Goal: Complete application form: Complete application form

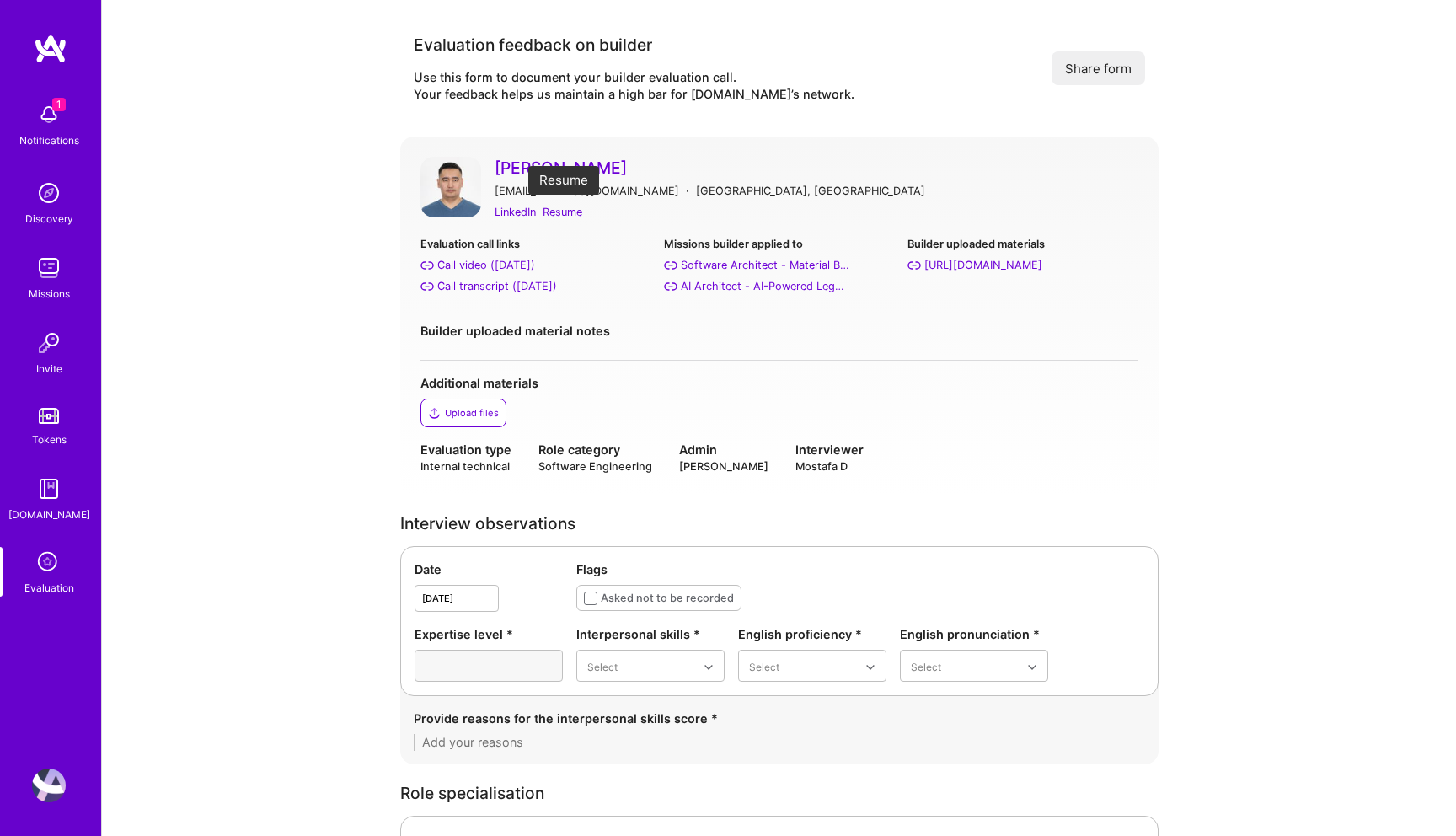
click at [564, 213] on div "Resume" at bounding box center [562, 212] width 40 height 17
click at [468, 287] on div "Call transcript (Sep 03, 2025)" at bounding box center [498, 286] width 120 height 17
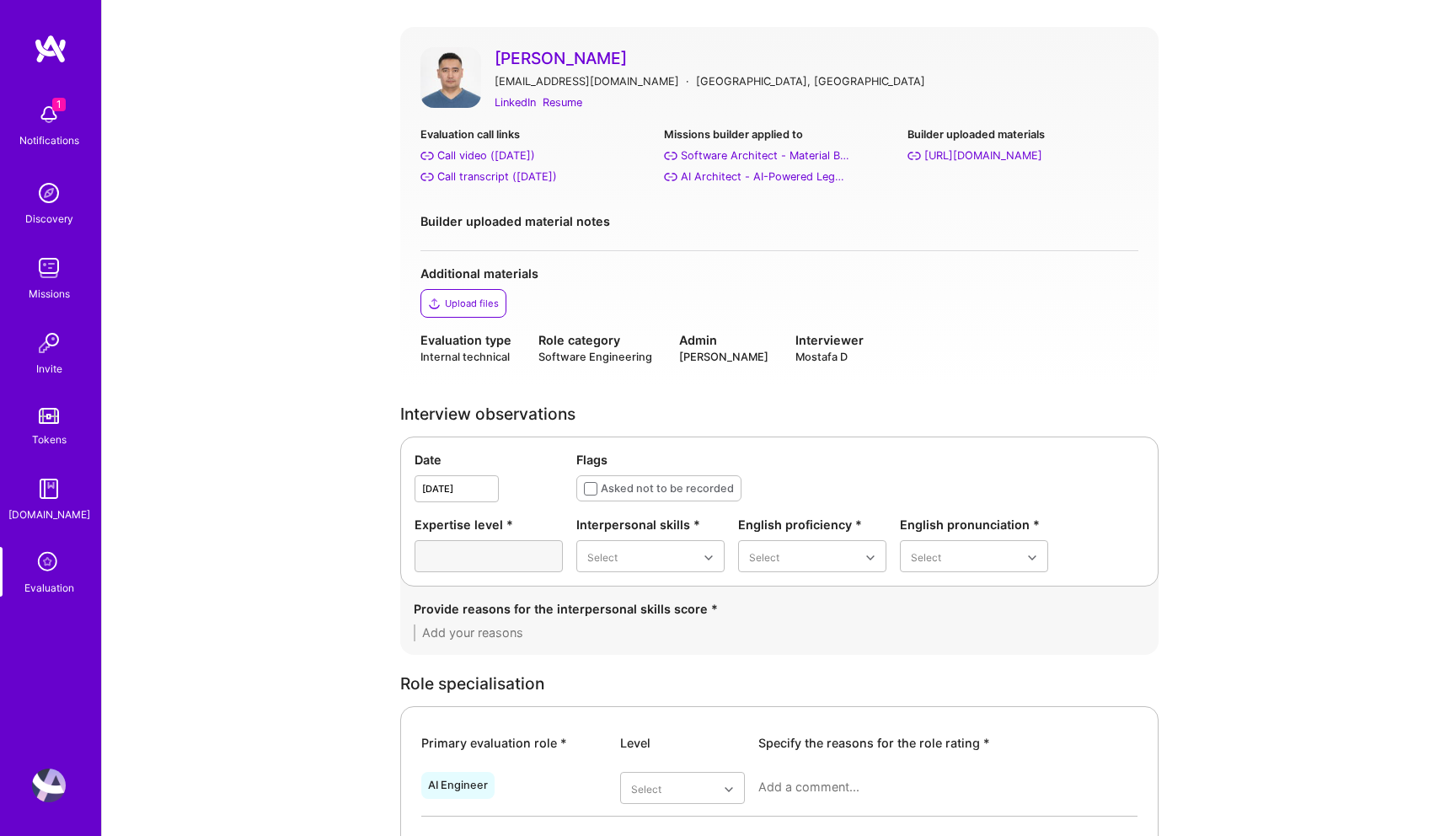
scroll to position [262, 0]
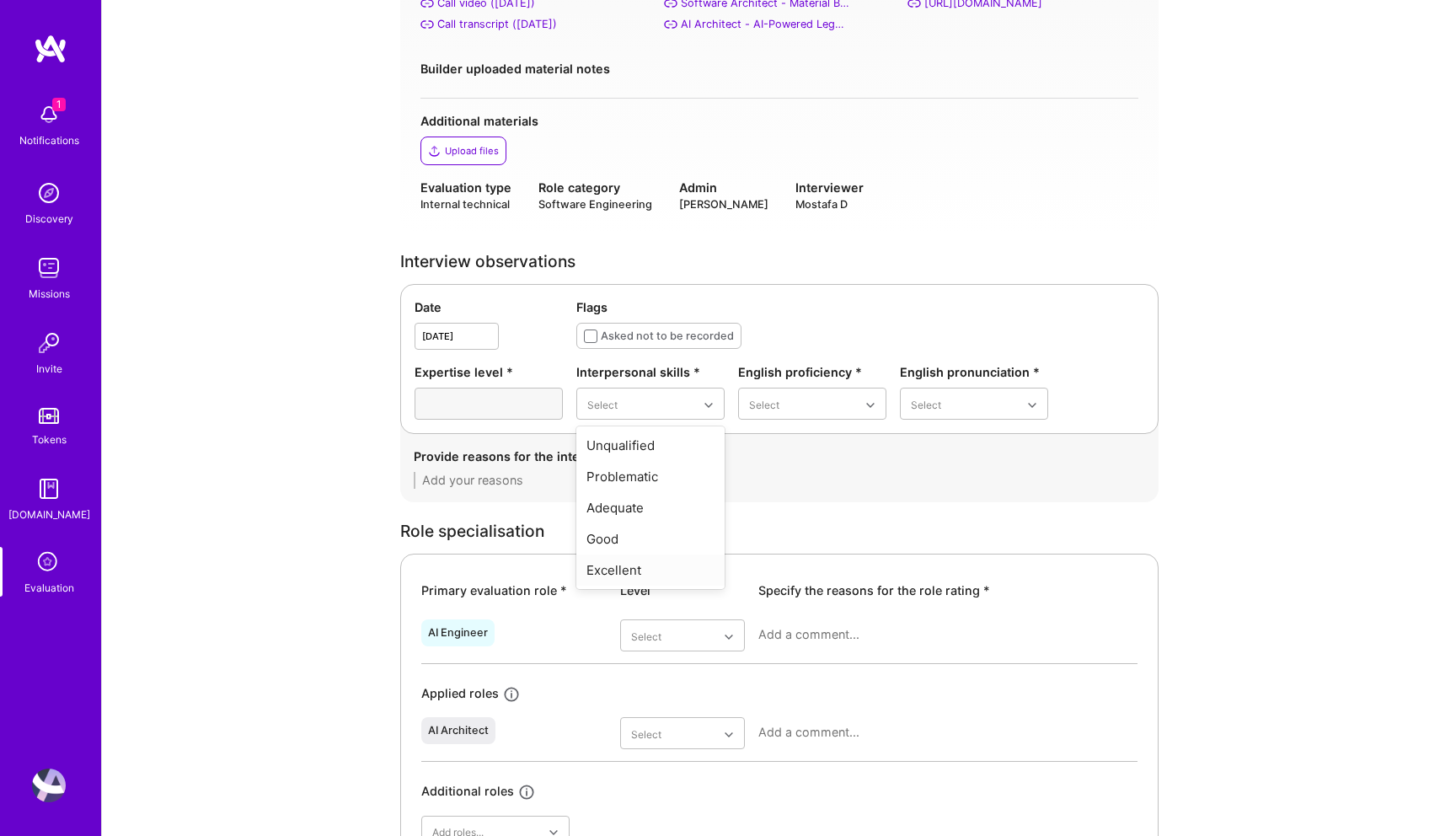
click at [621, 570] on div "Excellent" at bounding box center [651, 570] width 149 height 31
click at [842, 387] on div "English proficiency * Select" at bounding box center [813, 391] width 149 height 56
click at [814, 509] on div "Good" at bounding box center [813, 507] width 149 height 31
click at [952, 502] on div "Good" at bounding box center [975, 507] width 149 height 31
click at [735, 475] on textarea at bounding box center [779, 479] width 731 height 16
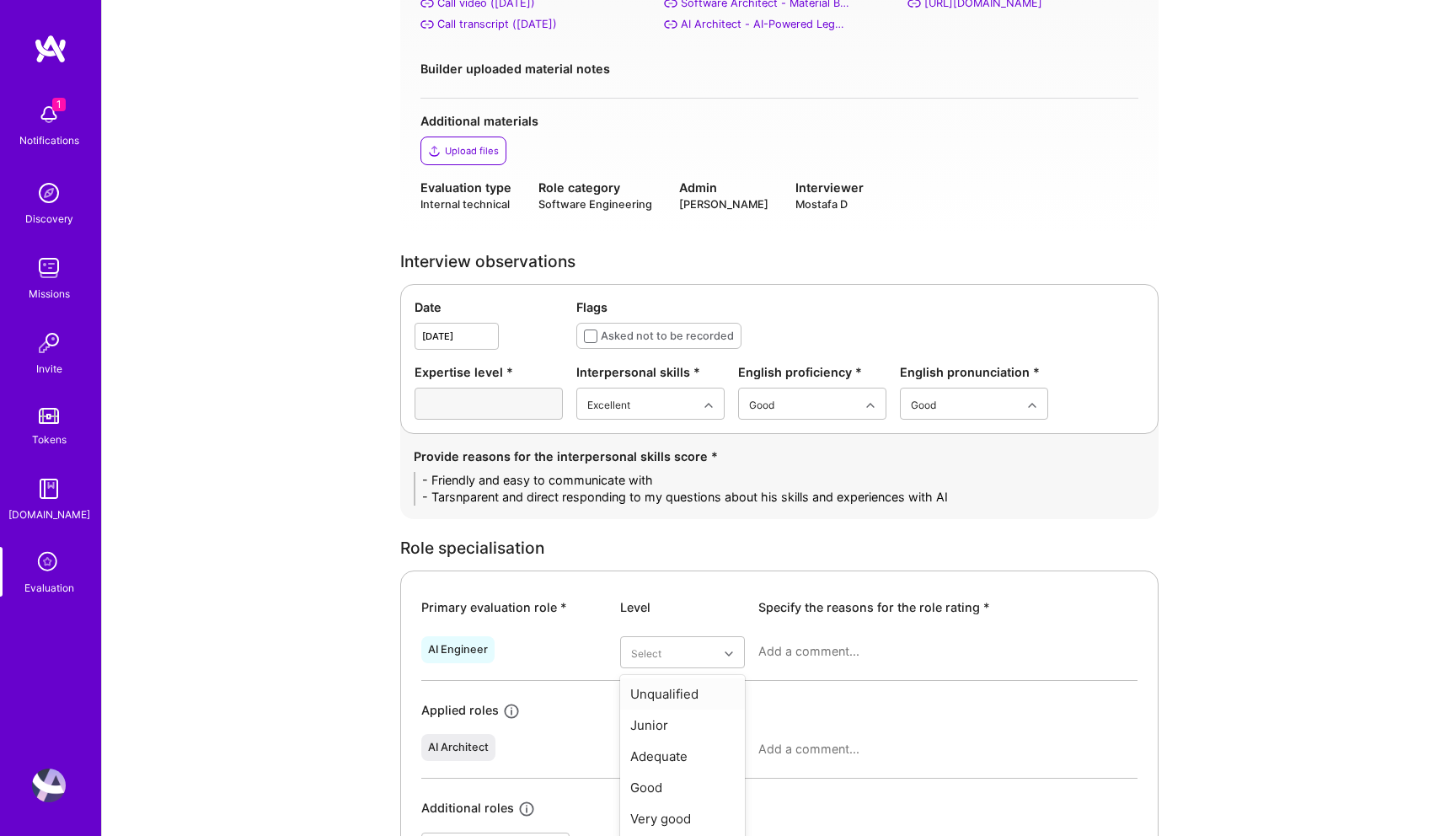
scroll to position [302, 0]
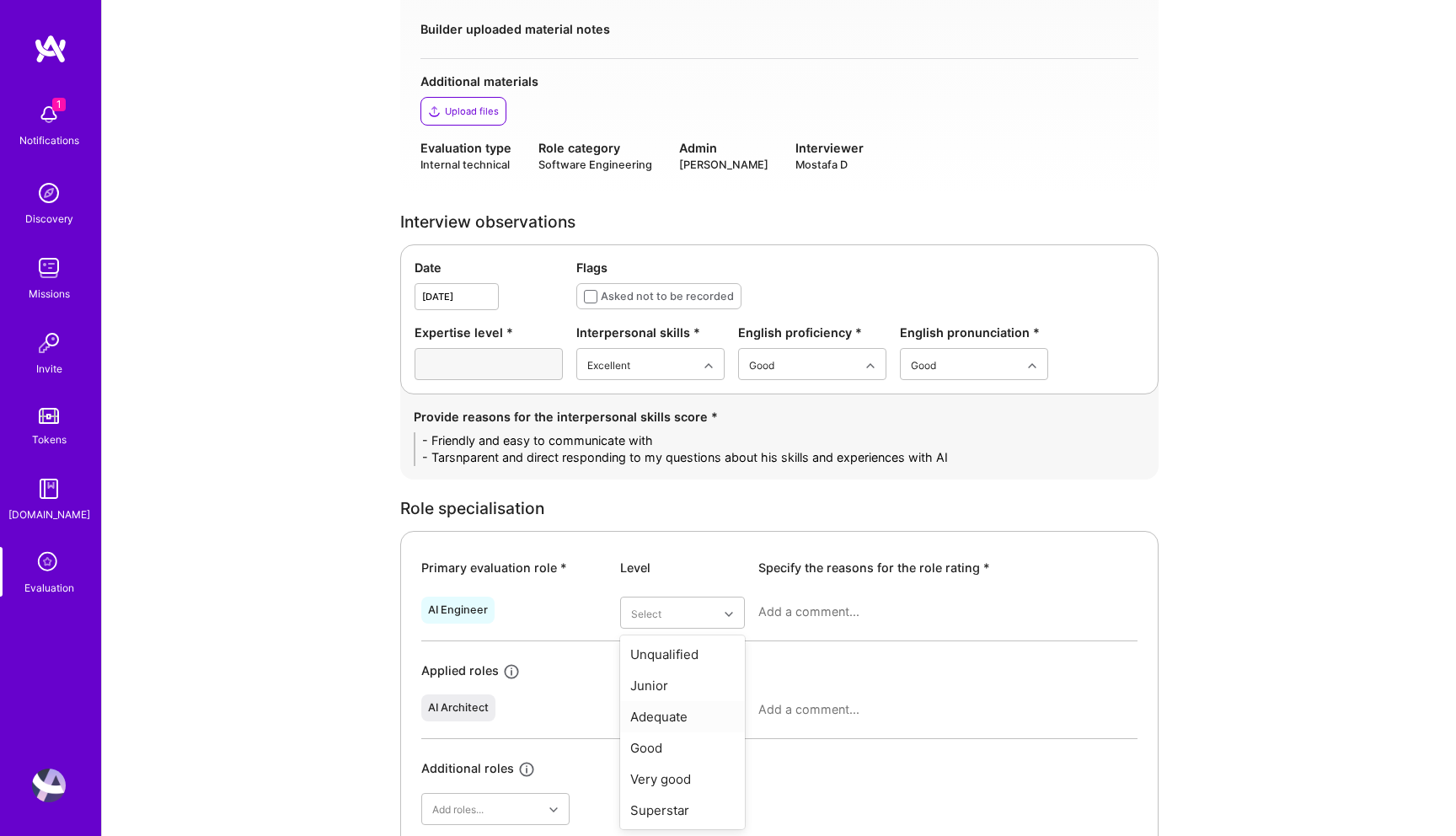
type textarea "- Friendly and easy to communicate with - Tarsnparent and direct responding to …"
click at [668, 714] on div "Adequate" at bounding box center [682, 717] width 125 height 31
click at [803, 615] on textarea at bounding box center [948, 612] width 380 height 16
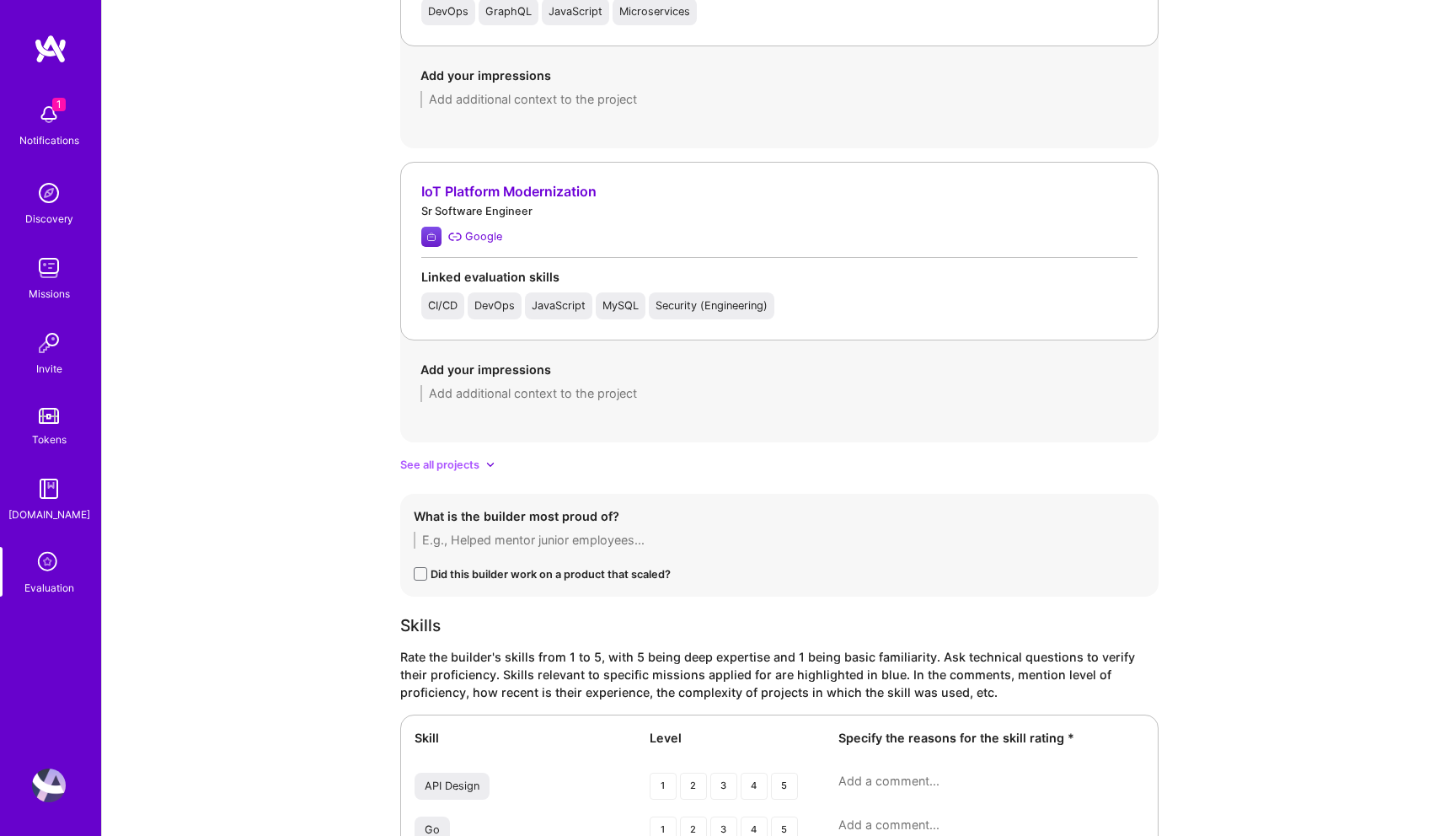
scroll to position [1927, 0]
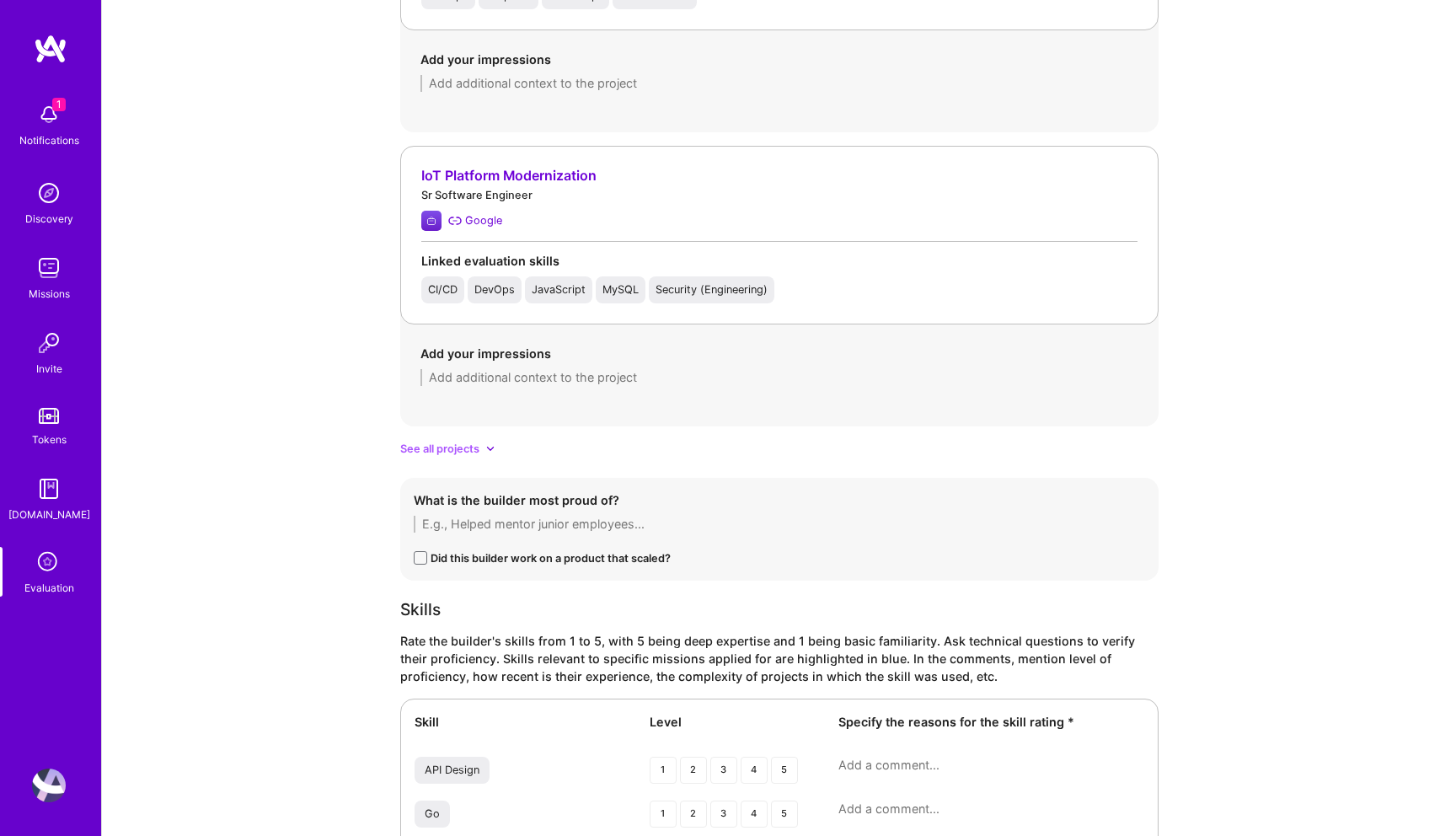
type textarea "Talagat is a very string backend engineer and worked on some contratc positions…"
click at [485, 447] on div "See all projects" at bounding box center [779, 448] width 758 height 17
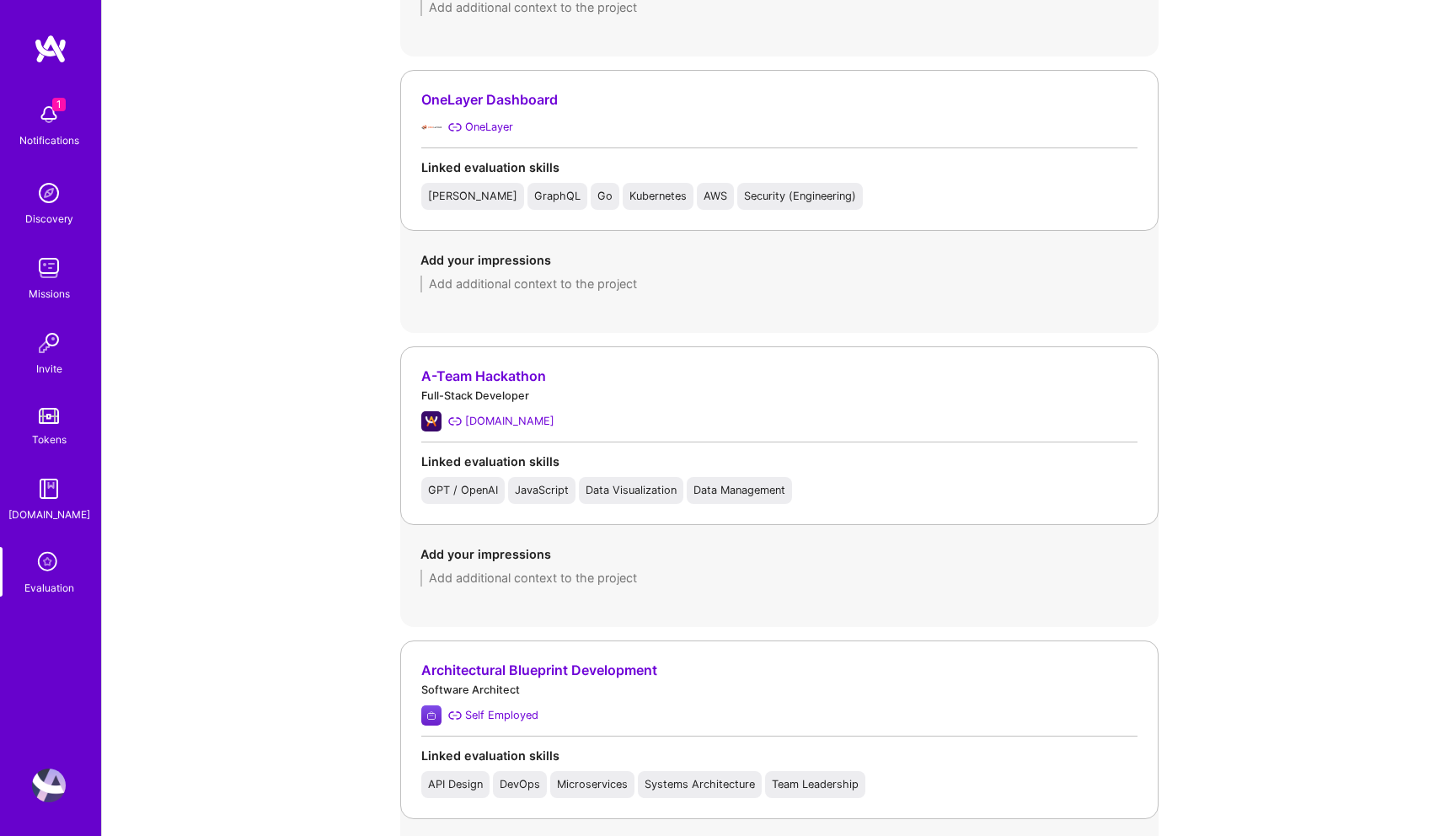
scroll to position [2600, 0]
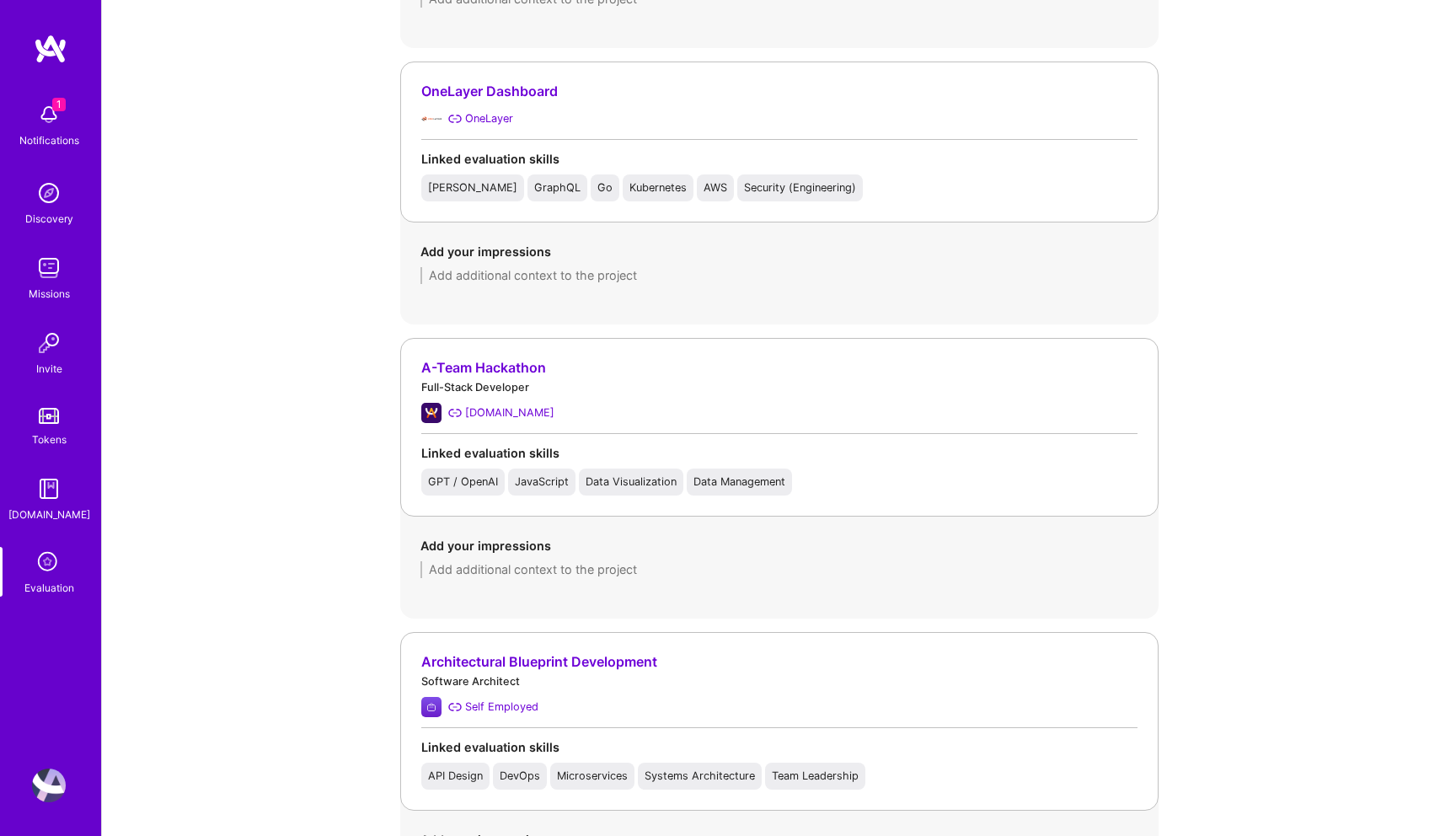
click at [481, 364] on div "A-Team Hackathon" at bounding box center [779, 368] width 716 height 17
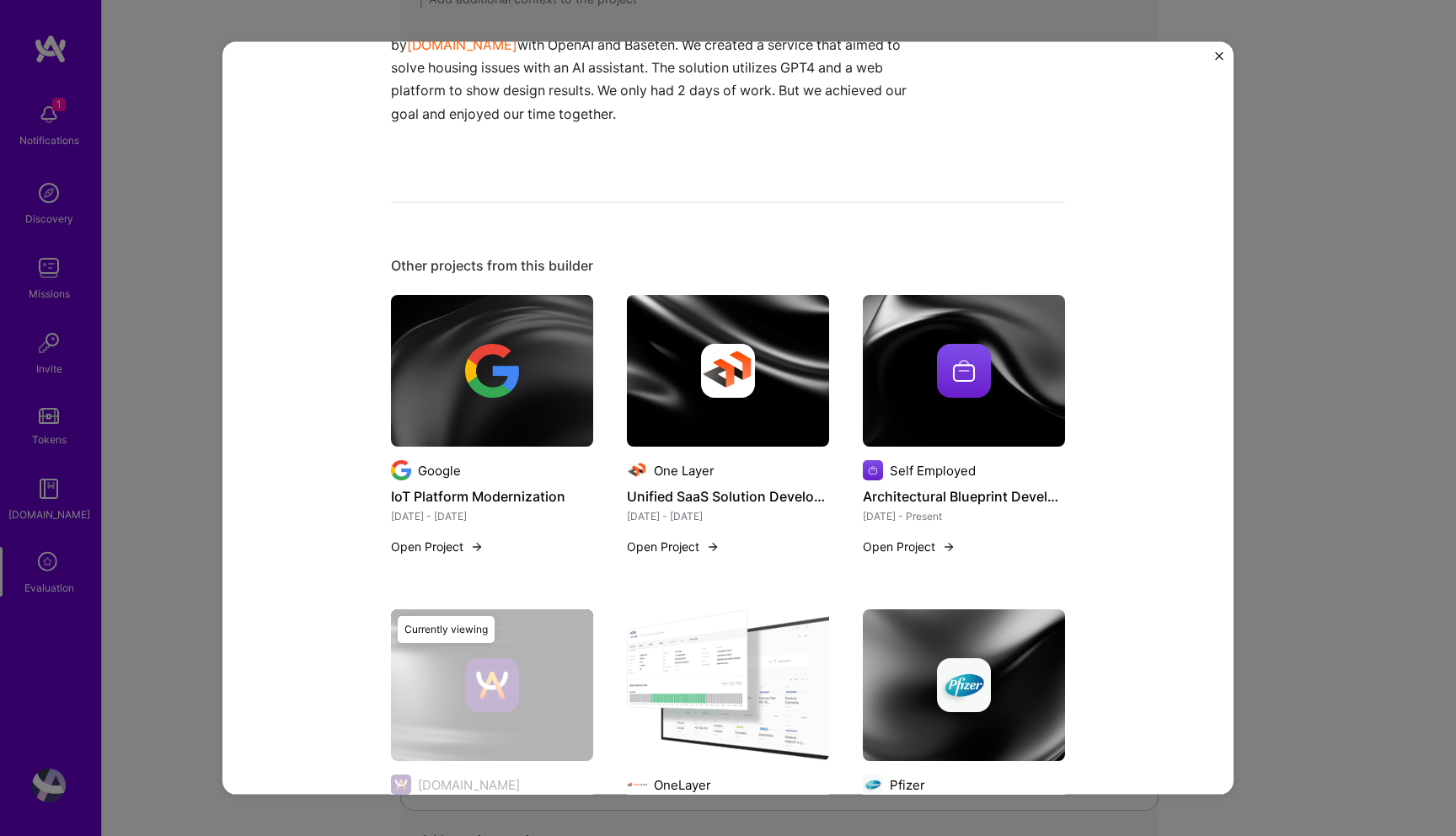
scroll to position [563, 0]
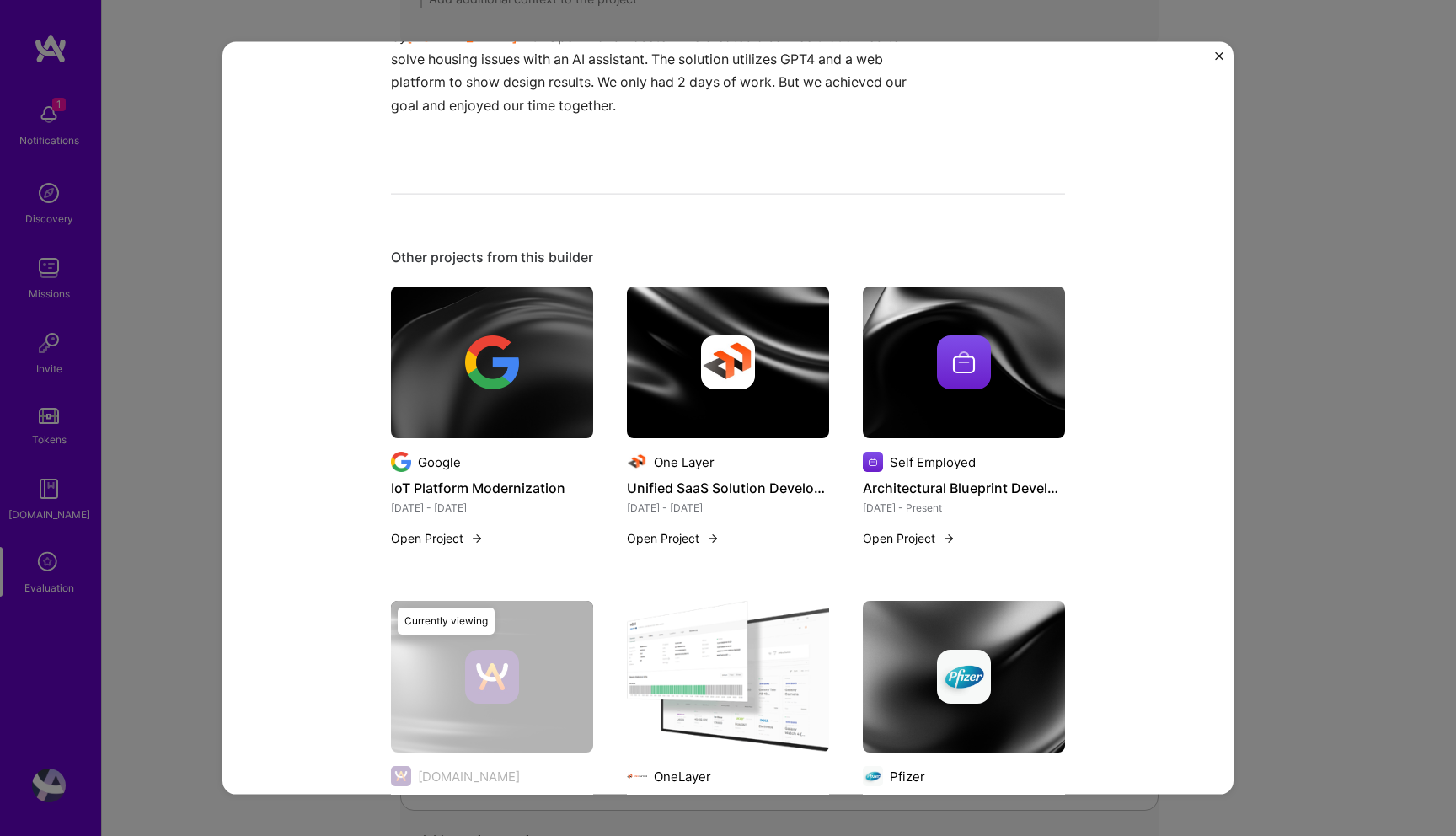
click at [1306, 324] on div "A-Team Hackathon A.Team Artifical Intelligence / Machine Learning Role Full-Sta…" at bounding box center [728, 418] width 1456 height 836
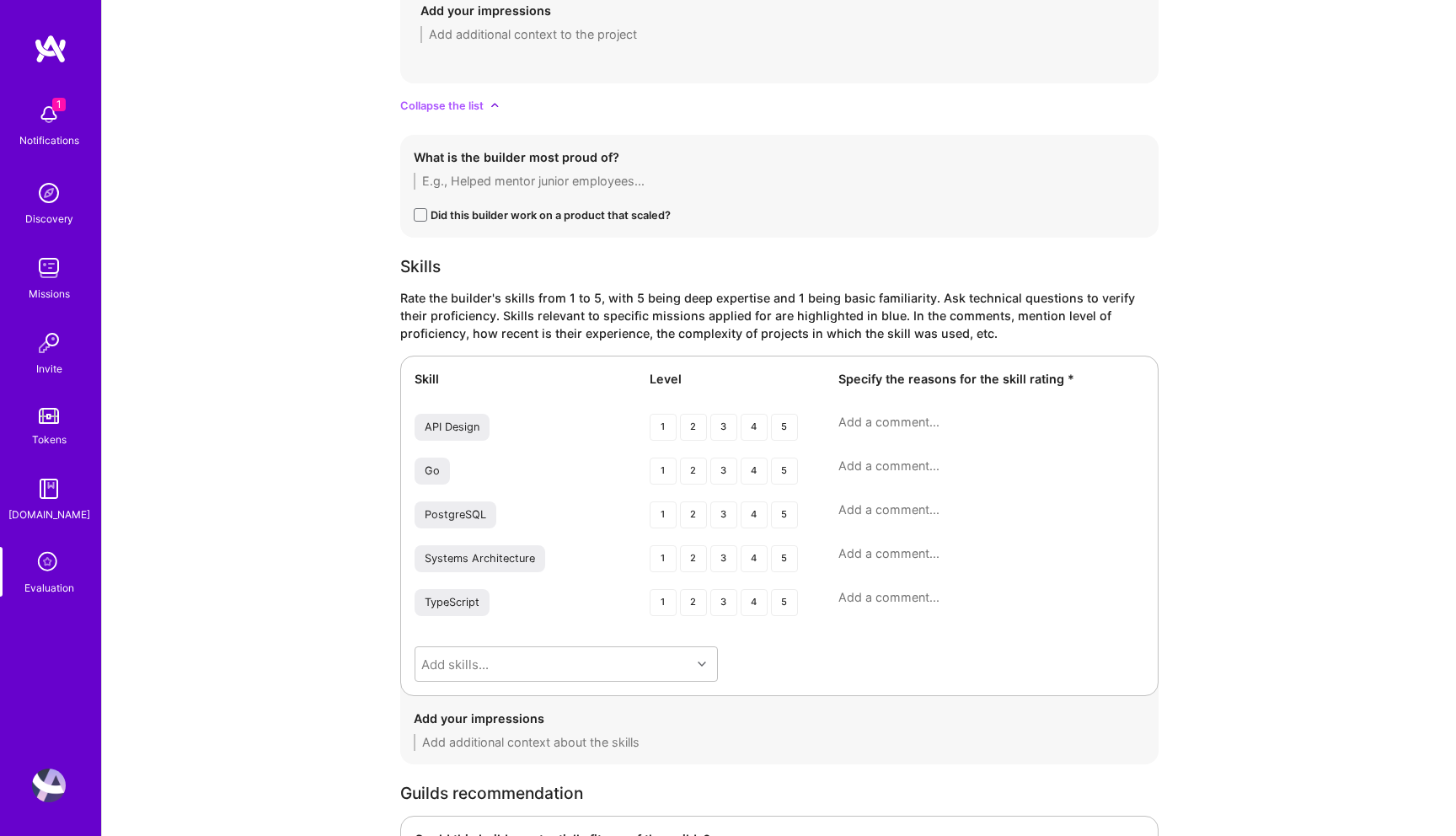
scroll to position [4026, 0]
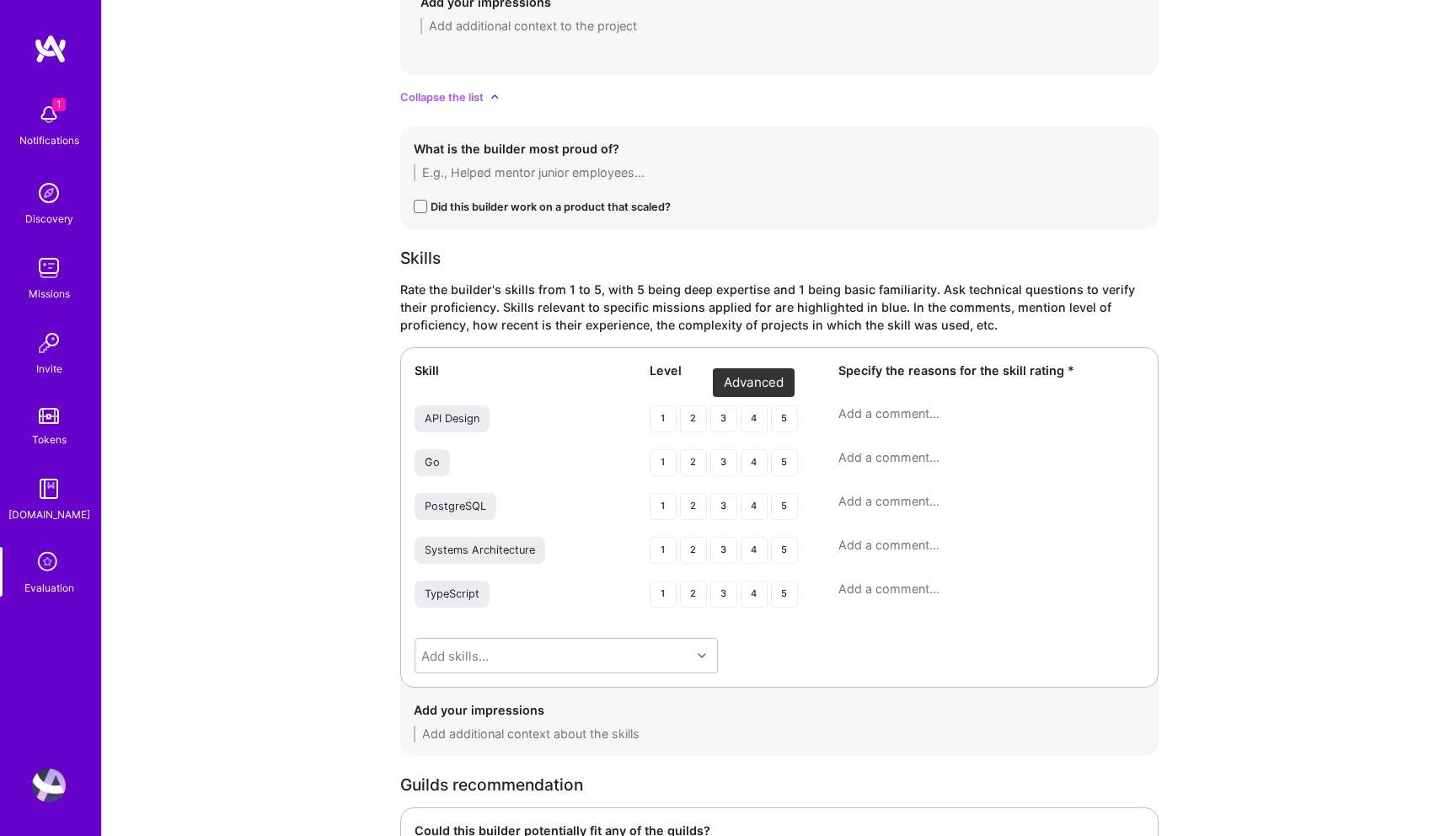
click at [757, 419] on div "4" at bounding box center [755, 419] width 27 height 27
click at [759, 469] on div "4" at bounding box center [755, 463] width 27 height 27
click at [755, 549] on div "4" at bounding box center [755, 551] width 27 height 27
click at [888, 411] on textarea at bounding box center [991, 414] width 306 height 16
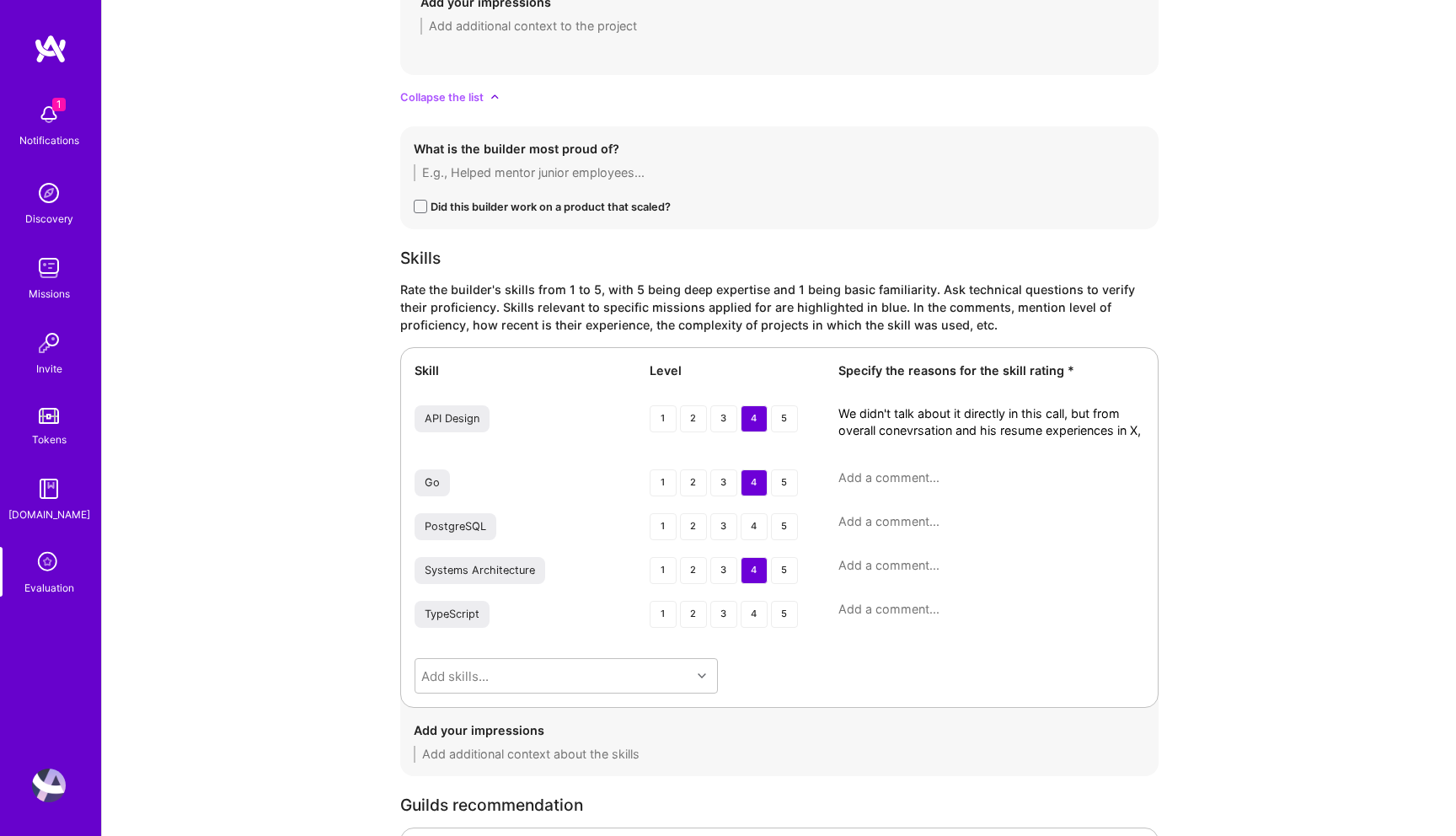
scroll to position [0, 0]
drag, startPoint x: 877, startPoint y: 447, endPoint x: 797, endPoint y: 382, distance: 103.1
click at [797, 382] on div "Skill Level Specify the reasons for the skill rating * API Design 1 2 3 4 5 We …" at bounding box center [779, 527] width 758 height 360
type textarea "We didn't talk about it directly in this call, but from overall conevrsation an…"
click at [852, 478] on textarea at bounding box center [991, 477] width 306 height 16
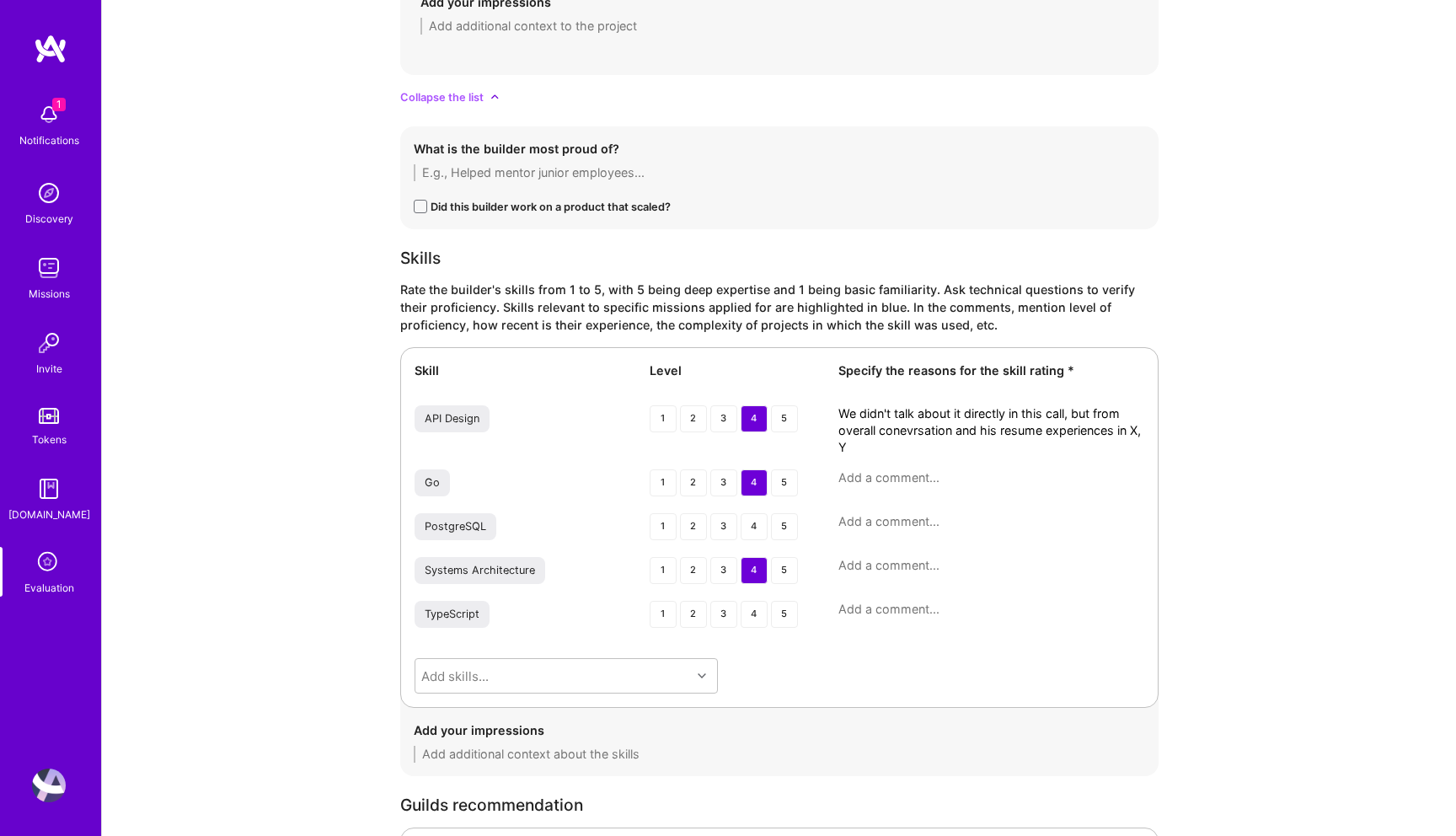
paste textarea "We didn't talk about it directly in this call, but from overall conevrsation an…"
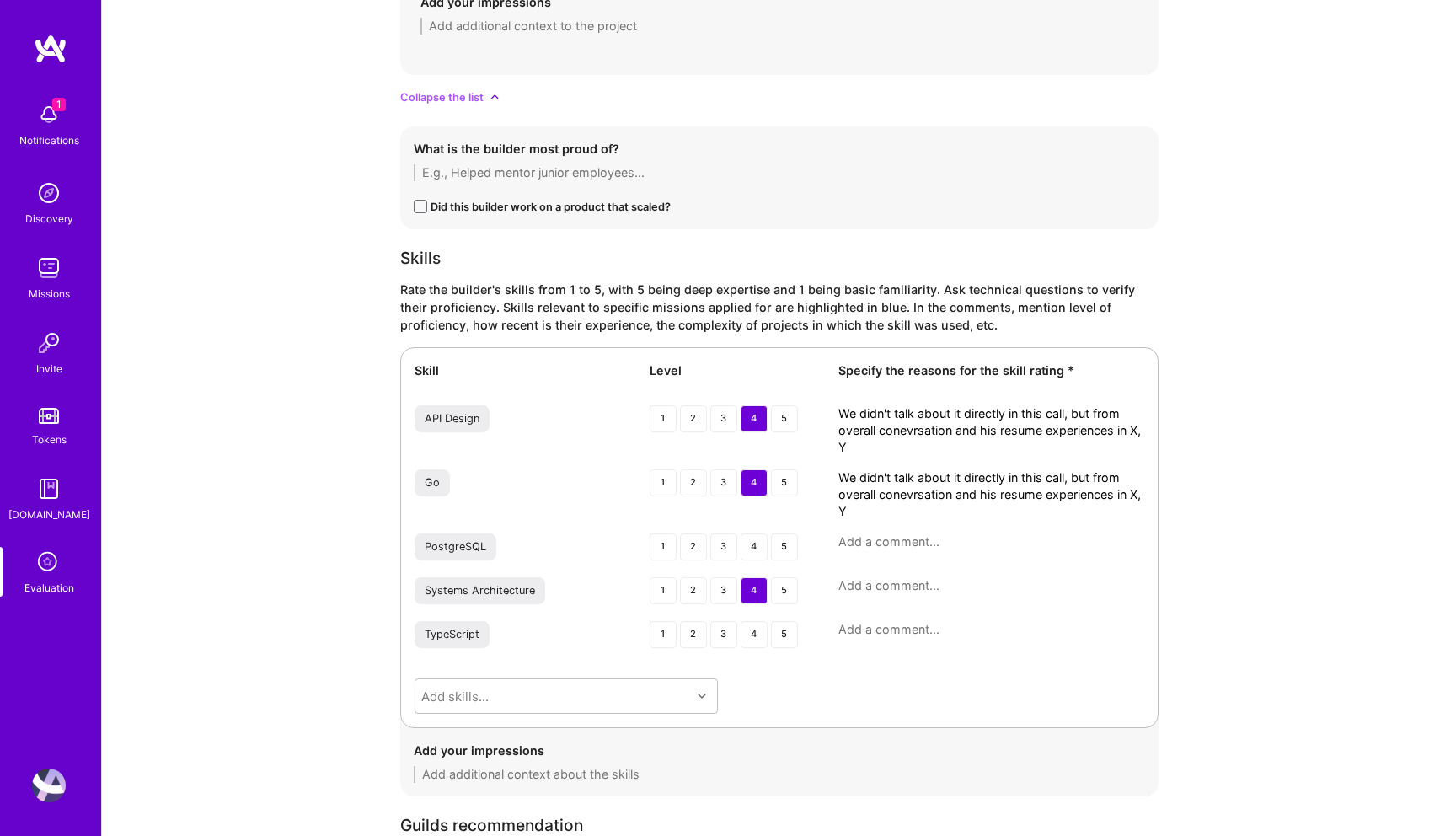
type textarea "We didn't talk about it directly in this call, but from overall conevrsation an…"
click at [871, 587] on textarea at bounding box center [991, 586] width 306 height 16
paste textarea "We didn't talk about it directly in this call, but from overall conevrsation an…"
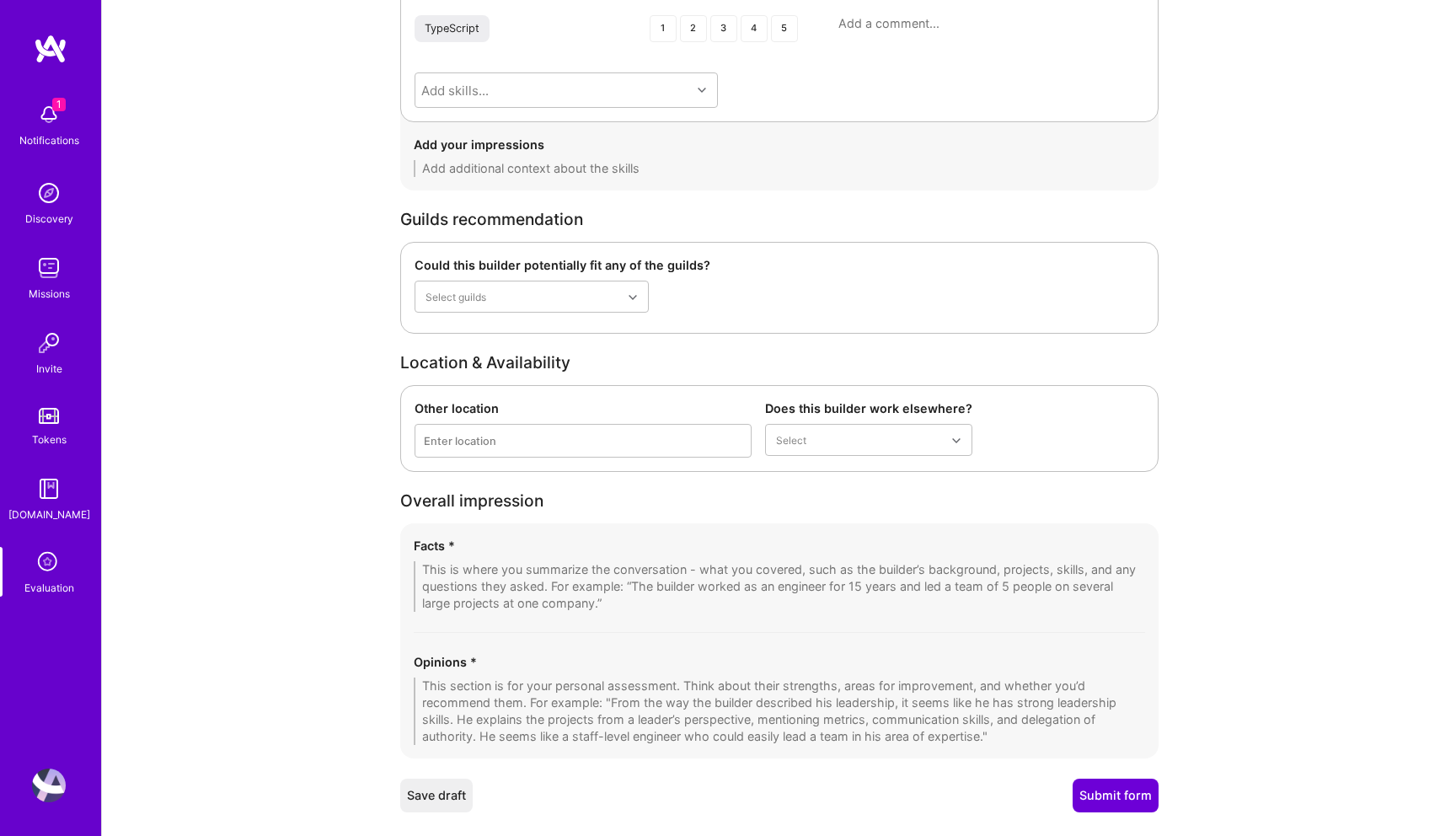
scroll to position [4689, 0]
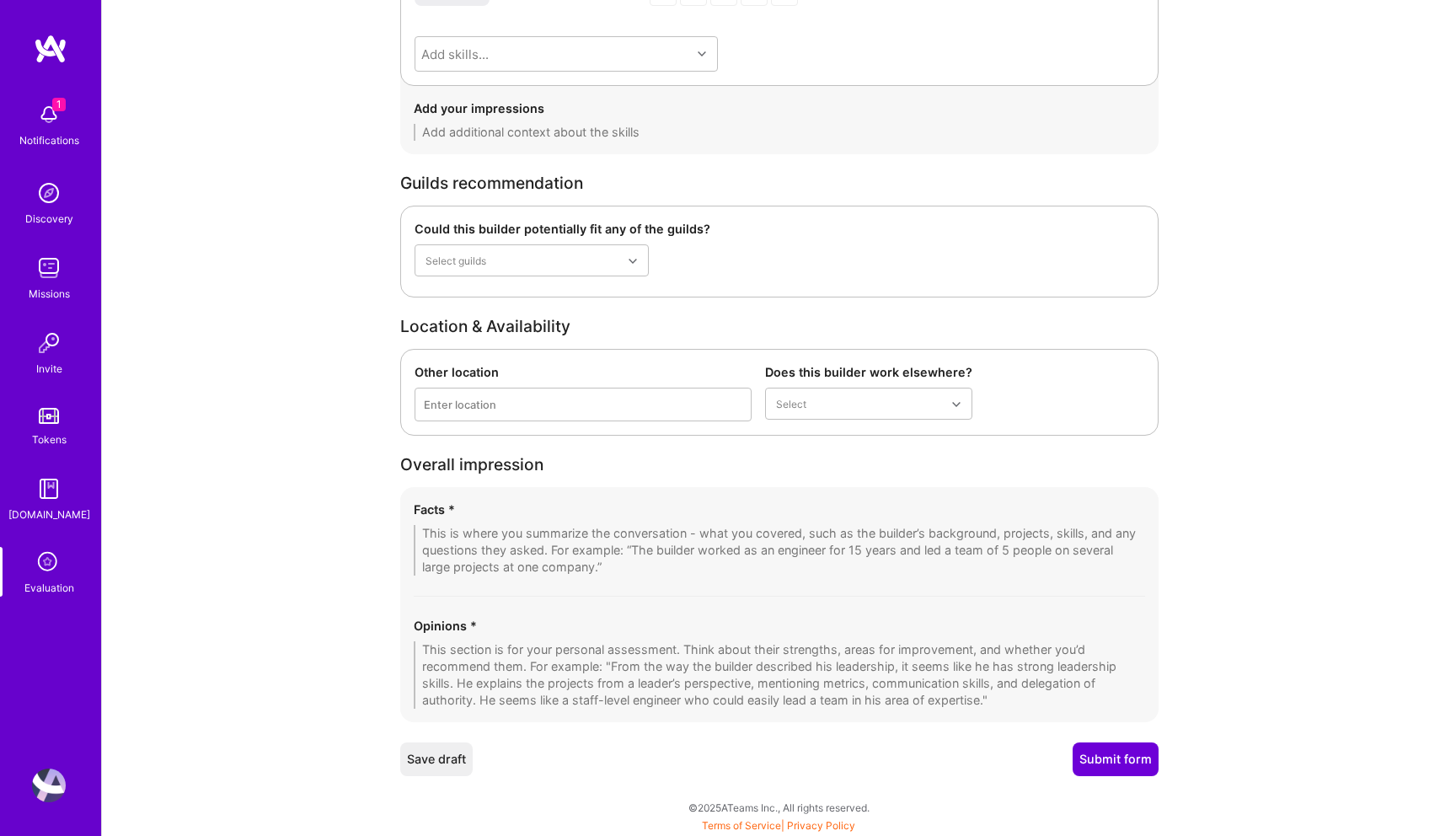
type textarea "We didn't talk about it directly in this call, but from overall conevrsation an…"
click at [573, 642] on textarea at bounding box center [779, 676] width 731 height 68
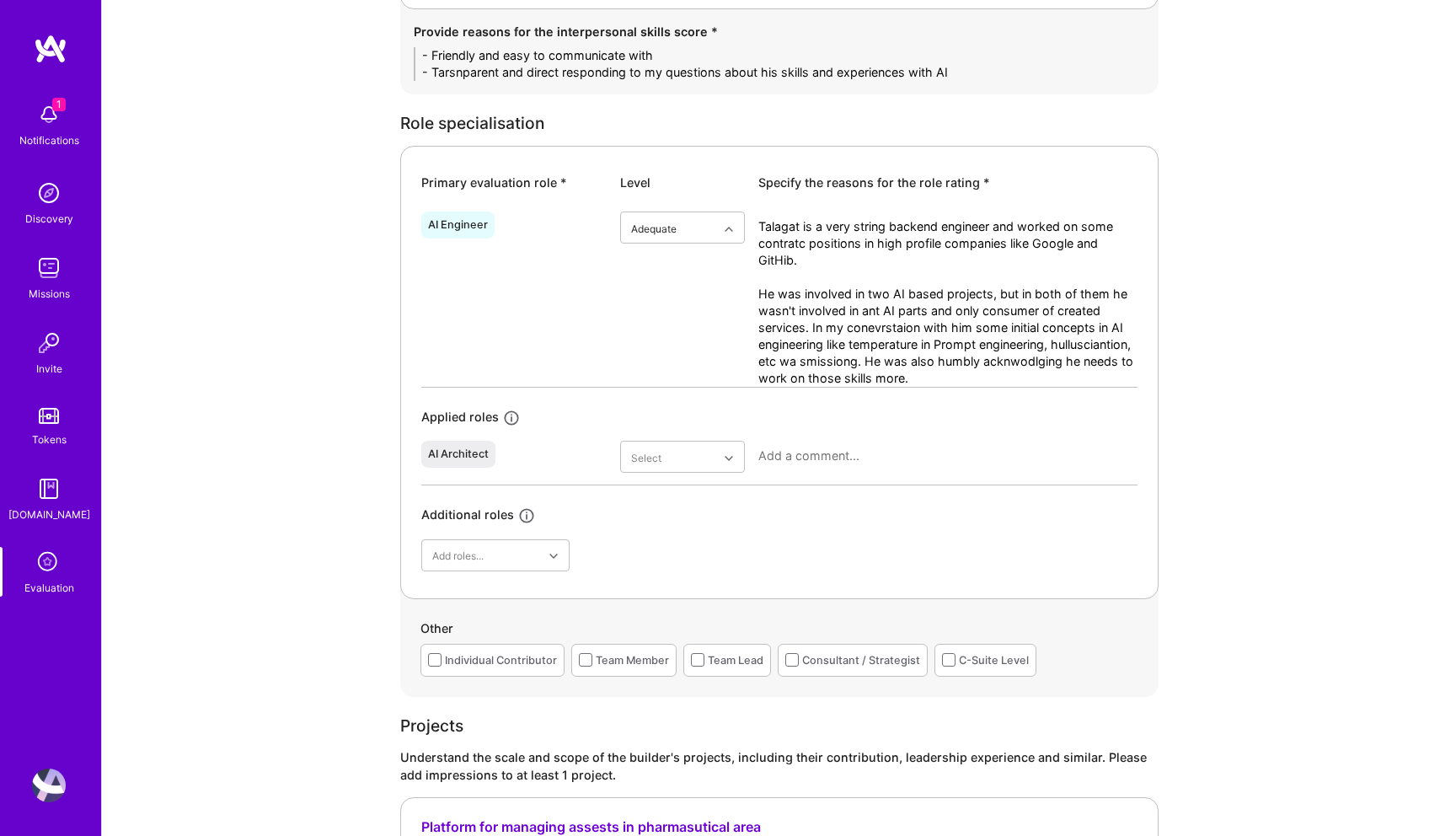
scroll to position [683, 0]
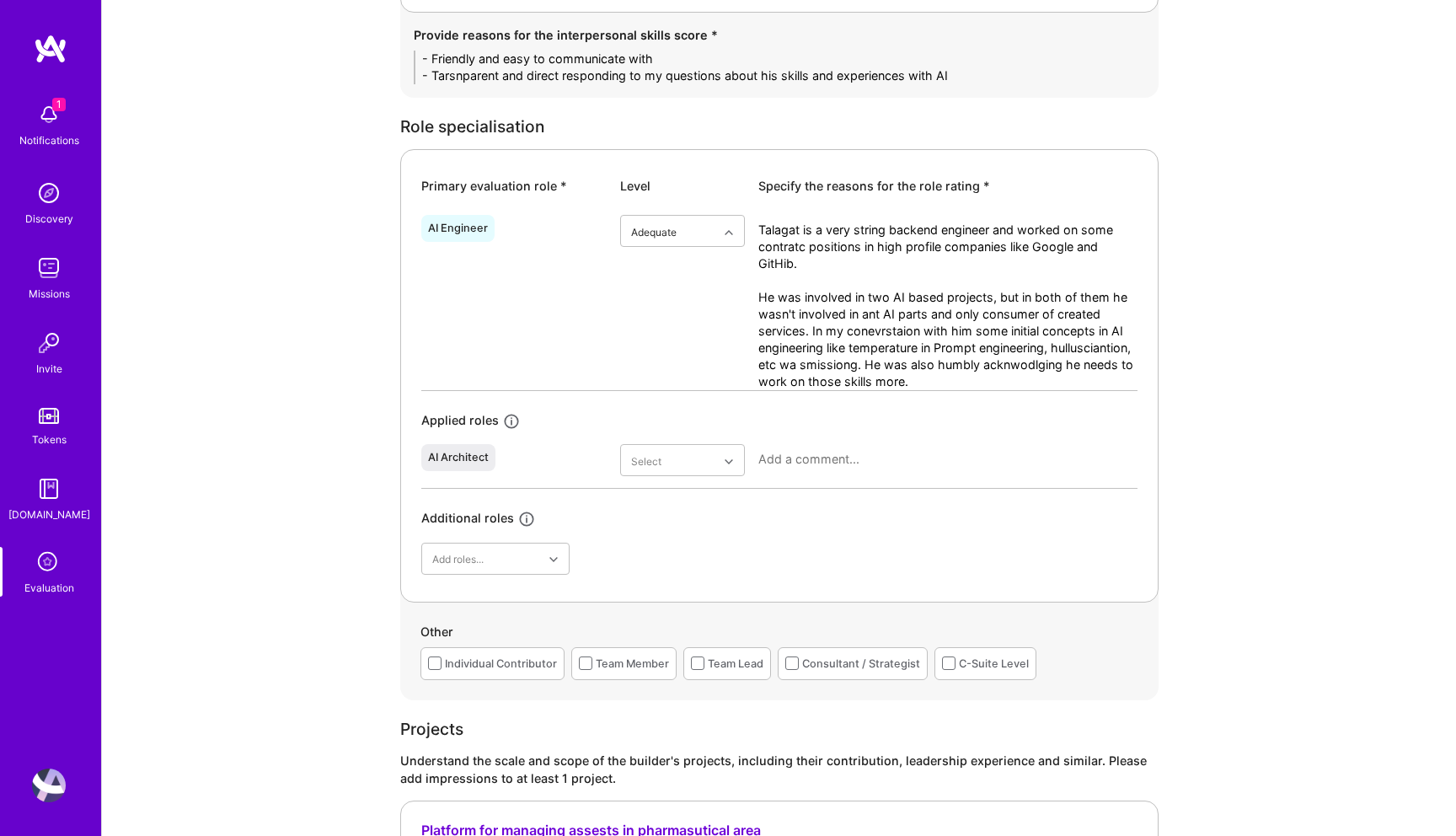
type textarea "This call was focused on AI engineering. He's a very good abckend engineer, wid…"
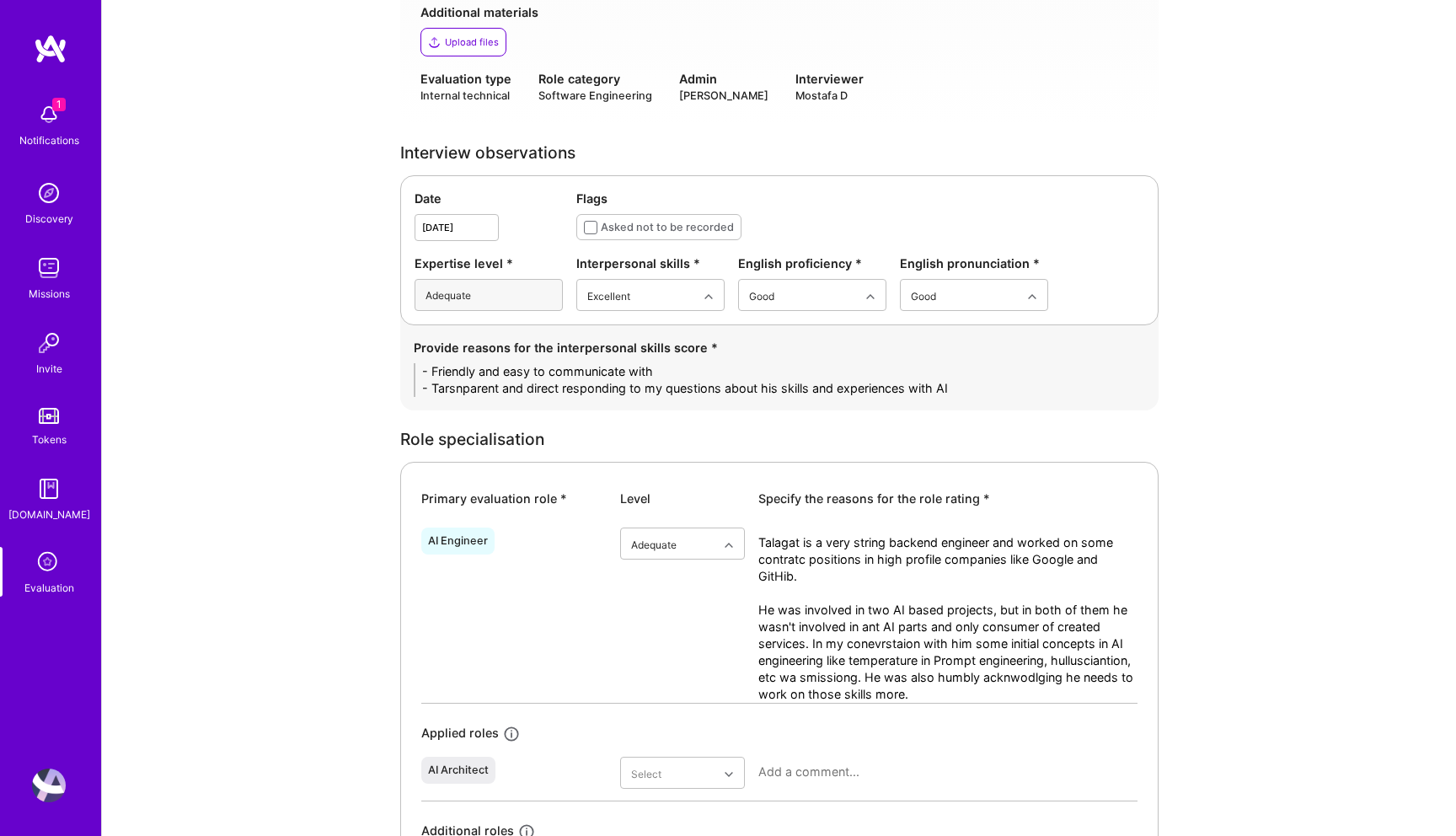
scroll to position [378, 0]
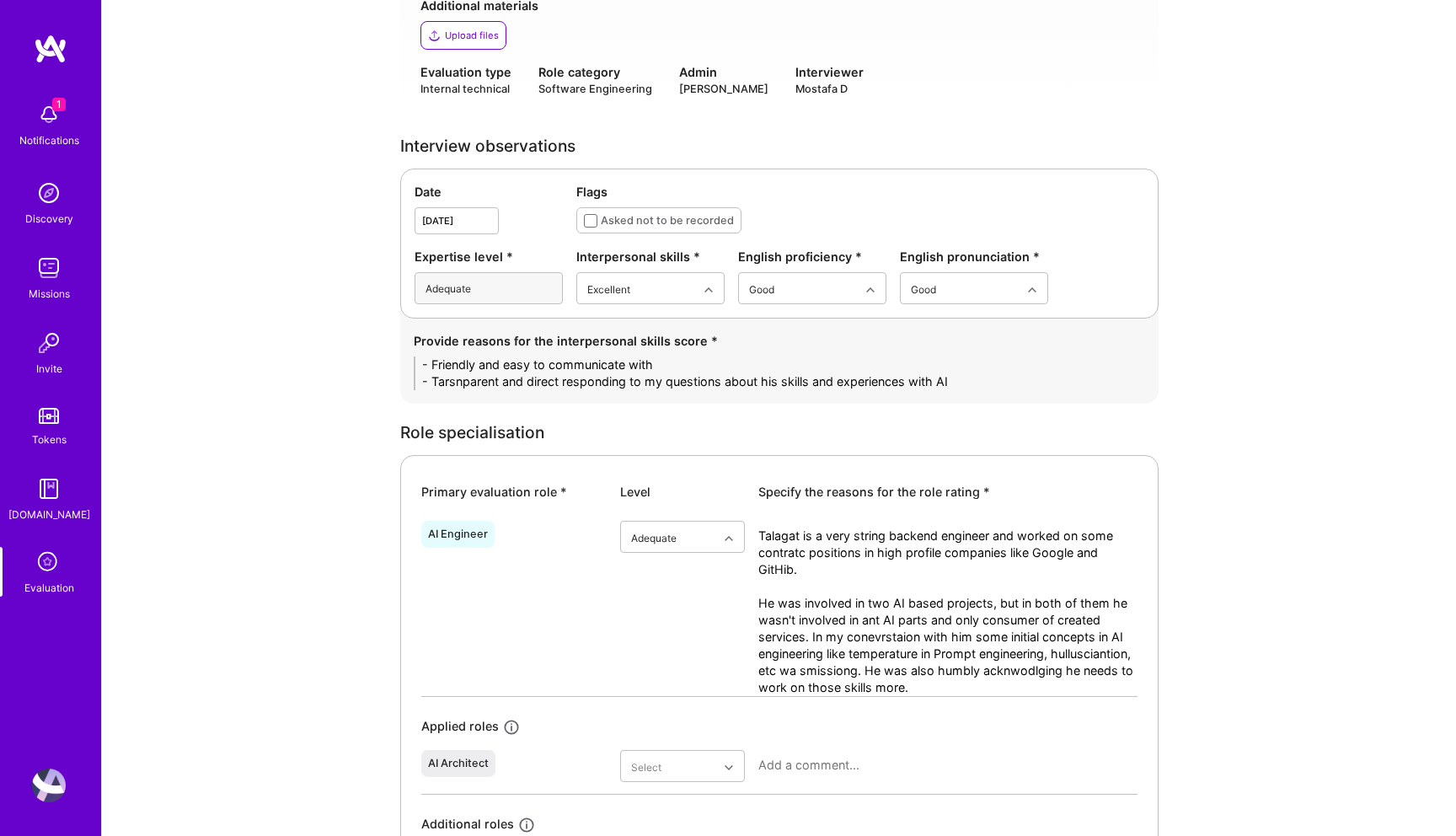
click at [887, 620] on textarea "Talagat is a very string backend engineer and worked on some contratc positions…" at bounding box center [948, 612] width 380 height 168
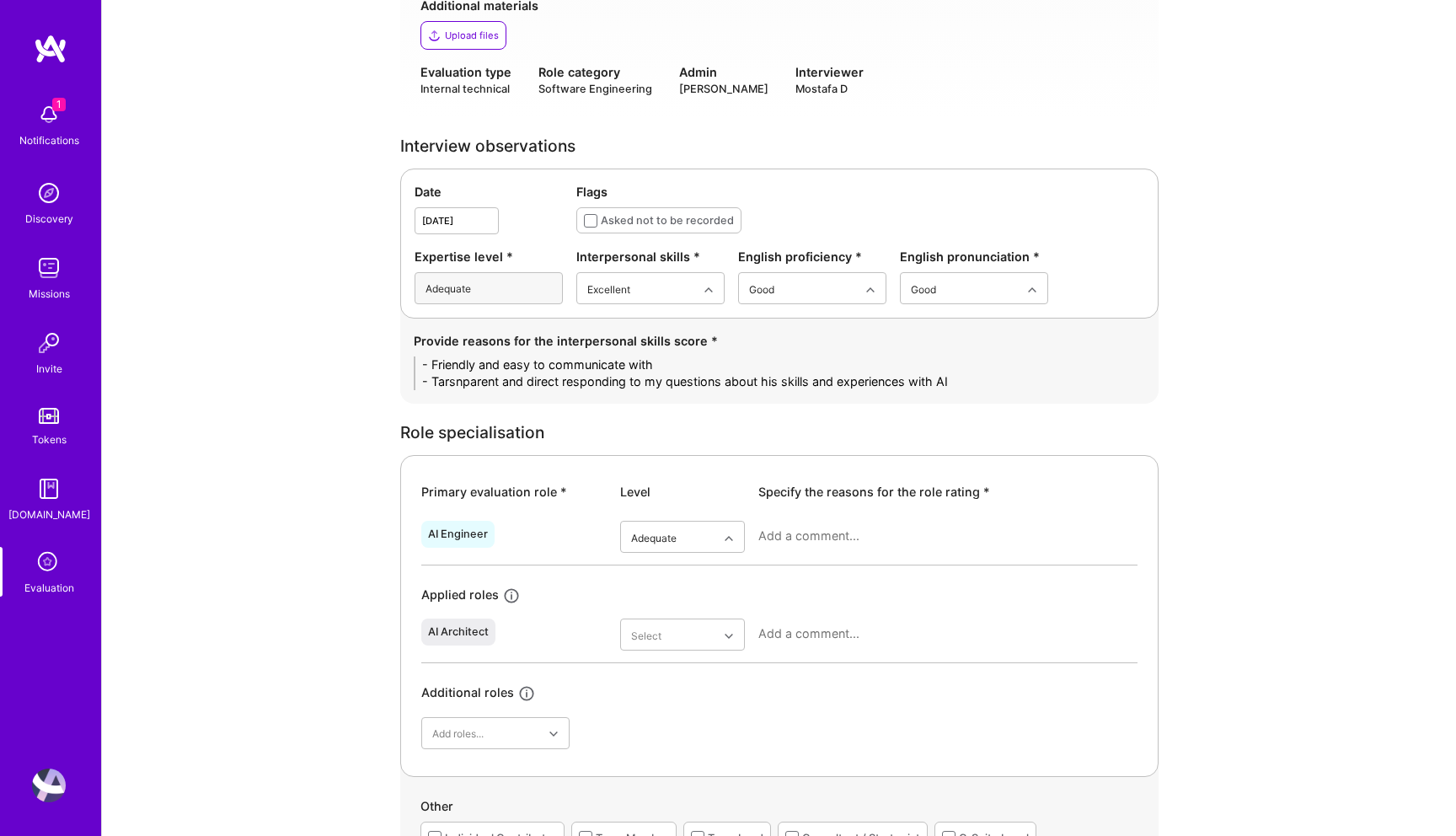
paste textarea "Talgat is a strong backend engineer with a track record of contract roles at re…"
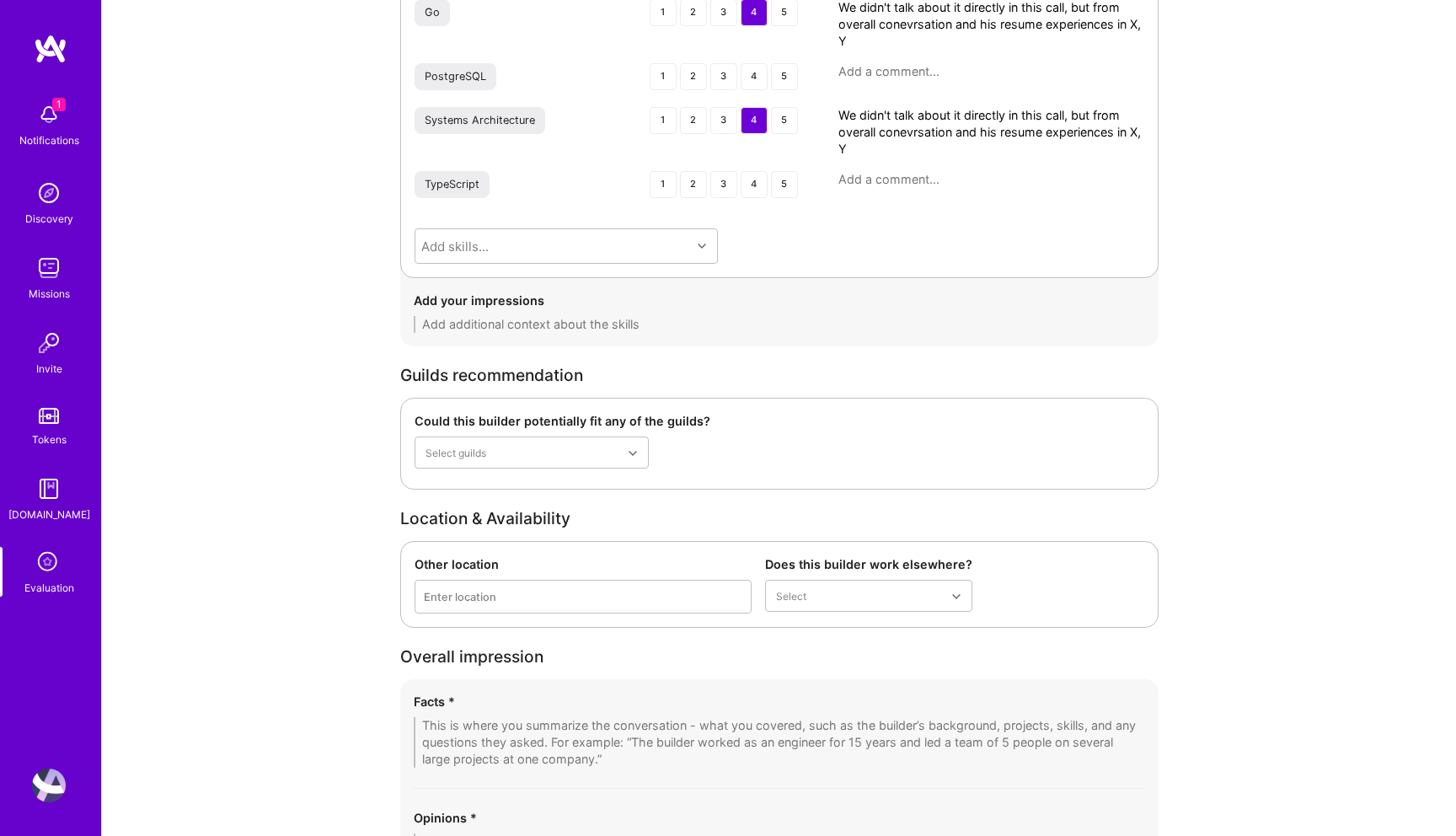
scroll to position [4875, 0]
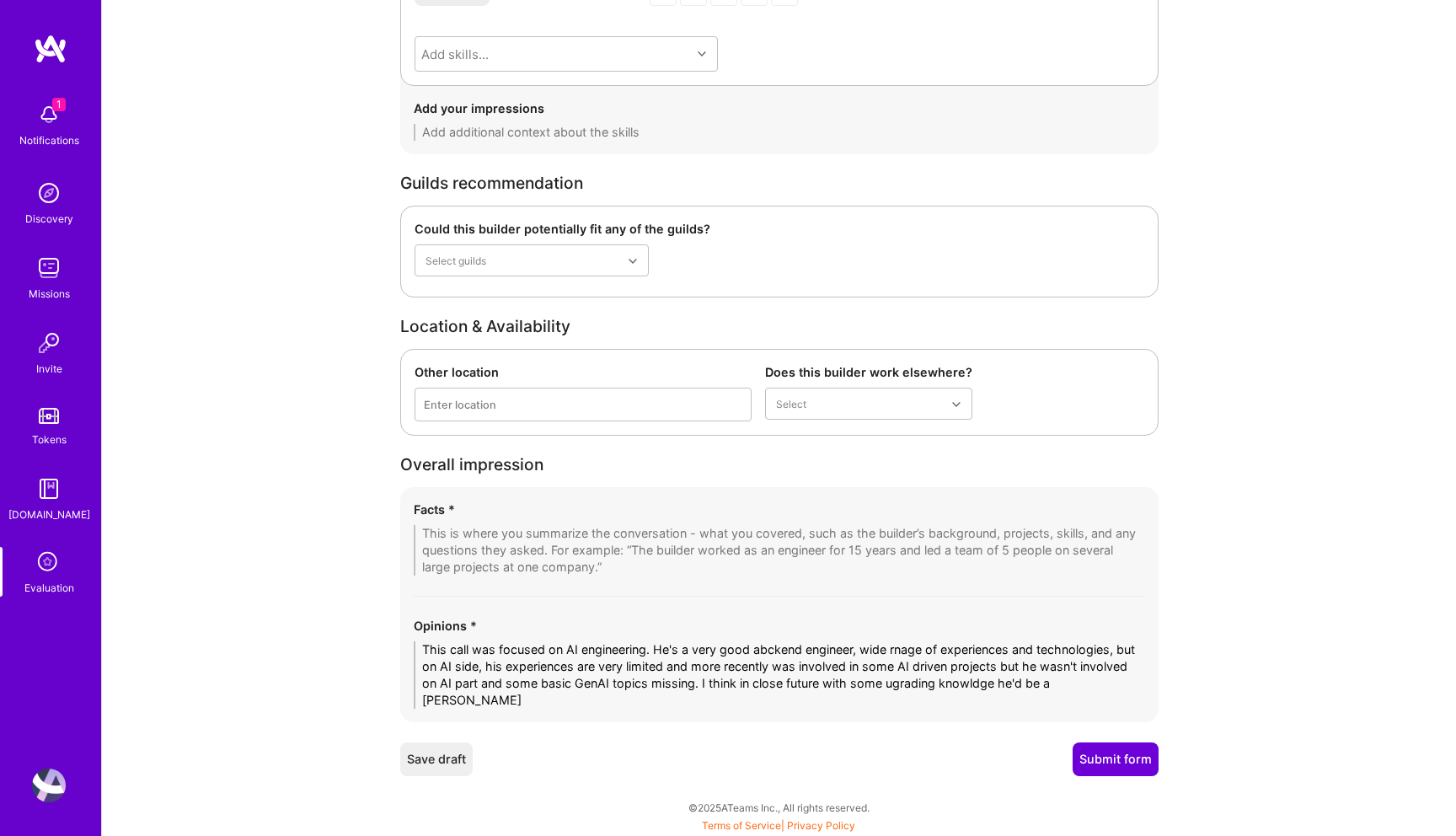
type textarea "Talgat is a strong backend engineer with a track record of contract roles at re…"
click at [506, 691] on textarea "This call was focused on AI engineering. He's a very good abckend engineer, wid…" at bounding box center [779, 676] width 731 height 68
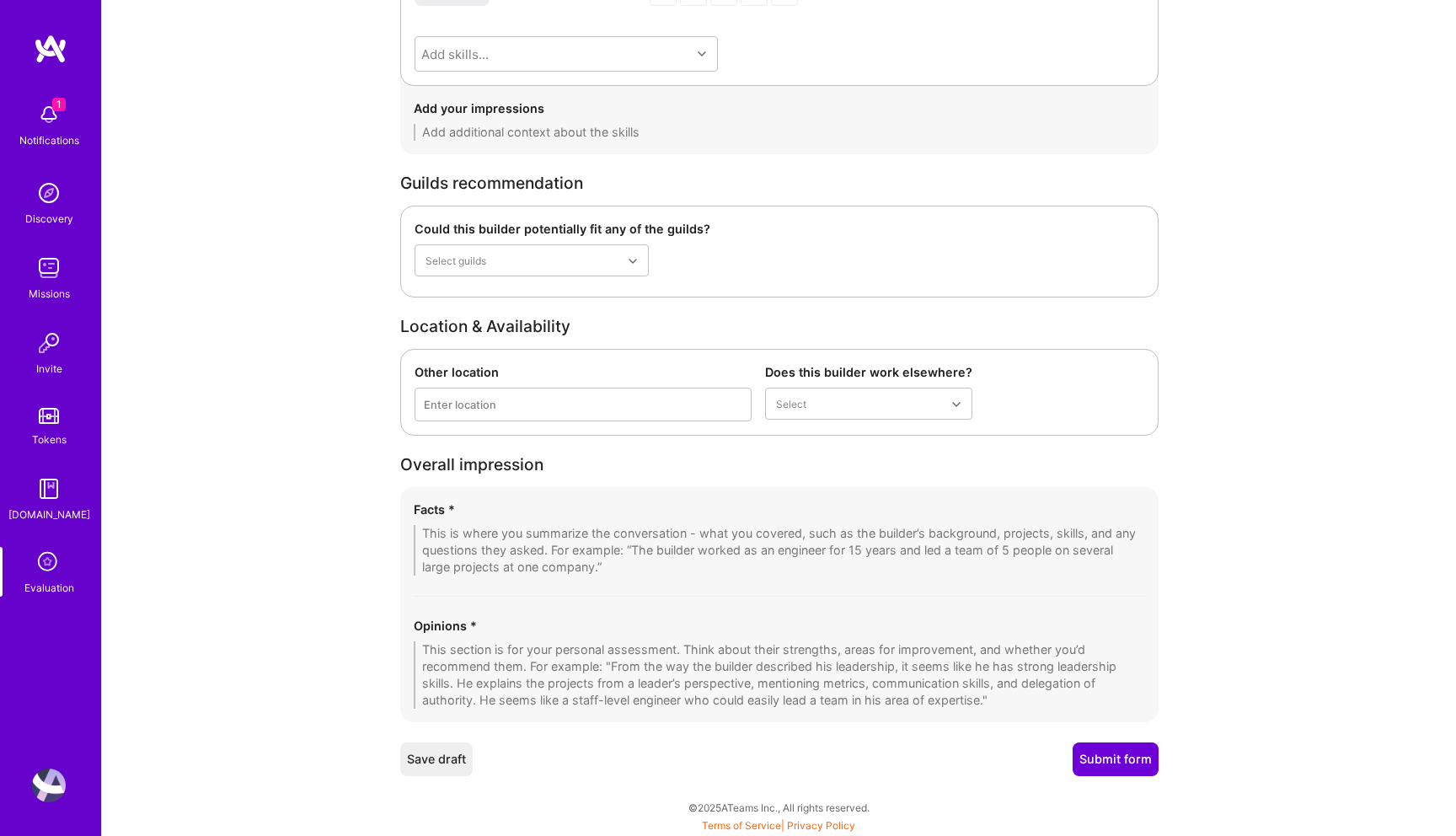
paste textarea "This call focused on AI engineering. Talgat is a strong backend engineer with a…"
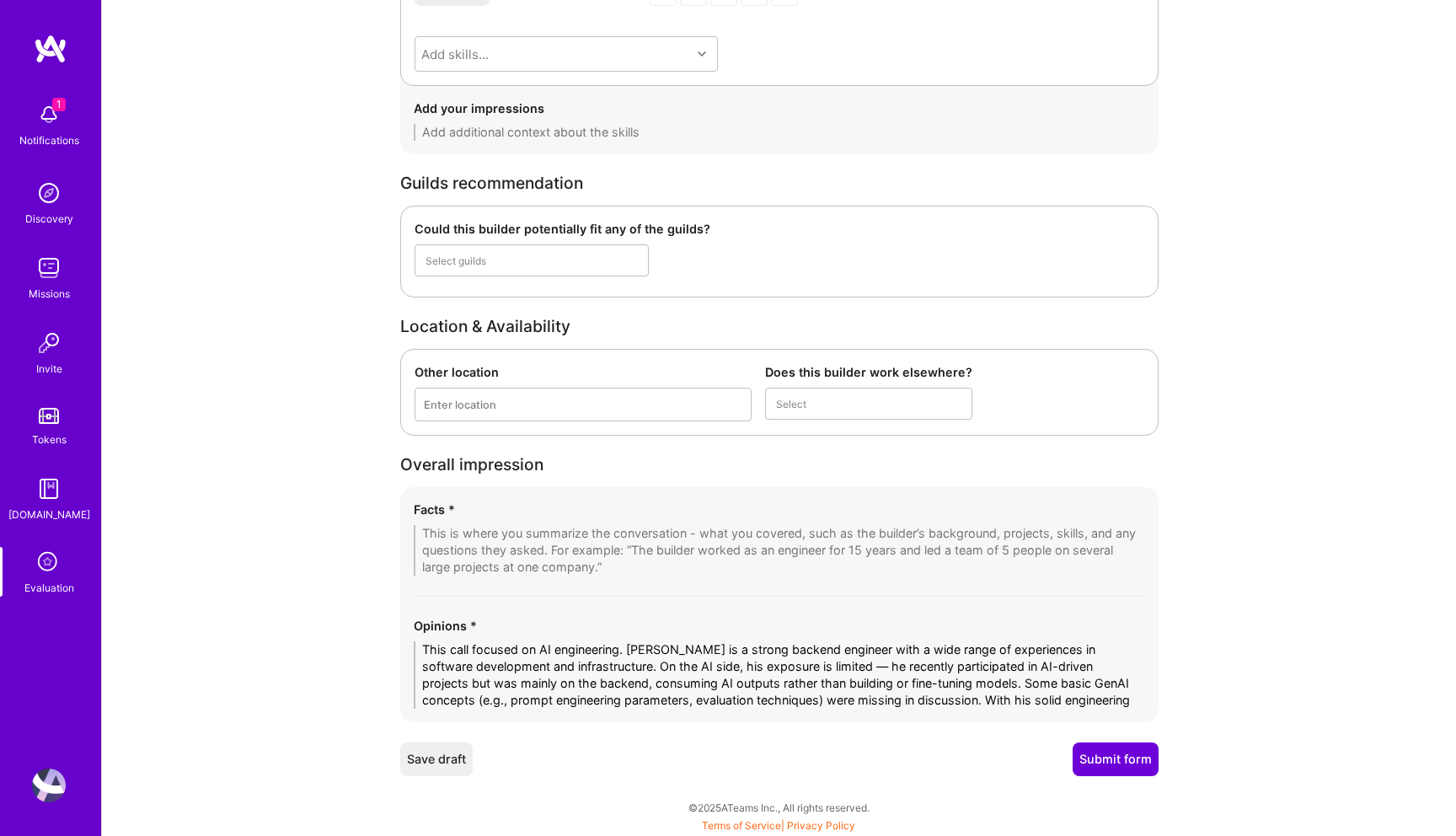
scroll to position [0, 0]
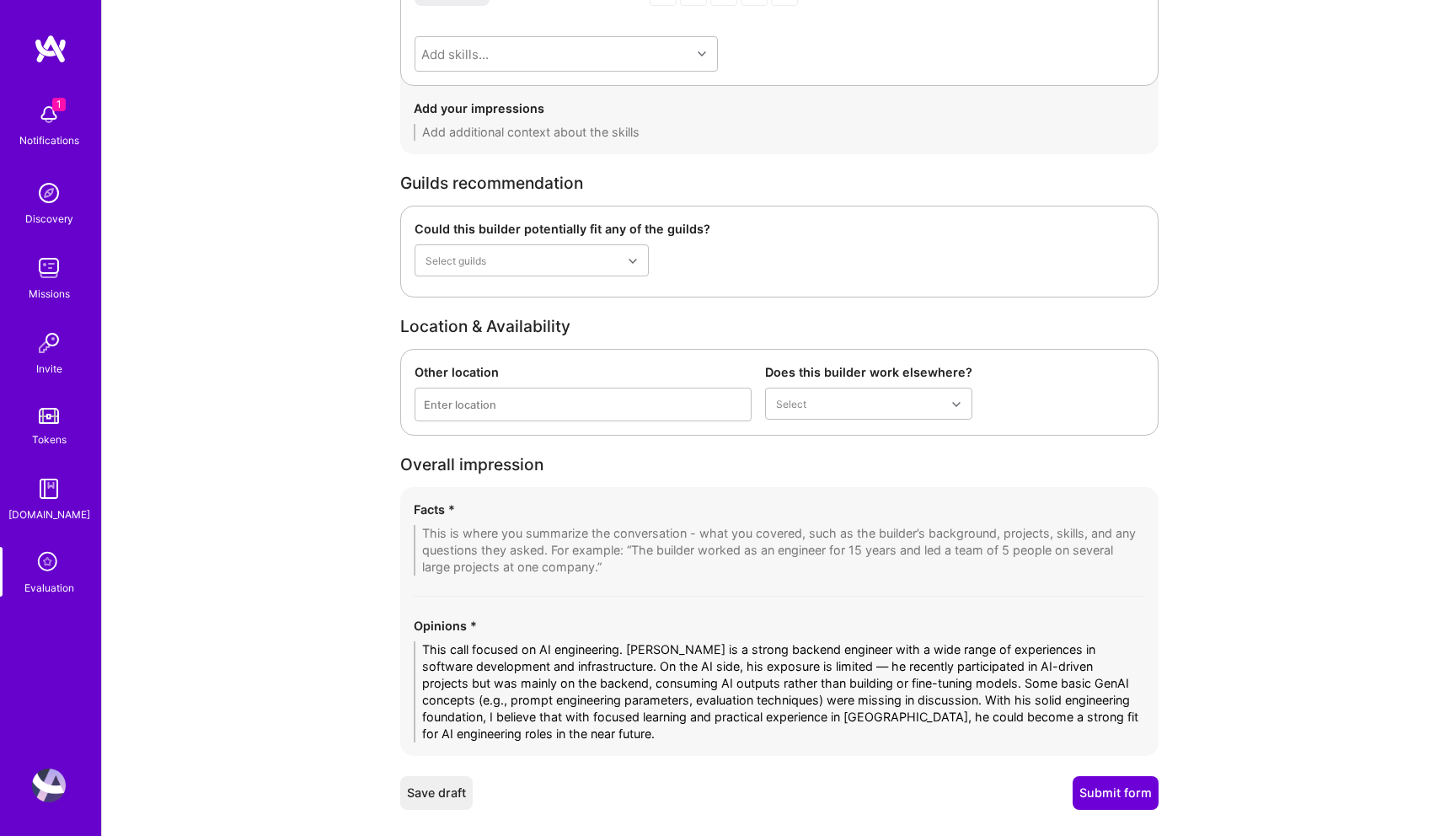
type textarea "This call focused on AI engineering. Talgat is a strong backend engineer with a…"
click at [480, 537] on textarea at bounding box center [779, 550] width 731 height 50
paste textarea "1. Strong backend engineer, not AI specialist • Talgat clarified he’s a softwar…"
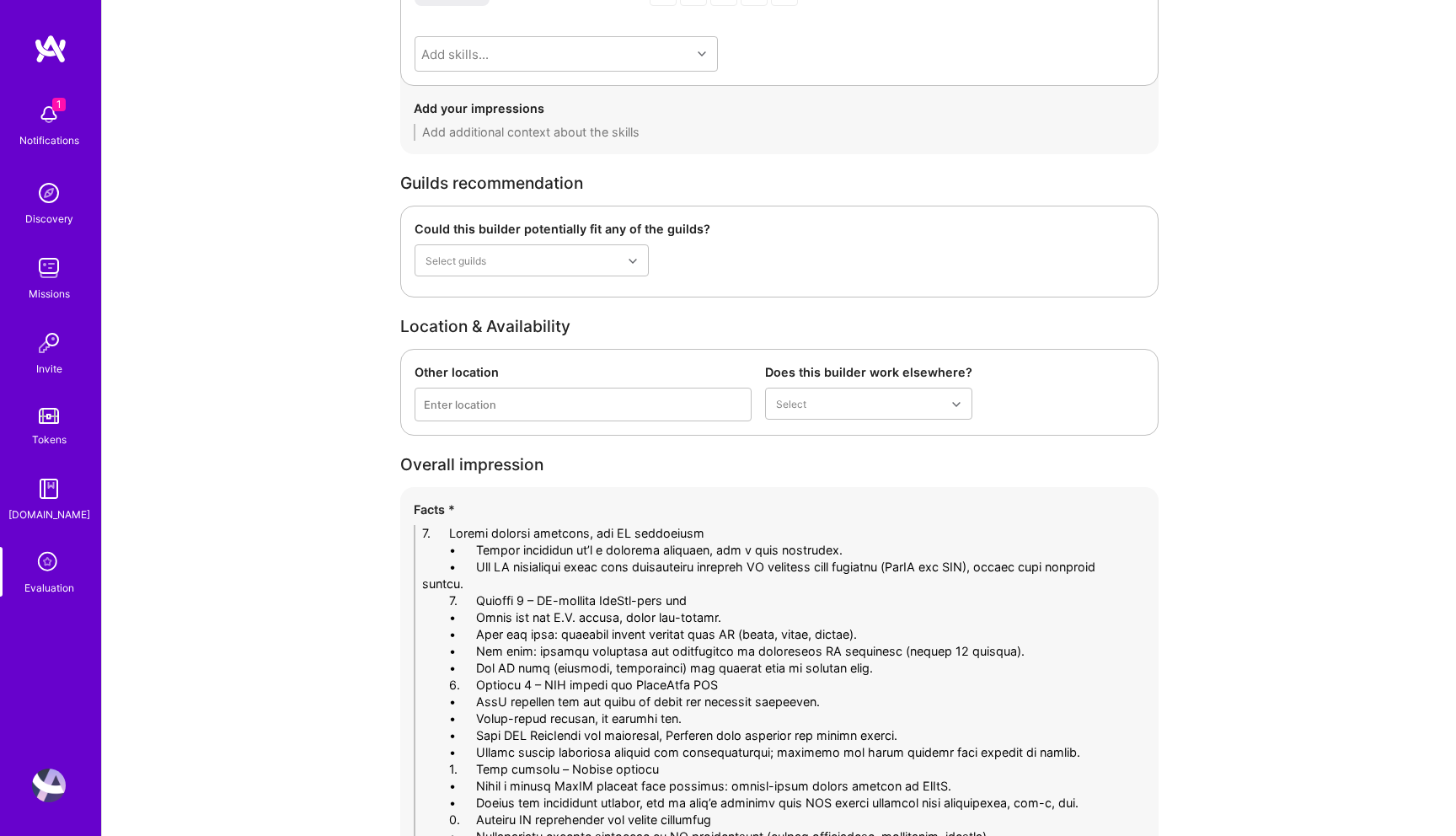
drag, startPoint x: 473, startPoint y: 533, endPoint x: 331, endPoint y: 533, distance: 142.0
drag, startPoint x: 472, startPoint y: 601, endPoint x: 304, endPoint y: 600, distance: 168.0
drag, startPoint x: 471, startPoint y: 685, endPoint x: 311, endPoint y: 685, distance: 160.0
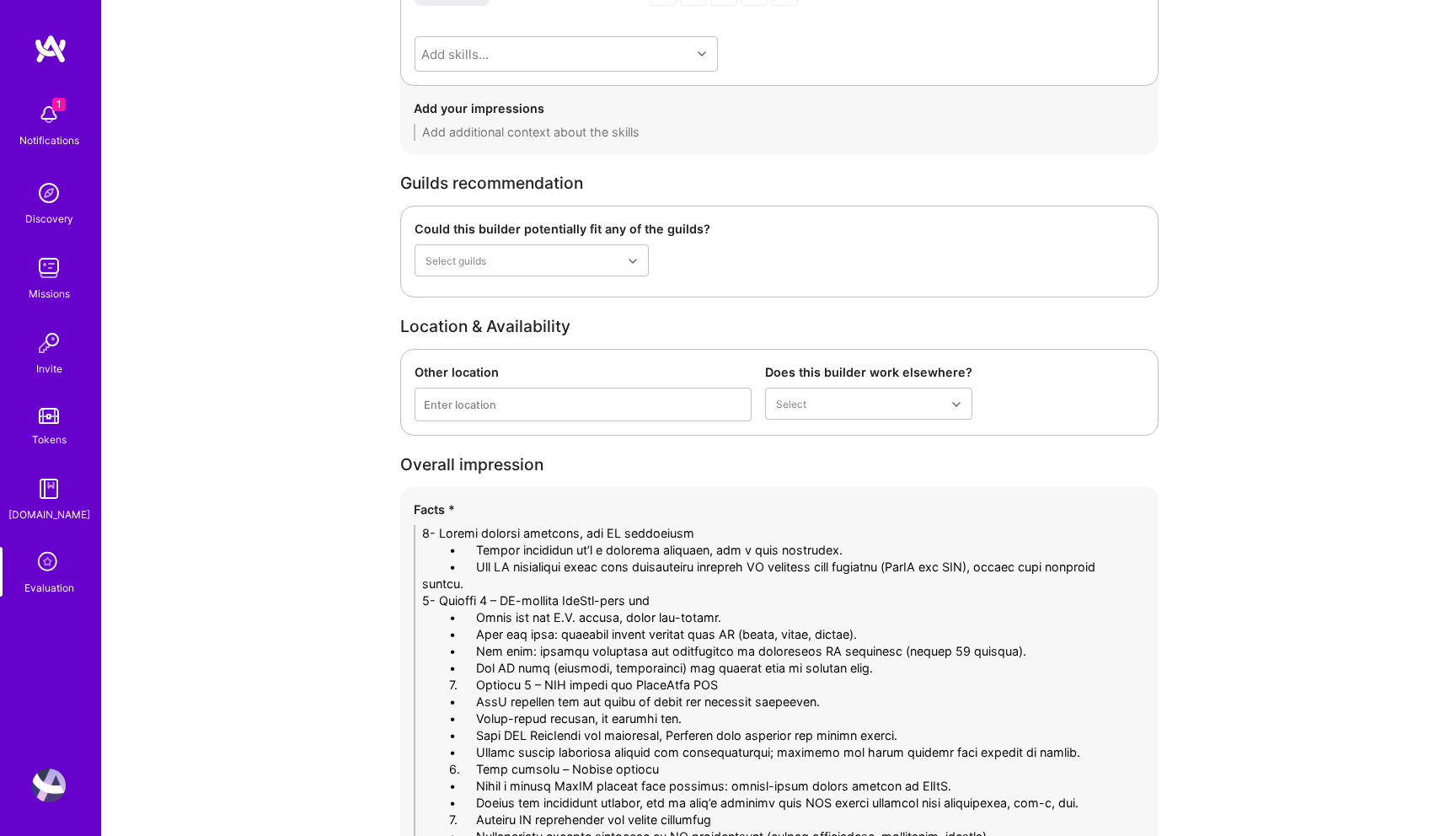
click at [889, 667] on textarea at bounding box center [779, 693] width 731 height 337
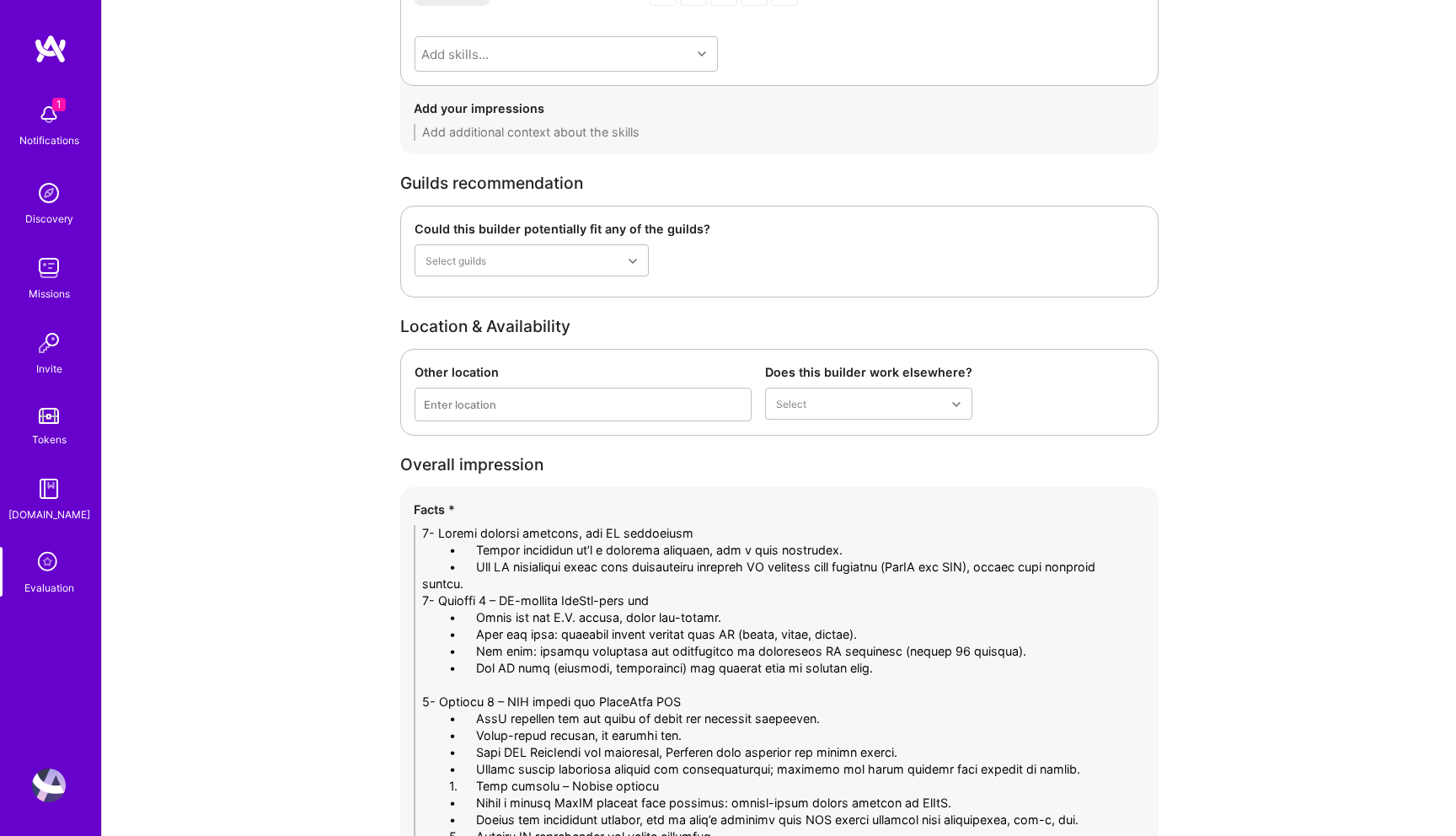
click at [499, 584] on textarea at bounding box center [779, 702] width 731 height 354
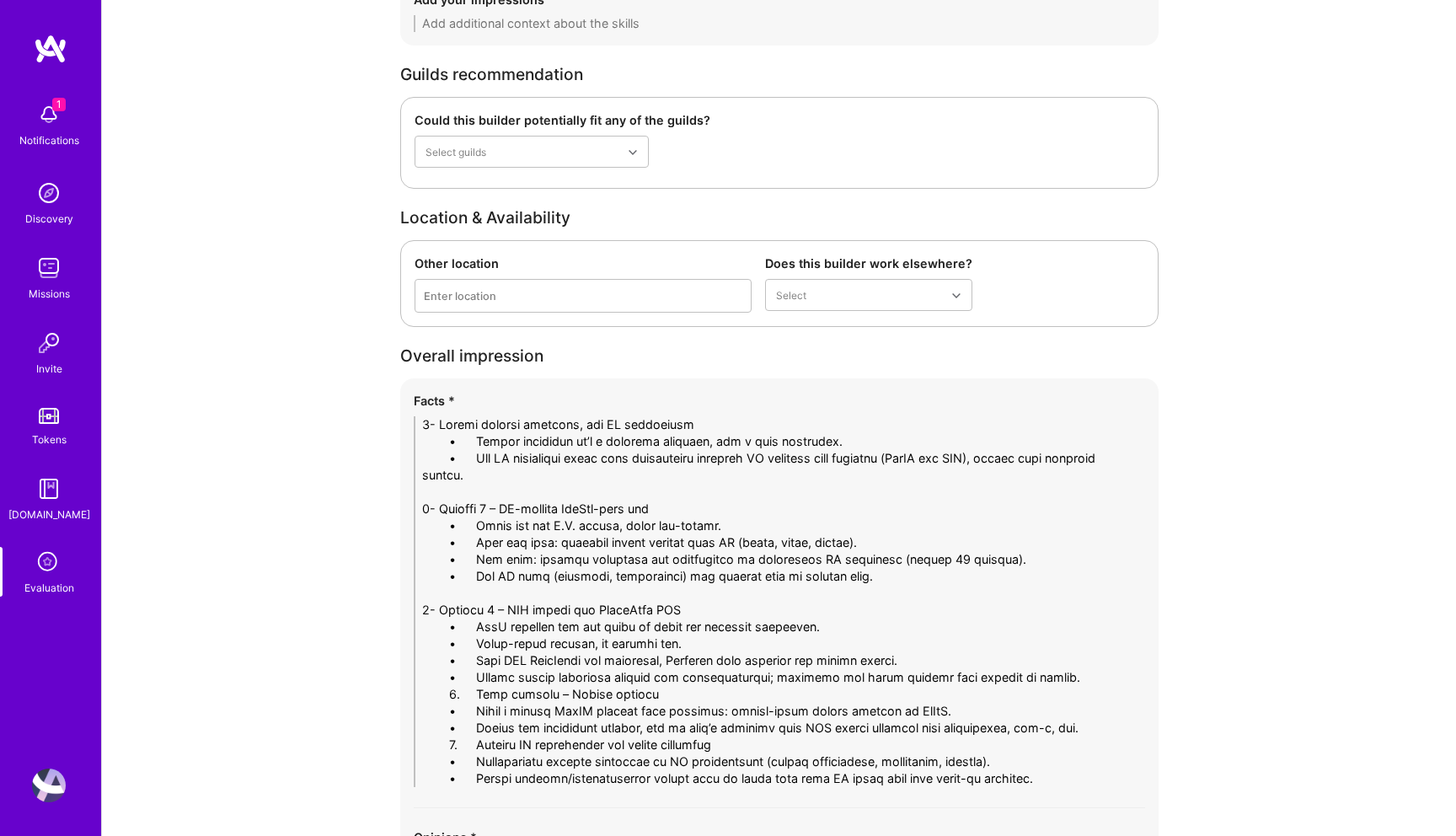
scroll to position [4985, 0]
click at [470, 525] on textarea at bounding box center [779, 600] width 731 height 371
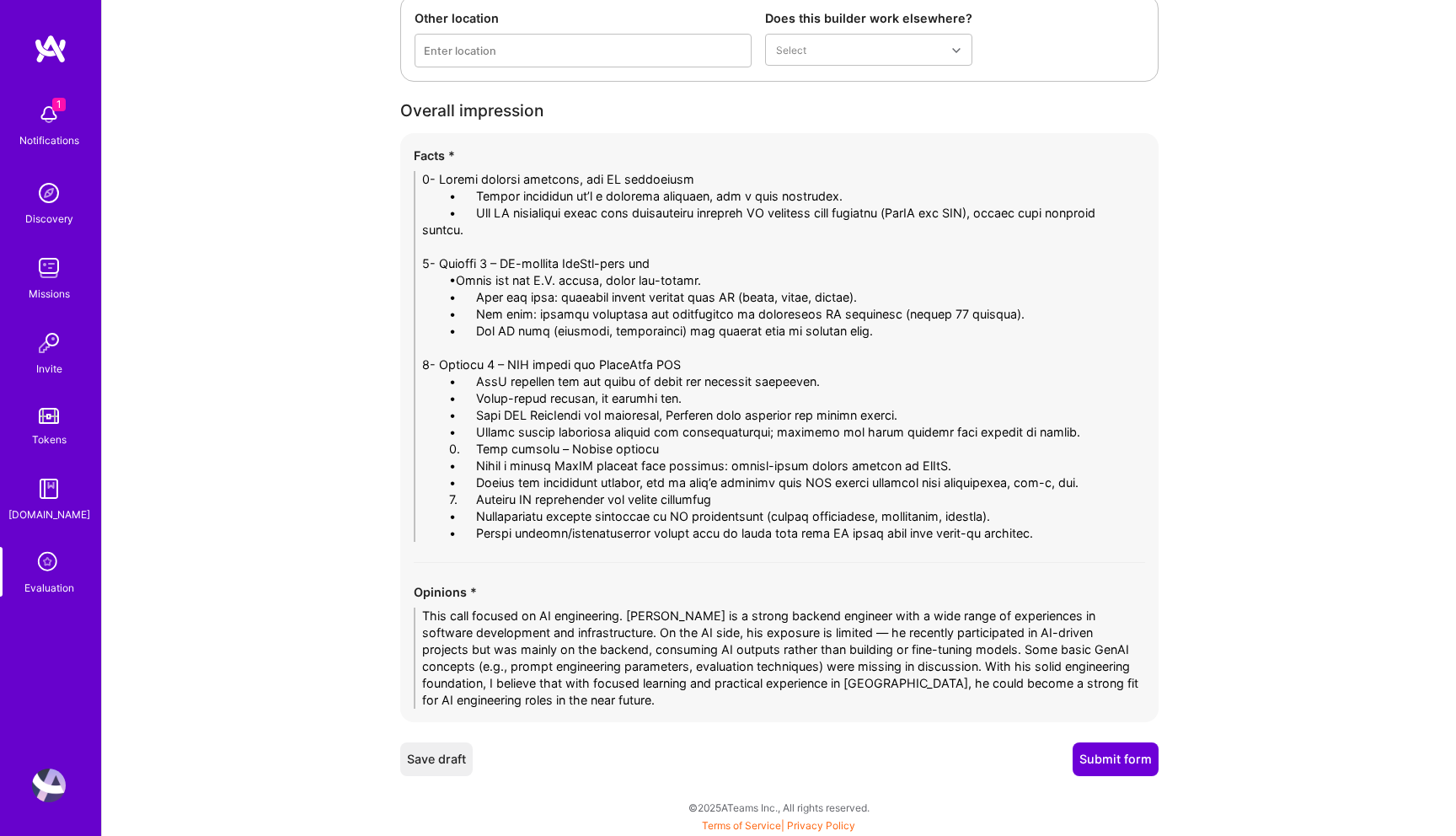
click at [459, 279] on textarea at bounding box center [779, 357] width 731 height 371
drag, startPoint x: 472, startPoint y: 450, endPoint x: 386, endPoint y: 450, distance: 86.0
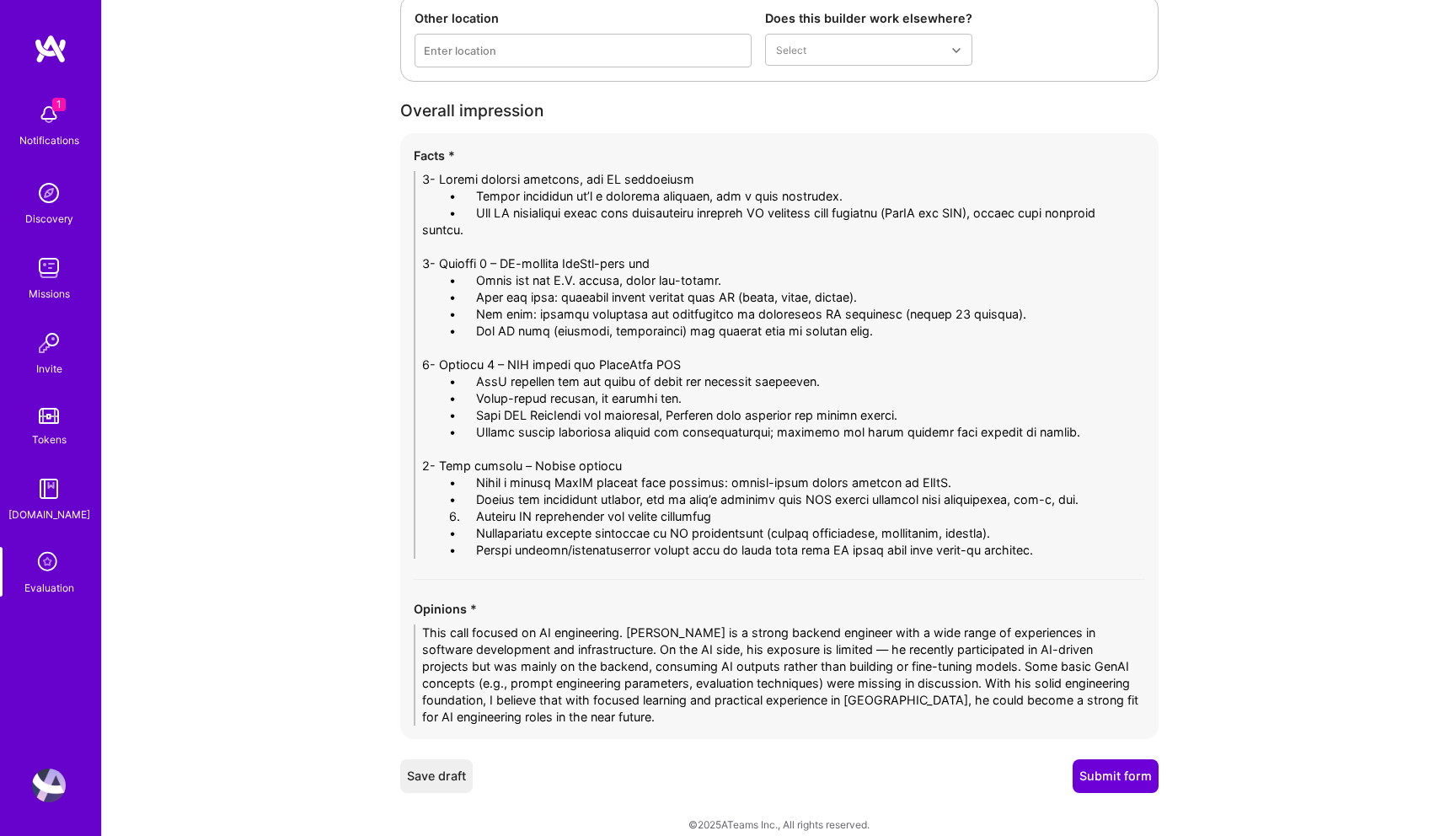
click at [1114, 499] on textarea at bounding box center [779, 364] width 731 height 388
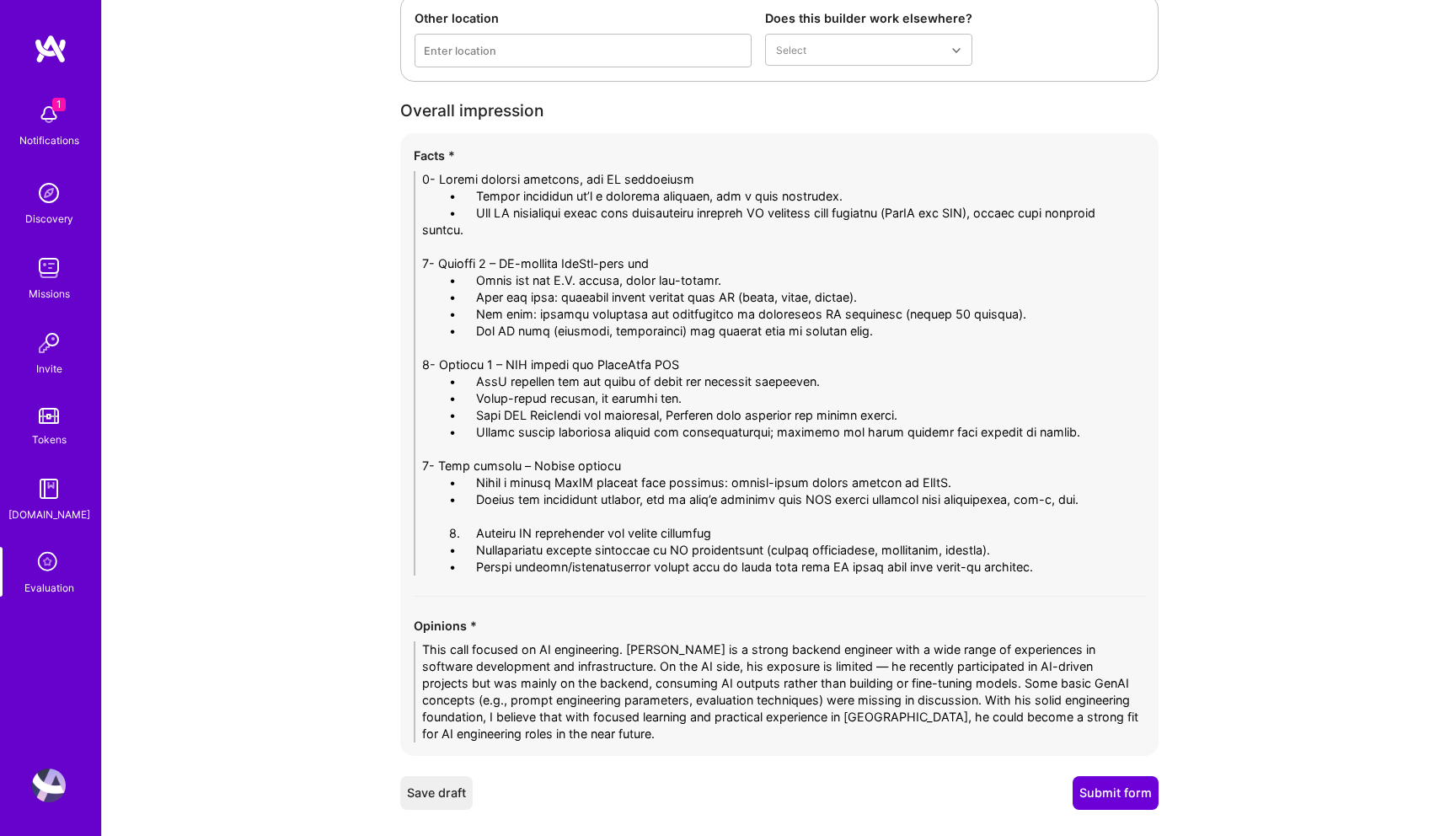
drag, startPoint x: 473, startPoint y: 532, endPoint x: 332, endPoint y: 532, distance: 141.0
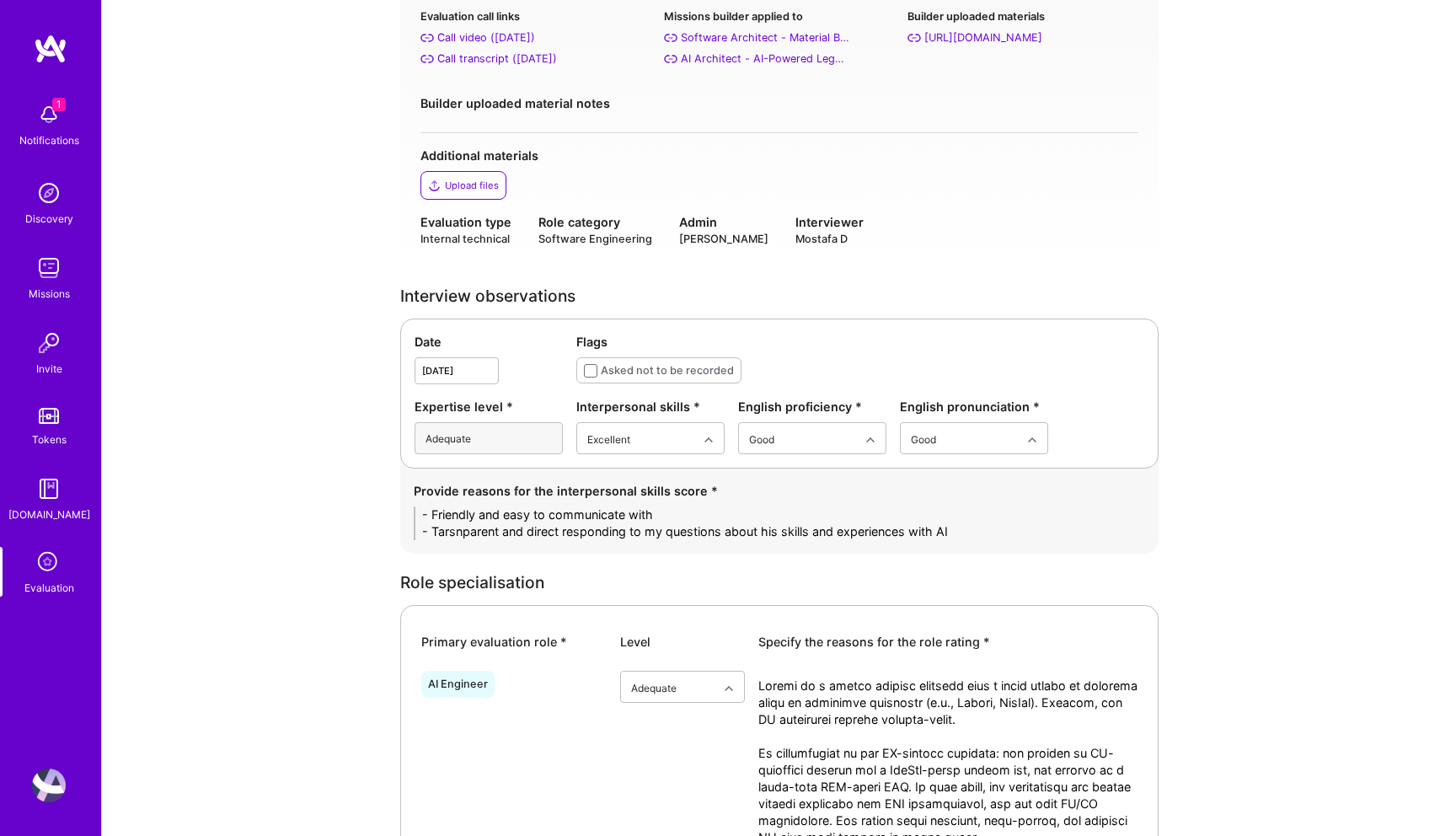
scroll to position [260, 0]
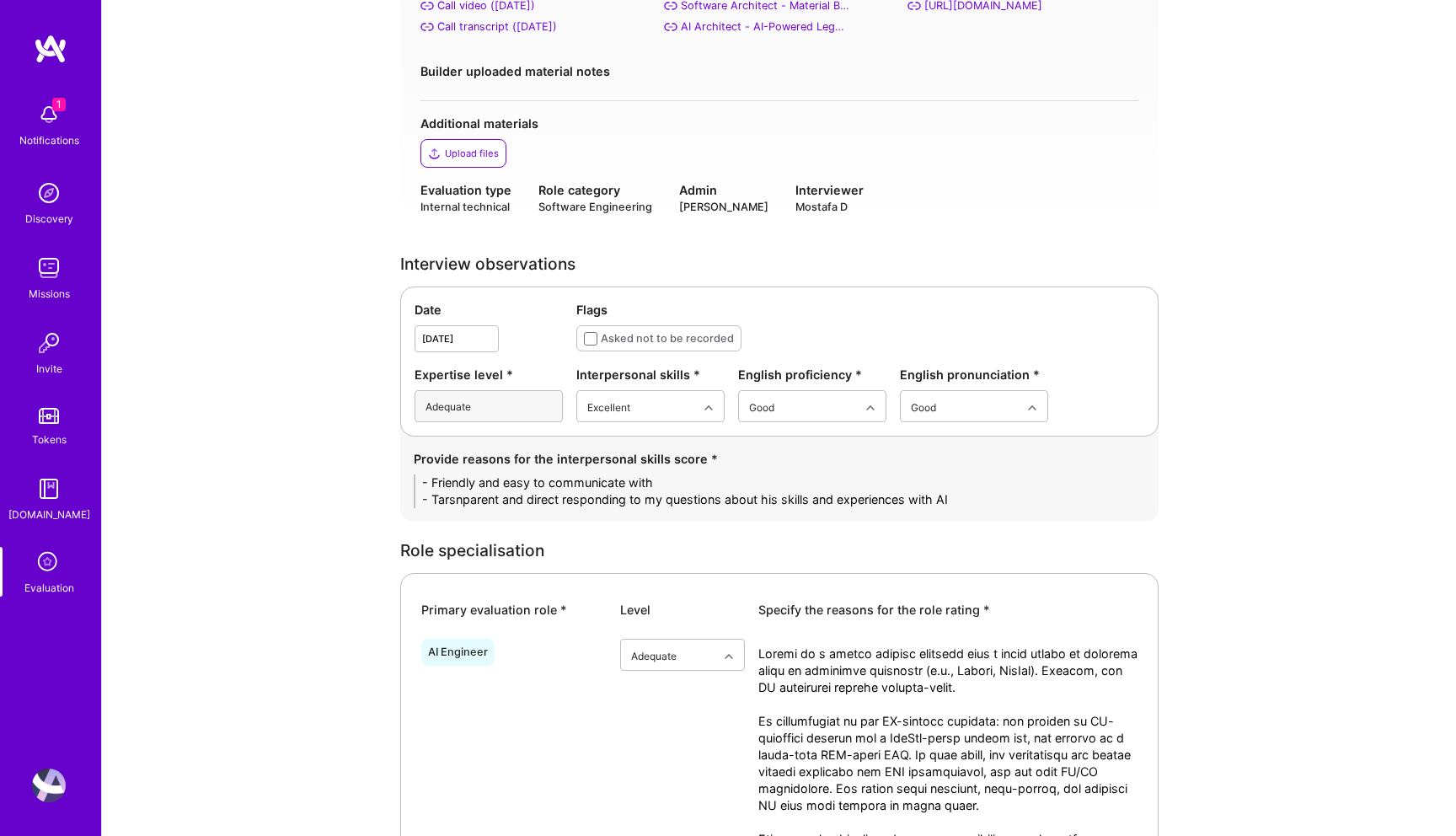
type textarea "1- Strong backend engineer, not AI specialist • Talgat clarified he’s a softwar…"
drag, startPoint x: 956, startPoint y: 499, endPoint x: 372, endPoint y: 468, distance: 584.8
paste textarea "• Friendly, approachable, and easy to communicate with • Transparent and direct…"
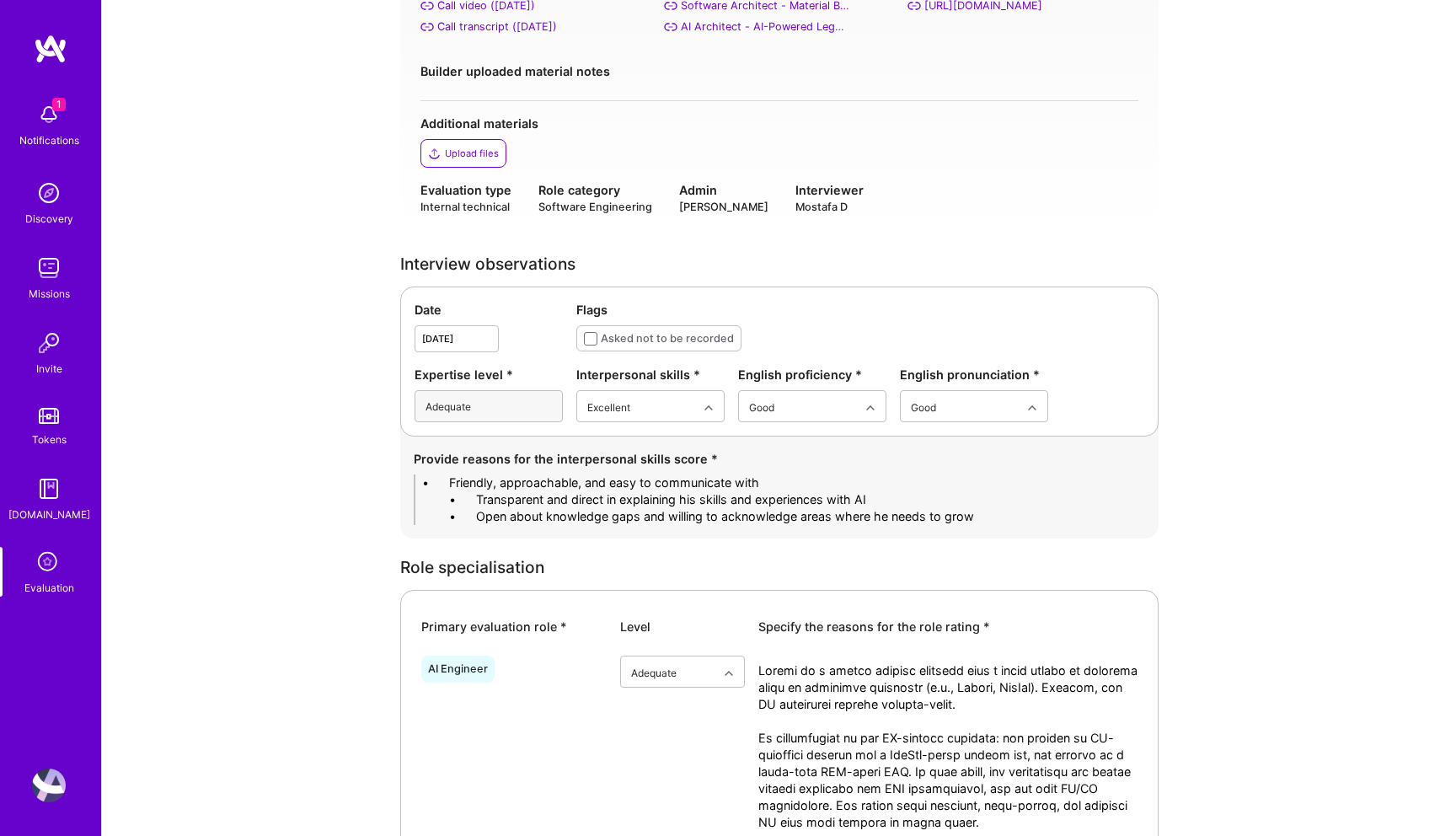
drag, startPoint x: 476, startPoint y: 480, endPoint x: 316, endPoint y: 480, distance: 160.0
drag, startPoint x: 478, startPoint y: 502, endPoint x: 297, endPoint y: 478, distance: 182.6
click at [427, 497] on textarea "- Friendly, approachable, and easy to communicate with • Transparent and direct…" at bounding box center [779, 500] width 731 height 50
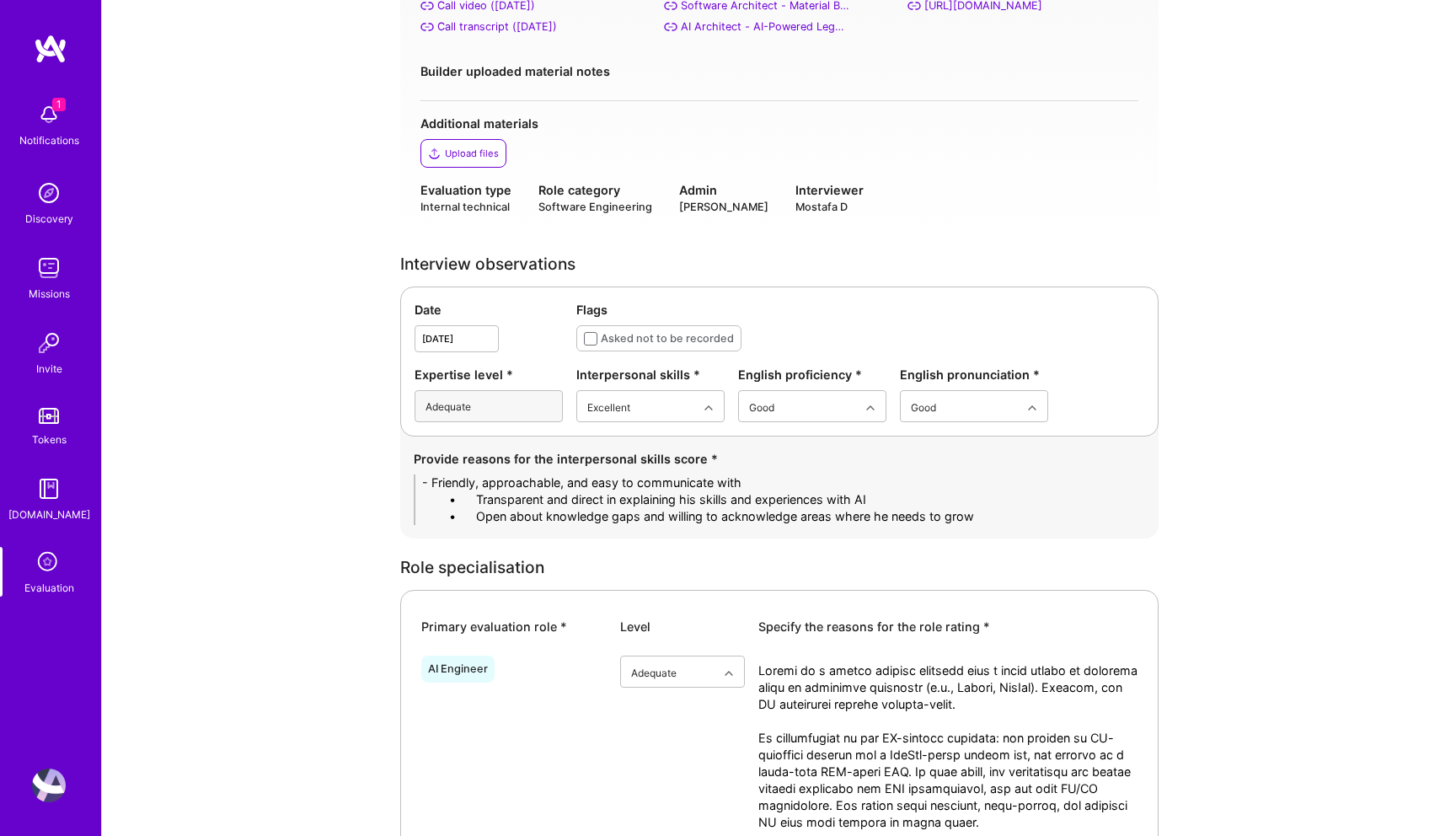
drag, startPoint x: 478, startPoint y: 500, endPoint x: 350, endPoint y: 500, distance: 128.0
drag, startPoint x: 476, startPoint y: 513, endPoint x: 337, endPoint y: 511, distance: 139.0
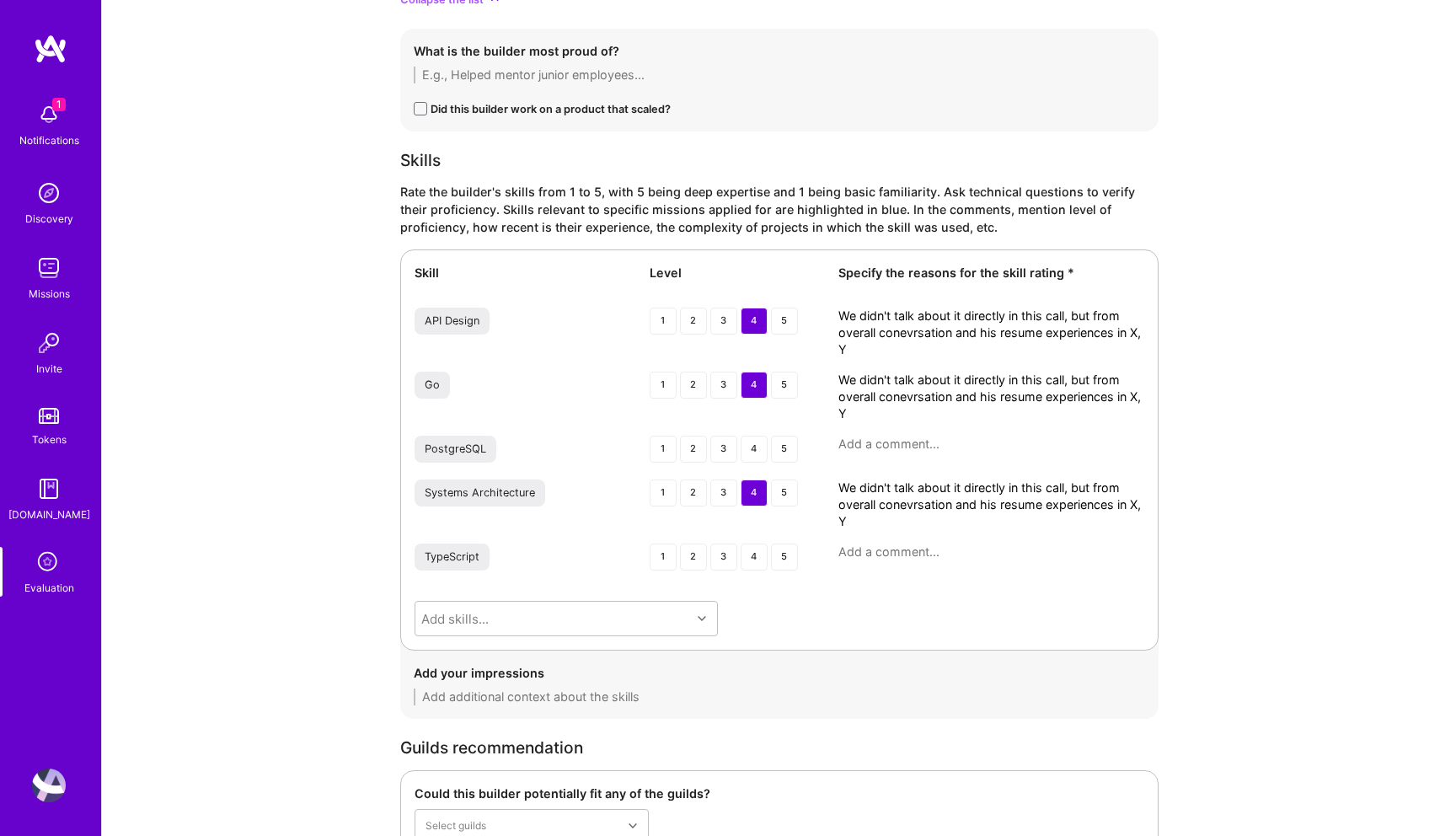
scroll to position [4331, 0]
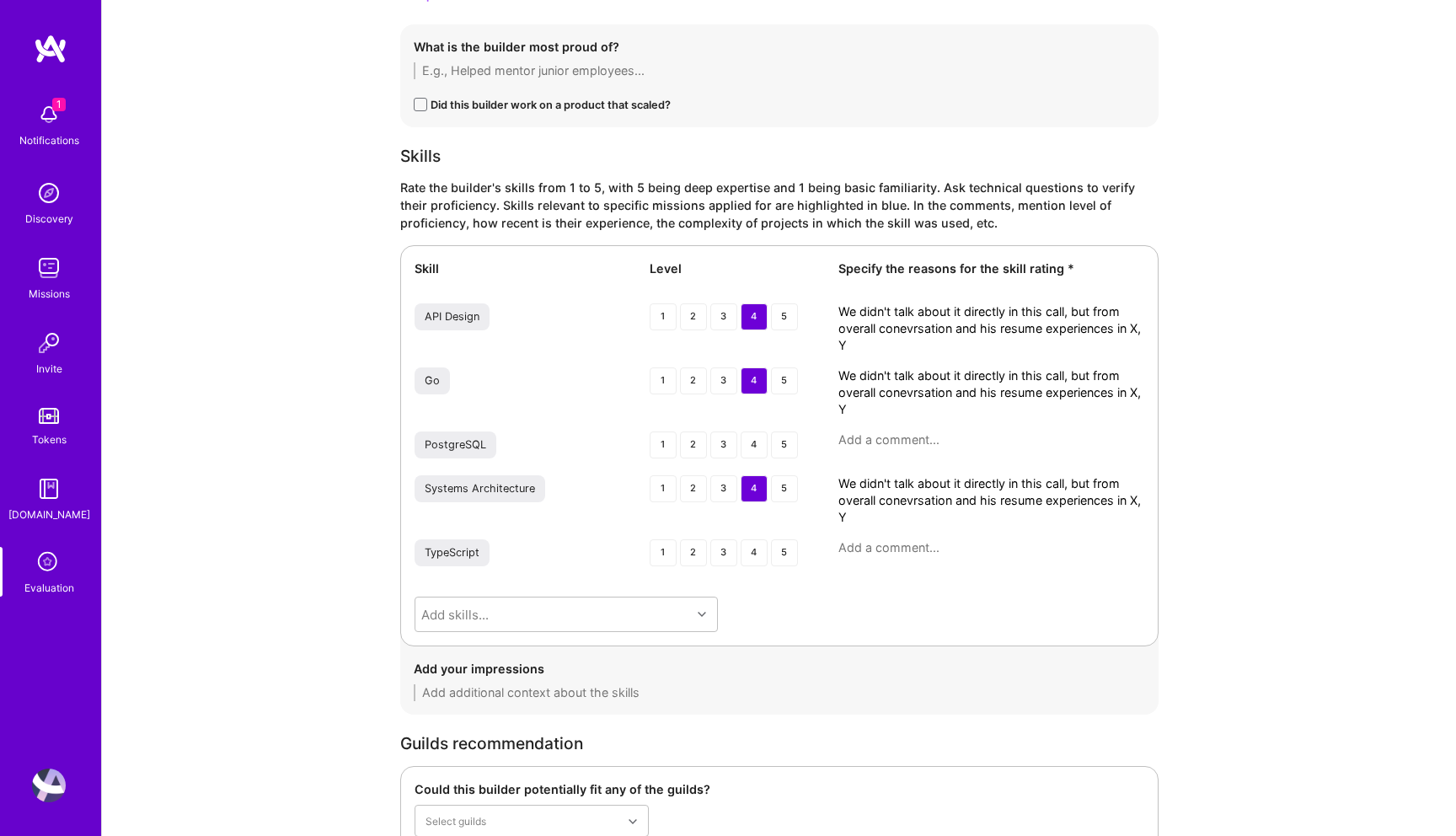
type textarea "- Friendly, approachable, and easy to communicate with - Transparent and direct…"
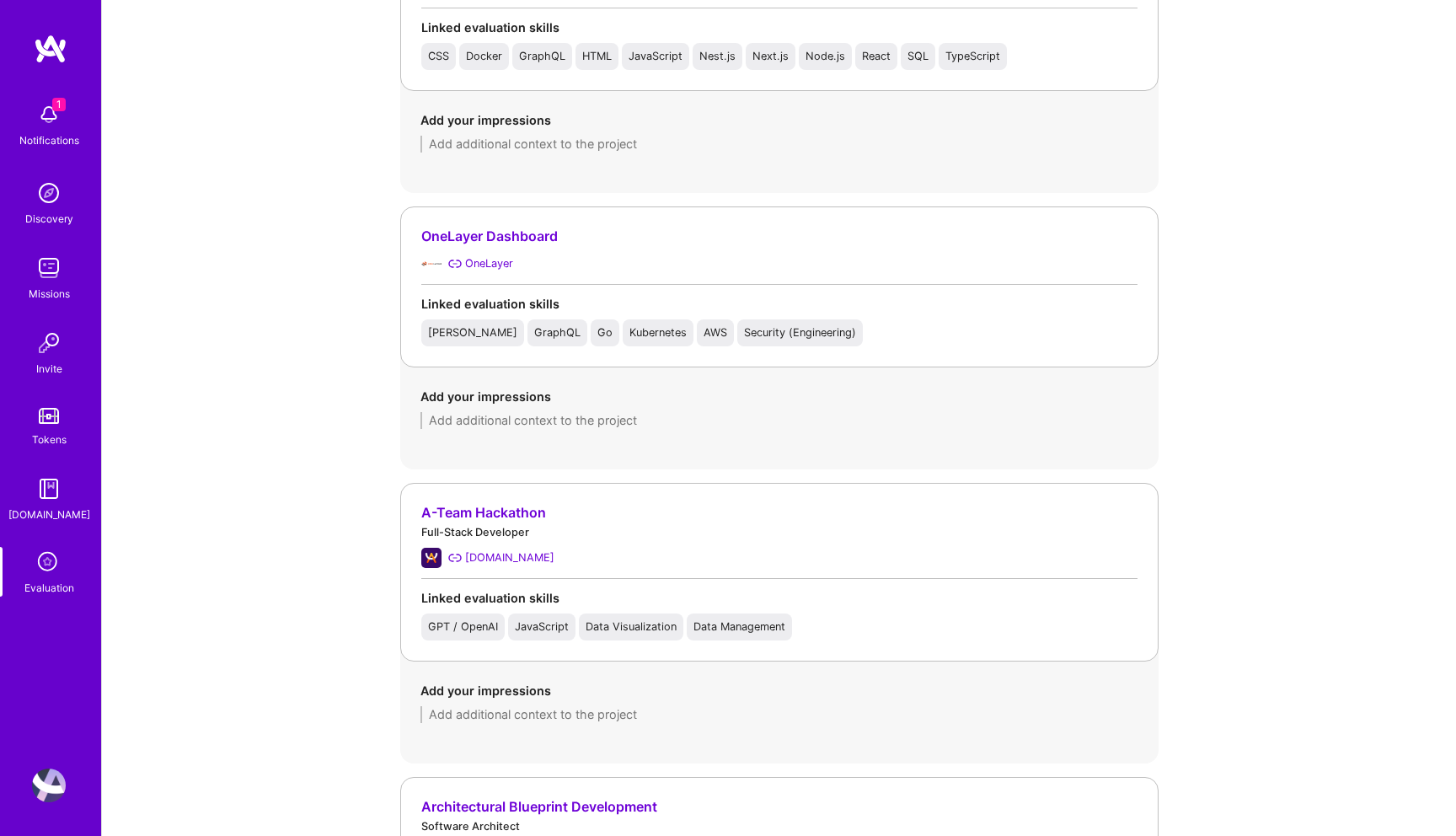
scroll to position [2646, 0]
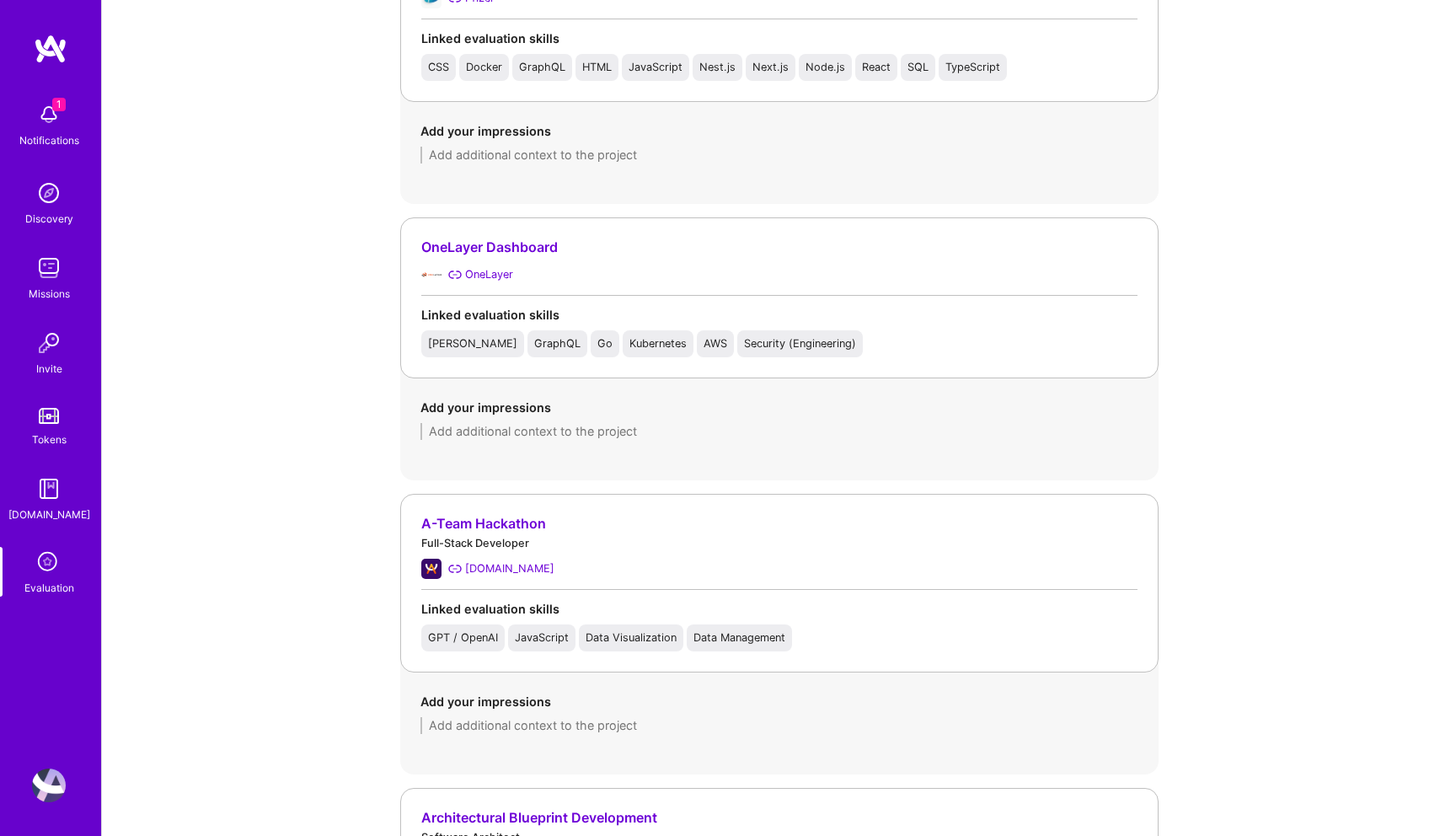
click at [499, 545] on div "Full-Stack Developer" at bounding box center [779, 543] width 716 height 17
click at [499, 521] on div "A-Team Hackathon" at bounding box center [779, 524] width 716 height 17
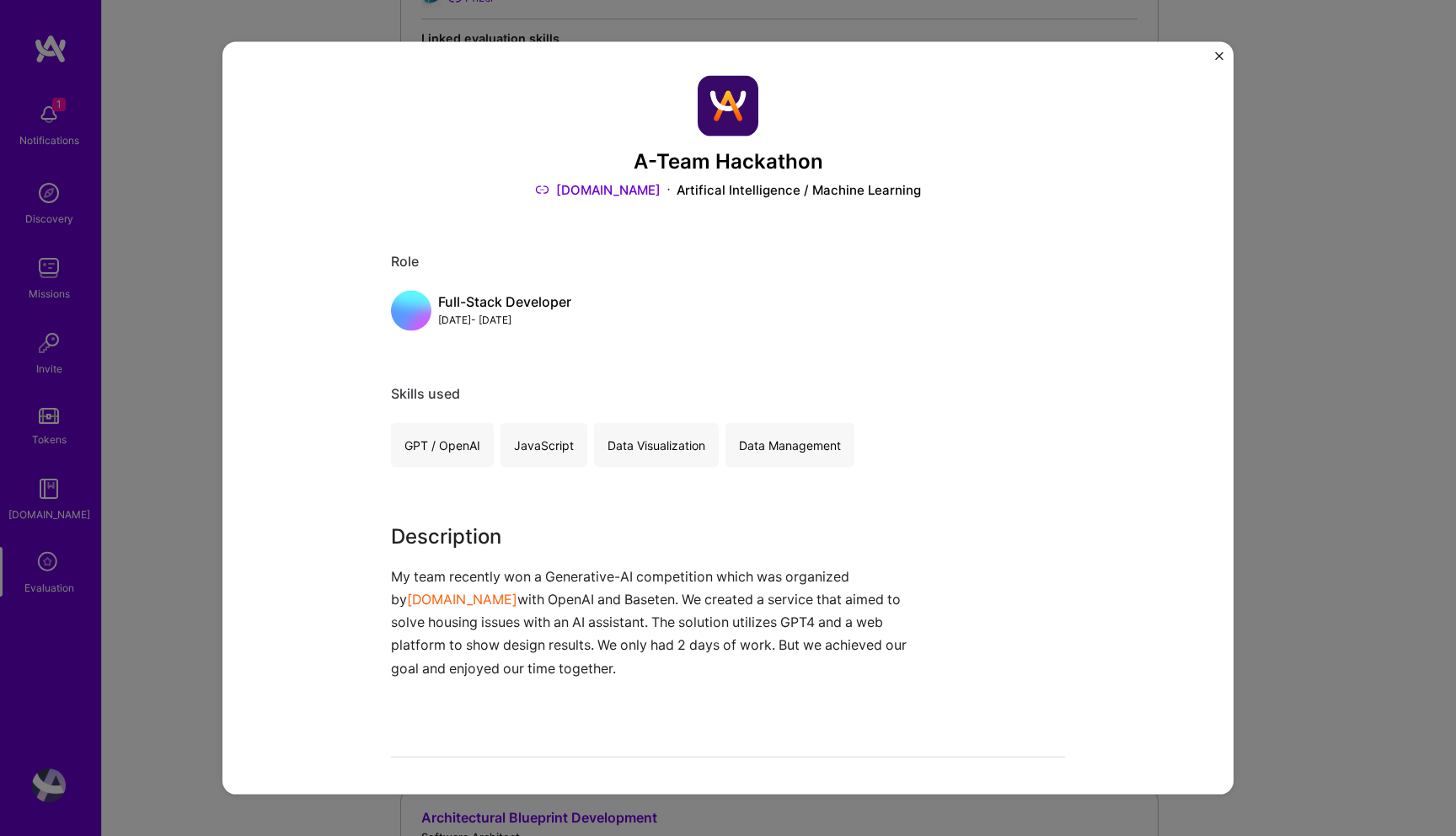
click at [1258, 328] on div "A-Team Hackathon A.Team Artifical Intelligence / Machine Learning Role Full-Sta…" at bounding box center [728, 418] width 1456 height 836
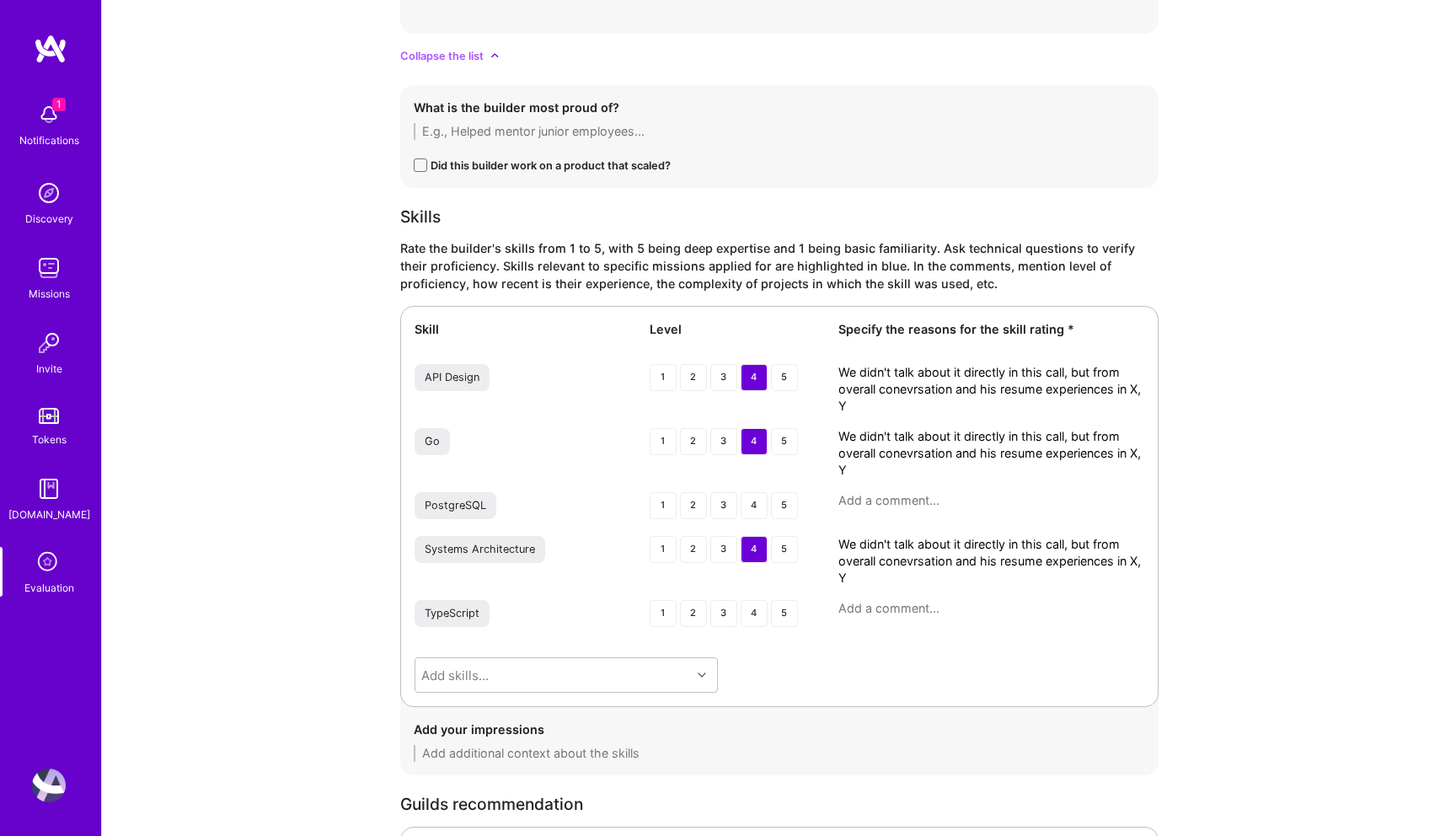
scroll to position [4280, 0]
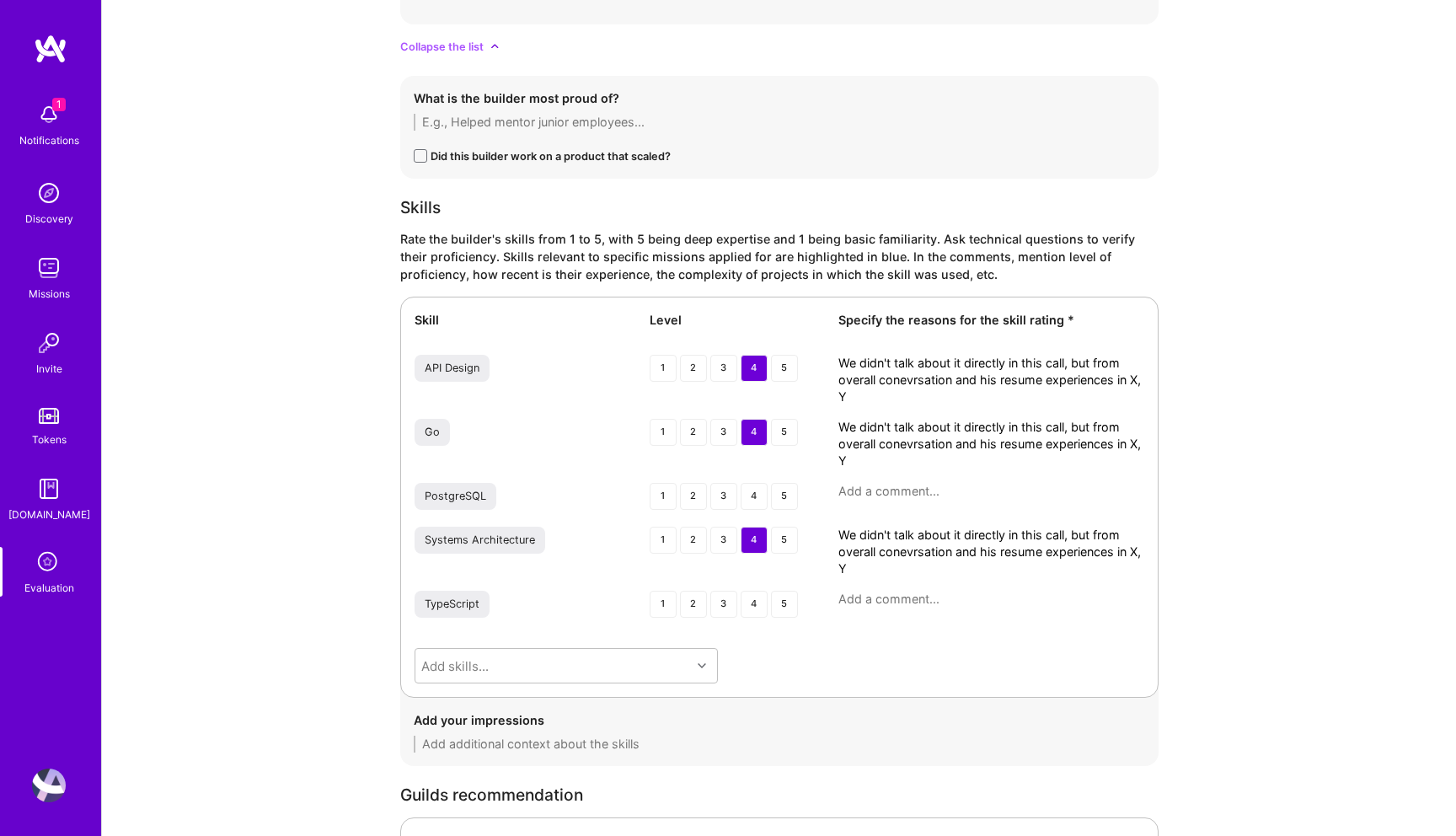
drag, startPoint x: 872, startPoint y: 391, endPoint x: 805, endPoint y: 357, distance: 75.1
click at [805, 357] on div "API Design 1 2 3 4 5 We didn't talk about it directly in this call, but from ov…" at bounding box center [779, 380] width 729 height 50
paste textarea "Has designed and maintained multiple APIs across backend projects, particularly…"
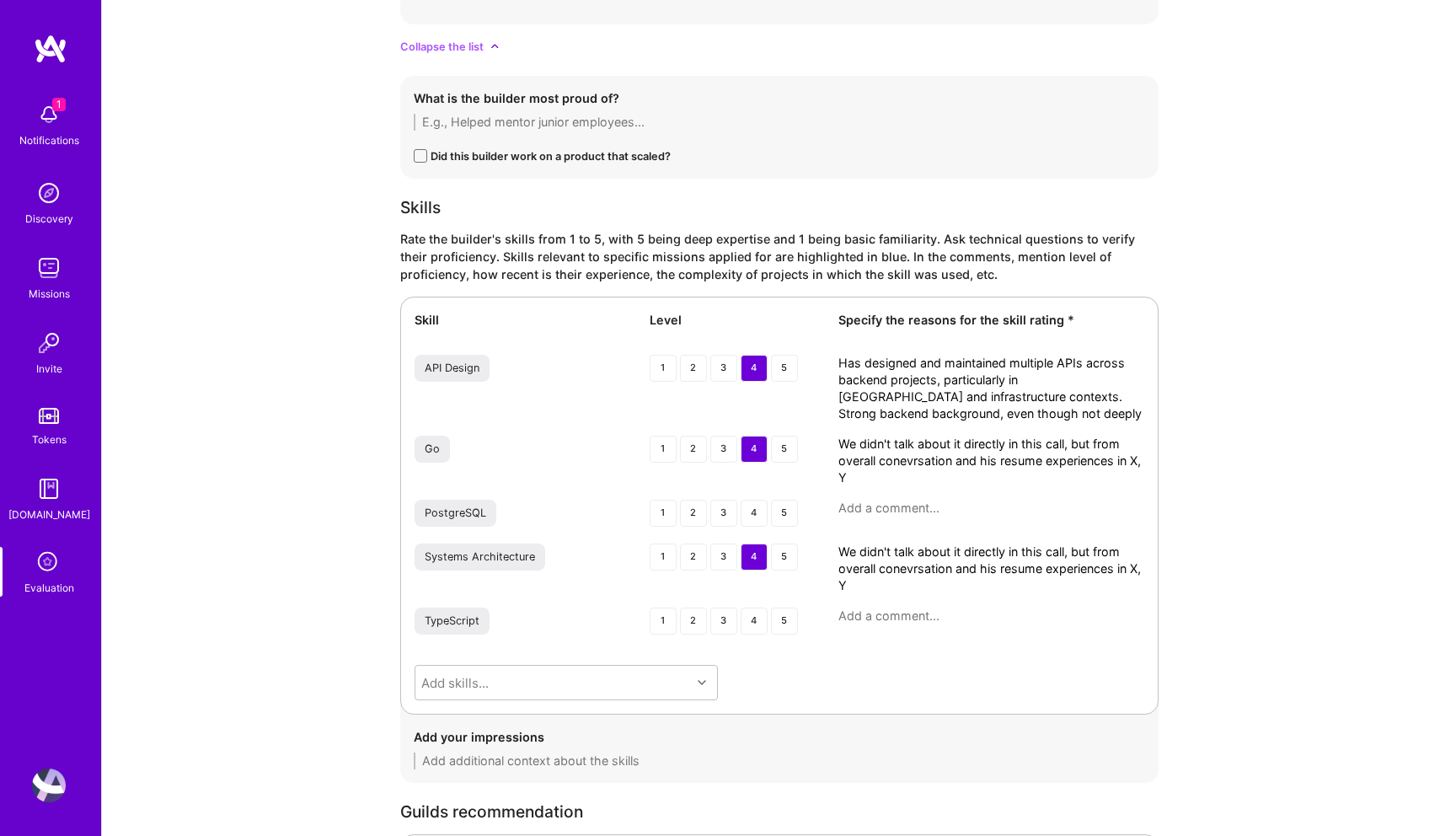
type textarea "Has designed and maintained multiple APIs across backend projects, particularly…"
drag, startPoint x: 893, startPoint y: 477, endPoint x: 803, endPoint y: 428, distance: 102.5
click at [803, 428] on div "Skill Level Specify the reasons for the skill rating * API Design 1 2 3 4 5 Has…" at bounding box center [779, 505] width 758 height 418
paste textarea "Experience mentioned in resume and confirmed across past backend projects. Whil…"
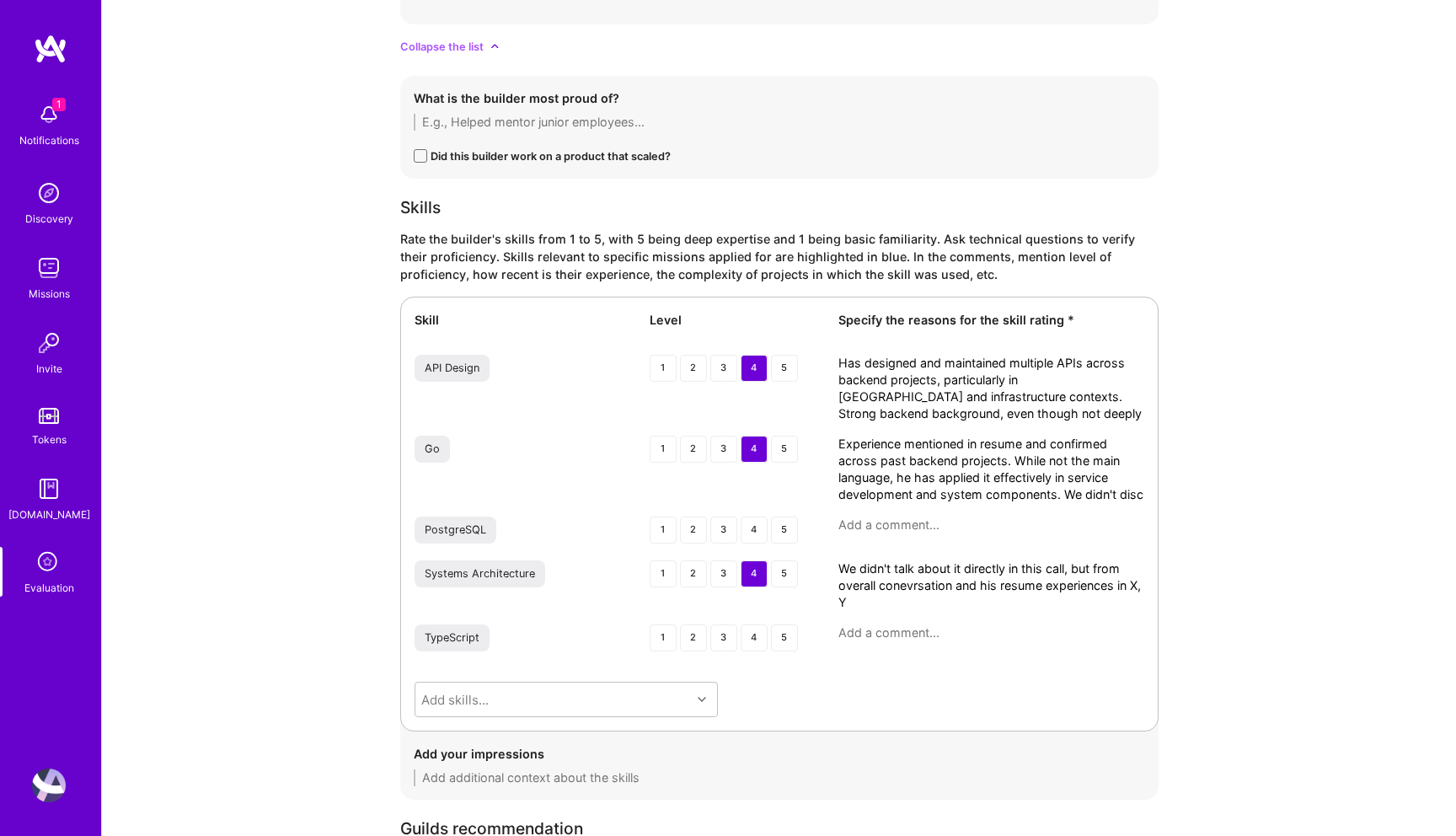
type textarea "Experience mentioned in resume and confirmed across past backend projects. Whil…"
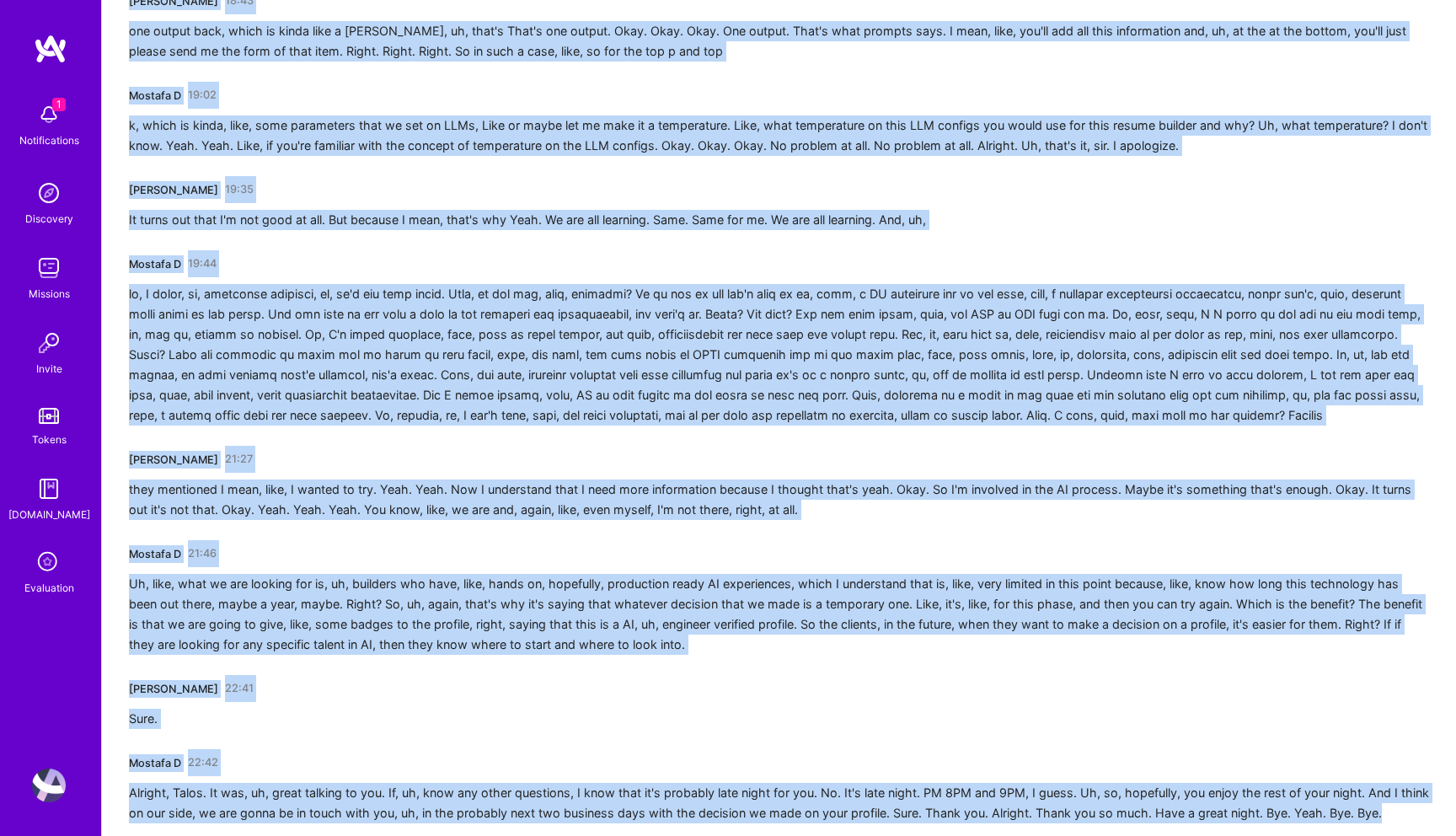
scroll to position [5304, 0]
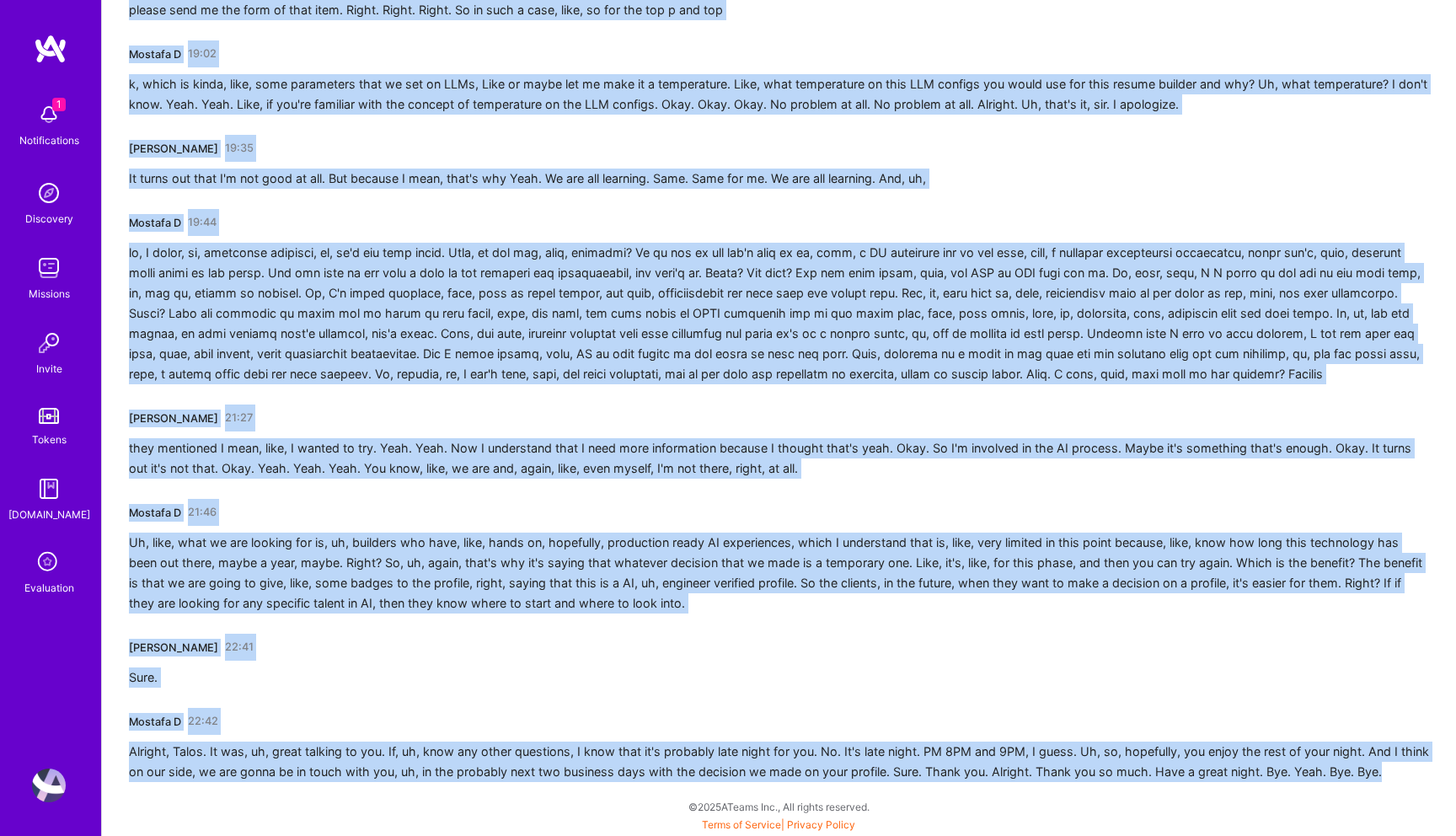
drag, startPoint x: 130, startPoint y: 299, endPoint x: 274, endPoint y: 835, distance: 555.0
copy div "Mostafa D 00:00 Omelette. My Internet has some problems. I have to restart the …"
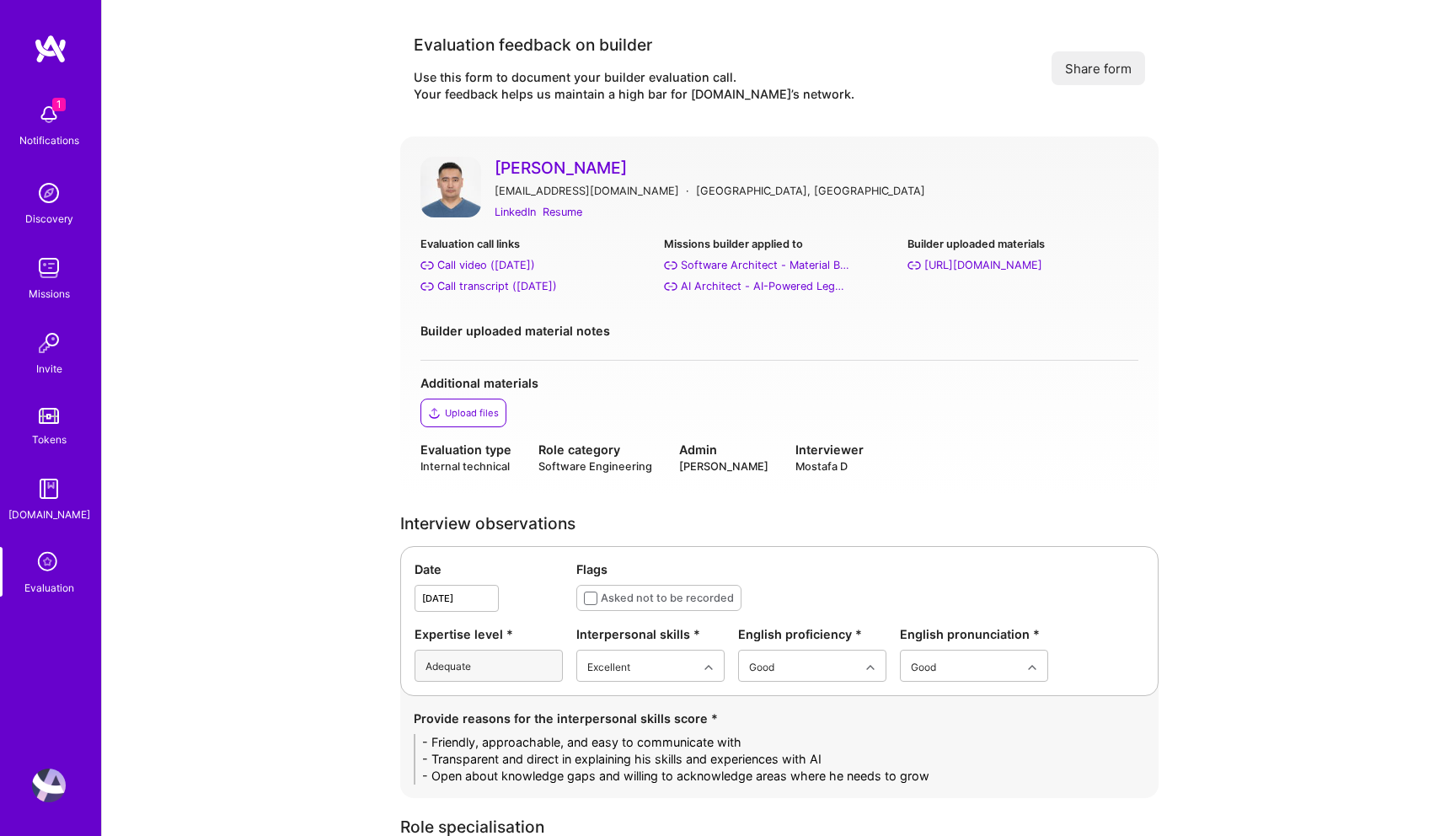
scroll to position [4280, 0]
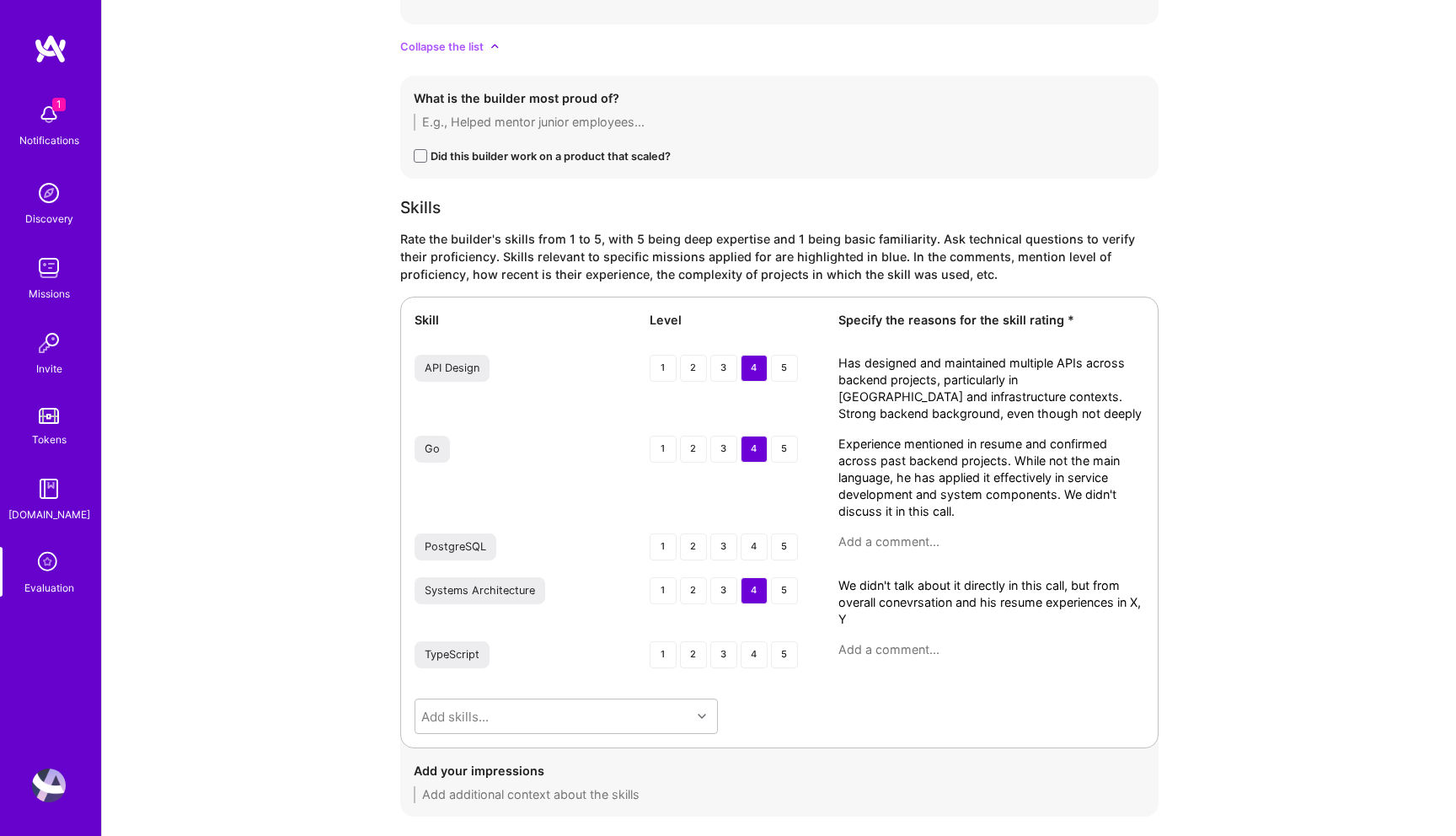
type textarea "Experience mentioned in resume and confirmed across past backend projects. Whil…"
drag, startPoint x: 868, startPoint y: 616, endPoint x: 821, endPoint y: 571, distance: 65.1
click at [821, 571] on div "Skill Level Specify the reasons for the skill rating * API Design 1 2 3 4 5 Has…" at bounding box center [779, 523] width 758 height 452
paste textarea "Has designed distributed systems and backend workflows (e.g., SaaS apps, RAG in…"
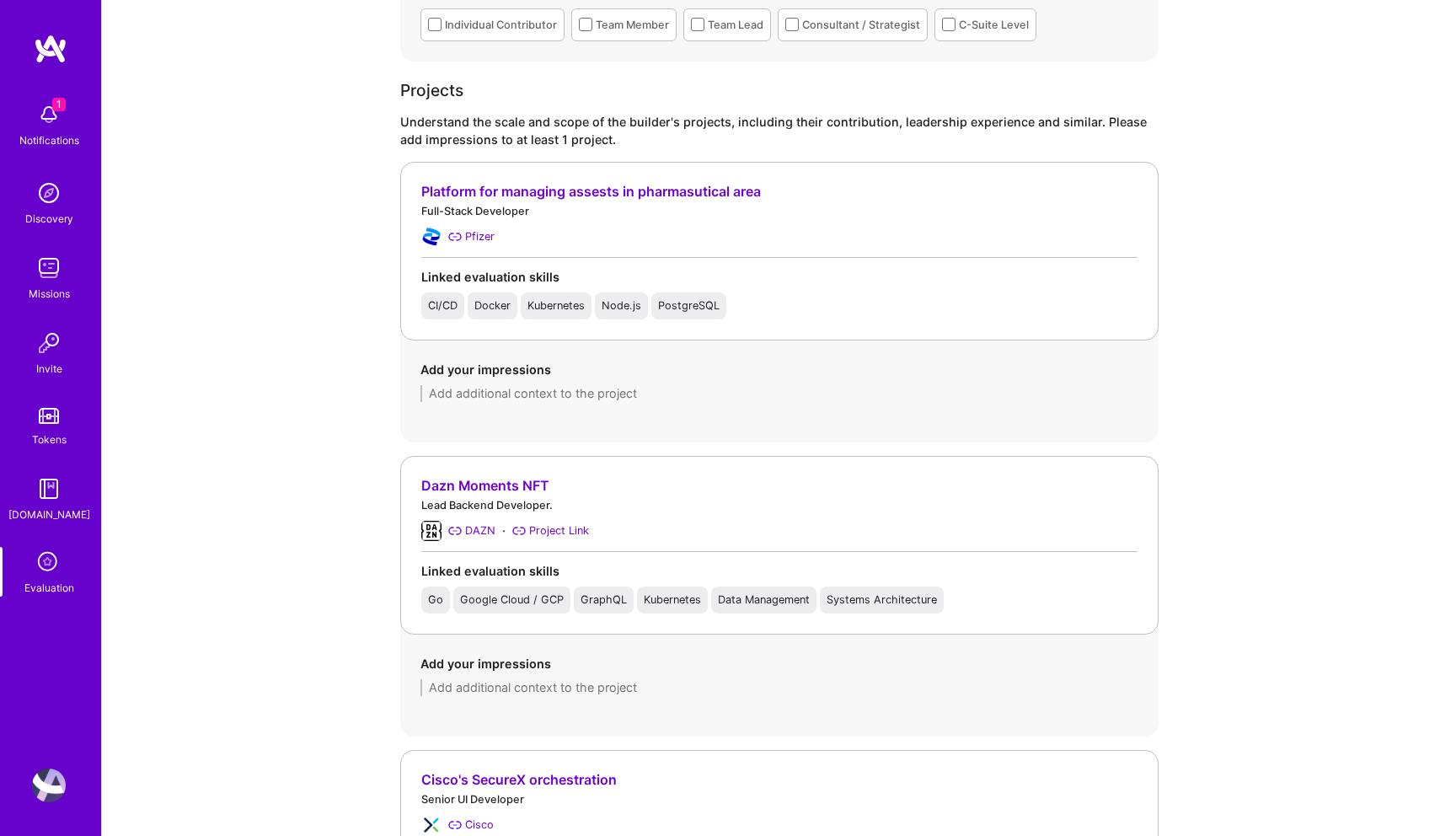
scroll to position [1462, 0]
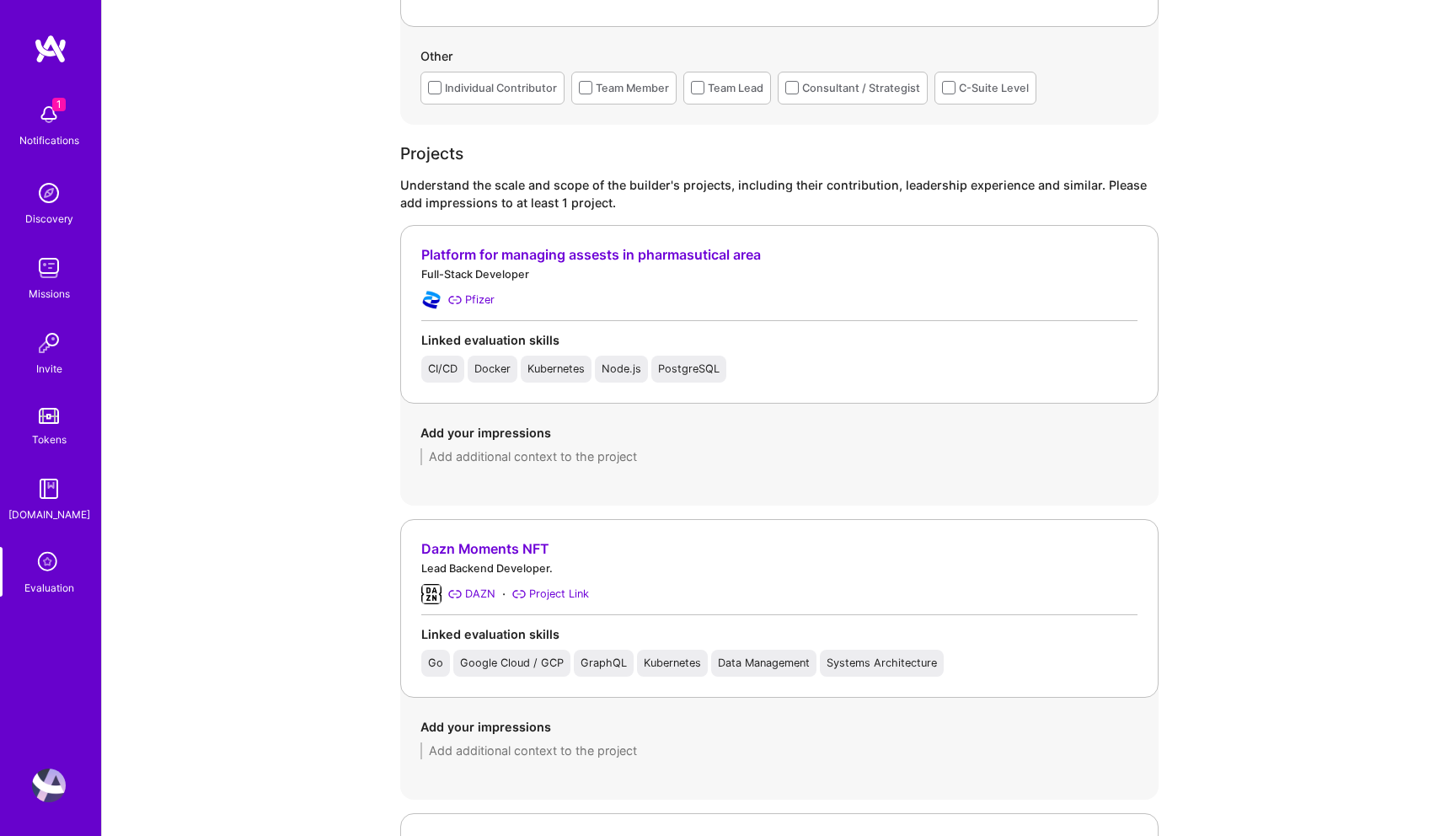
type textarea "Has designed distributed systems and backend workflows (e.g., SaaS apps, RAG in…"
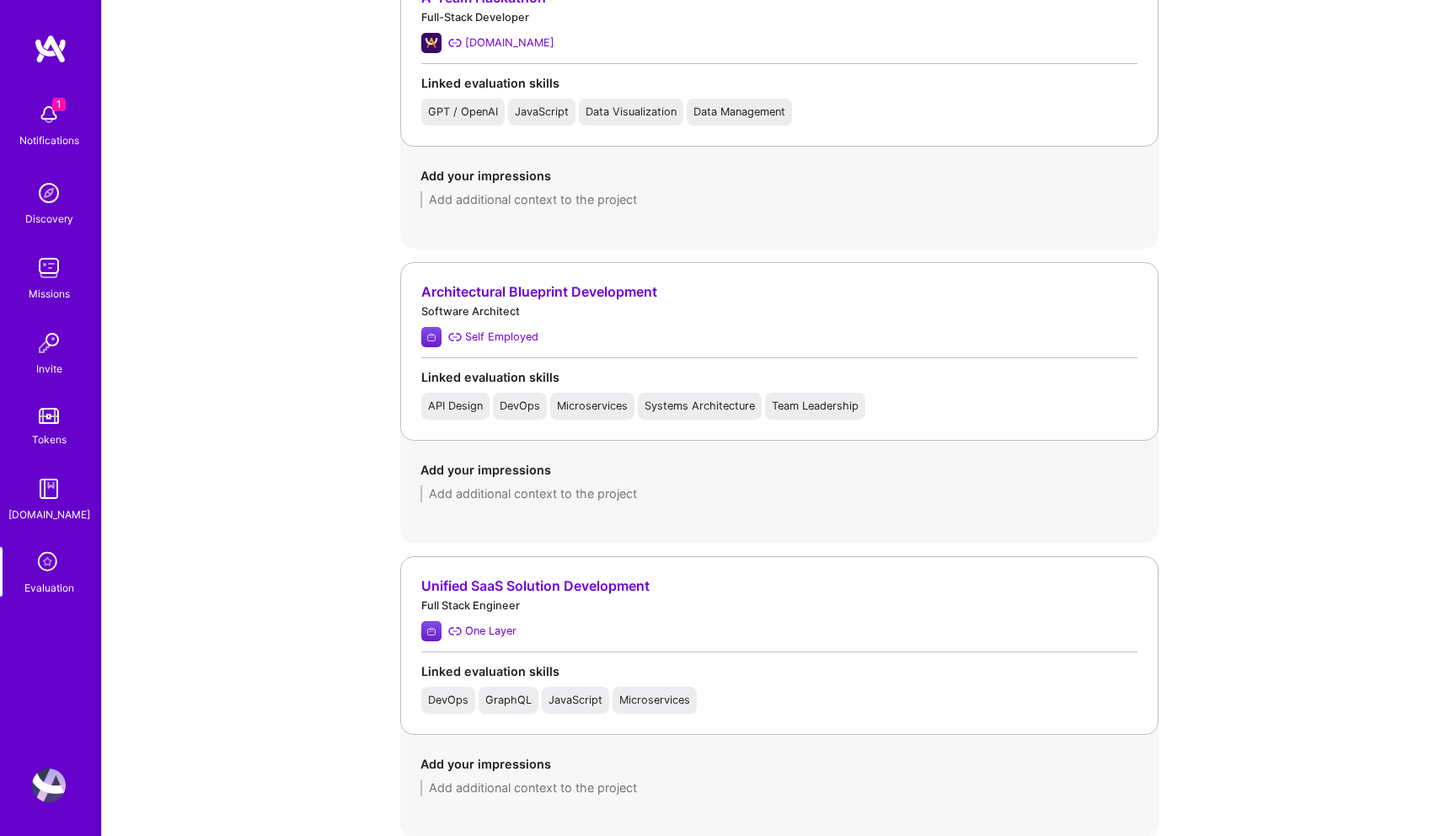
scroll to position [3225, 0]
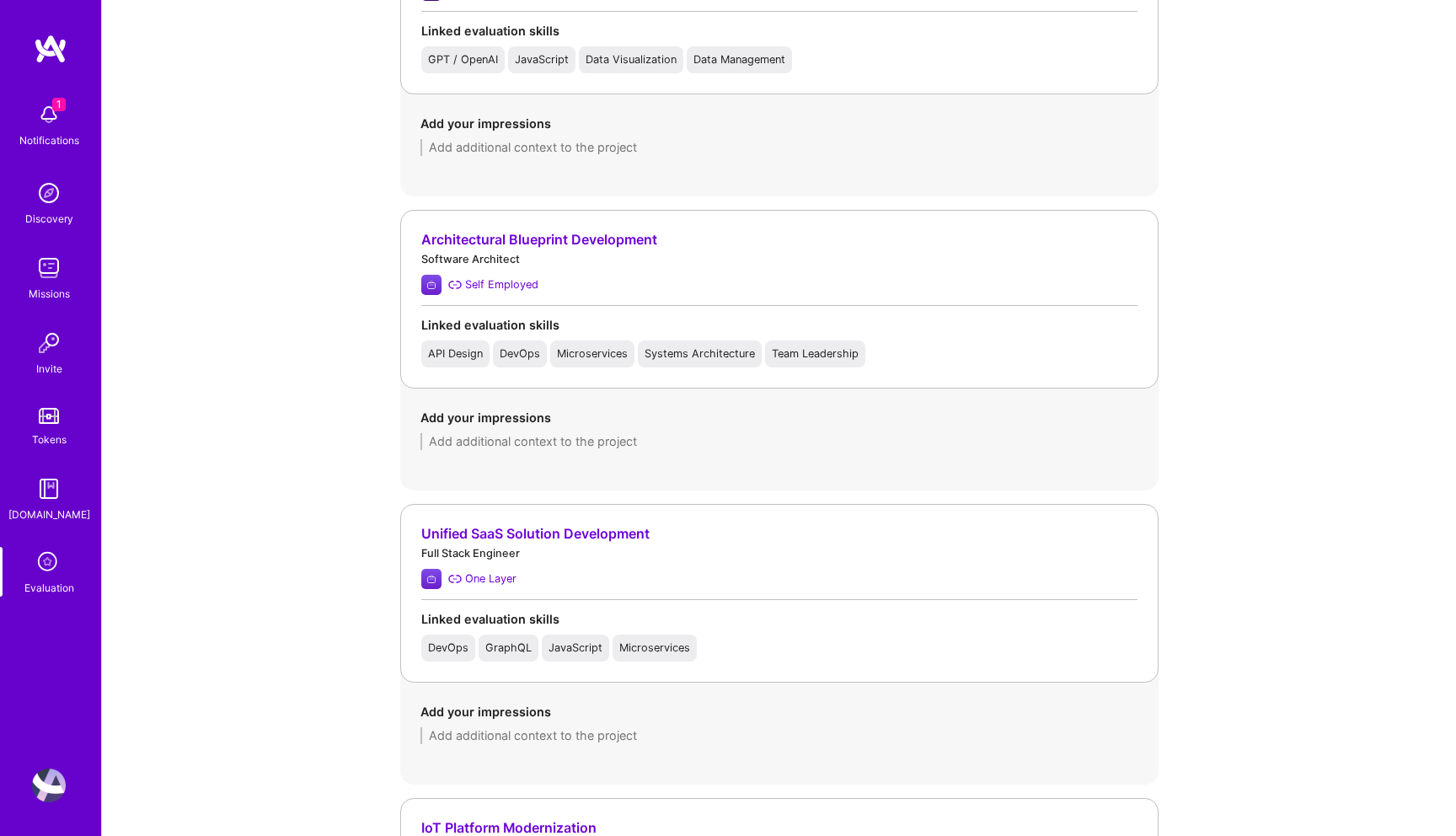
click at [801, 267] on div "Software Architect" at bounding box center [779, 259] width 716 height 17
click at [542, 533] on div "Unified SaaS Solution Development" at bounding box center [779, 533] width 716 height 17
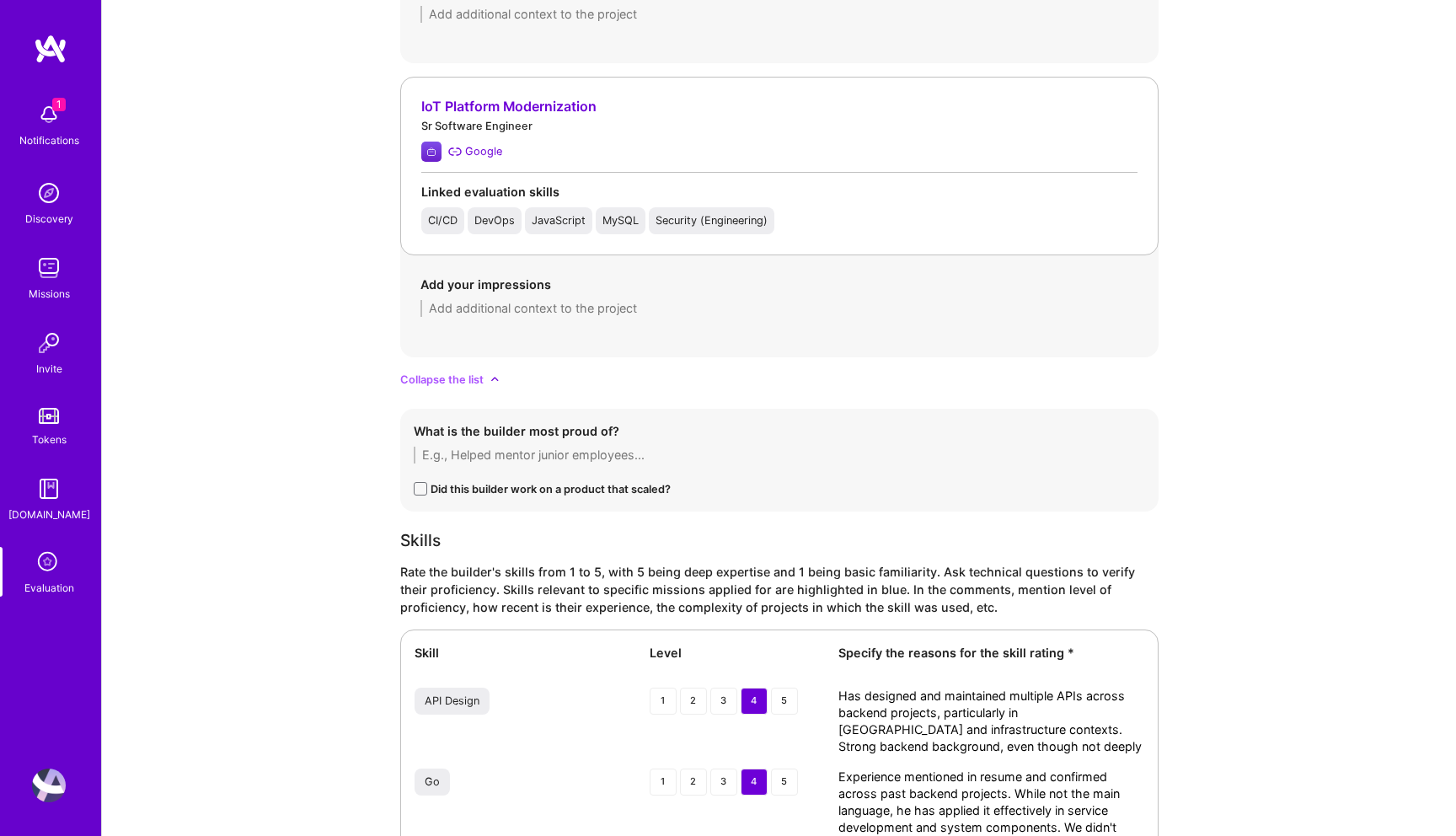
scroll to position [3943, 0]
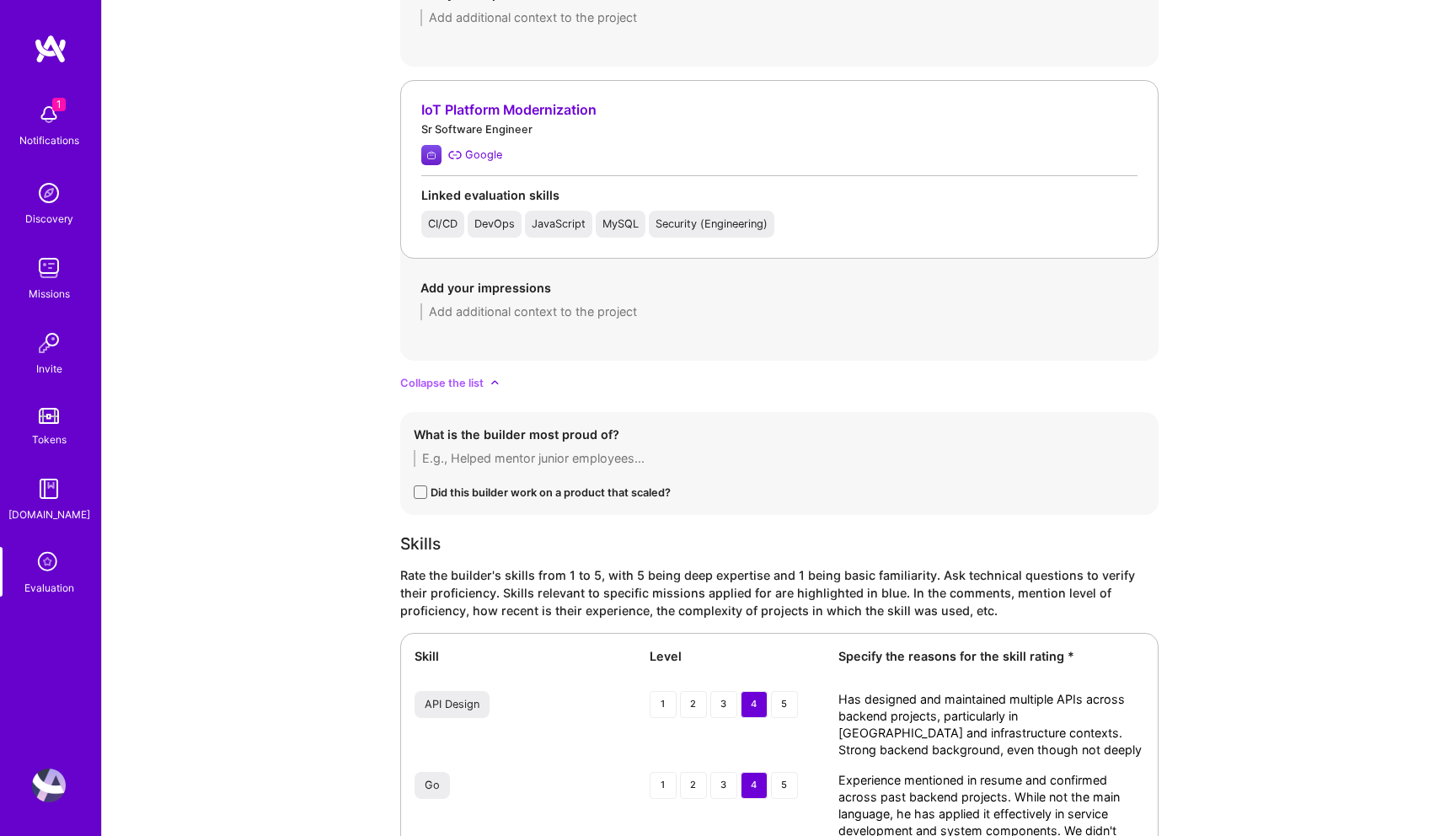
click at [528, 309] on textarea at bounding box center [779, 311] width 718 height 16
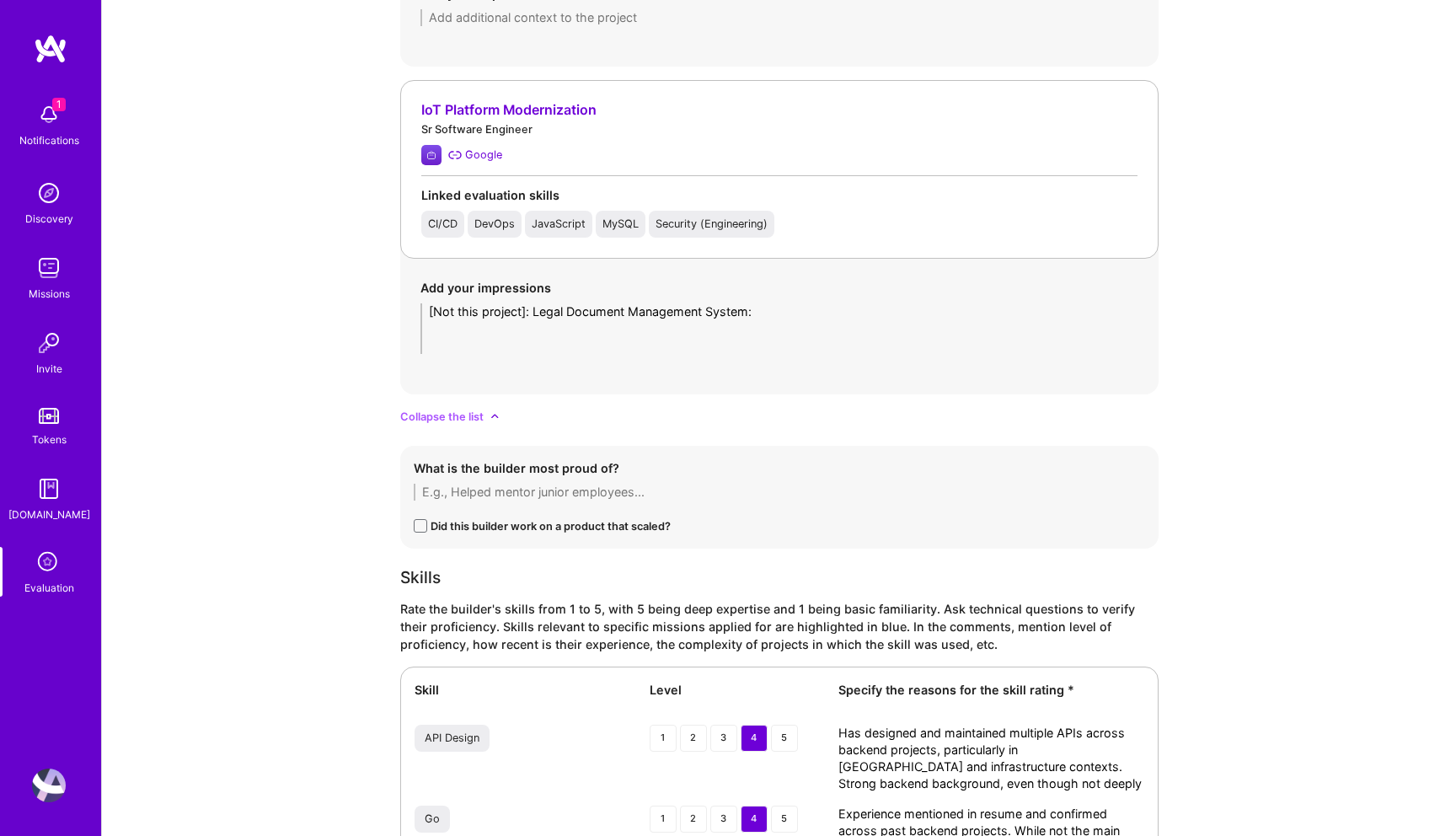
paste textarea "• Early-stage SaaS tool for legal firms, focused on document management with RA…"
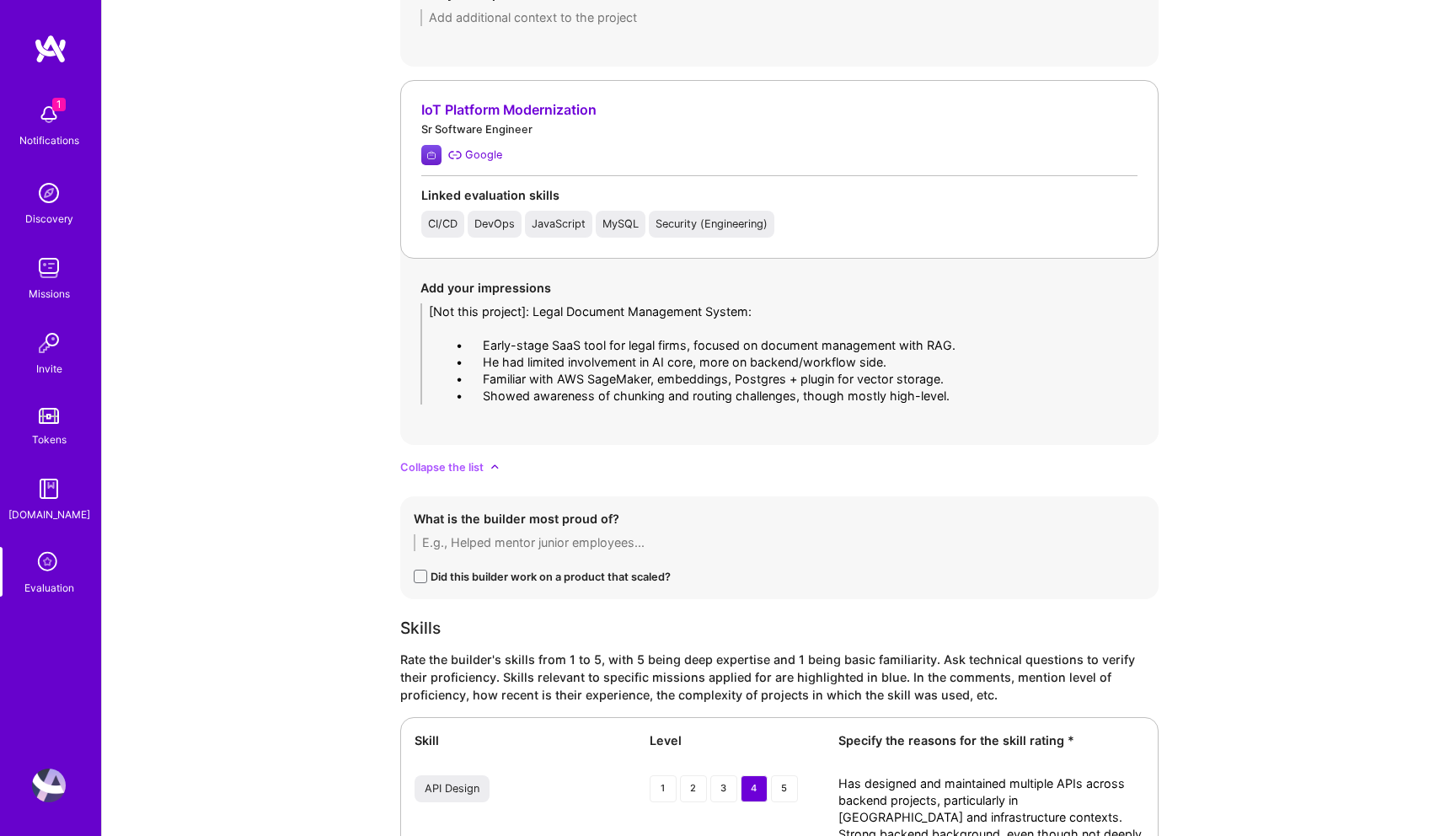
drag, startPoint x: 481, startPoint y: 342, endPoint x: 387, endPoint y: 340, distance: 94.0
drag, startPoint x: 482, startPoint y: 361, endPoint x: 390, endPoint y: 361, distance: 92.0
drag, startPoint x: 483, startPoint y: 378, endPoint x: 371, endPoint y: 373, distance: 112.1
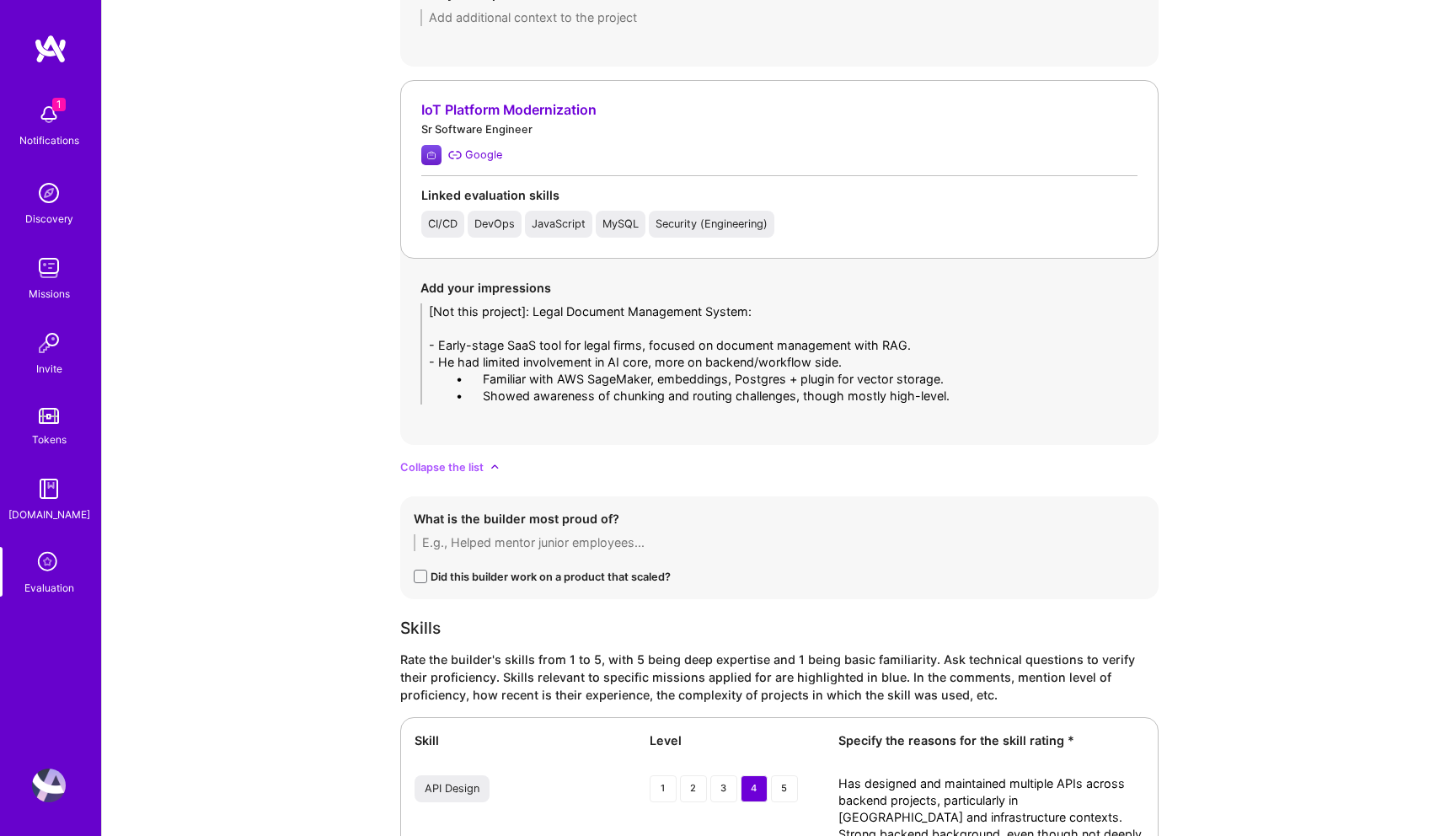
drag, startPoint x: 478, startPoint y: 392, endPoint x: 375, endPoint y: 392, distance: 103.0
click at [535, 328] on textarea "[Not this project]: Legal Document Management System: - Early-stage SaaS tool f…" at bounding box center [779, 354] width 718 height 101
click at [924, 389] on textarea "[Not this project]: Legal Document Management System: - Early-stage SaaS tool f…" at bounding box center [779, 354] width 718 height 101
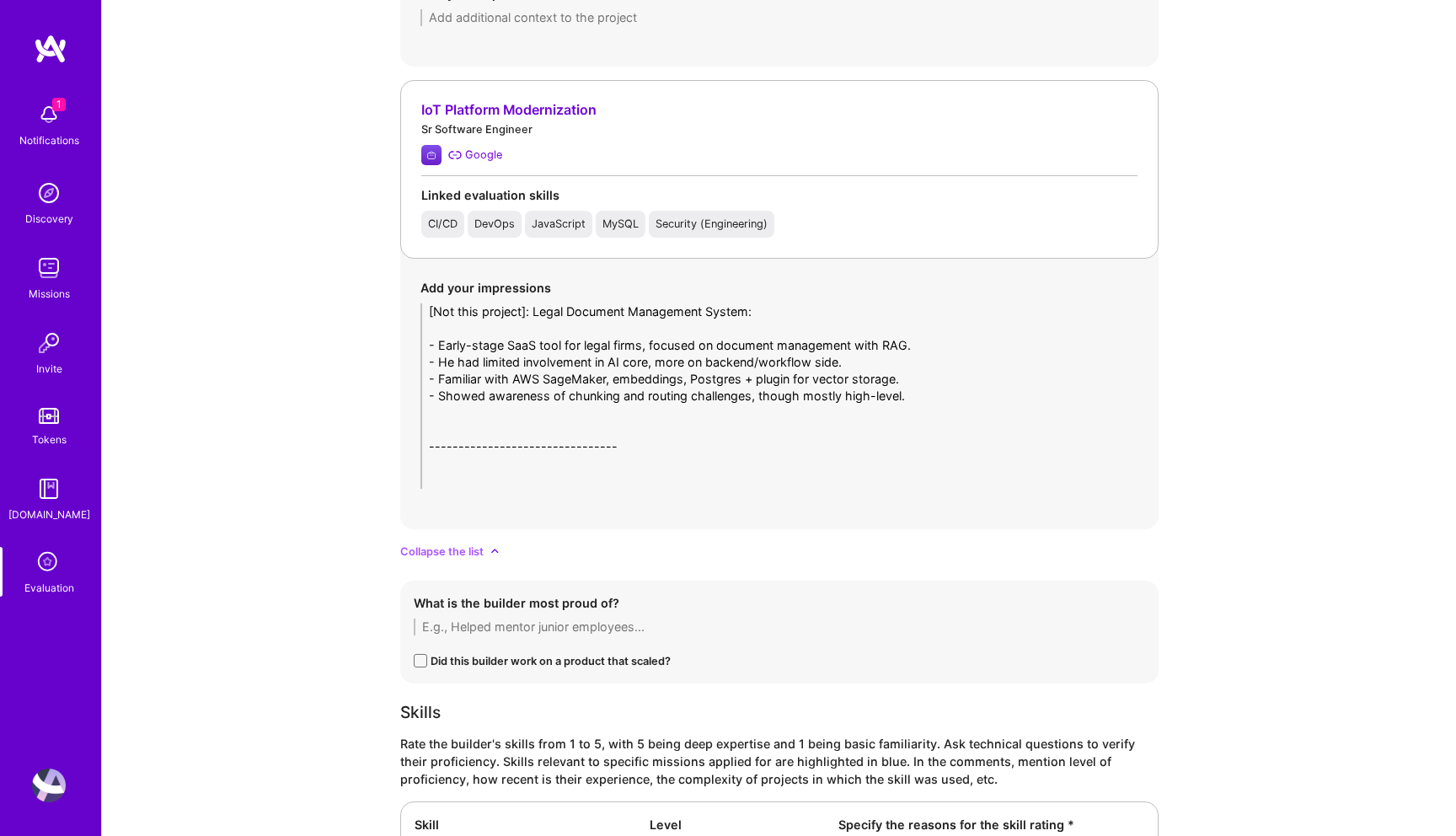
click at [492, 470] on textarea "[Not this project]: Legal Document Management System: - Early-stage SaaS tool f…" at bounding box center [779, 396] width 718 height 186
click at [447, 483] on textarea "[Not this project]: Legal Document Management System: - Early-stage SaaS tool f…" at bounding box center [779, 396] width 718 height 186
paste textarea "TikTok-like app project: • Early-stage social media app targeting U.S. market, …"
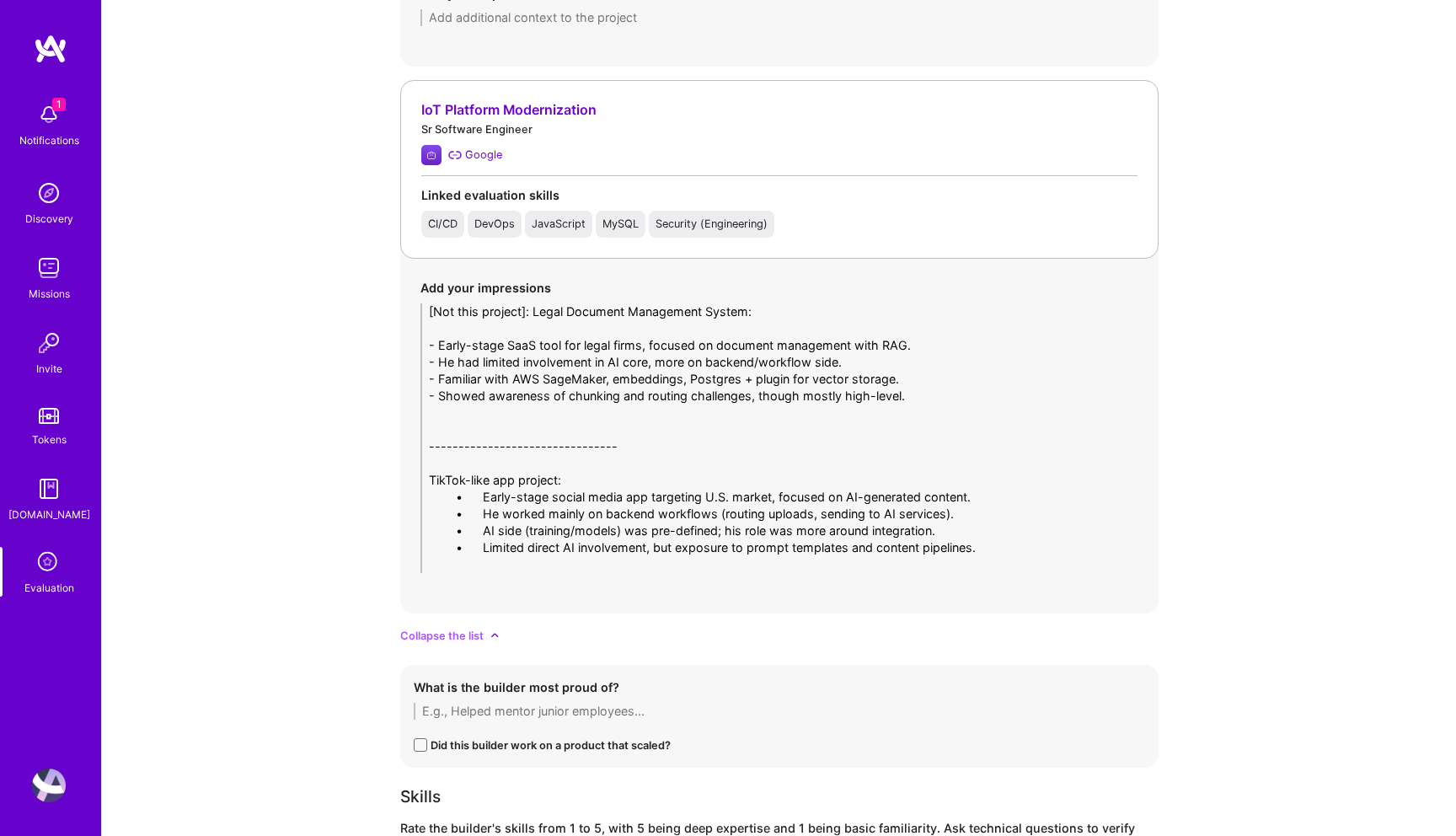
drag, startPoint x: 483, startPoint y: 495, endPoint x: 399, endPoint y: 495, distance: 84.0
drag, startPoint x: 483, startPoint y: 512, endPoint x: 361, endPoint y: 512, distance: 122.0
drag, startPoint x: 484, startPoint y: 529, endPoint x: 375, endPoint y: 524, distance: 109.1
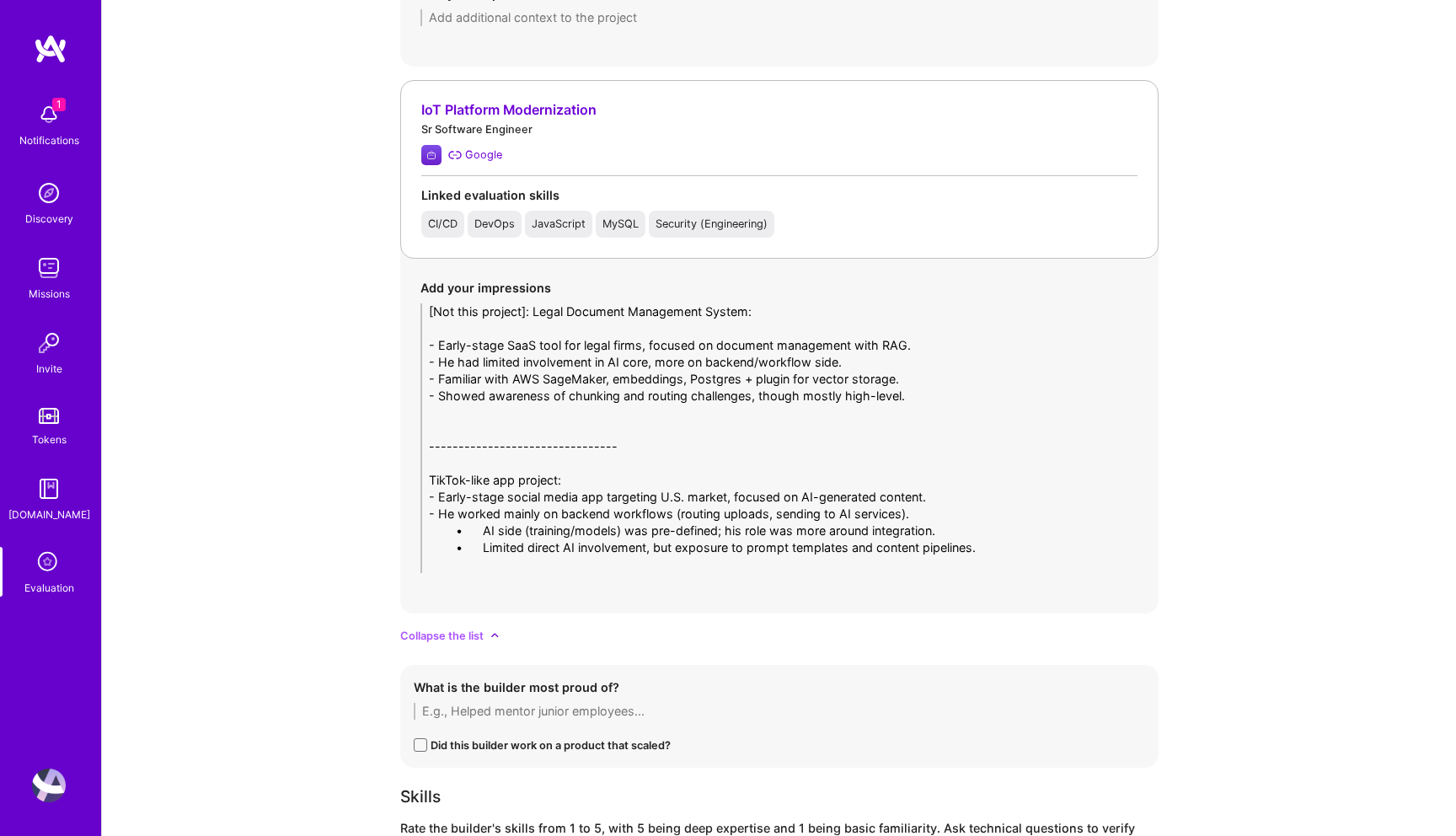
drag, startPoint x: 481, startPoint y: 546, endPoint x: 363, endPoint y: 545, distance: 118.0
click at [580, 476] on textarea "[Not this project]: Legal Document Management System: - Early-stage SaaS tool f…" at bounding box center [779, 438] width 718 height 270
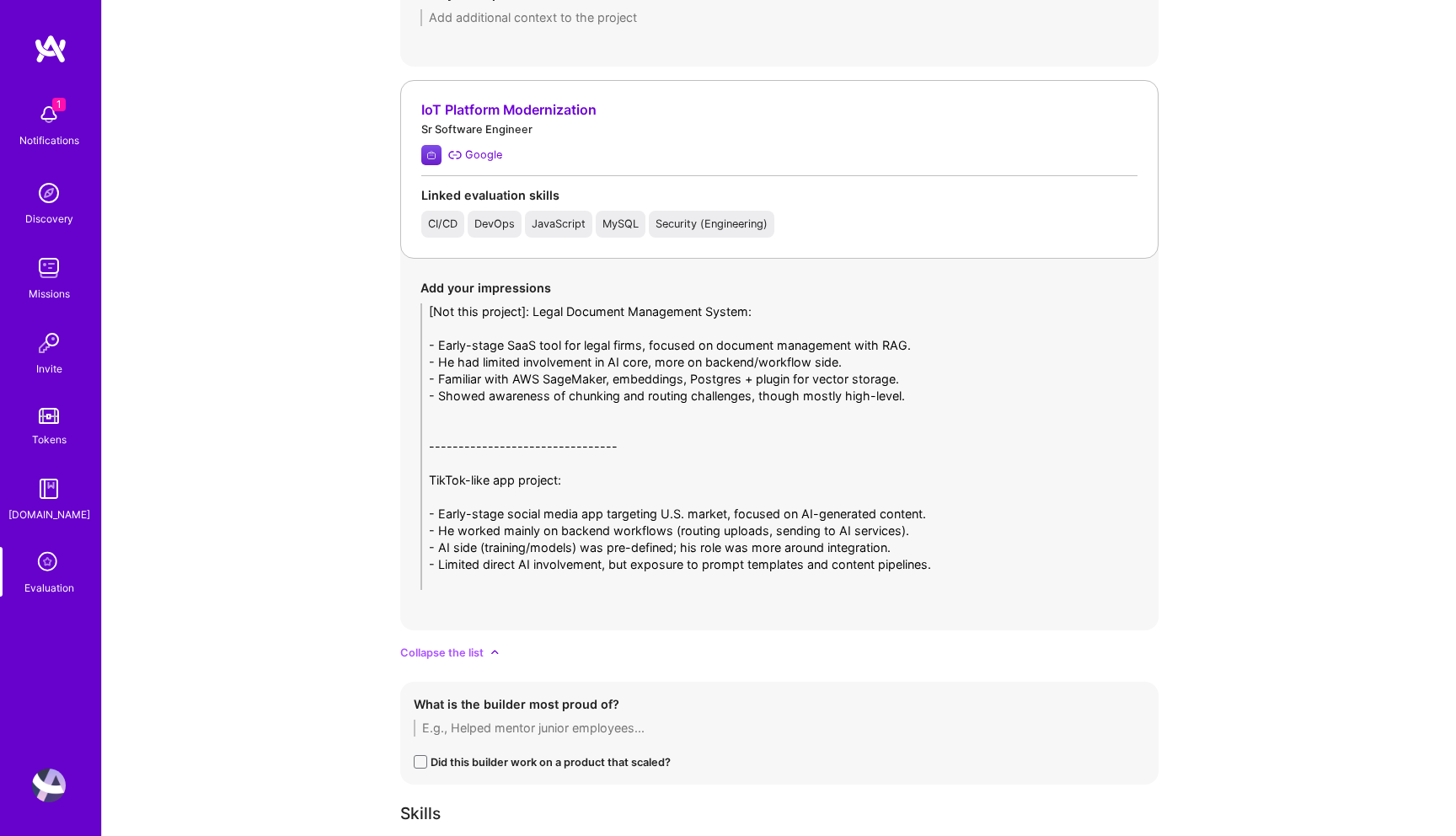
drag, startPoint x: 528, startPoint y: 309, endPoint x: 422, endPoint y: 308, distance: 106.0
click at [422, 308] on textarea "[Not this project]: Legal Document Management System: - Early-stage SaaS tool f…" at bounding box center [779, 447] width 718 height 287
click at [428, 478] on textarea "[Not this project]: Legal Document Management System: - Early-stage SaaS tool f…" at bounding box center [779, 447] width 718 height 287
paste textarea "[Not this project]:"
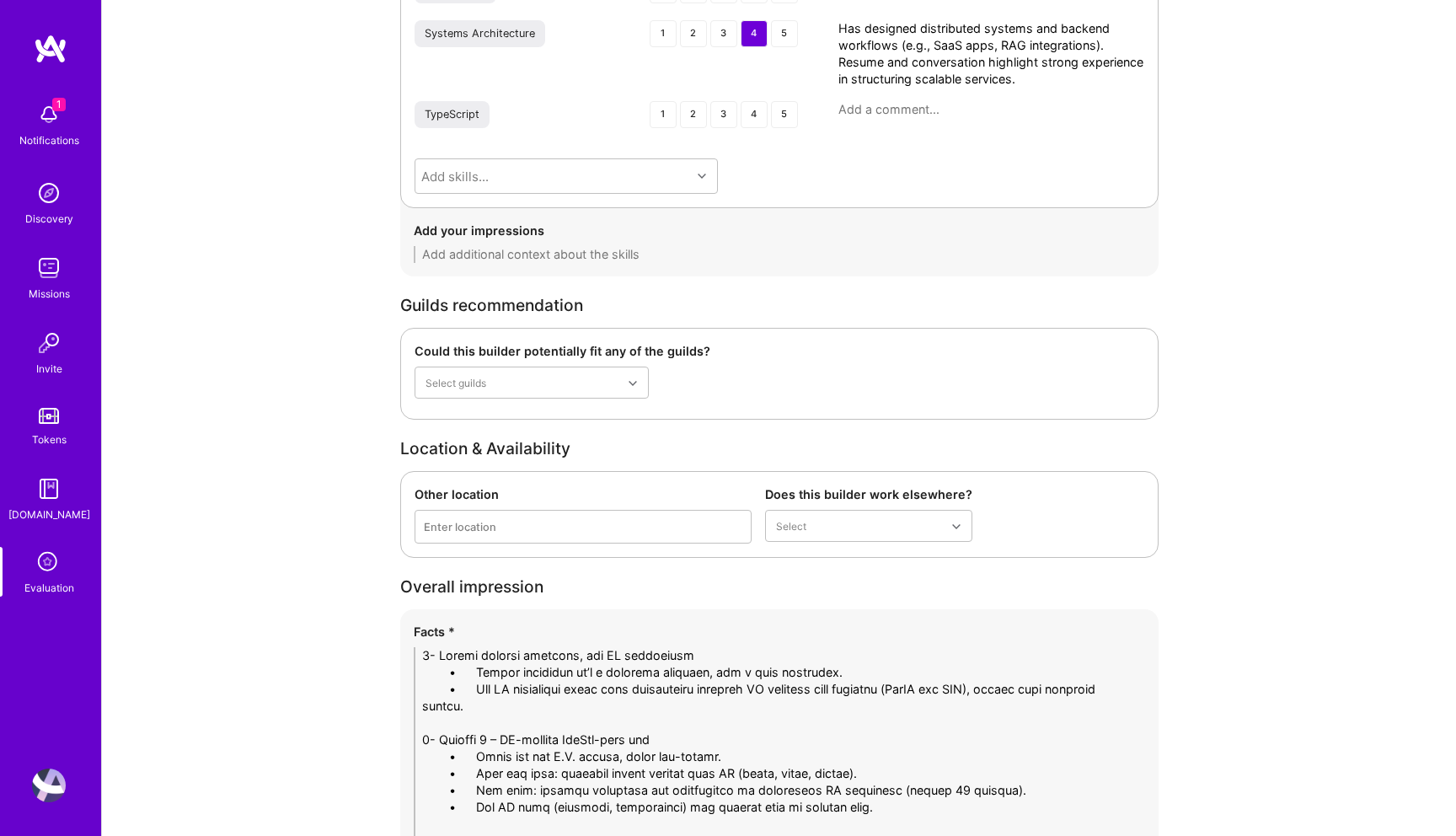
scroll to position [5616, 0]
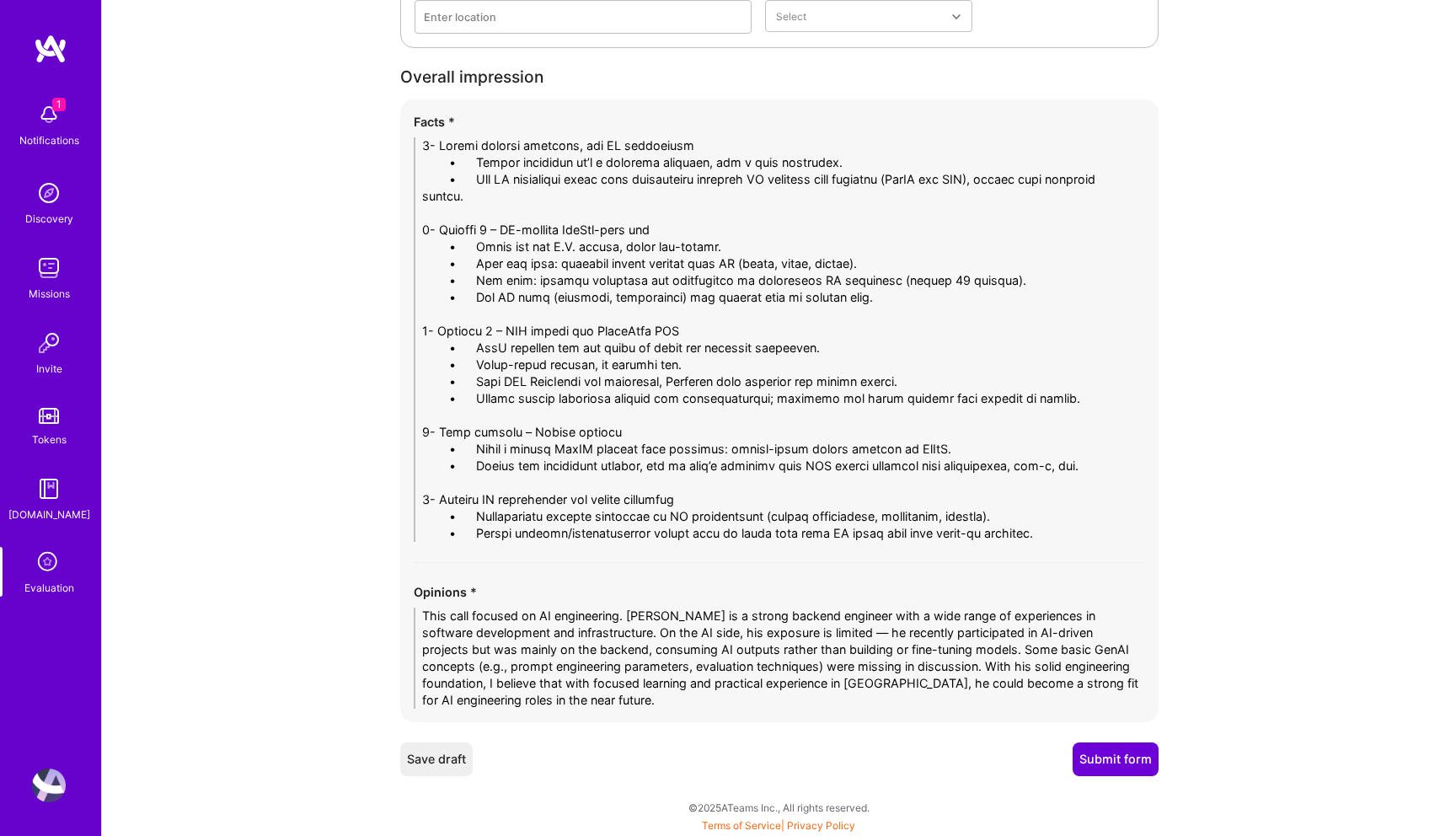
type textarea "[Not this project]: Legal Document Management System: - Early-stage SaaS tool f…"
click at [1132, 764] on button "Submit form" at bounding box center [1115, 759] width 86 height 34
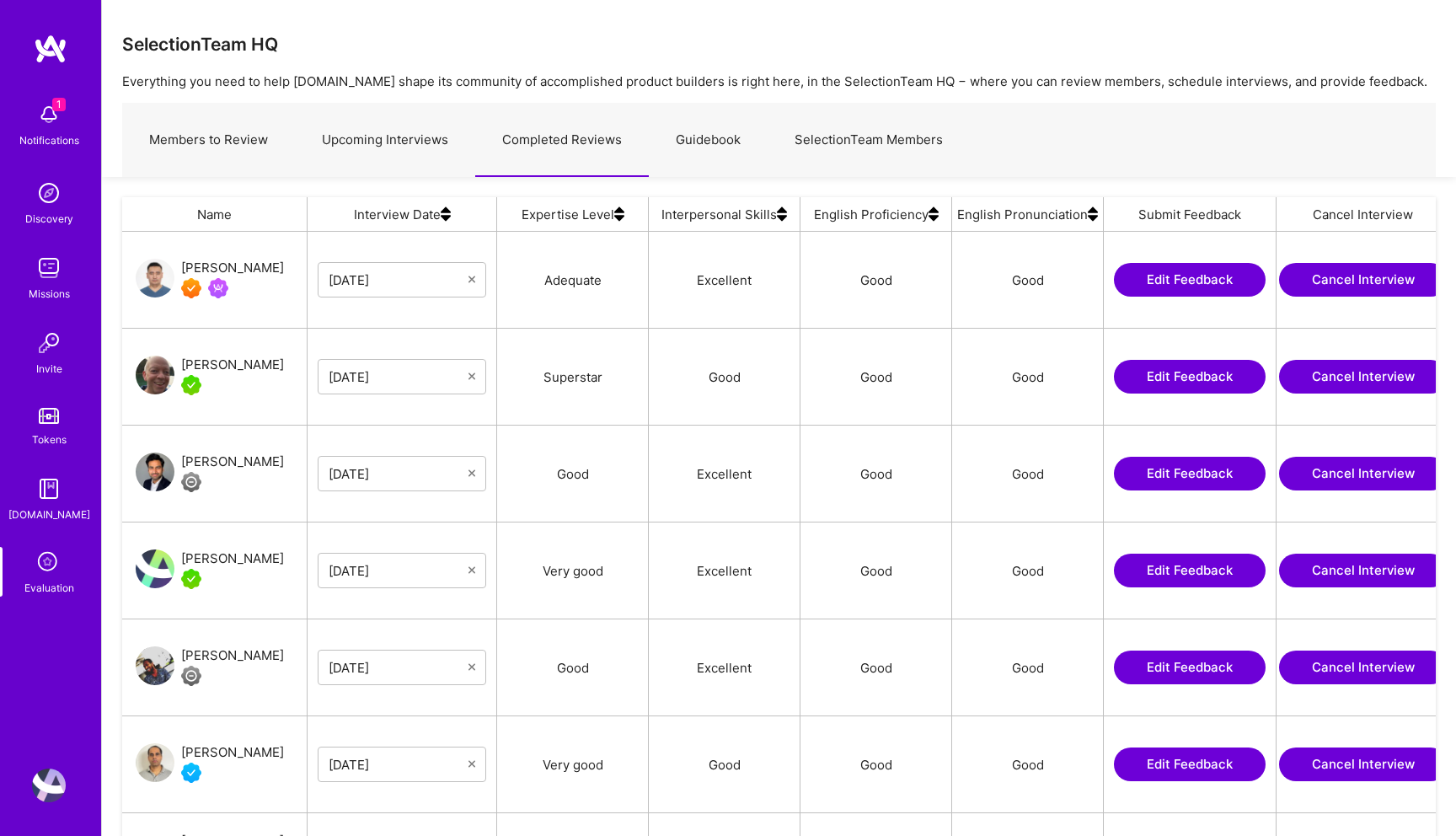
scroll to position [659, 1314]
click at [242, 273] on div "Talgat Saribayev" at bounding box center [233, 268] width 102 height 20
click at [385, 139] on link "Upcoming Interviews" at bounding box center [385, 140] width 181 height 73
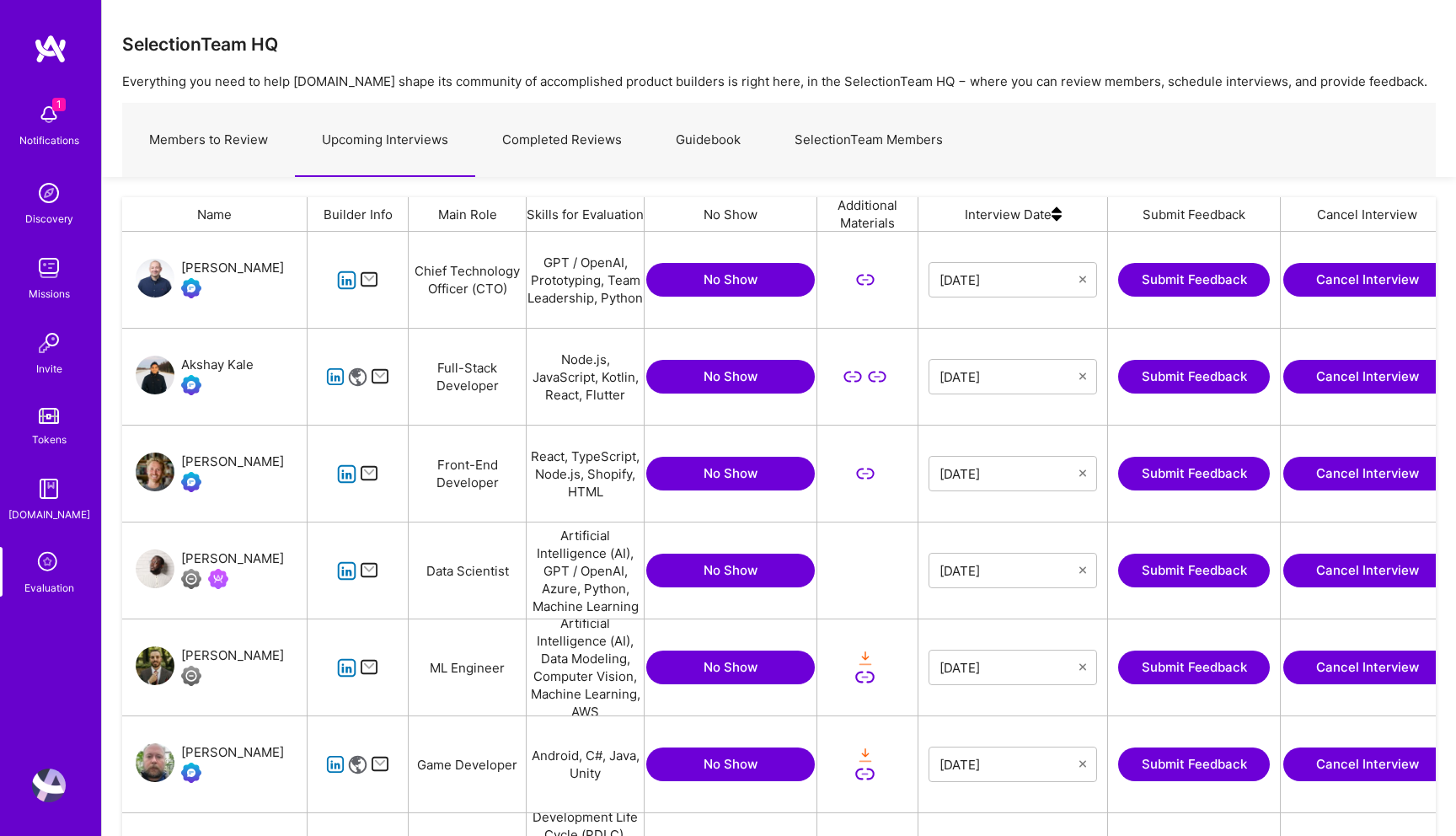
scroll to position [659, 1314]
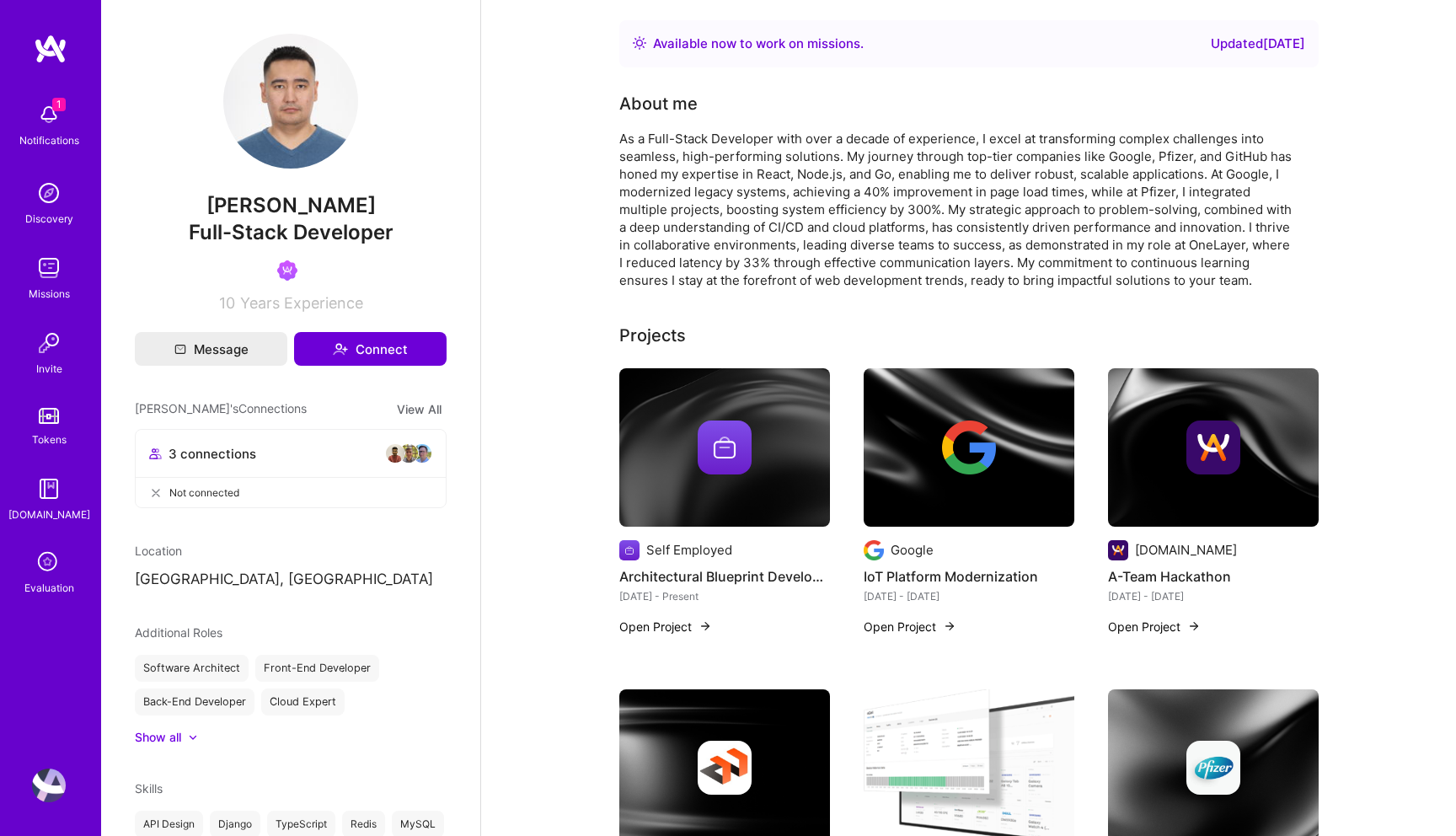
drag, startPoint x: 368, startPoint y: 208, endPoint x: 190, endPoint y: 208, distance: 178.0
click at [190, 208] on span "[PERSON_NAME]" at bounding box center [291, 206] width 312 height 25
copy span "[PERSON_NAME]"
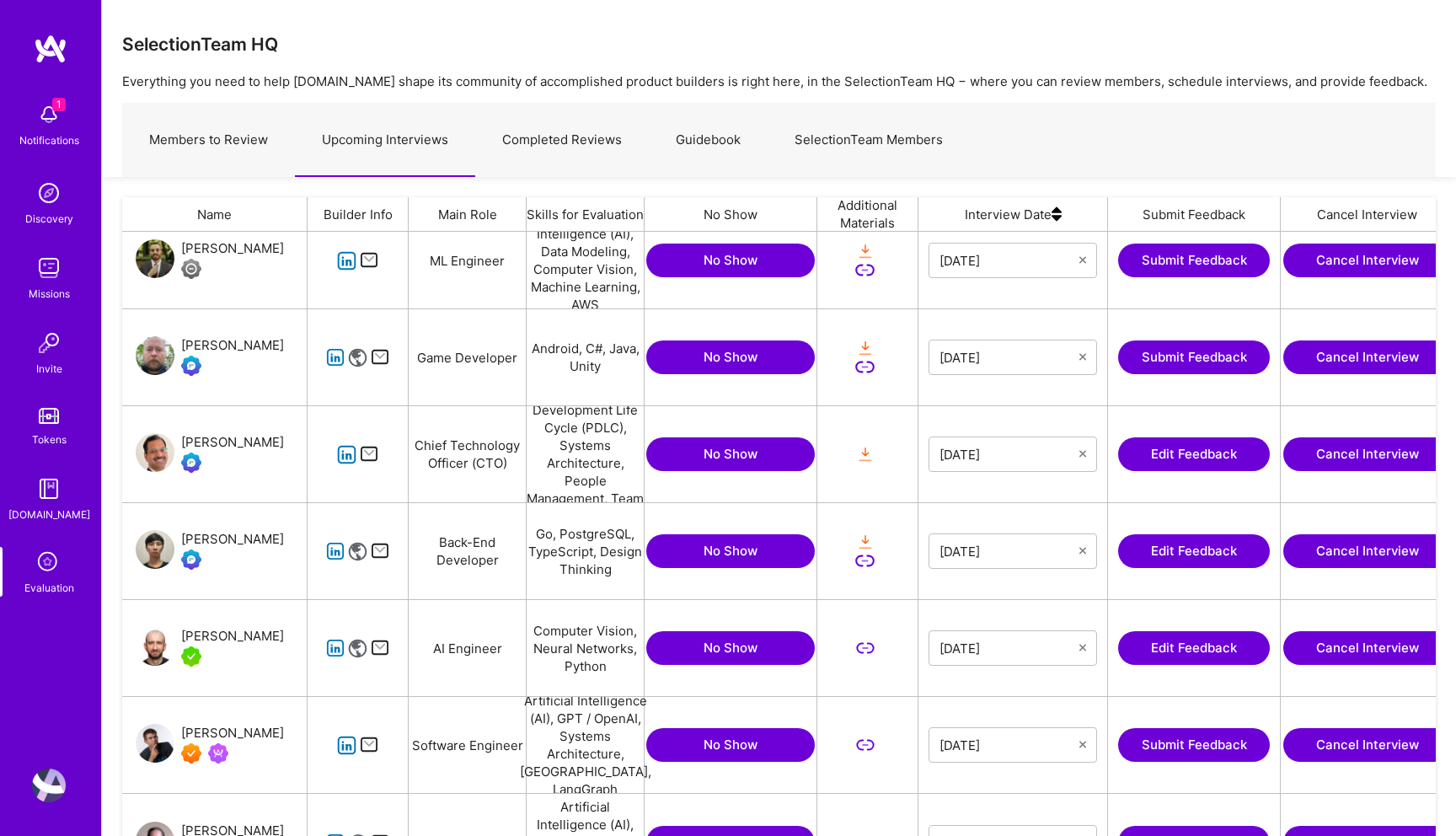
scroll to position [161, 0]
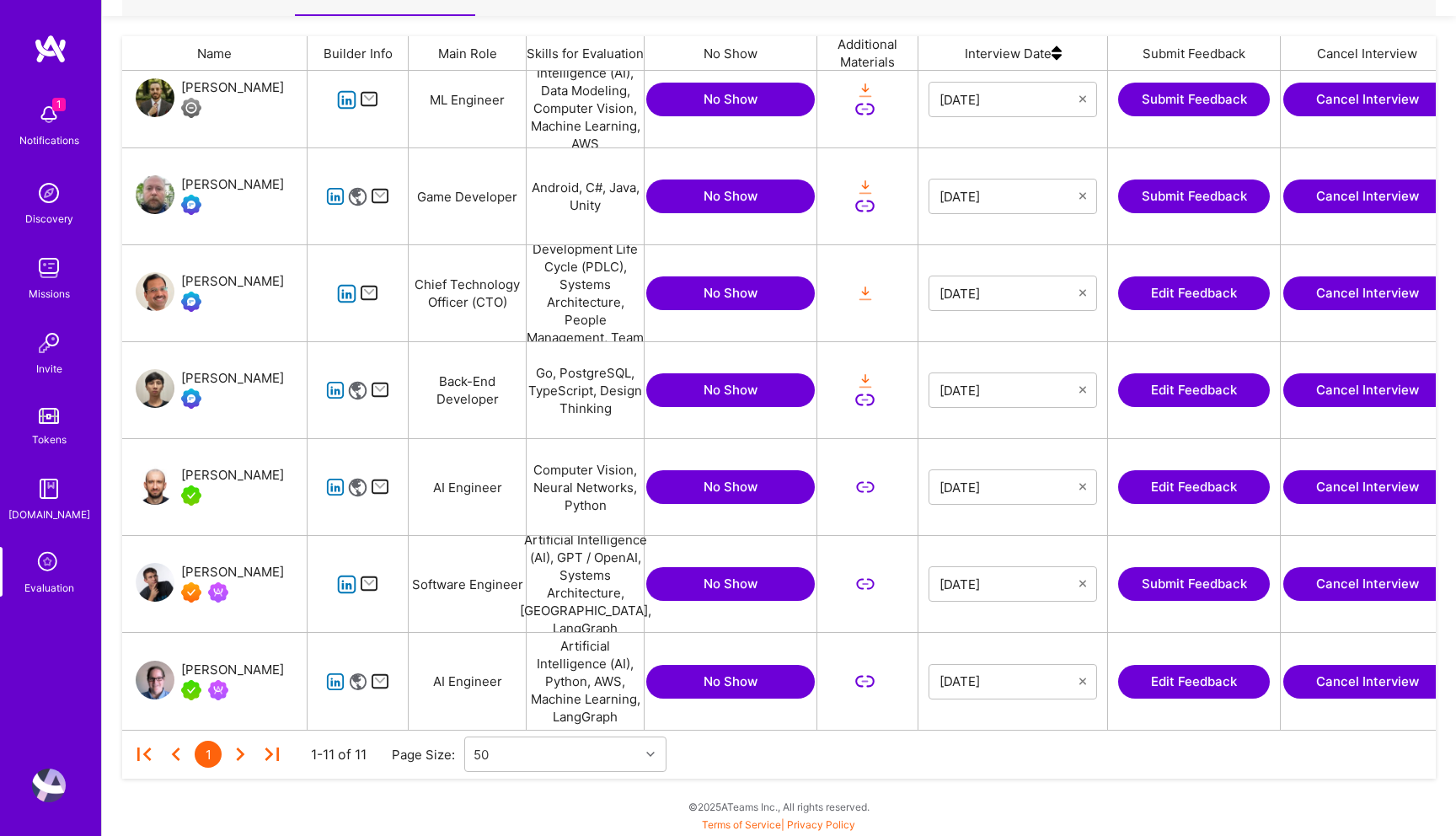
click at [1179, 676] on button "Edit Feedback" at bounding box center [1194, 681] width 152 height 34
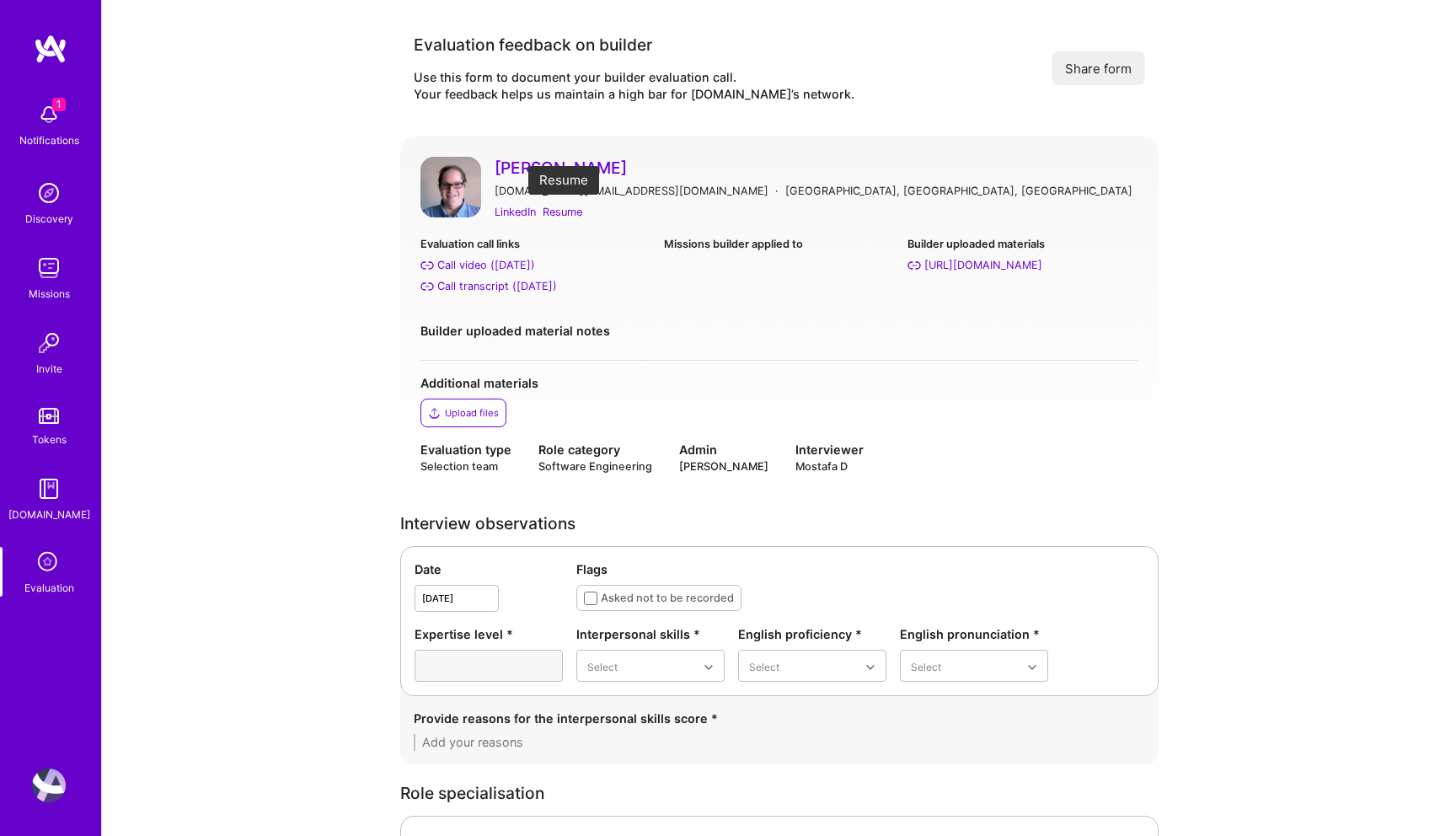
click at [567, 208] on div "Resume" at bounding box center [562, 212] width 40 height 17
click at [496, 281] on div "Call transcript (Sep 03, 2025)" at bounding box center [498, 286] width 120 height 17
click at [555, 215] on div "Resume" at bounding box center [562, 212] width 40 height 17
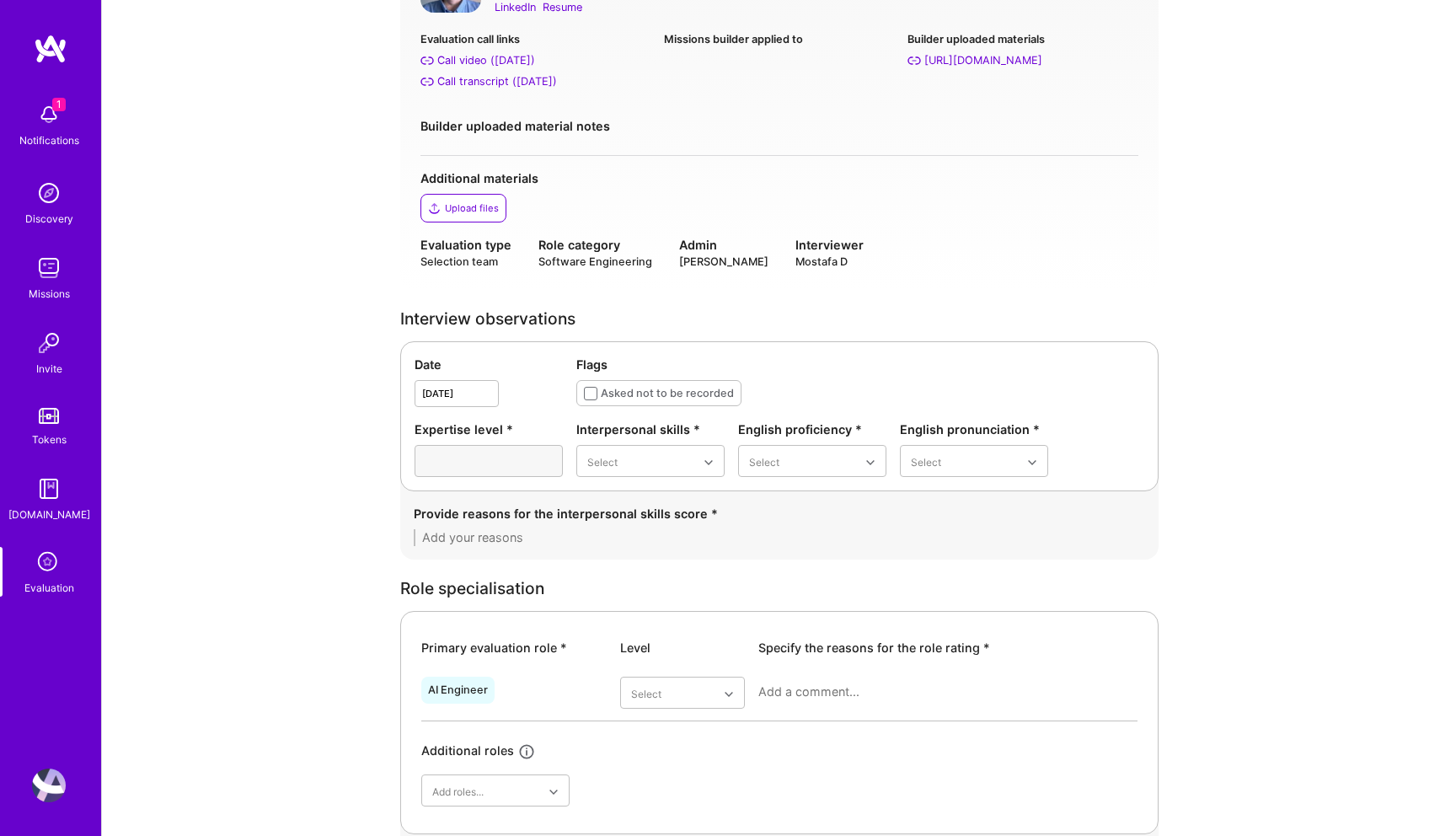
scroll to position [267, 0]
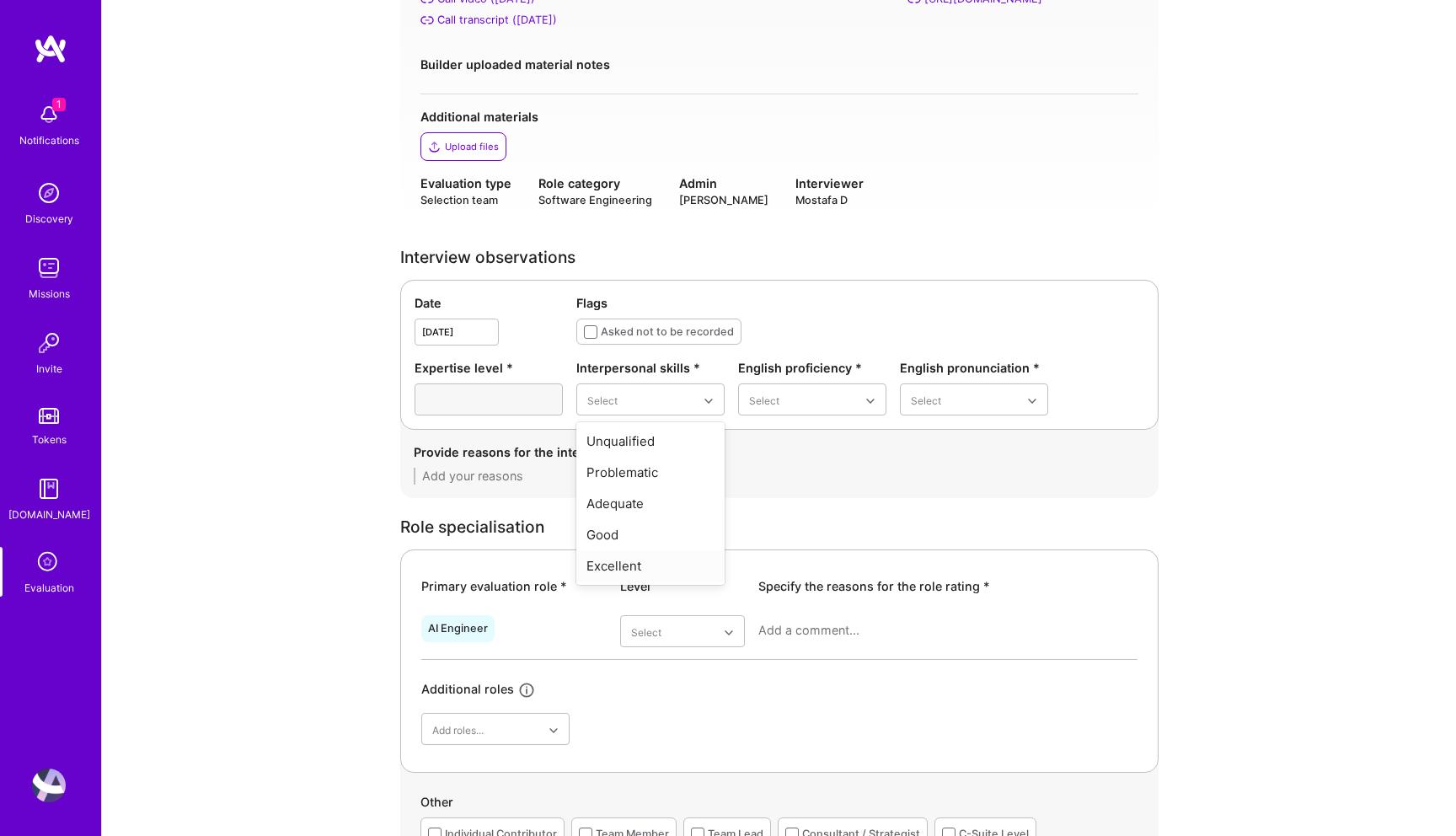
click at [647, 565] on div "Excellent" at bounding box center [651, 566] width 149 height 31
click at [797, 545] on div "Native or functionally native" at bounding box center [813, 543] width 149 height 49
click at [937, 529] on div "Excellent" at bounding box center [975, 534] width 149 height 31
click at [534, 478] on textarea at bounding box center [779, 476] width 731 height 16
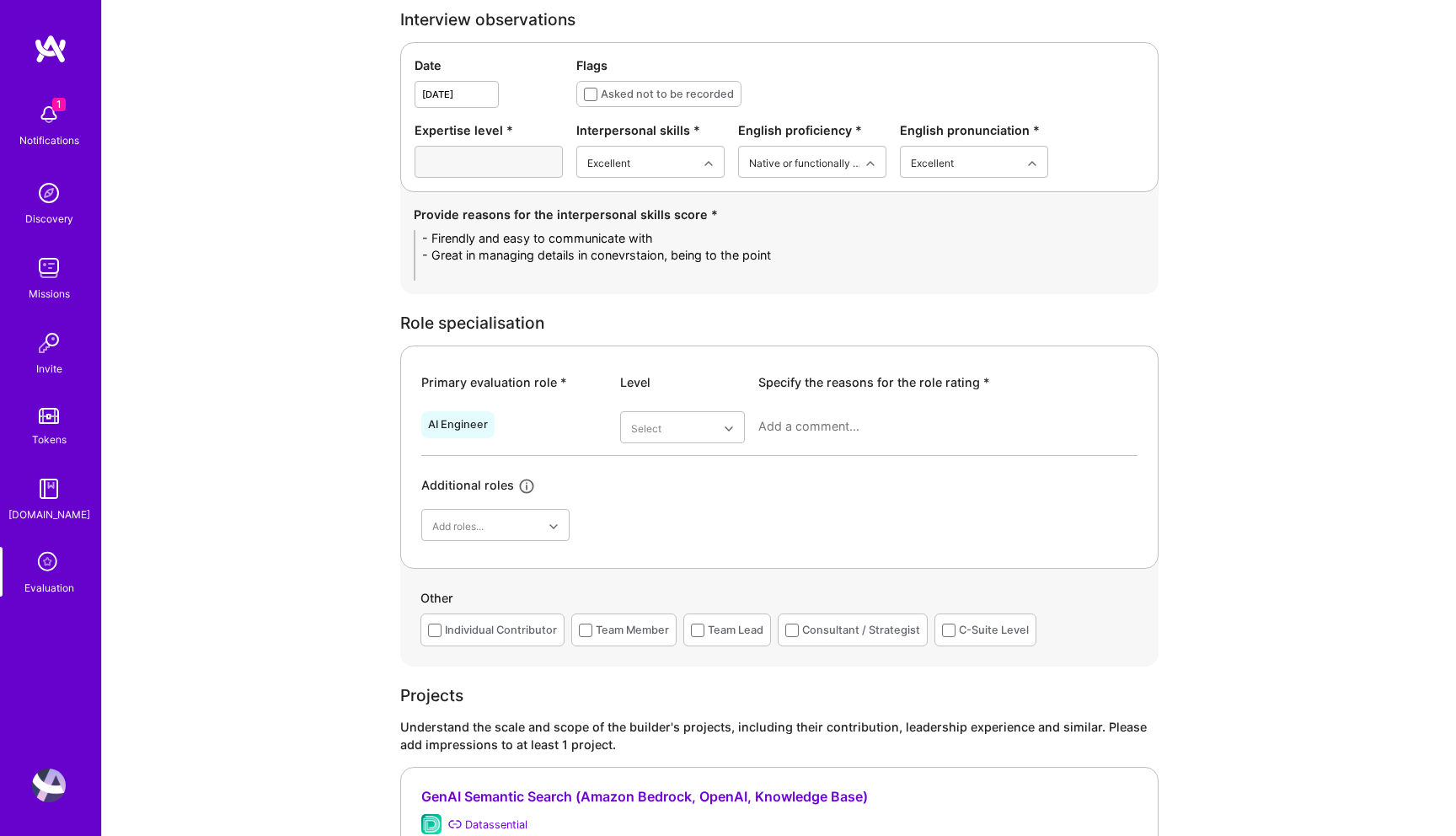
scroll to position [505, 0]
type textarea "- Firendly and easy to communicate with - Great in managing details in conevrst…"
click at [678, 598] on div "Very good" at bounding box center [682, 592] width 125 height 31
click at [798, 429] on textarea at bounding box center [948, 424] width 380 height 16
type textarea "I"
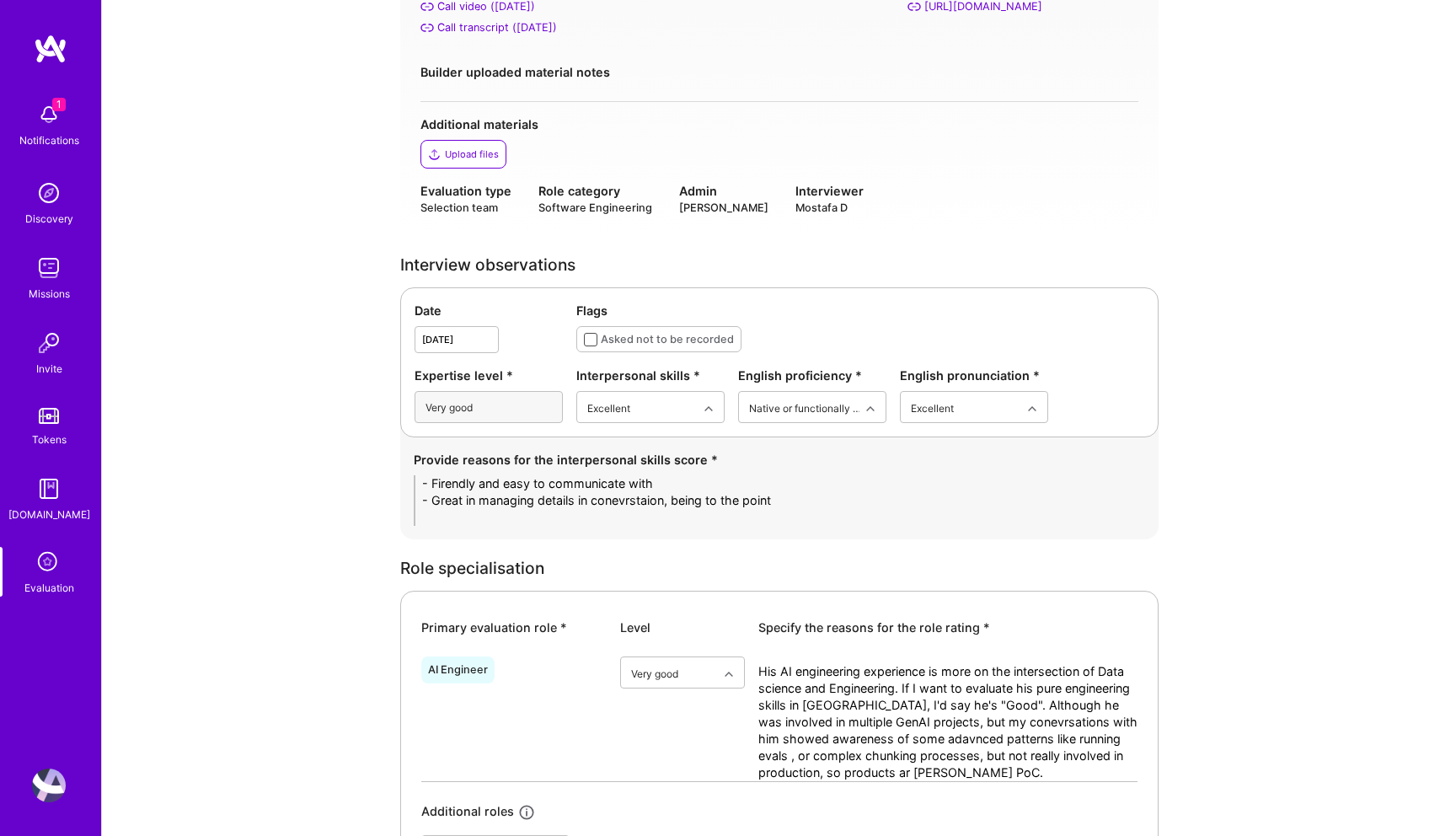
scroll to position [0, 0]
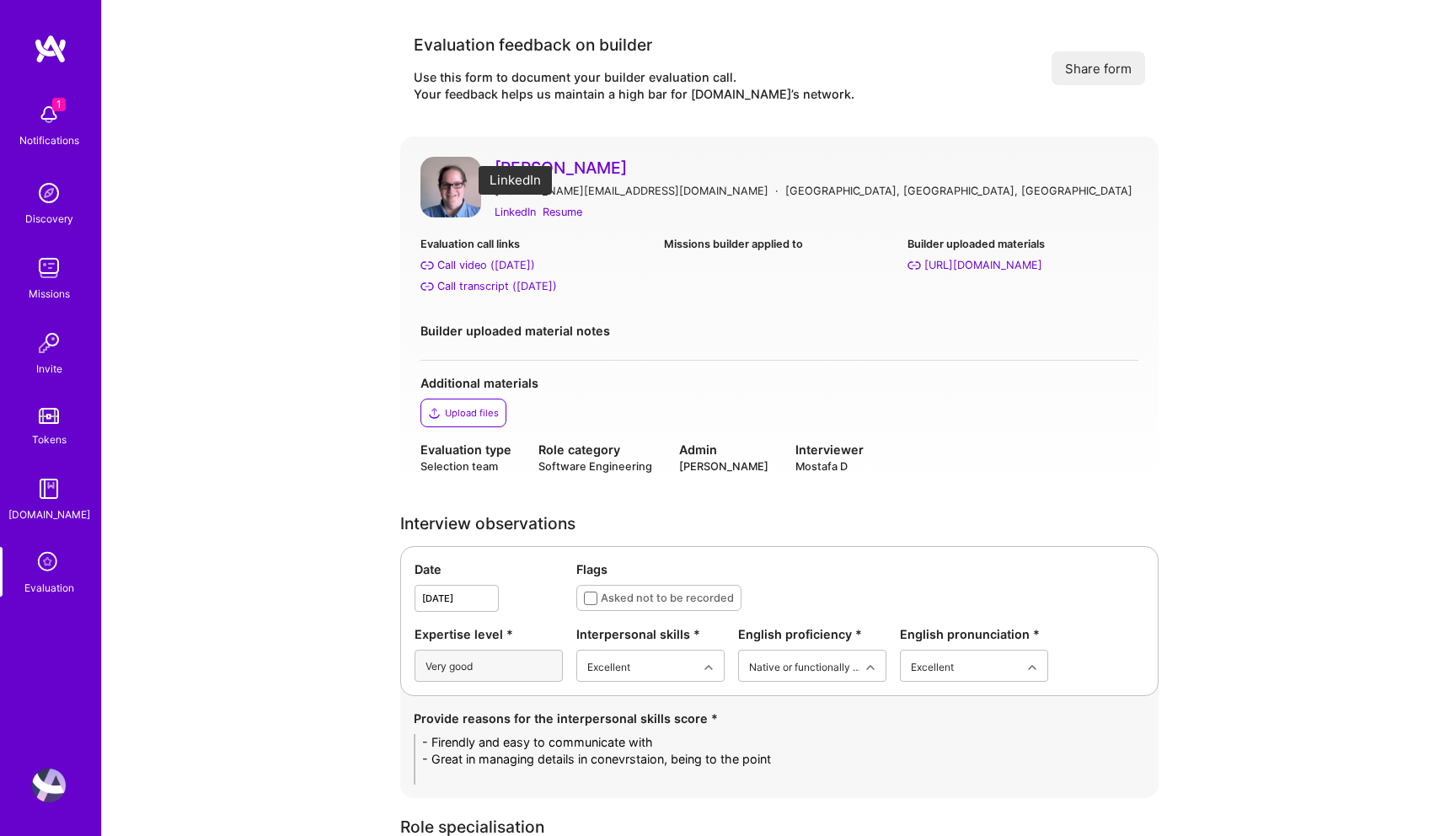
click at [521, 208] on div "LinkedIn" at bounding box center [515, 212] width 42 height 17
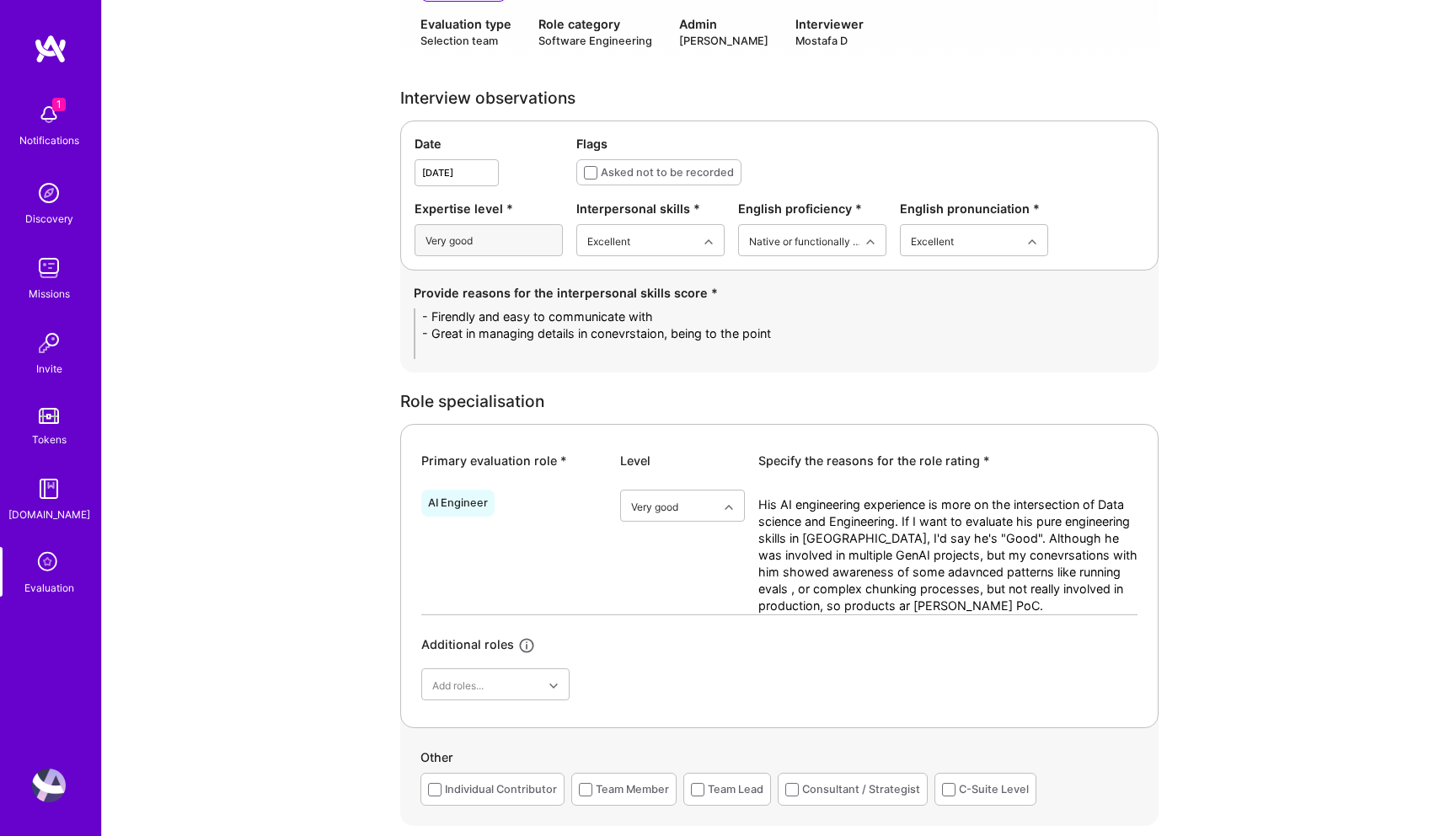
scroll to position [453, 0]
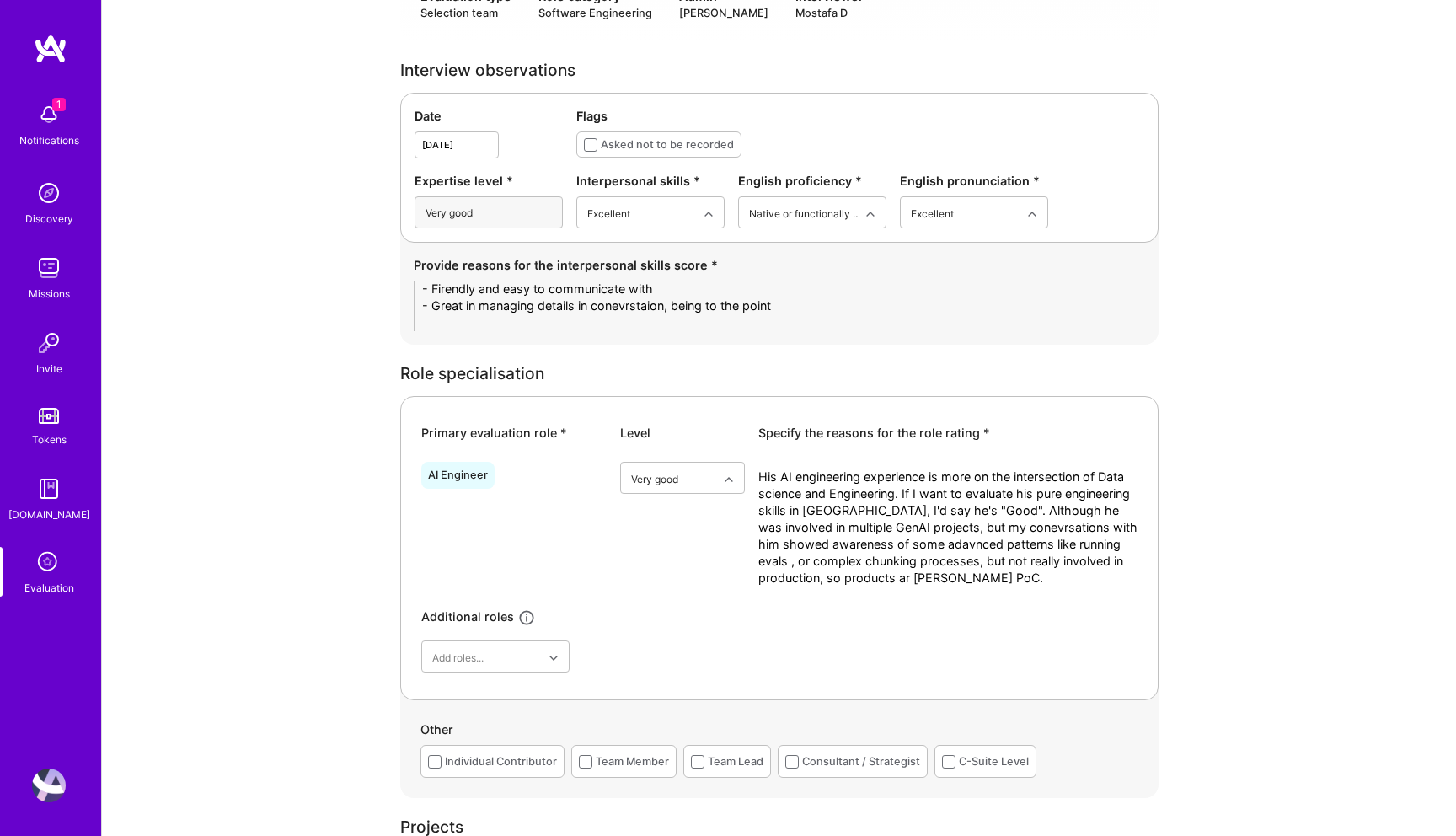
click at [990, 583] on textarea "His AI engineering experience is more on the intersection of Data science and E…" at bounding box center [948, 528] width 380 height 118
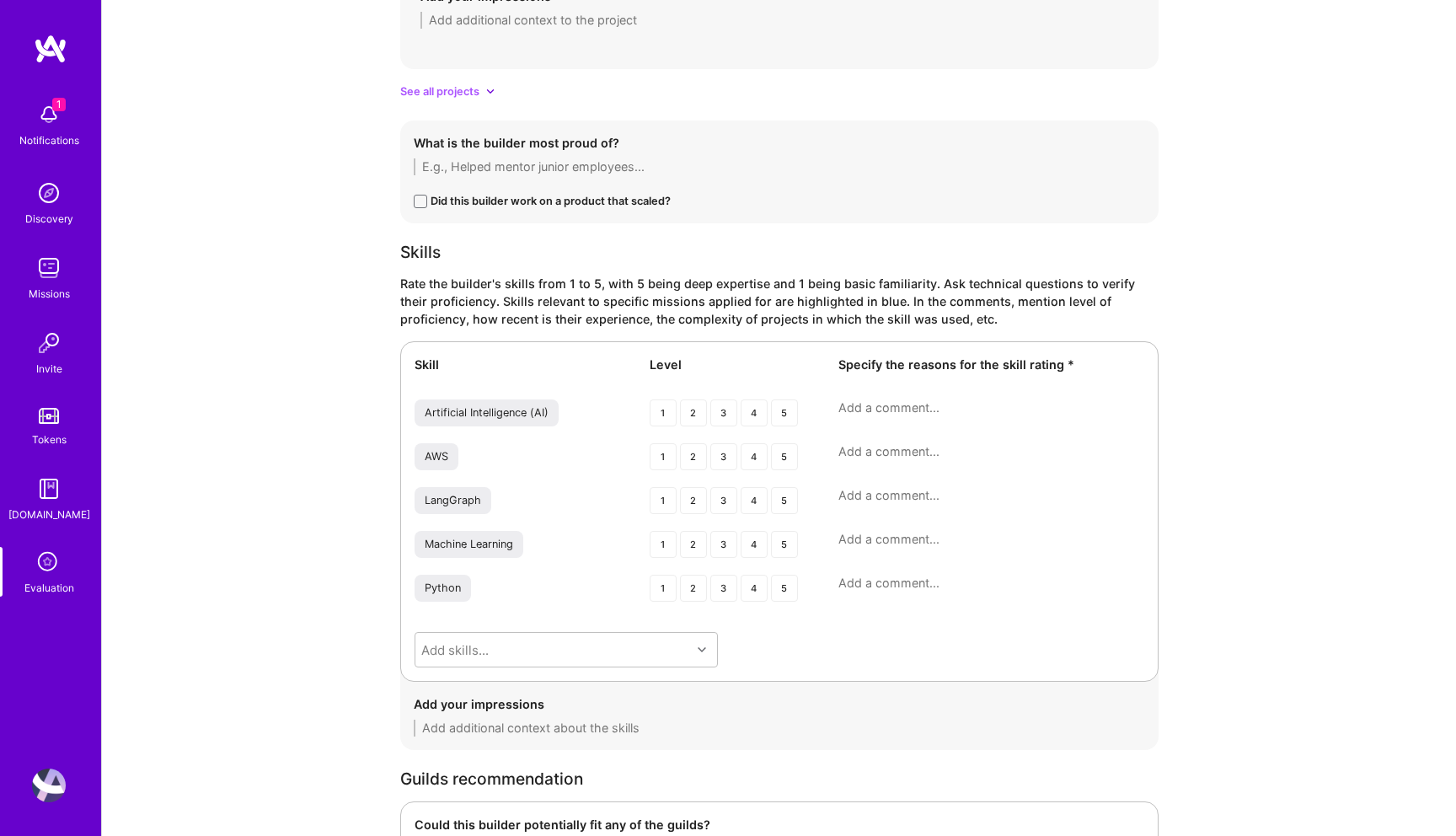
scroll to position [2027, 0]
type textarea "His AI engineering experience is more on the intersection of Data science and E…"
click at [752, 414] on div "4" at bounding box center [755, 412] width 27 height 27
click at [721, 461] on div "3" at bounding box center [724, 455] width 27 height 27
click at [723, 499] on div "3" at bounding box center [724, 499] width 27 height 27
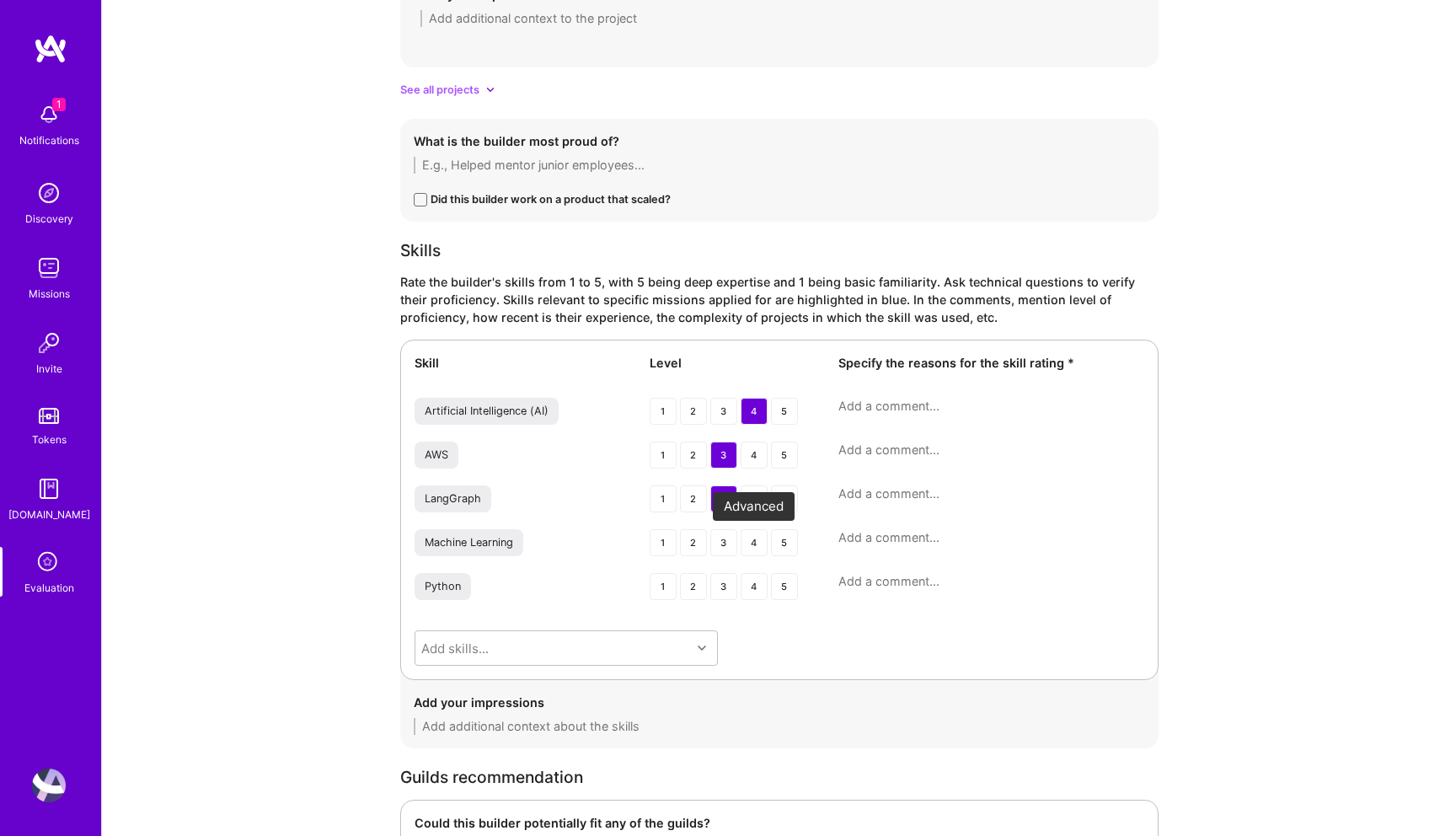
click at [748, 540] on div "4" at bounding box center [755, 543] width 27 height 27
click at [759, 593] on div "4" at bounding box center [755, 587] width 27 height 27
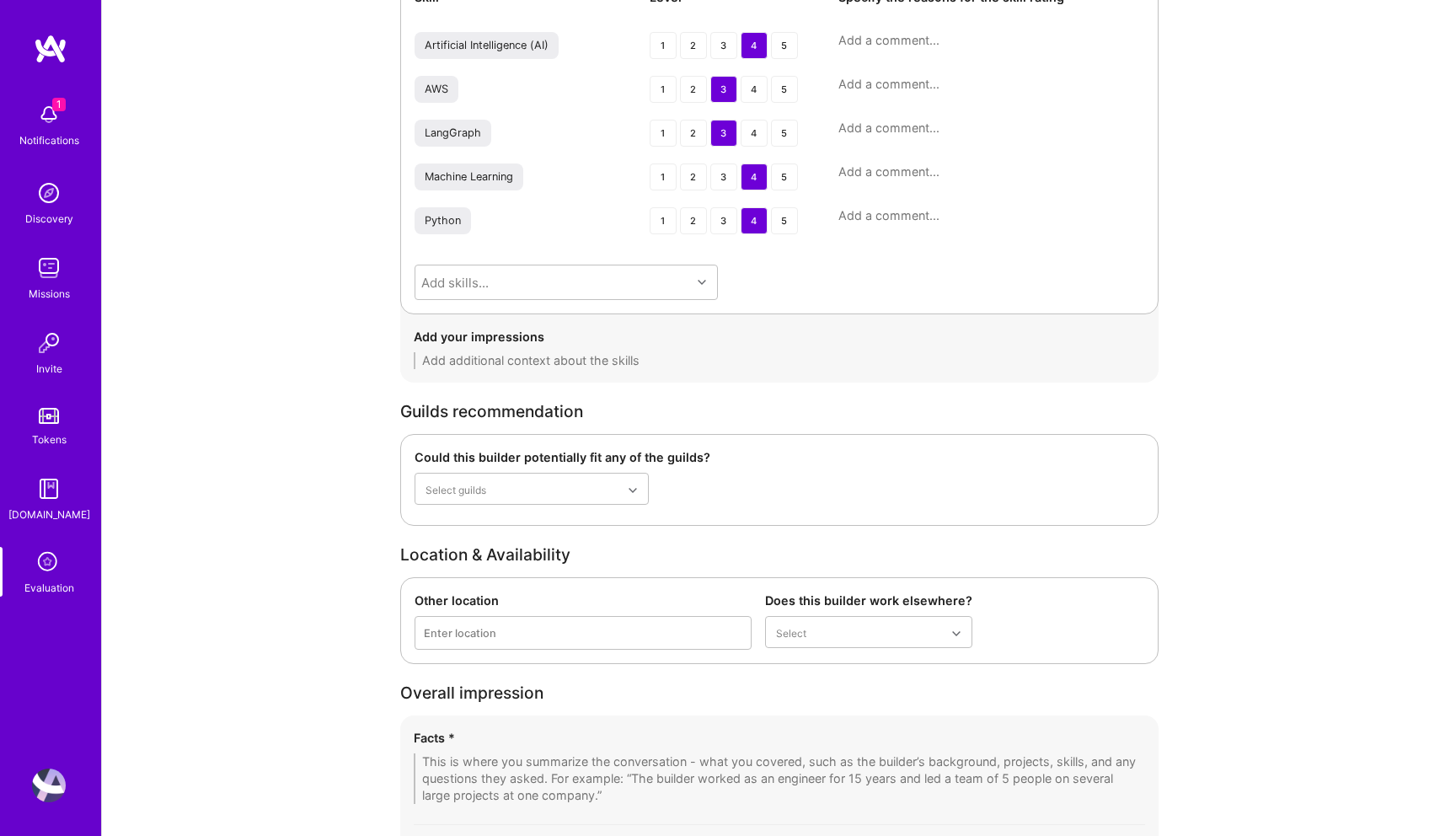
scroll to position [2622, 0]
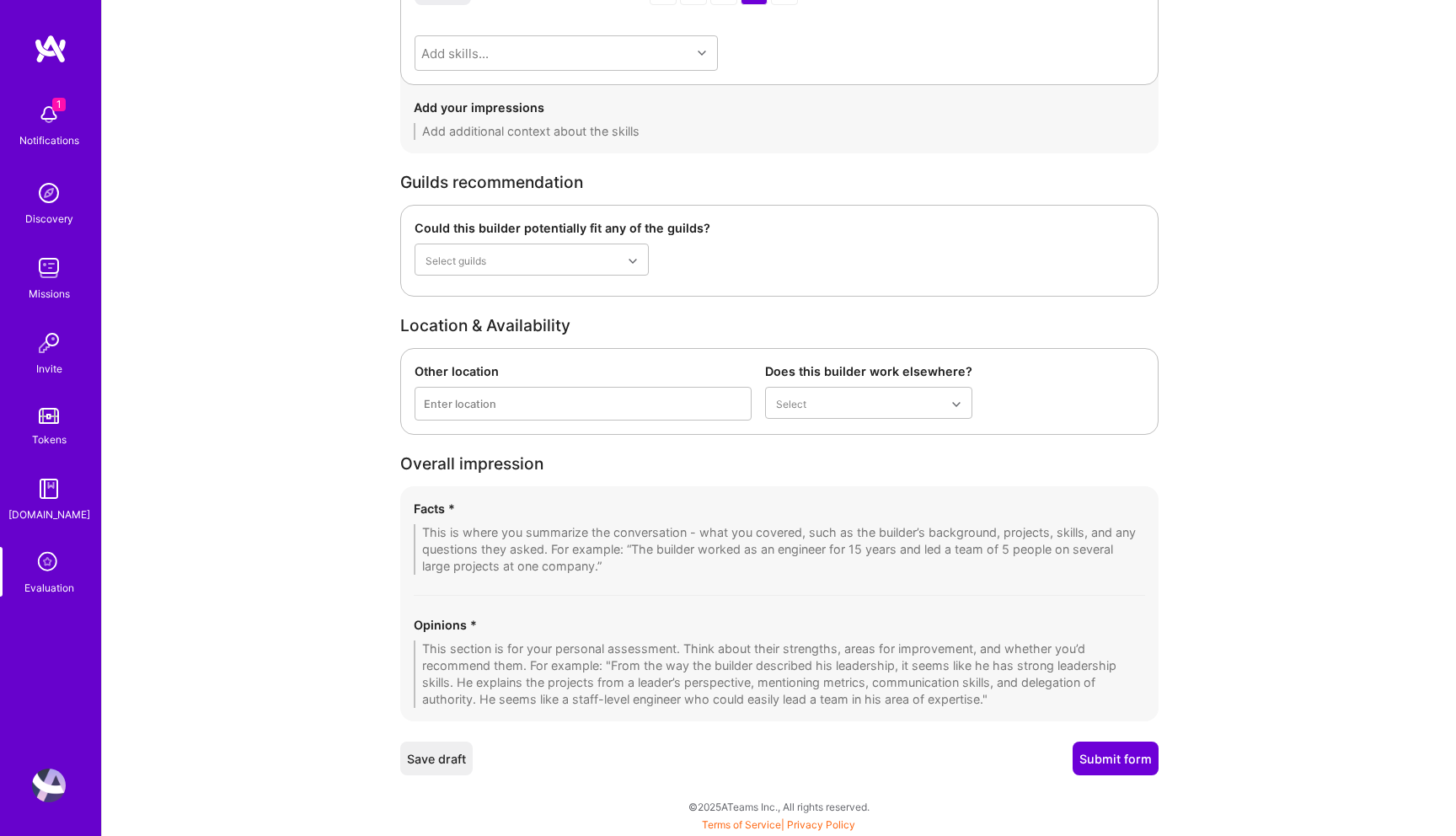
click at [626, 639] on div "Opinions *" at bounding box center [779, 662] width 731 height 92
click at [626, 649] on textarea at bounding box center [779, 675] width 731 height 68
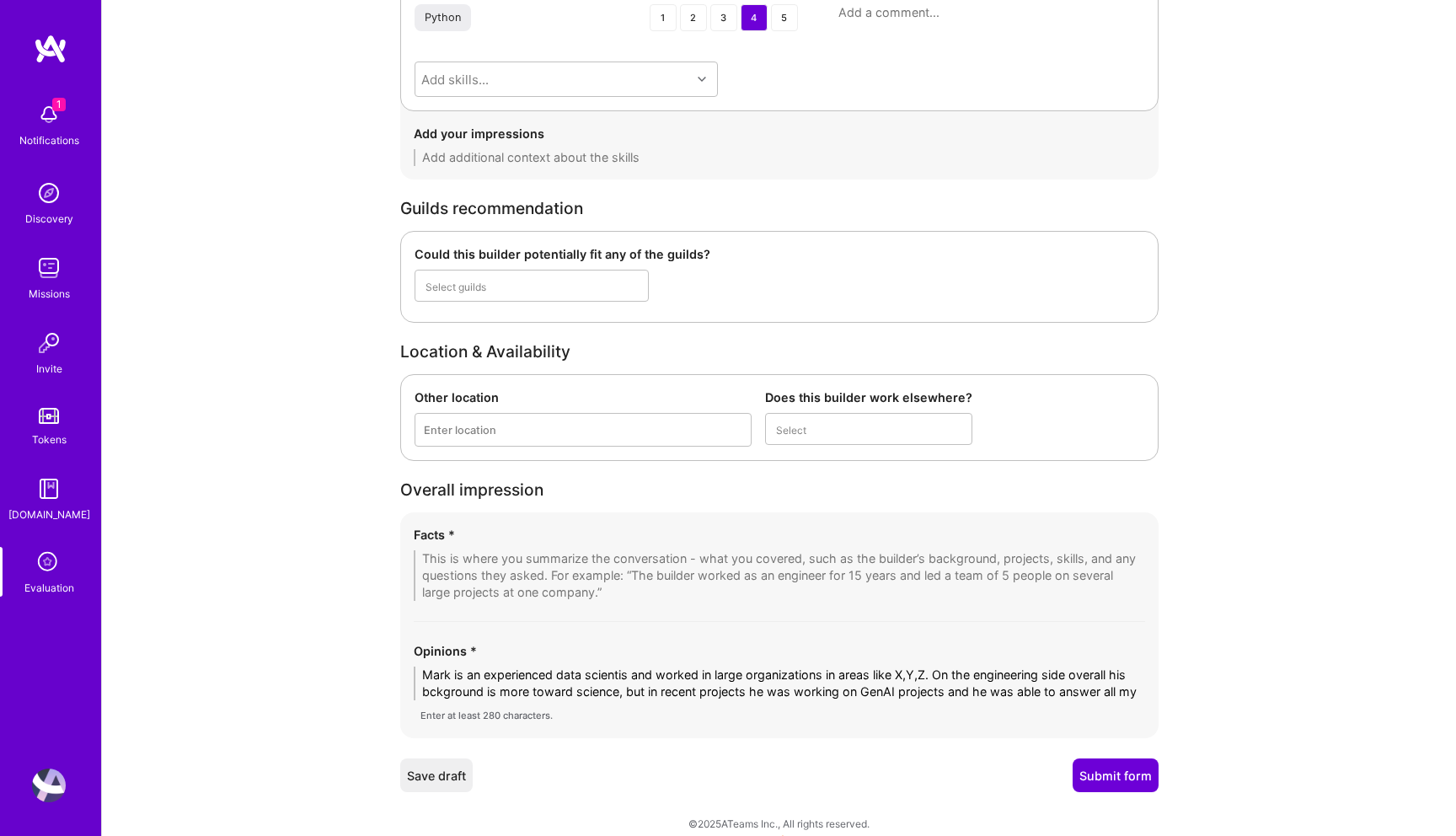
scroll to position [0, 0]
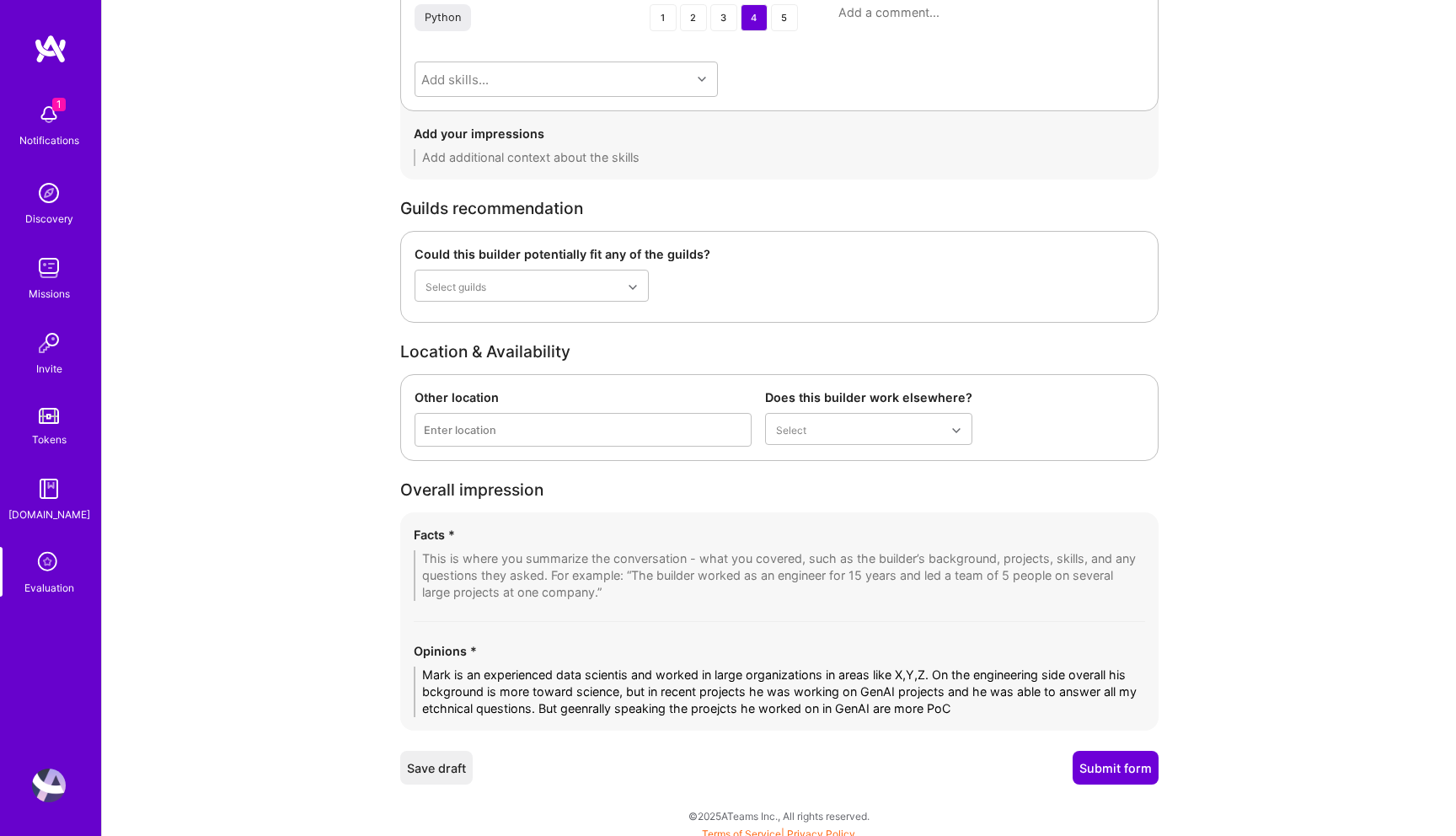
click at [966, 705] on textarea "Mark is an experienced data scientis and worked in large organizations in areas…" at bounding box center [779, 692] width 731 height 50
click at [997, 710] on textarea "Mark is an experienced data scientis and worked in large organizations in areas…" at bounding box center [779, 692] width 731 height 50
drag, startPoint x: 998, startPoint y: 710, endPoint x: 899, endPoint y: 709, distance: 99.0
click at [899, 709] on textarea "Mark is an experienced data scientis and worked in large organizations in areas…" at bounding box center [779, 692] width 731 height 50
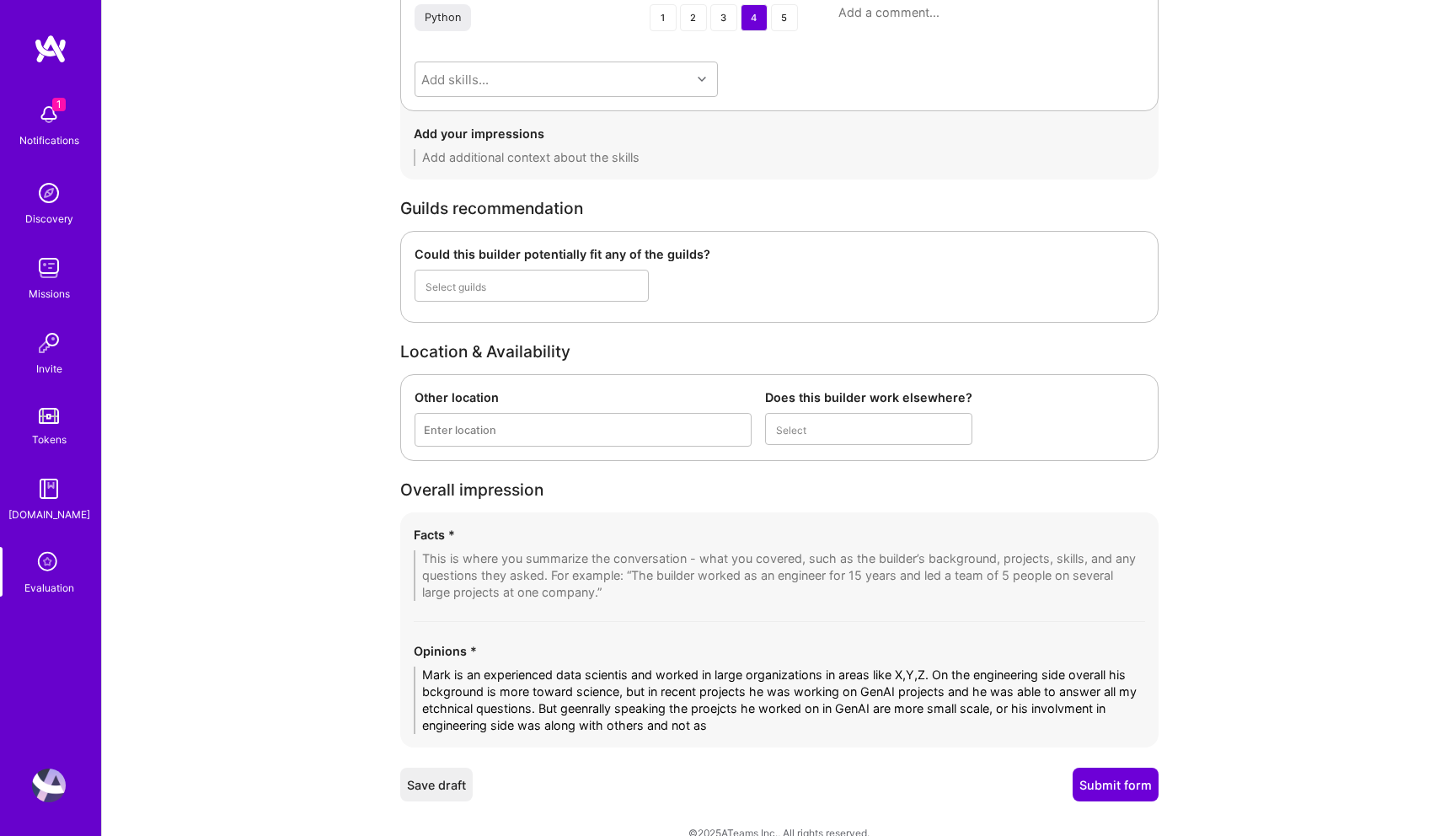
type textarea "Mark is an experienced data scientis and worked in large organizations in areas…"
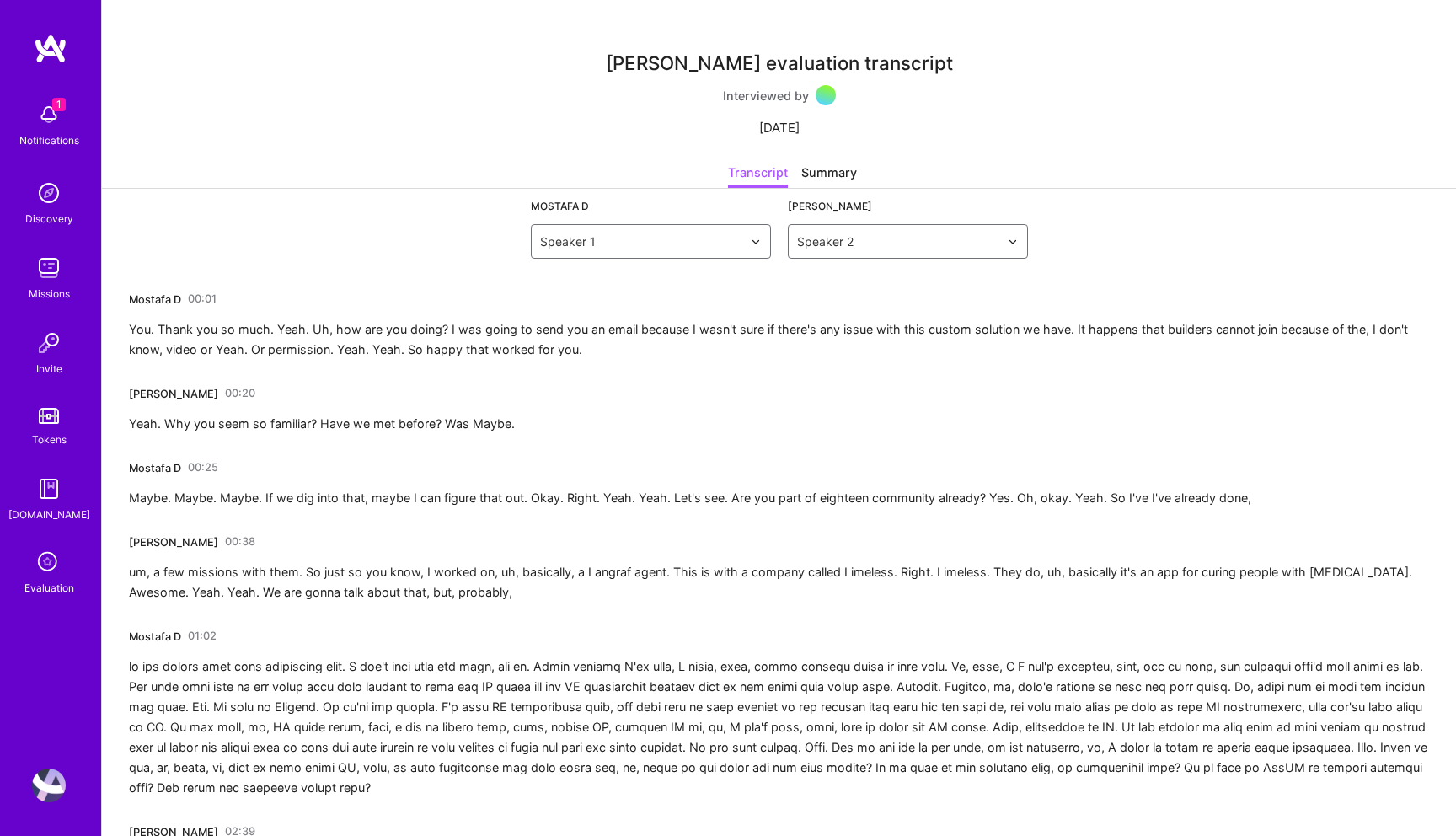
click at [241, 315] on div "Mostafa D 00:01 You. Thank you so much. Yeah. Uh, how are you doing? I was goin…" at bounding box center [779, 323] width 1300 height 74
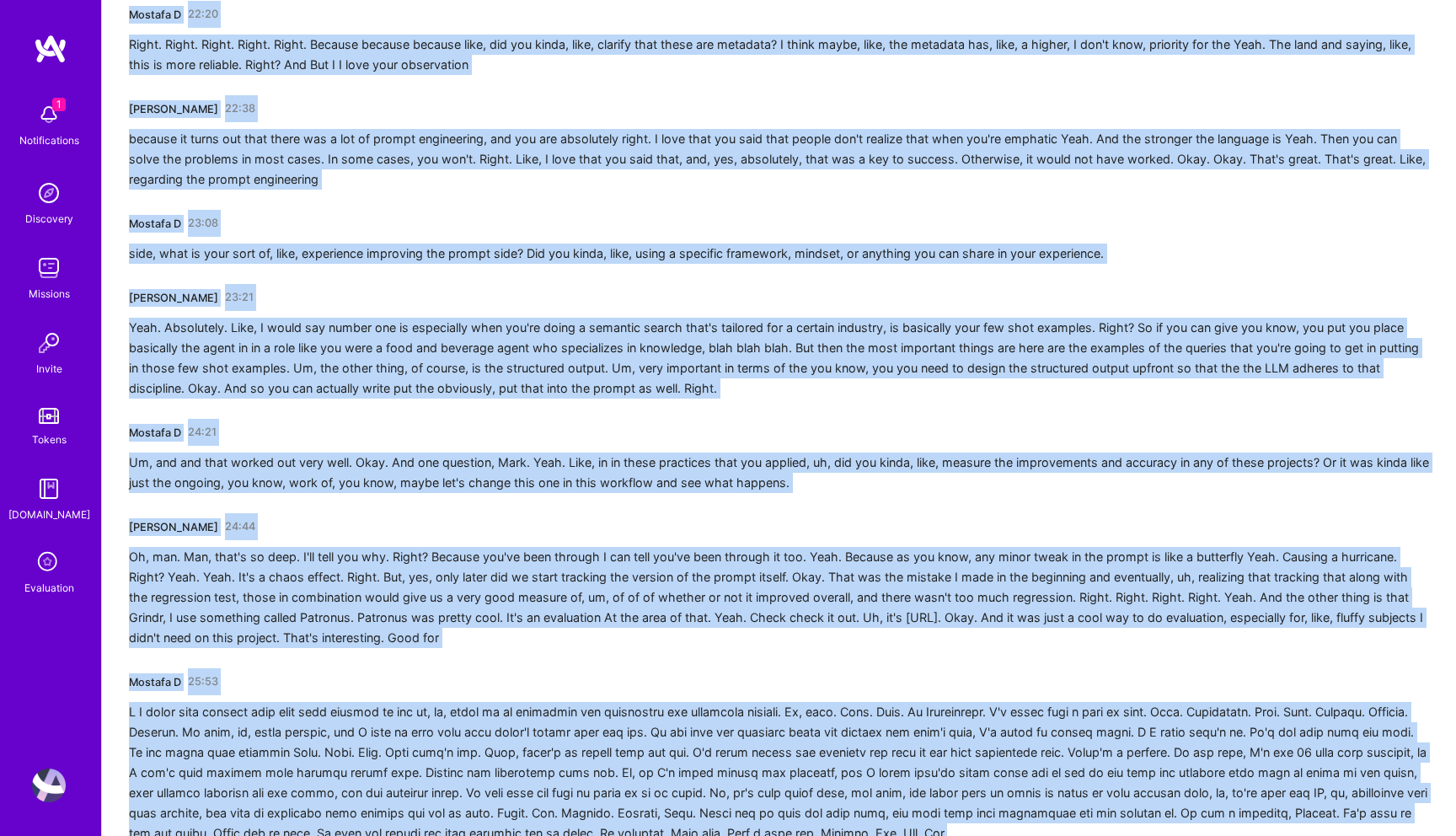
scroll to position [4056, 0]
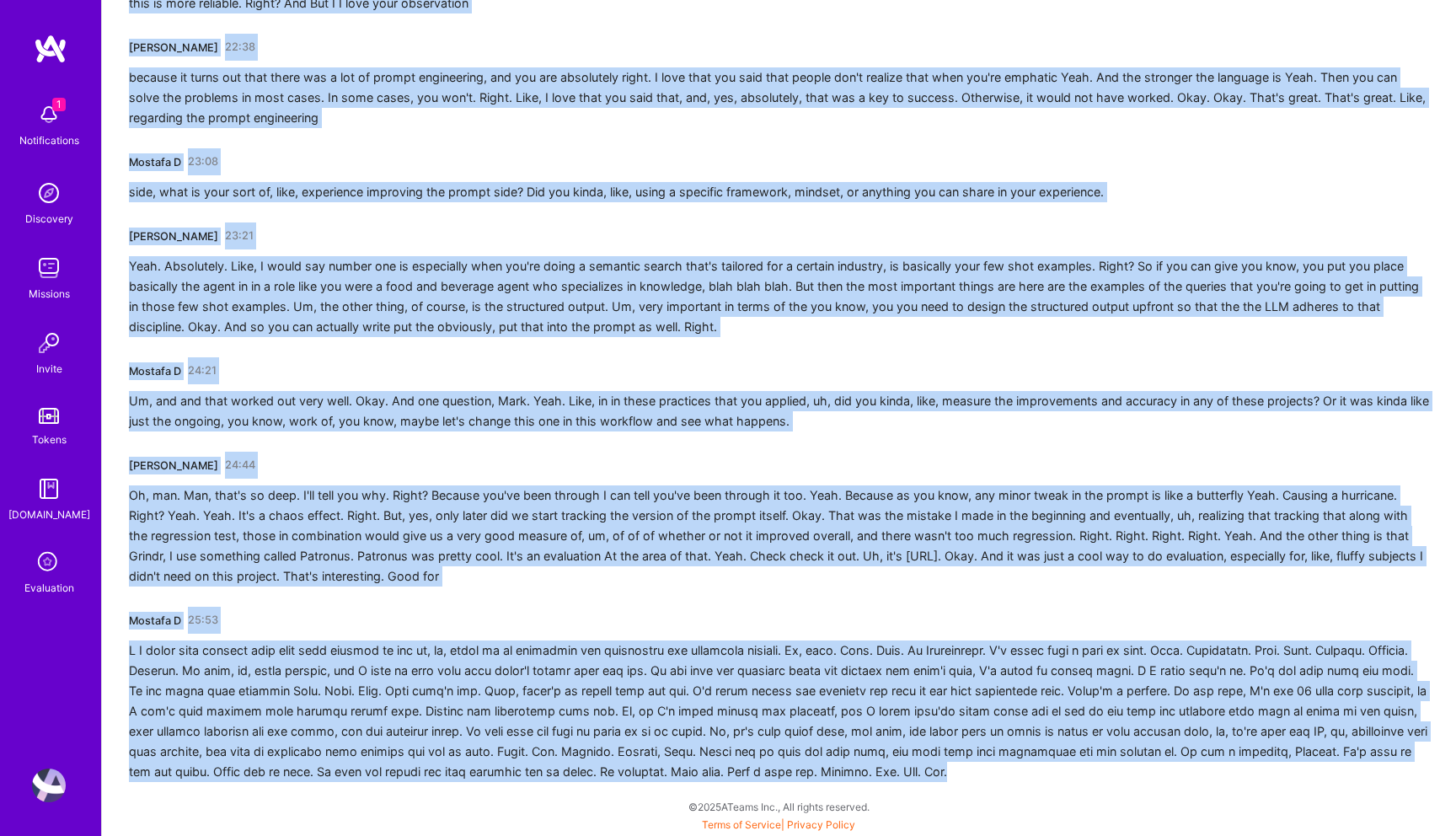
drag, startPoint x: 128, startPoint y: 299, endPoint x: 255, endPoint y: 835, distance: 550.8
copy div "Mostafa D 00:01 You. Thank you so much. Yeah. Uh, how are you doing? I was goin…"
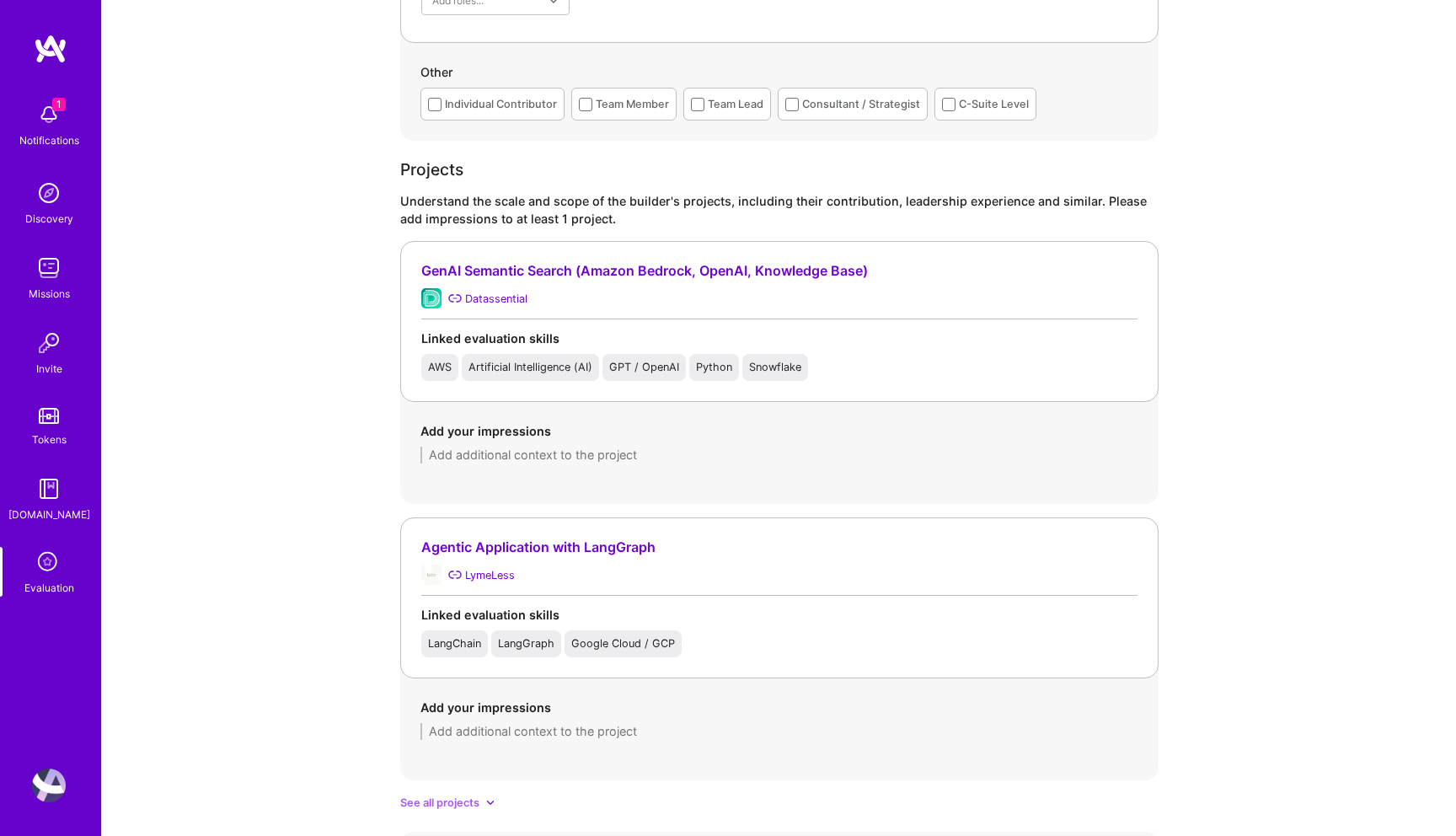
scroll to position [1327, 0]
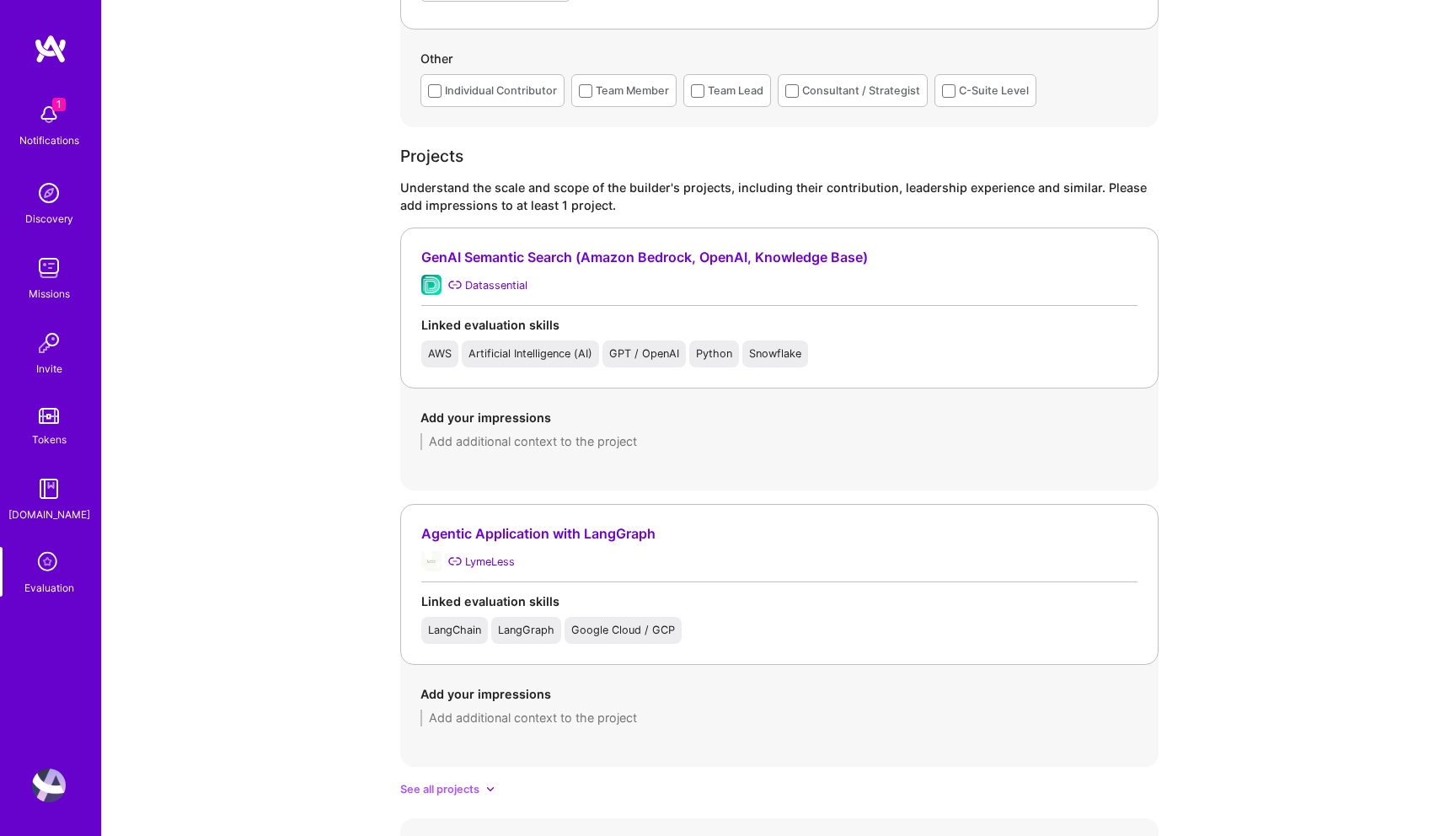
type textarea "Mark is an experienced data scientis and worked in large organizations in areas…"
click at [597, 446] on textarea at bounding box center [779, 441] width 718 height 16
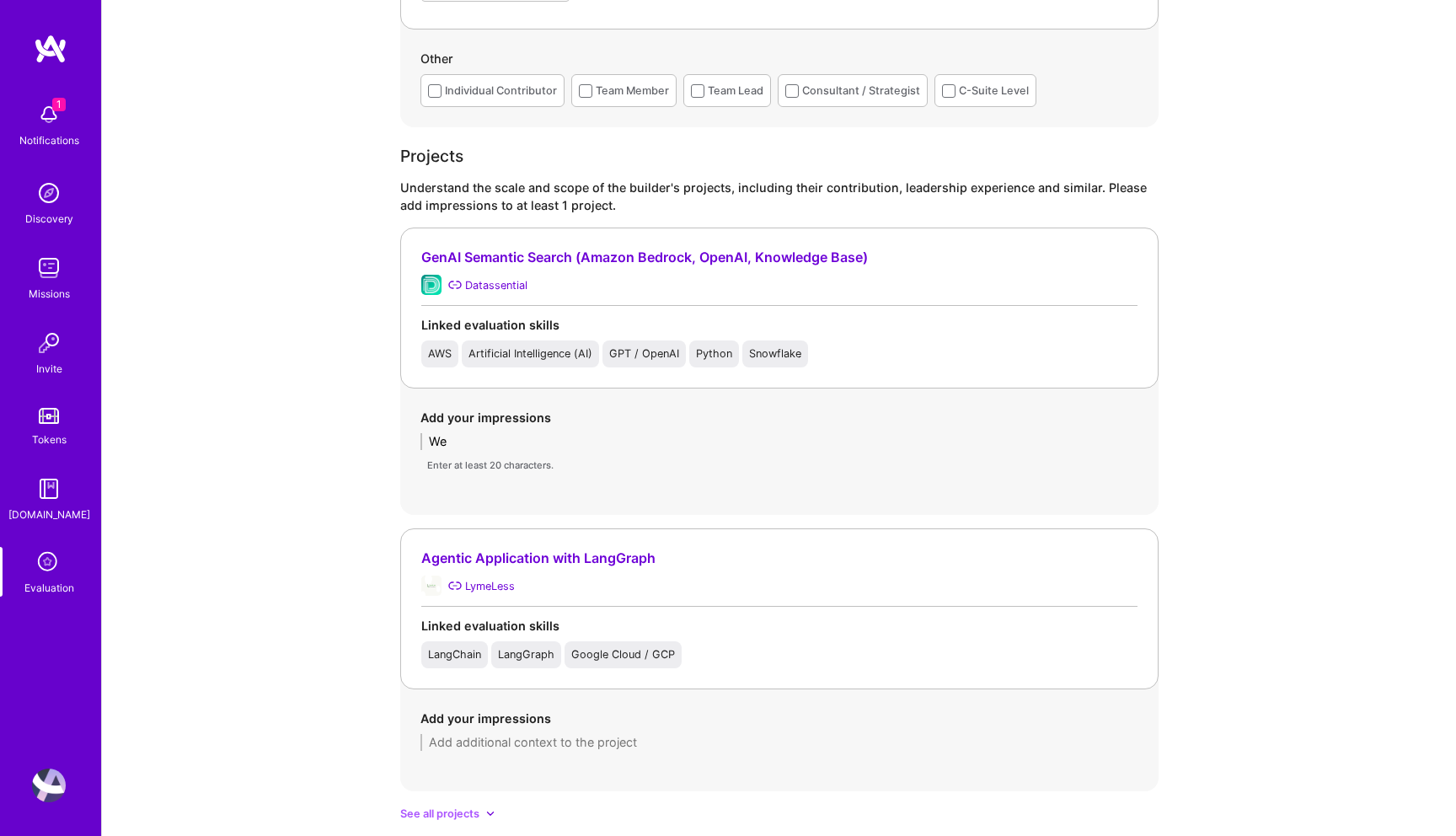
type textarea "W"
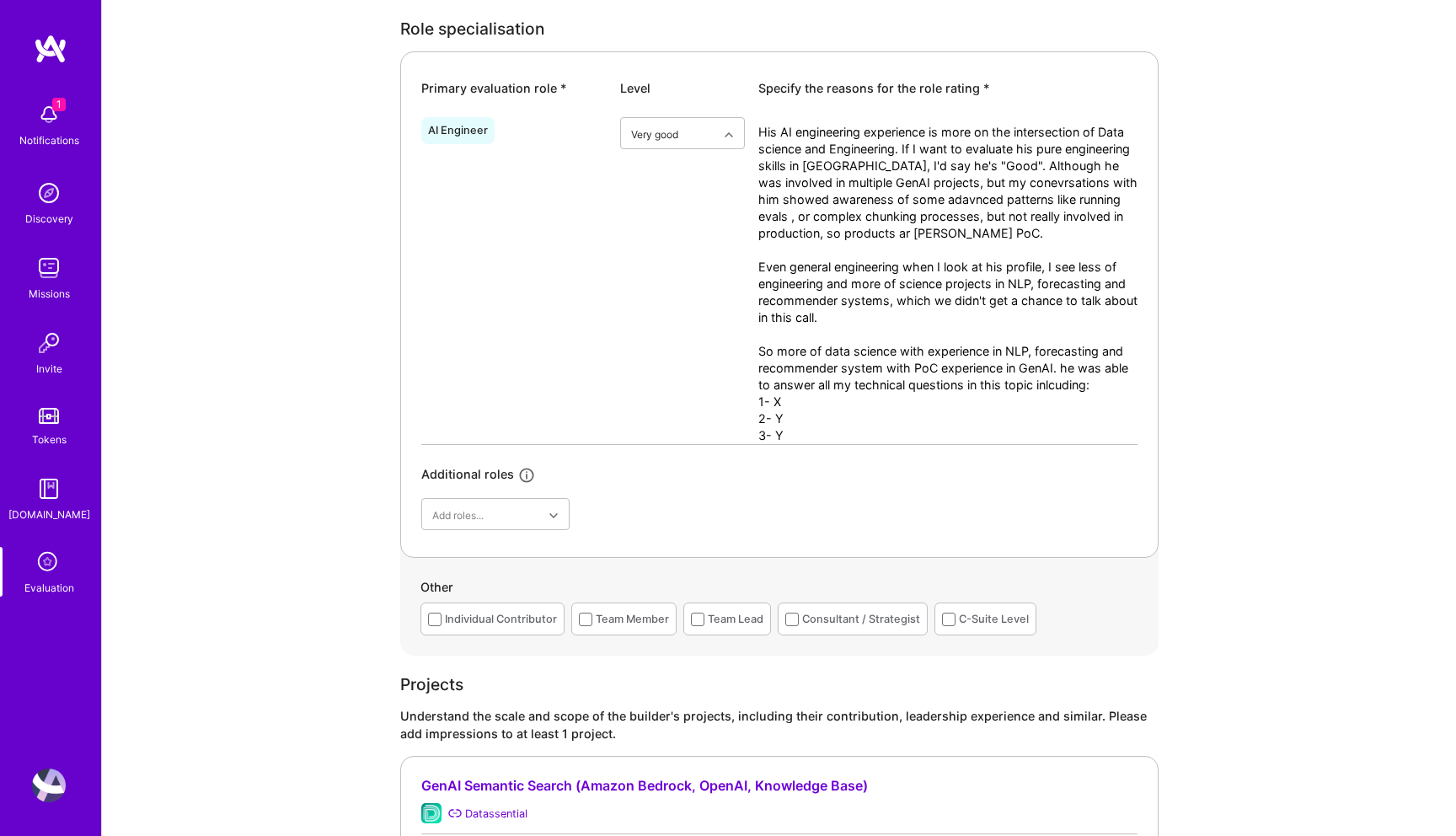
scroll to position [801, 0]
click at [830, 407] on textarea "His AI engineering experience is more on the intersection of Data science and E…" at bounding box center [948, 281] width 380 height 320
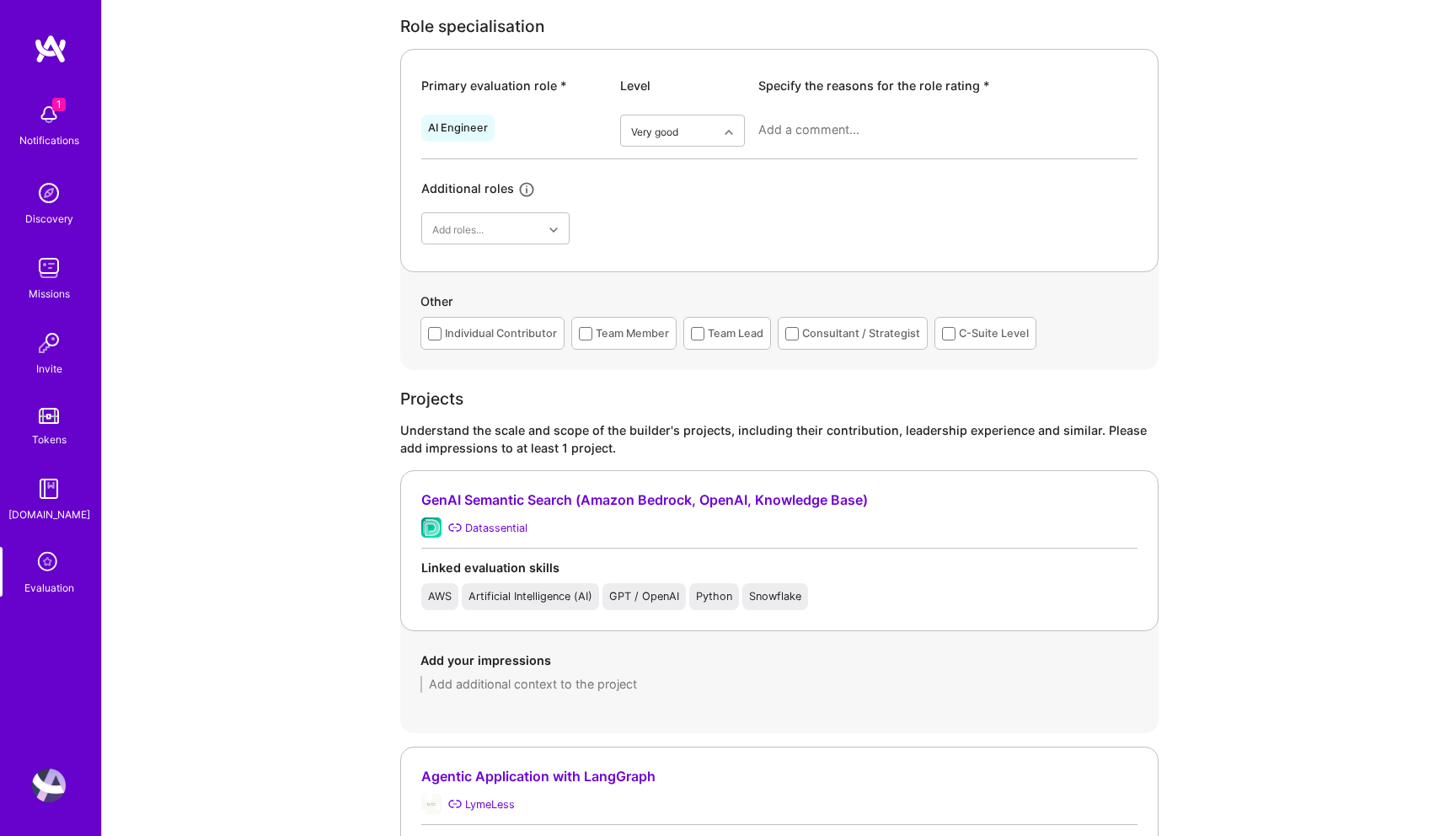
paste textarea "Mark’s AI engineering experience sits at the intersection of data science and e…"
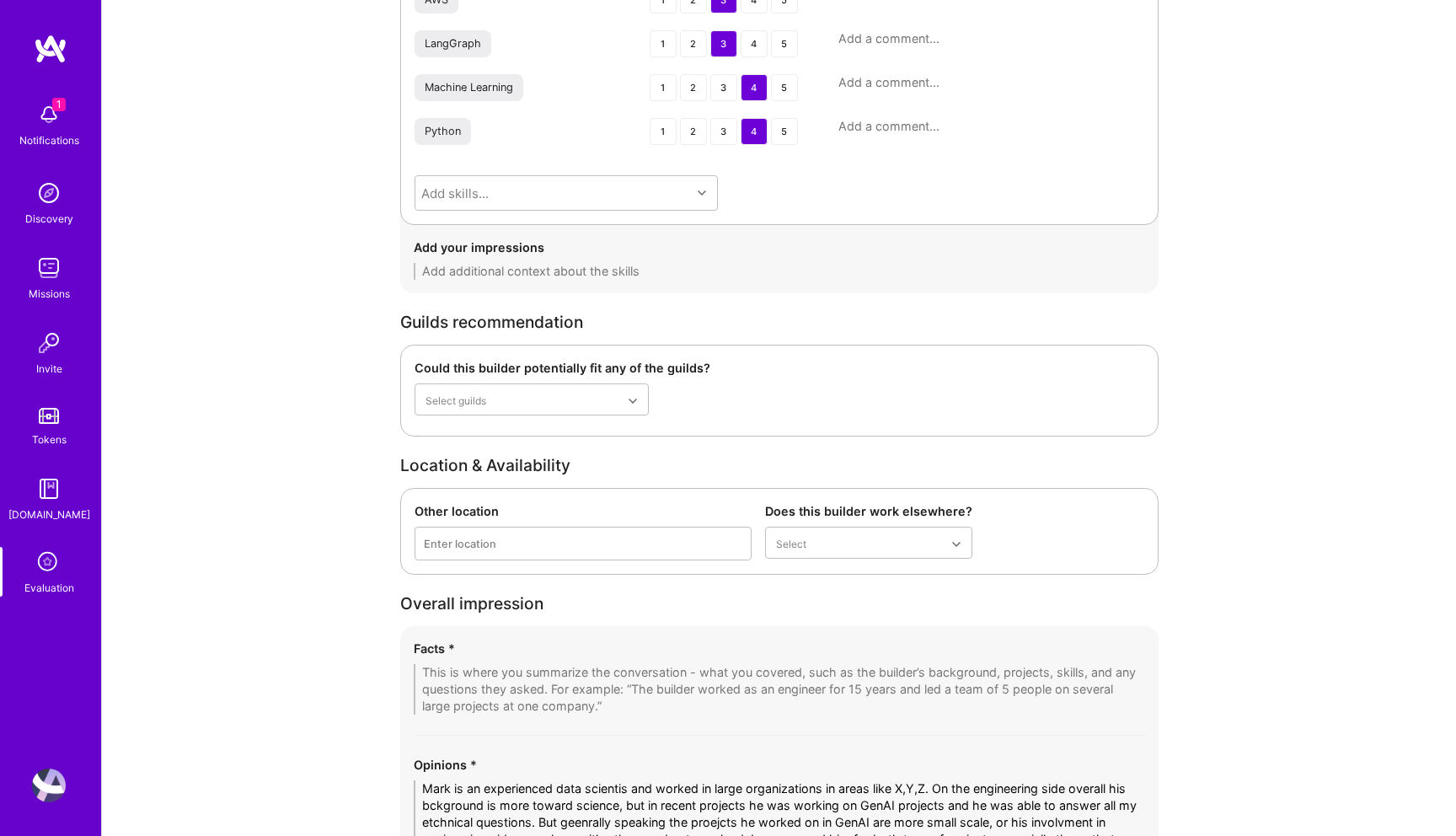
scroll to position [2690, 0]
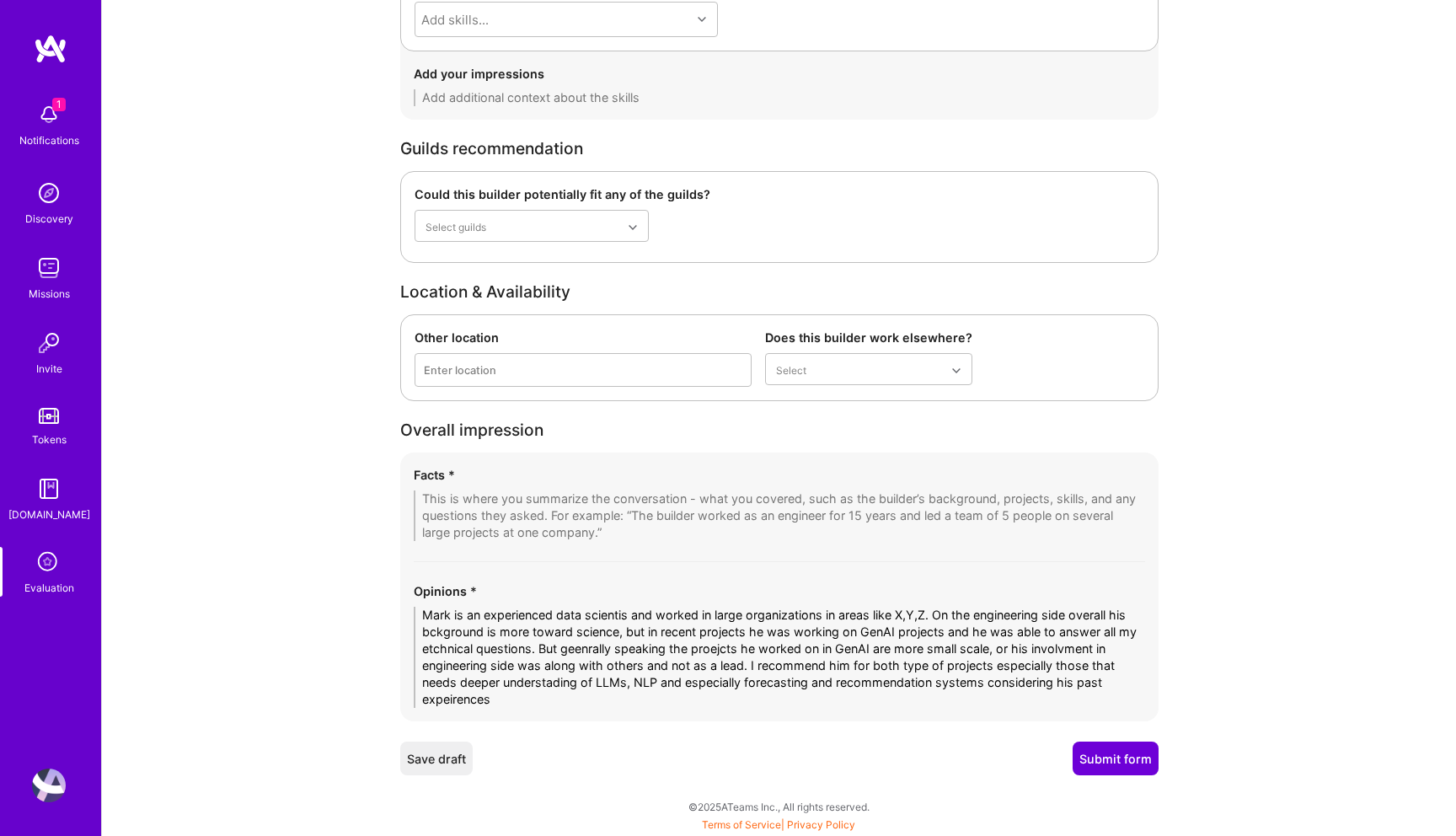
type textarea "Mark’s AI engineering experience sits at the intersection of data science and e…"
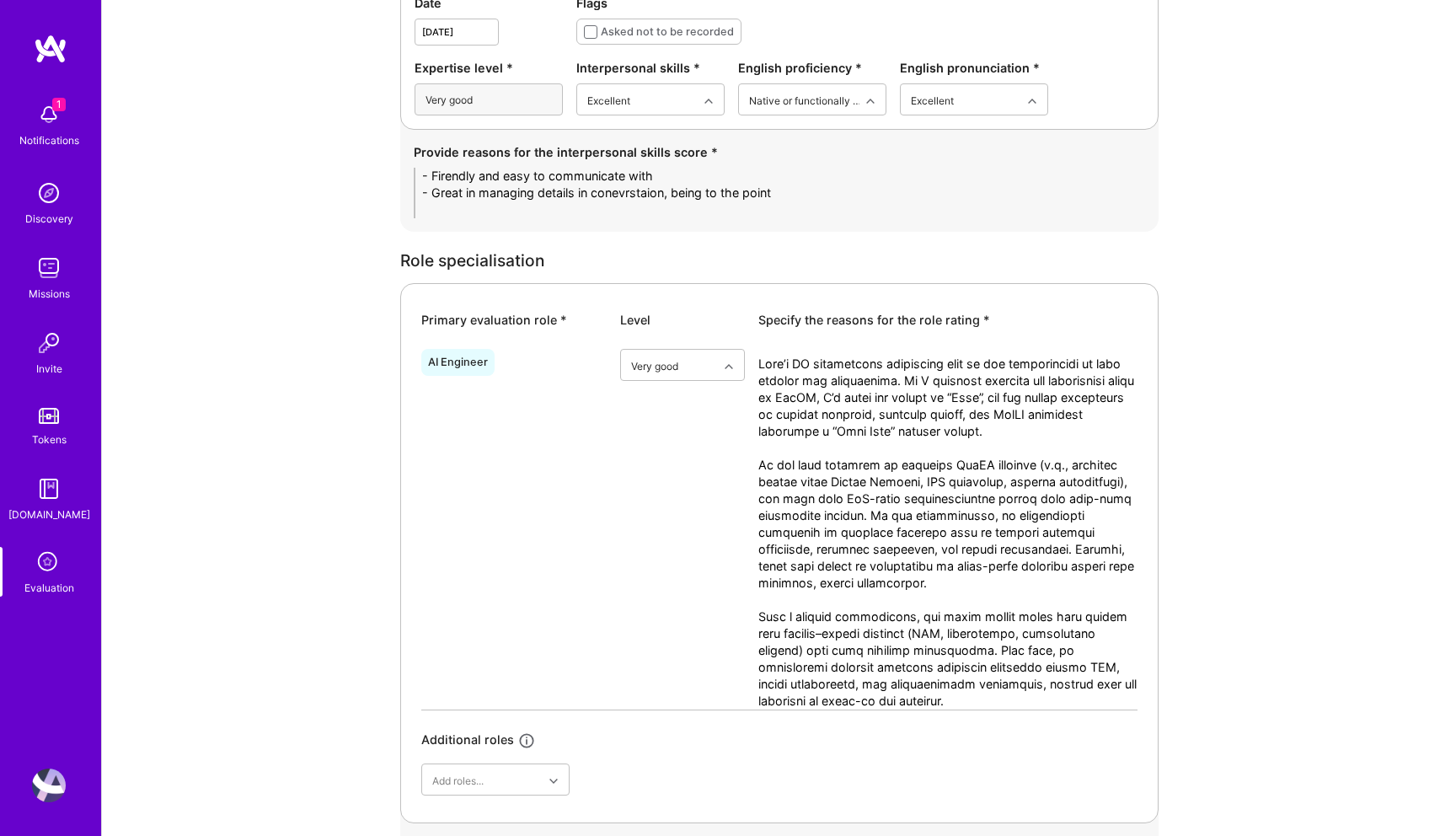
scroll to position [0, 0]
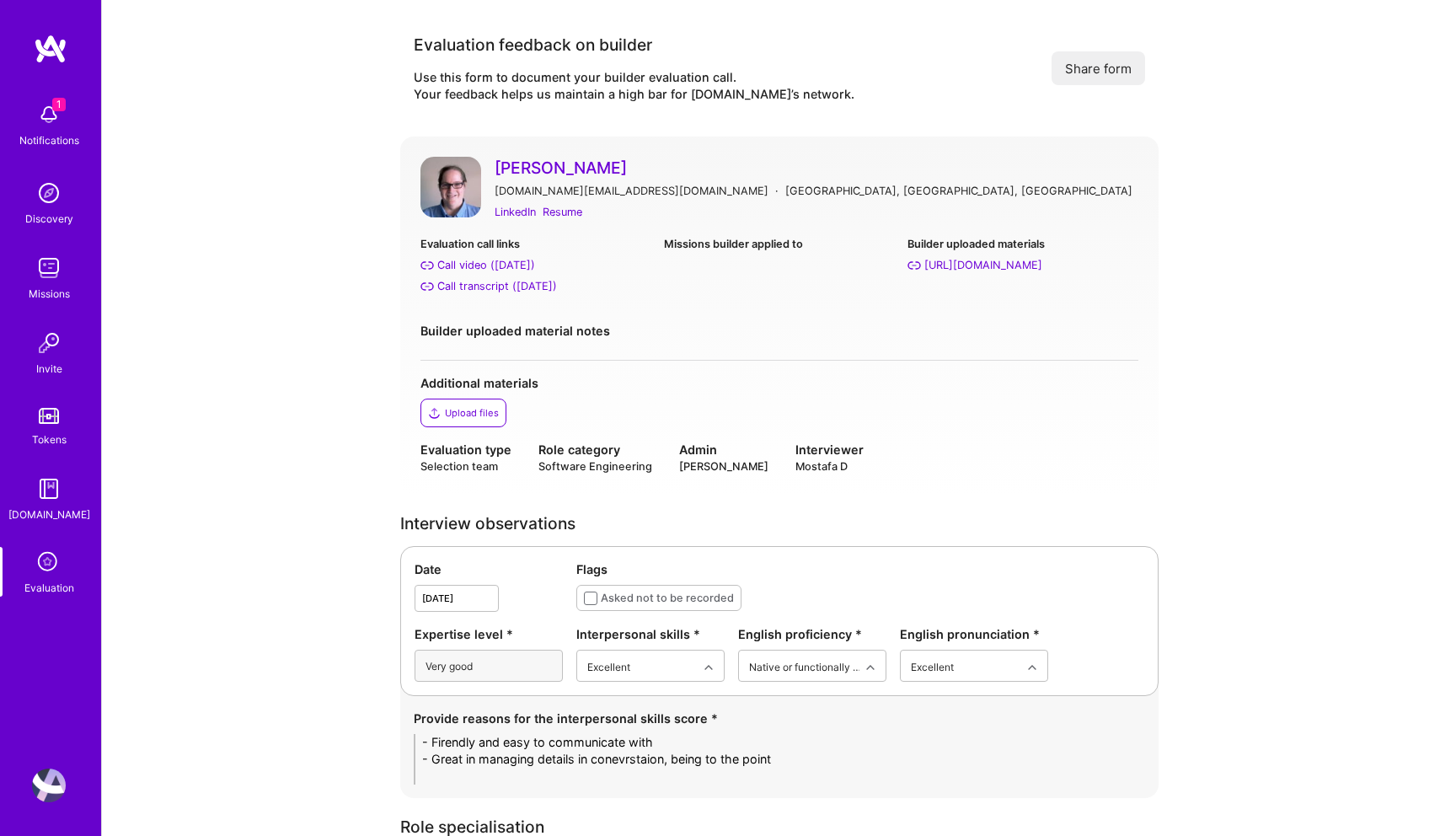
click at [538, 164] on link "[PERSON_NAME]" at bounding box center [816, 167] width 643 height 22
click at [459, 418] on div "Upload files" at bounding box center [472, 413] width 54 height 14
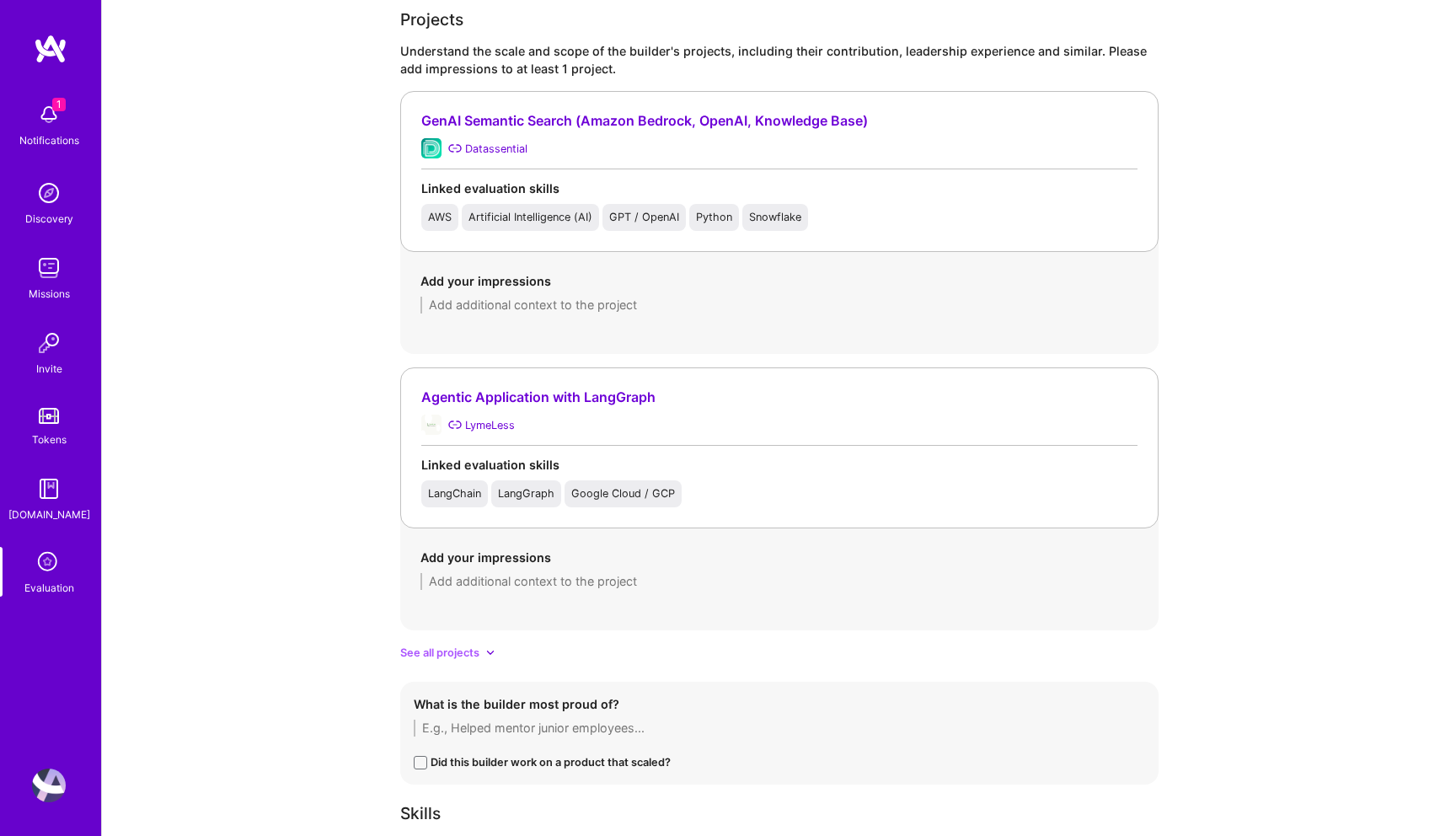
scroll to position [1538, 0]
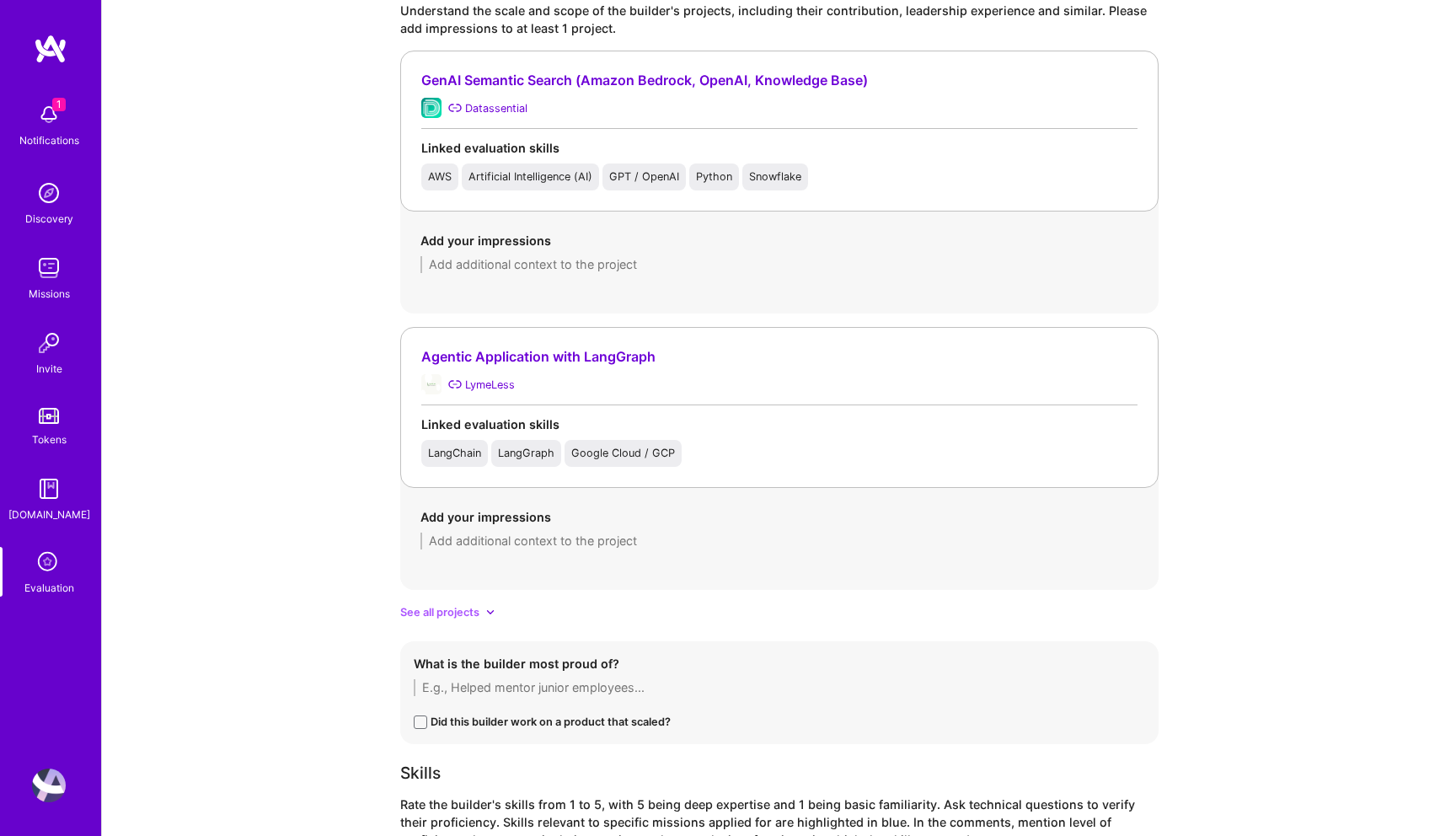
click at [473, 613] on span "See all projects" at bounding box center [440, 613] width 79 height 17
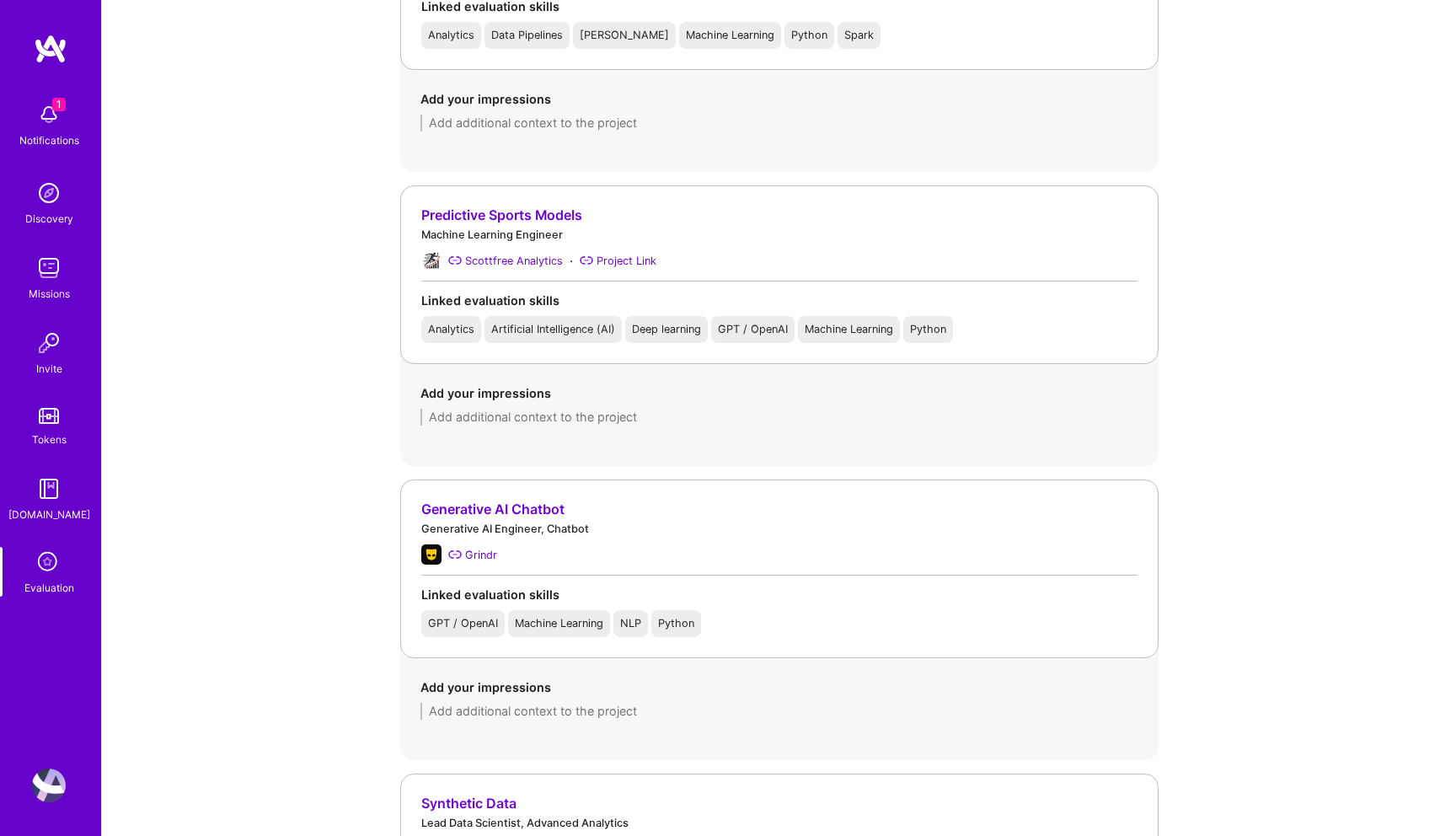
scroll to position [2730, 0]
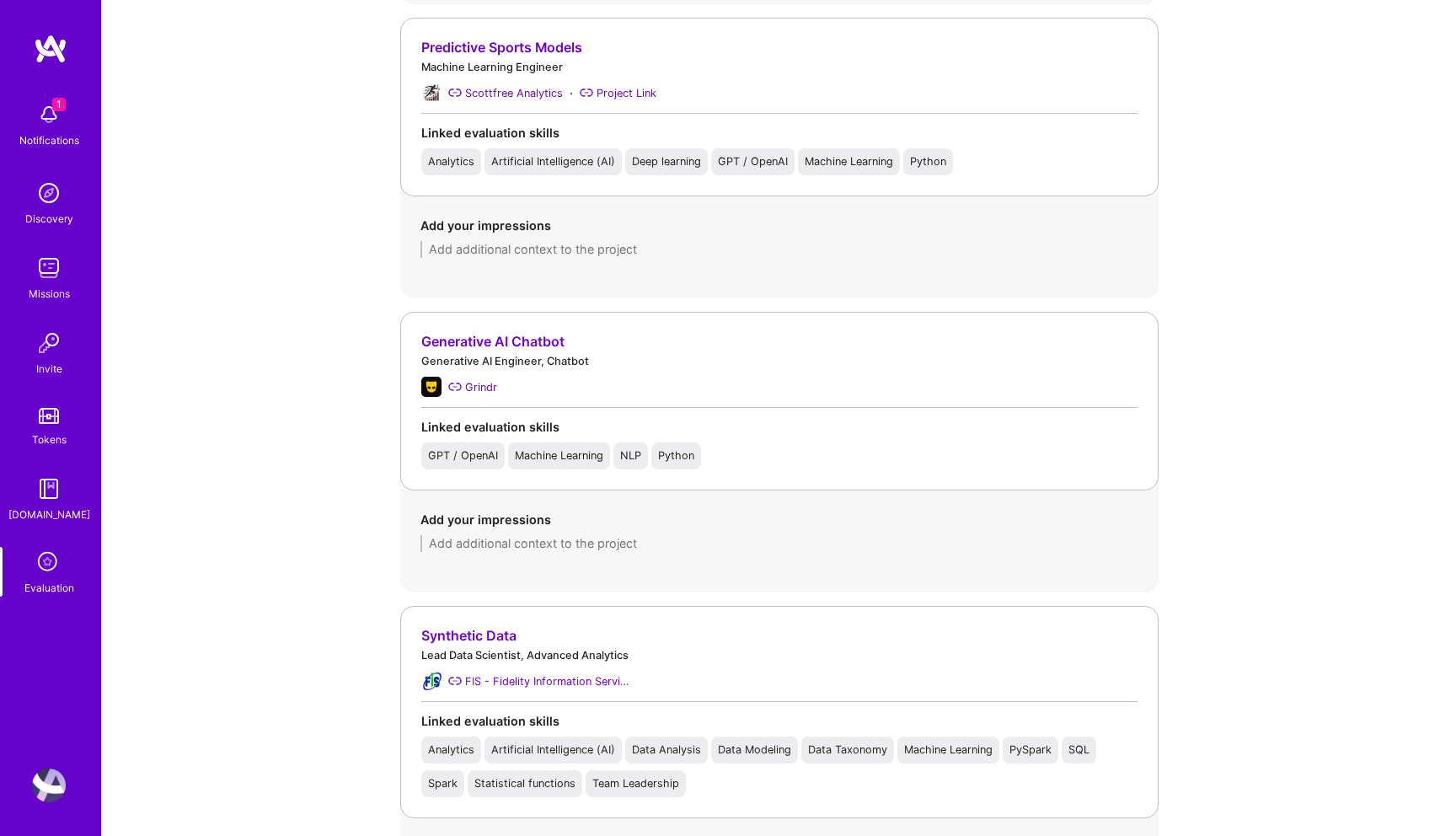
click at [485, 544] on textarea at bounding box center [779, 543] width 718 height 16
paste textarea "• Worked on moderation system for user queries in a privacy-sensitive environme…"
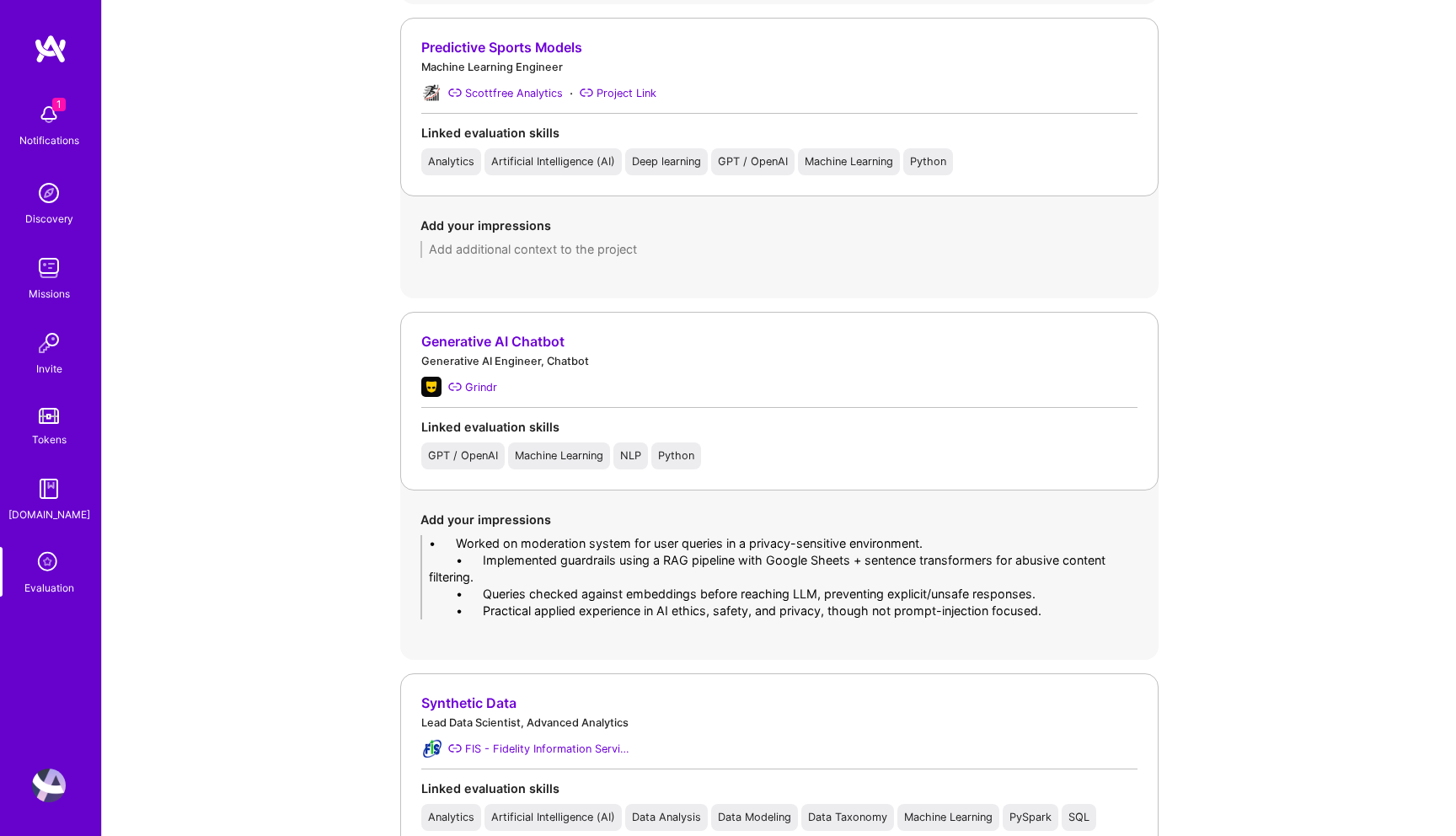
drag, startPoint x: 482, startPoint y: 548, endPoint x: 366, endPoint y: 535, distance: 116.7
click at [366, 535] on div "Evaluation feedback on builder Use this form to document your builder evaluatio…" at bounding box center [780, 94] width 1355 height 5648
drag, startPoint x: 483, startPoint y: 561, endPoint x: 359, endPoint y: 561, distance: 124.0
click at [359, 561] on div "Evaluation feedback on builder Use this form to document your builder evaluatio…" at bounding box center [780, 94] width 1355 height 5648
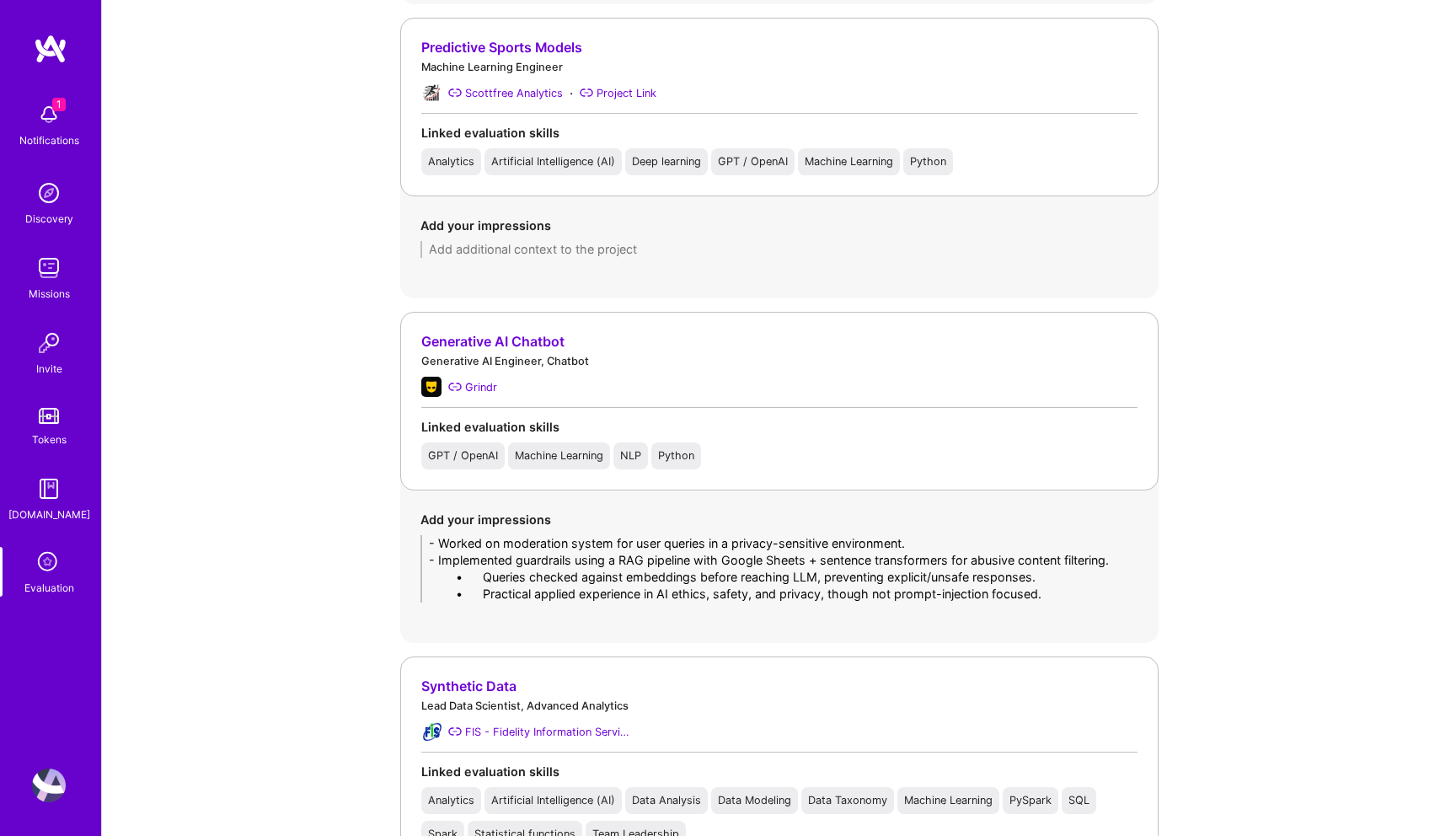
drag, startPoint x: 485, startPoint y: 576, endPoint x: 366, endPoint y: 576, distance: 119.0
click at [366, 576] on div "Evaluation feedback on builder Use this form to document your builder evaluatio…" at bounding box center [780, 85] width 1355 height 5632
drag, startPoint x: 480, startPoint y: 592, endPoint x: 325, endPoint y: 592, distance: 155.0
click at [325, 592] on div "Evaluation feedback on builder Use this form to document your builder evaluatio…" at bounding box center [780, 85] width 1355 height 5632
drag, startPoint x: 999, startPoint y: 595, endPoint x: 856, endPoint y: 596, distance: 143.0
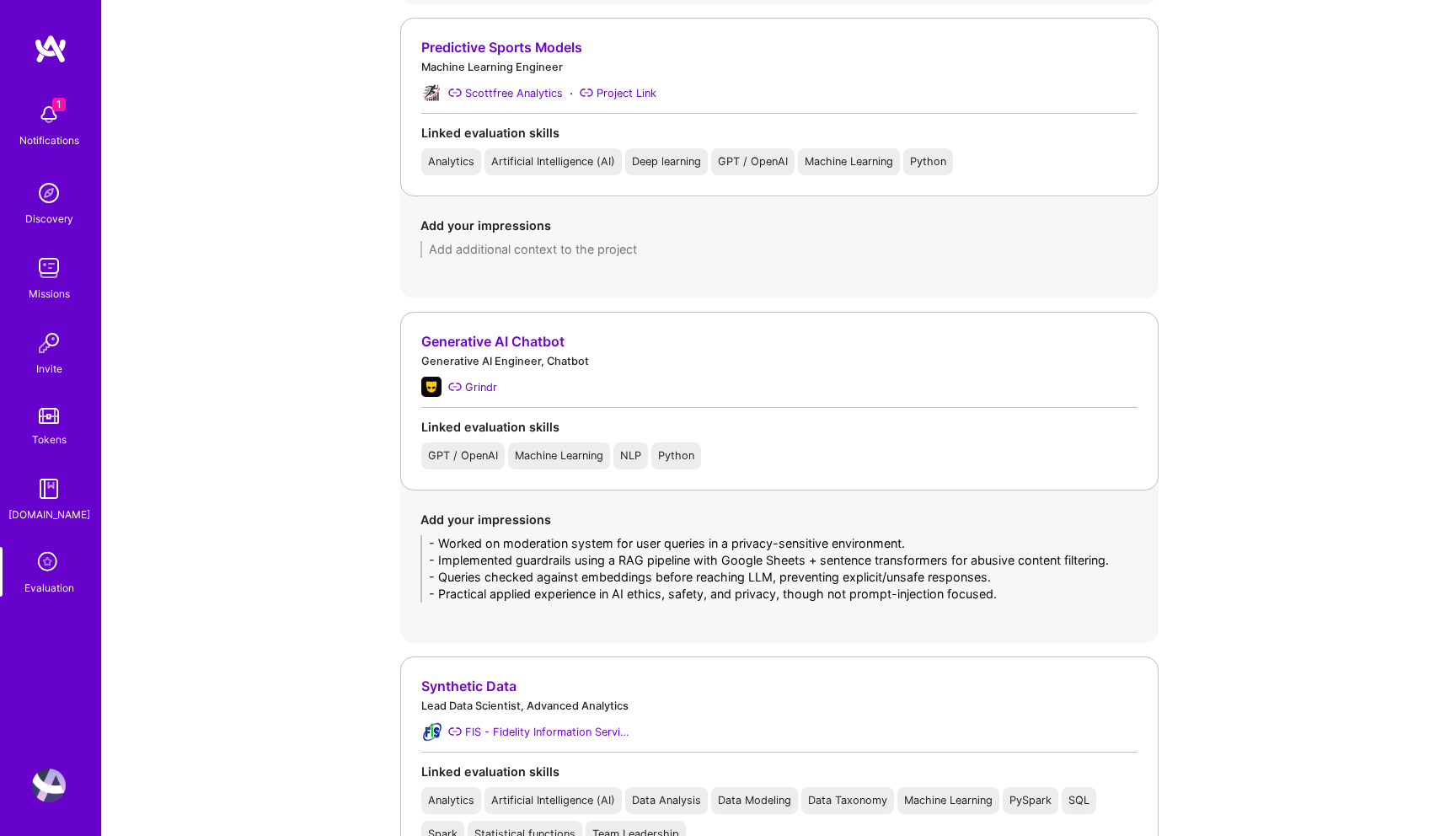
click at [856, 596] on textarea "- Worked on moderation system for user queries in a privacy-sensitive environme…" at bounding box center [779, 569] width 718 height 68
type textarea "- Worked on moderation system for user queries in a privacy-sensitive environme…"
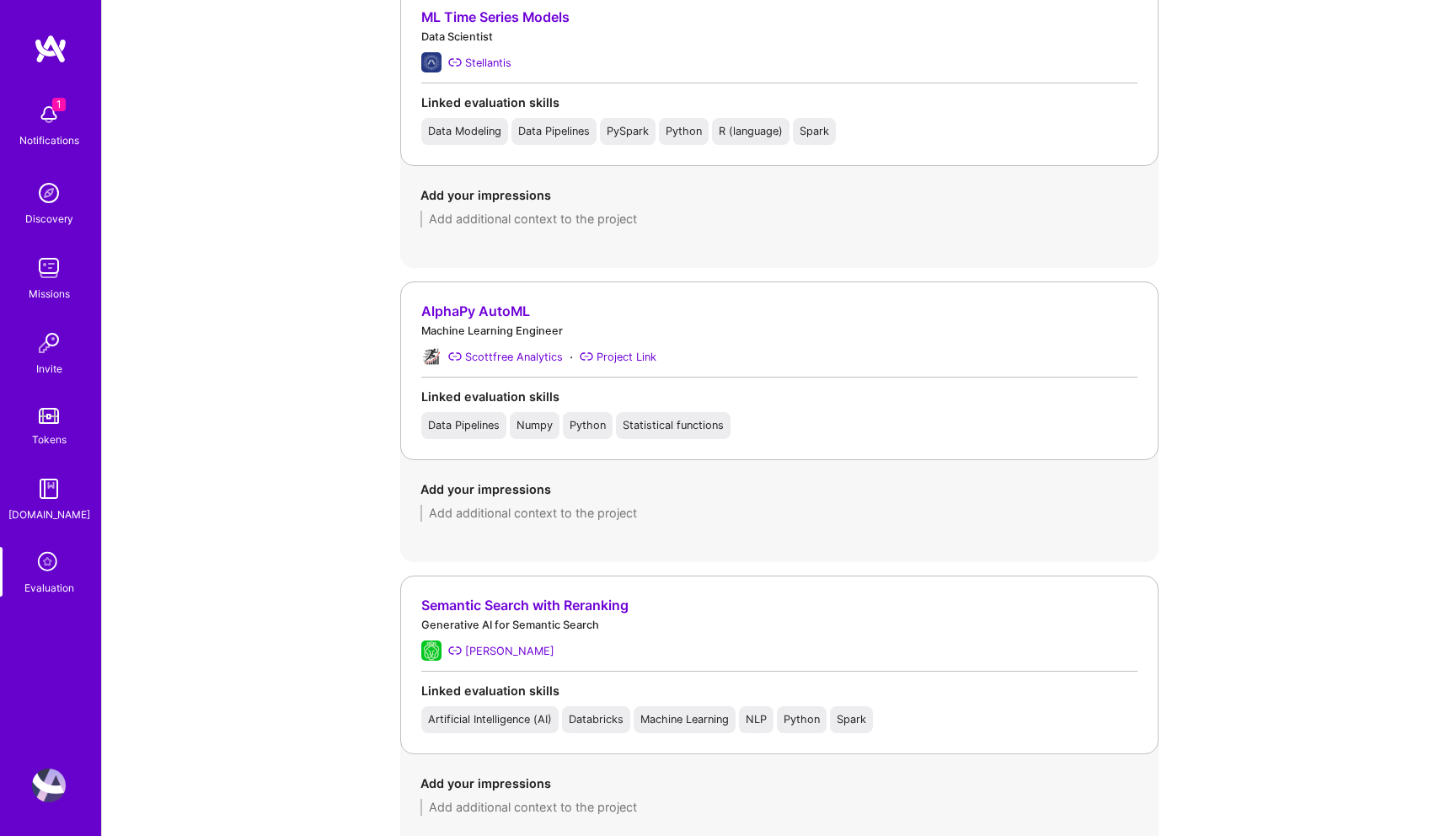
scroll to position [1973, 0]
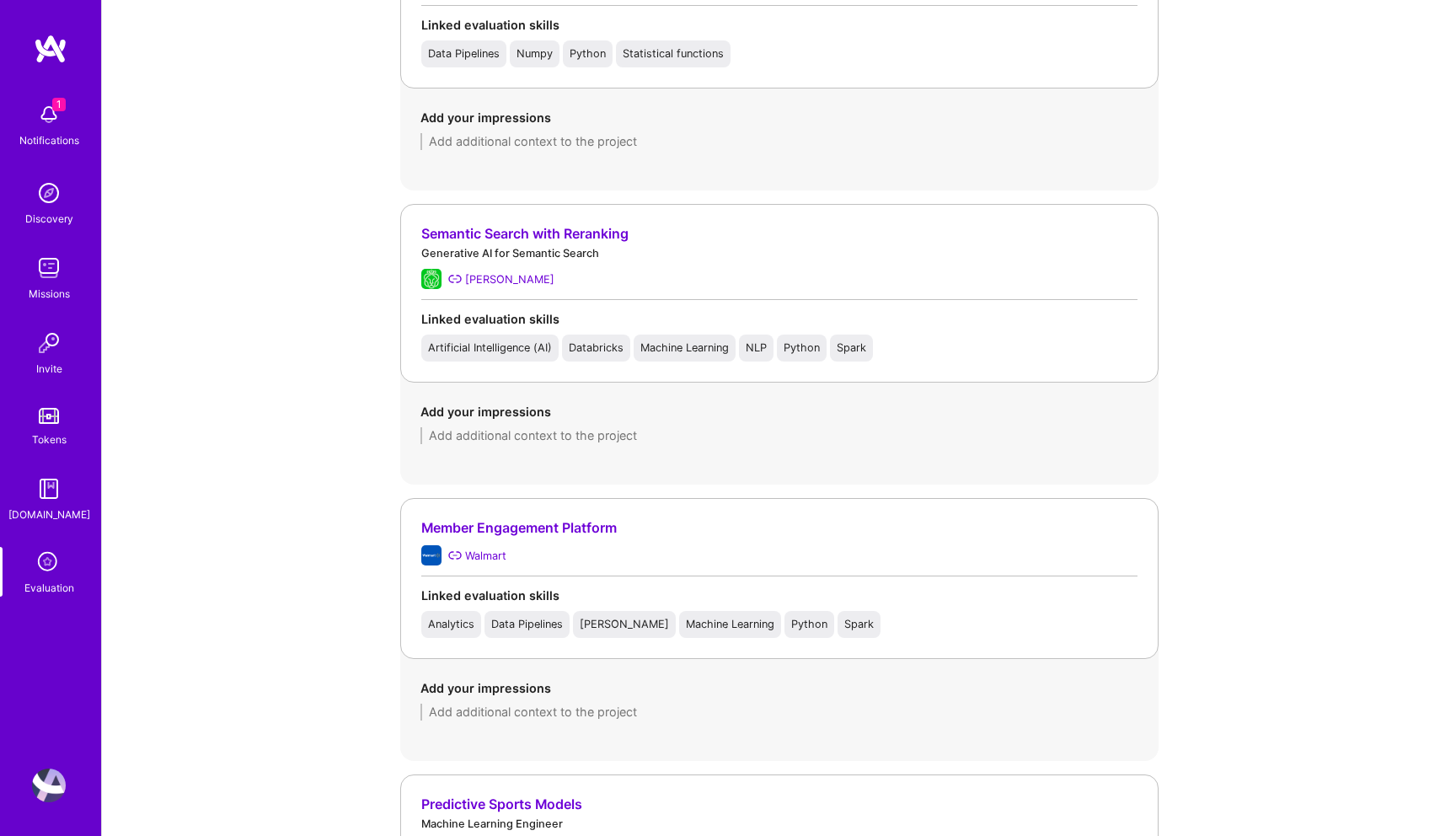
click at [592, 237] on div "Semantic Search with Reranking" at bounding box center [779, 234] width 716 height 17
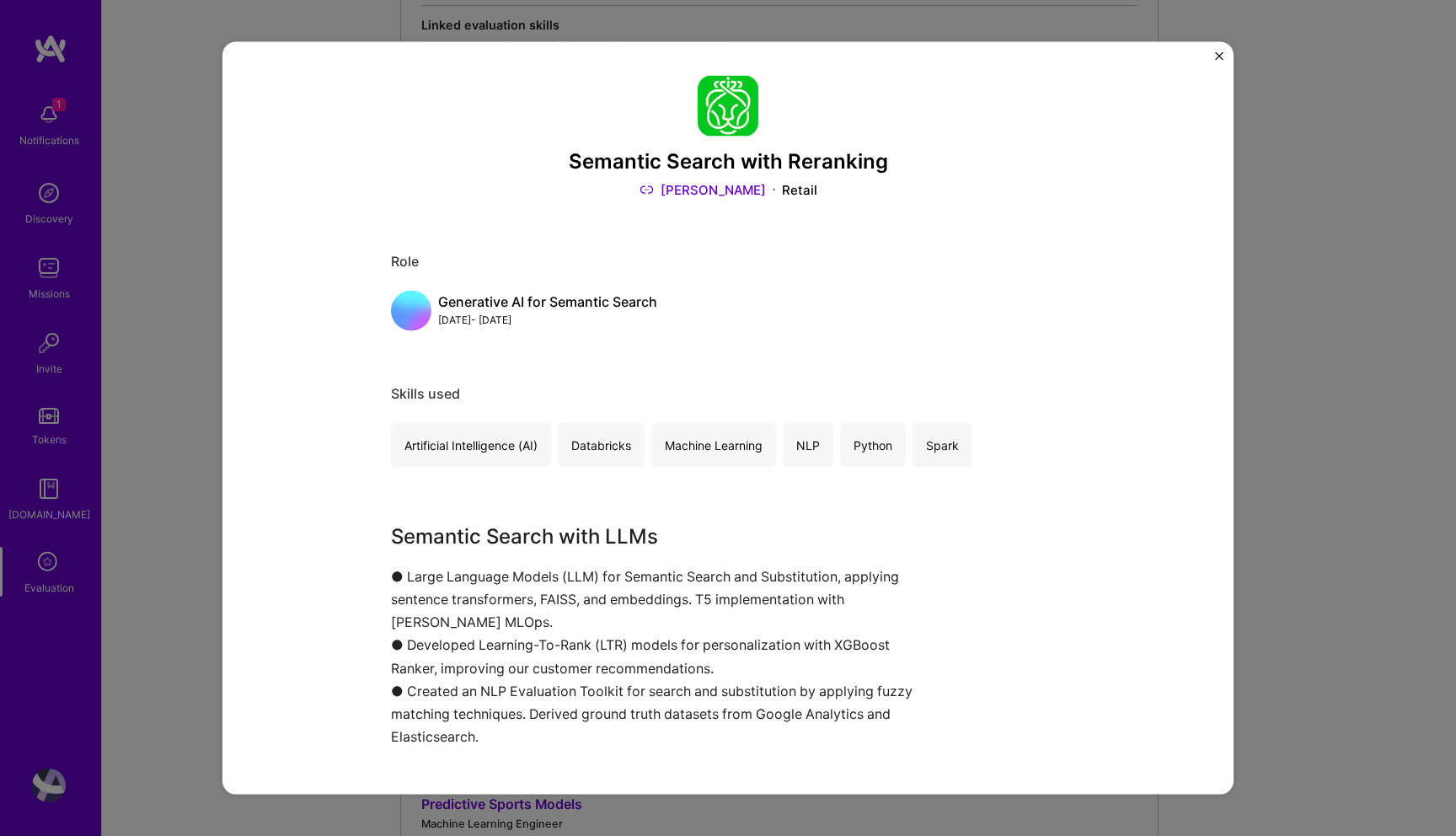
click at [1273, 308] on div "Semantic Search with Reranking Ahold Delhaize Retail Role Generative AI for Sem…" at bounding box center [728, 418] width 1456 height 836
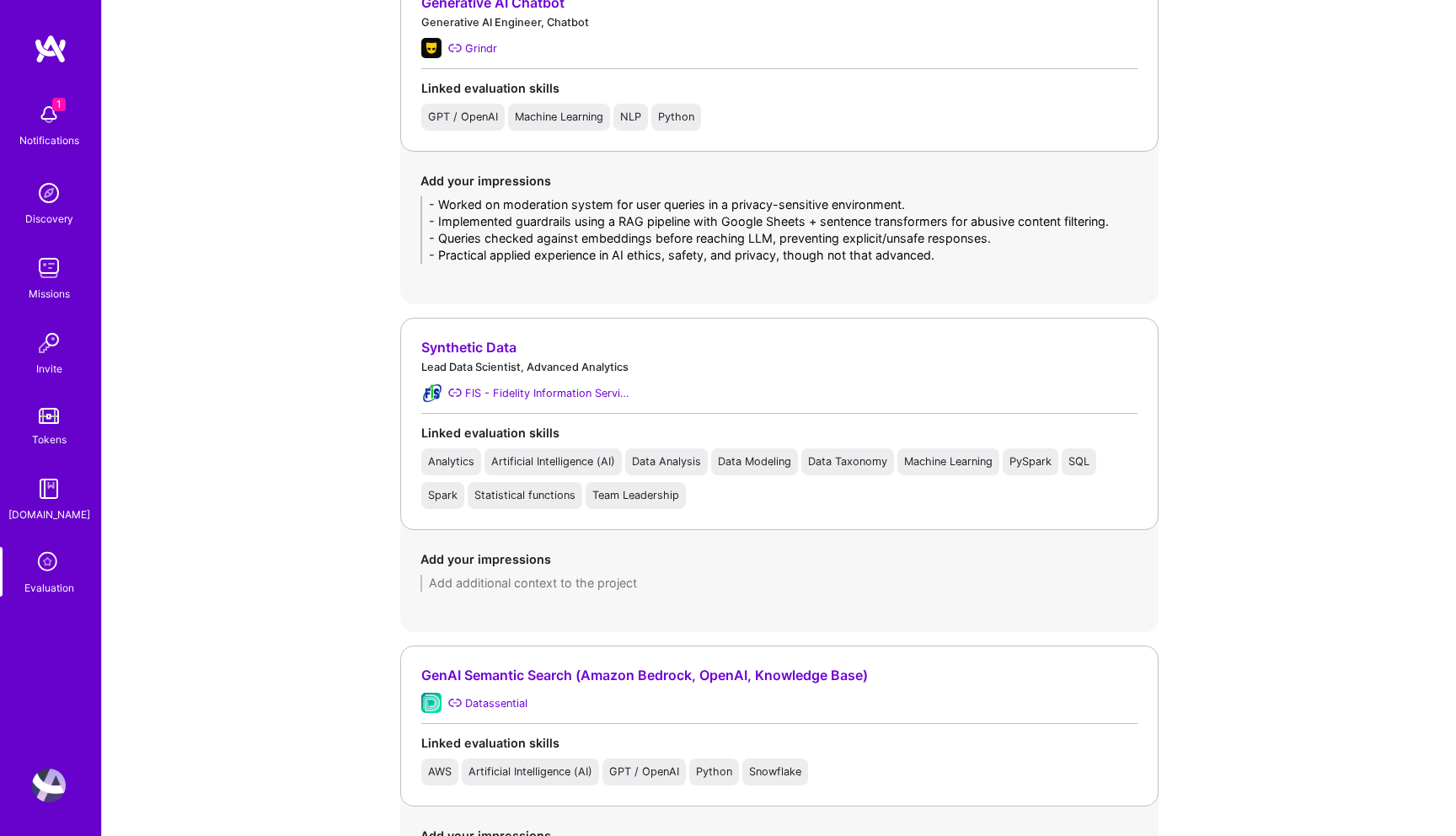
scroll to position [3457, 0]
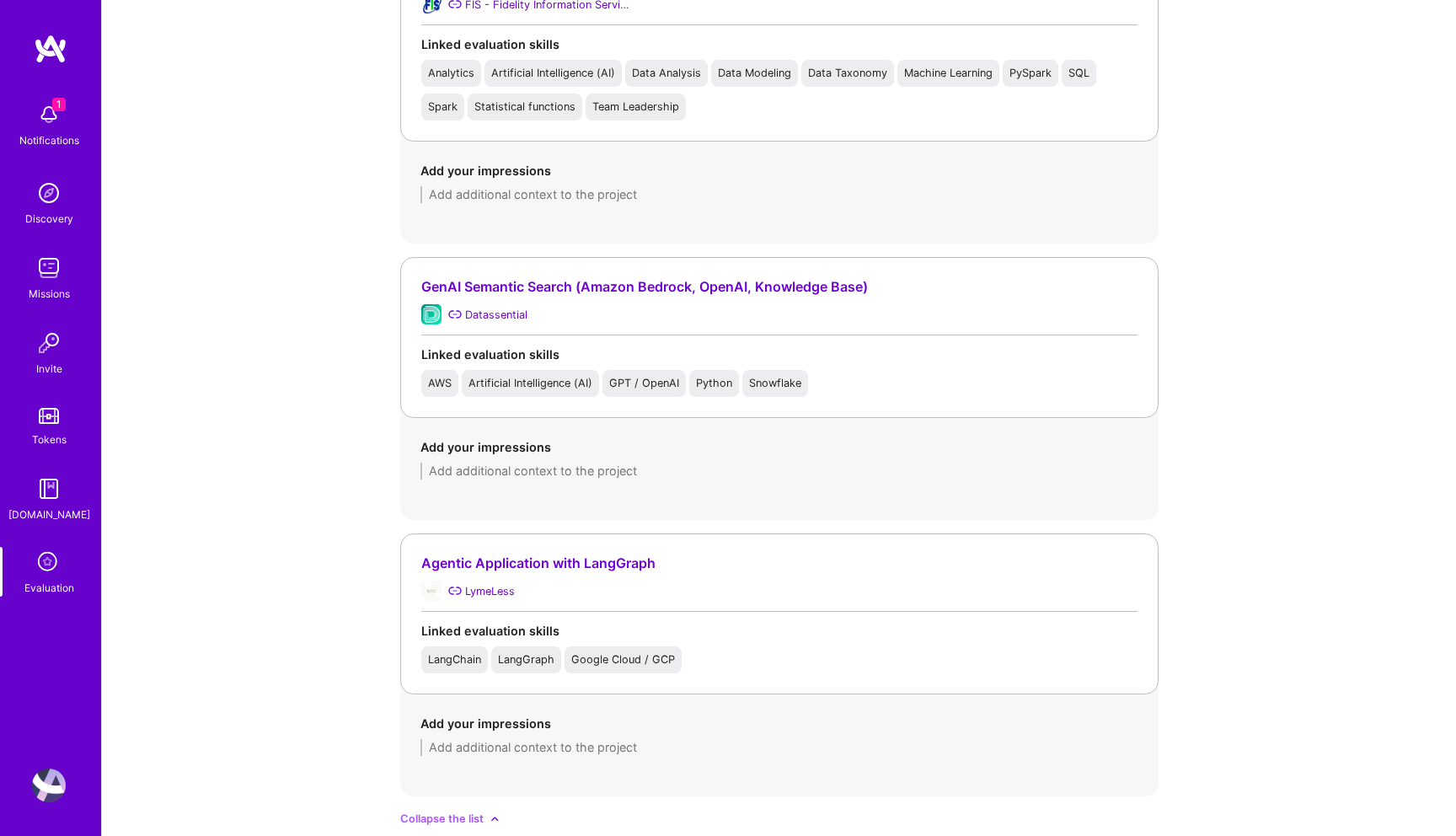
click at [827, 311] on div "Datassential" at bounding box center [779, 314] width 716 height 20
click at [468, 312] on div "Datassential" at bounding box center [497, 315] width 63 height 17
click at [450, 470] on textarea at bounding box center [779, 471] width 718 height 16
paste textarea "• Built semantic search over proprietary reports (PDFs, PPTs, spreadsheets) usi…"
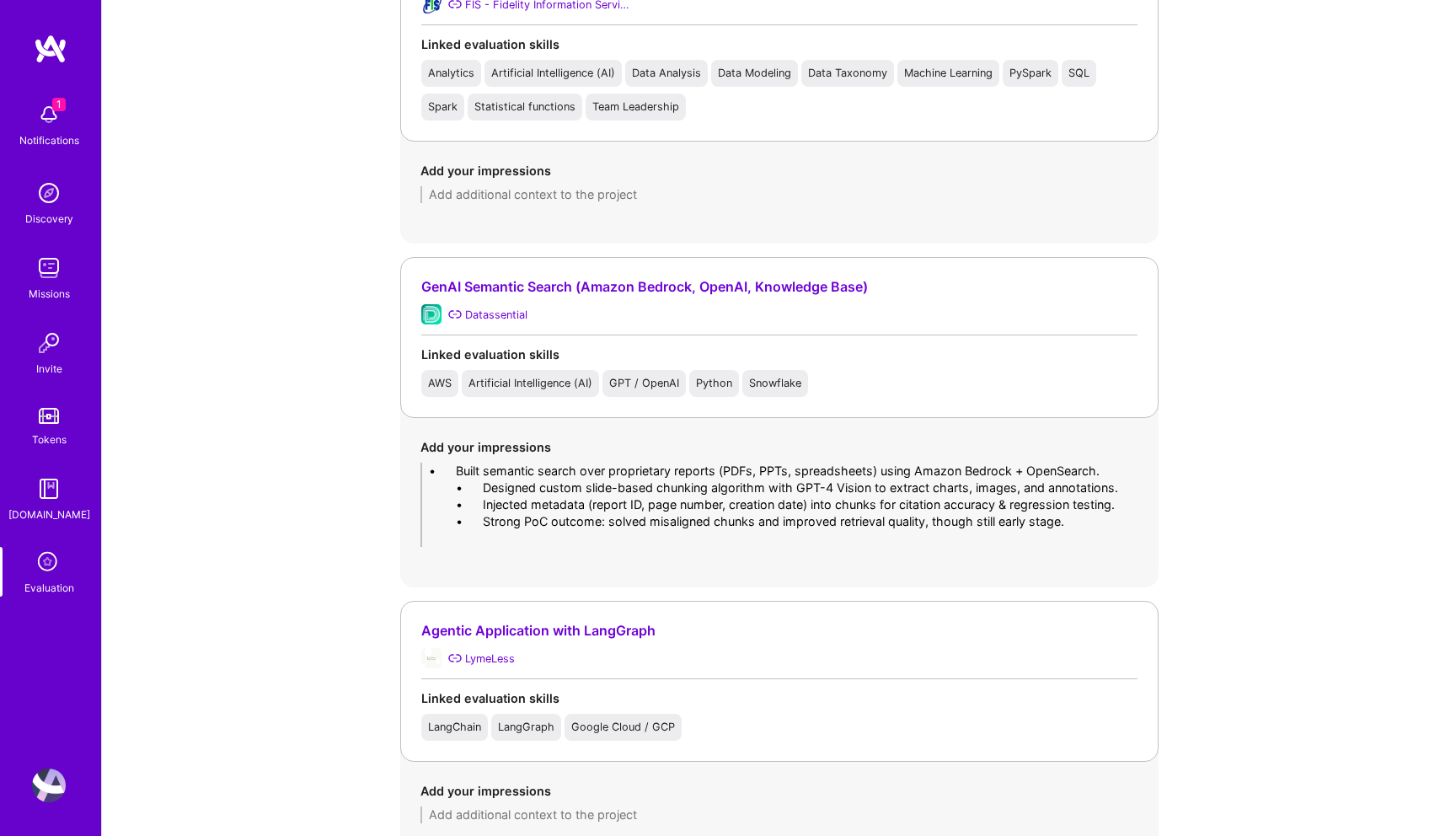
drag, startPoint x: 481, startPoint y: 476, endPoint x: 358, endPoint y: 472, distance: 123.1
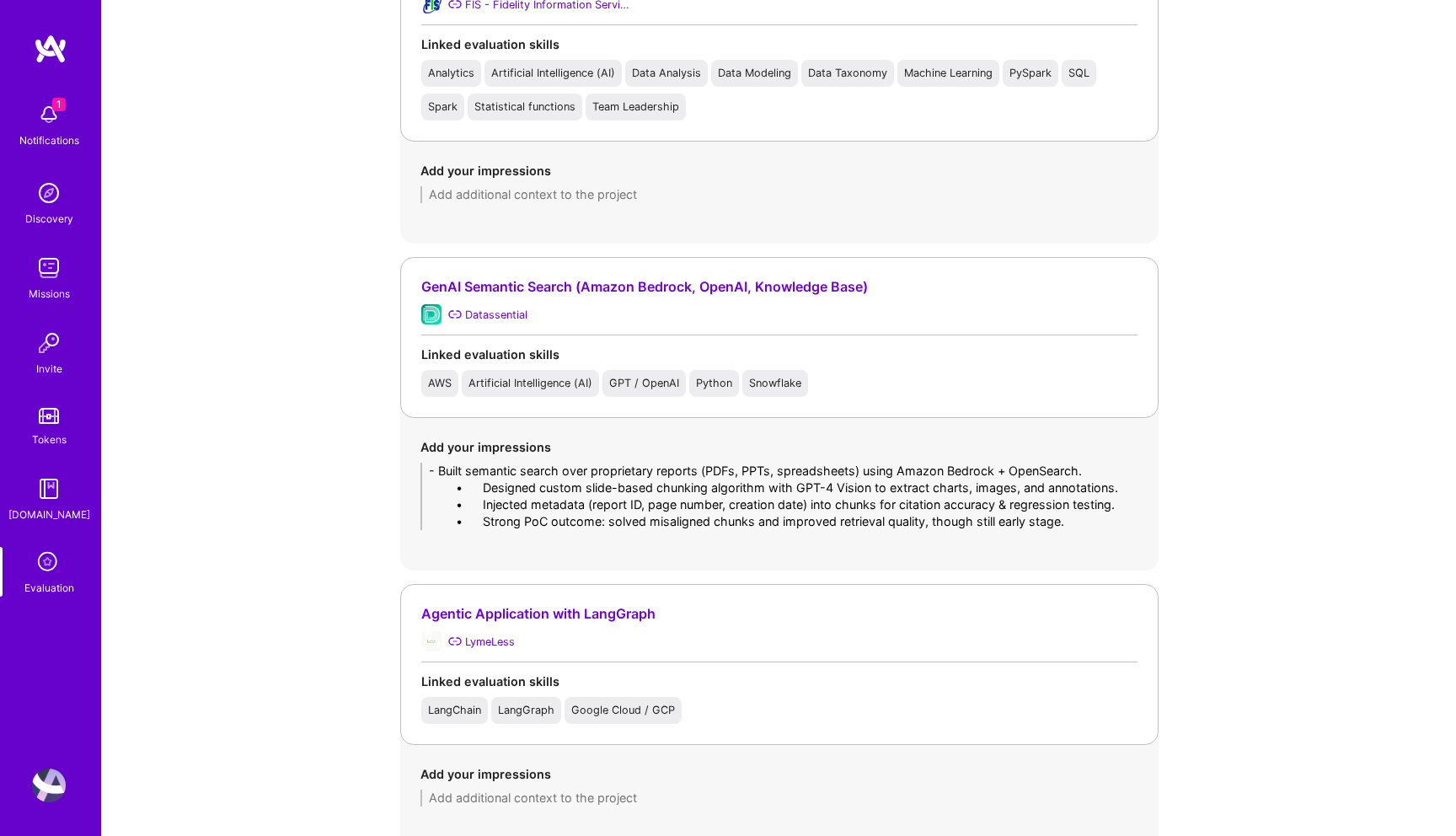
drag, startPoint x: 480, startPoint y: 490, endPoint x: 330, endPoint y: 486, distance: 150.1
drag, startPoint x: 480, startPoint y: 504, endPoint x: 312, endPoint y: 504, distance: 168.0
drag, startPoint x: 483, startPoint y: 522, endPoint x: 324, endPoint y: 514, distance: 159.2
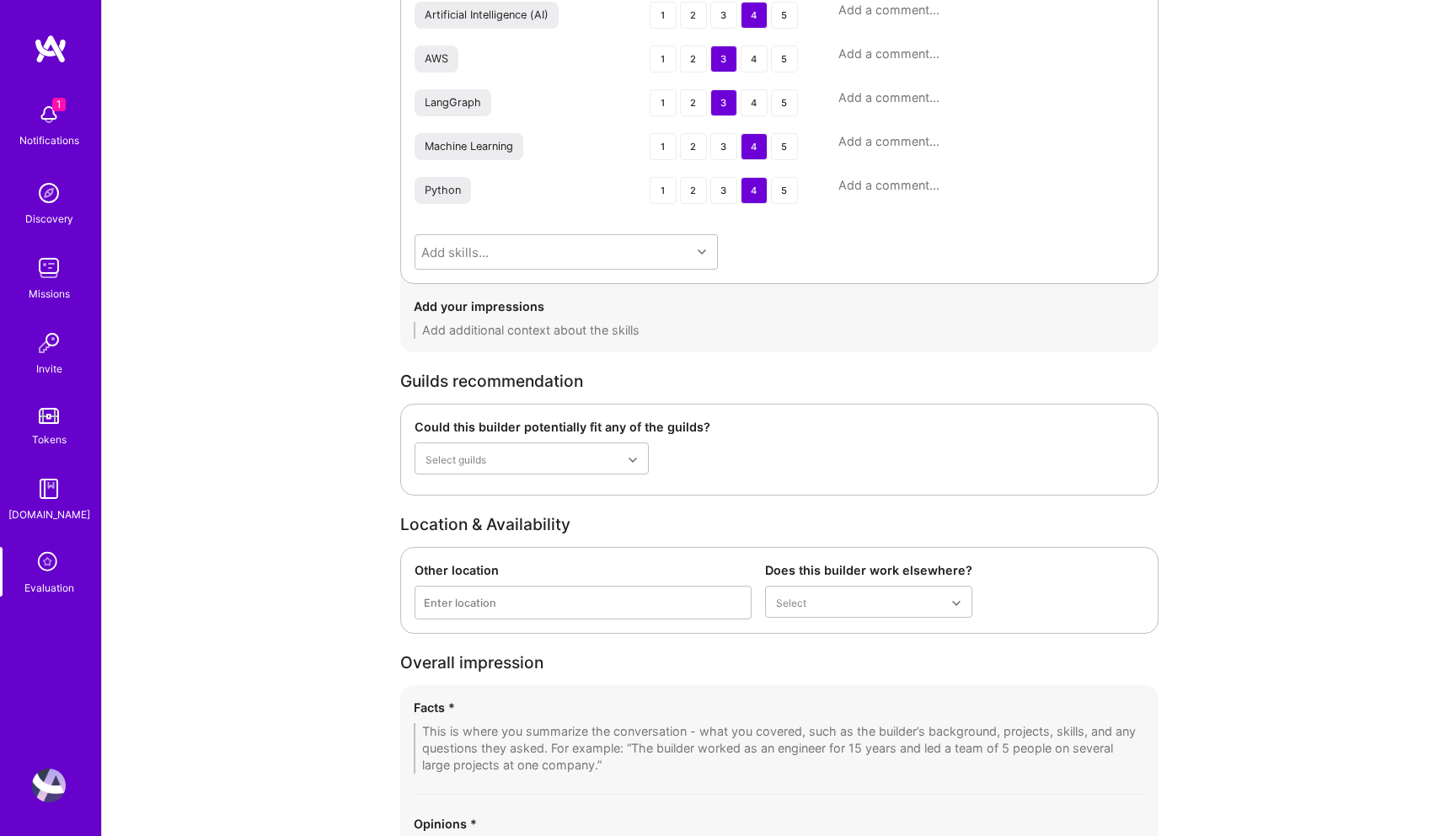
scroll to position [4866, 0]
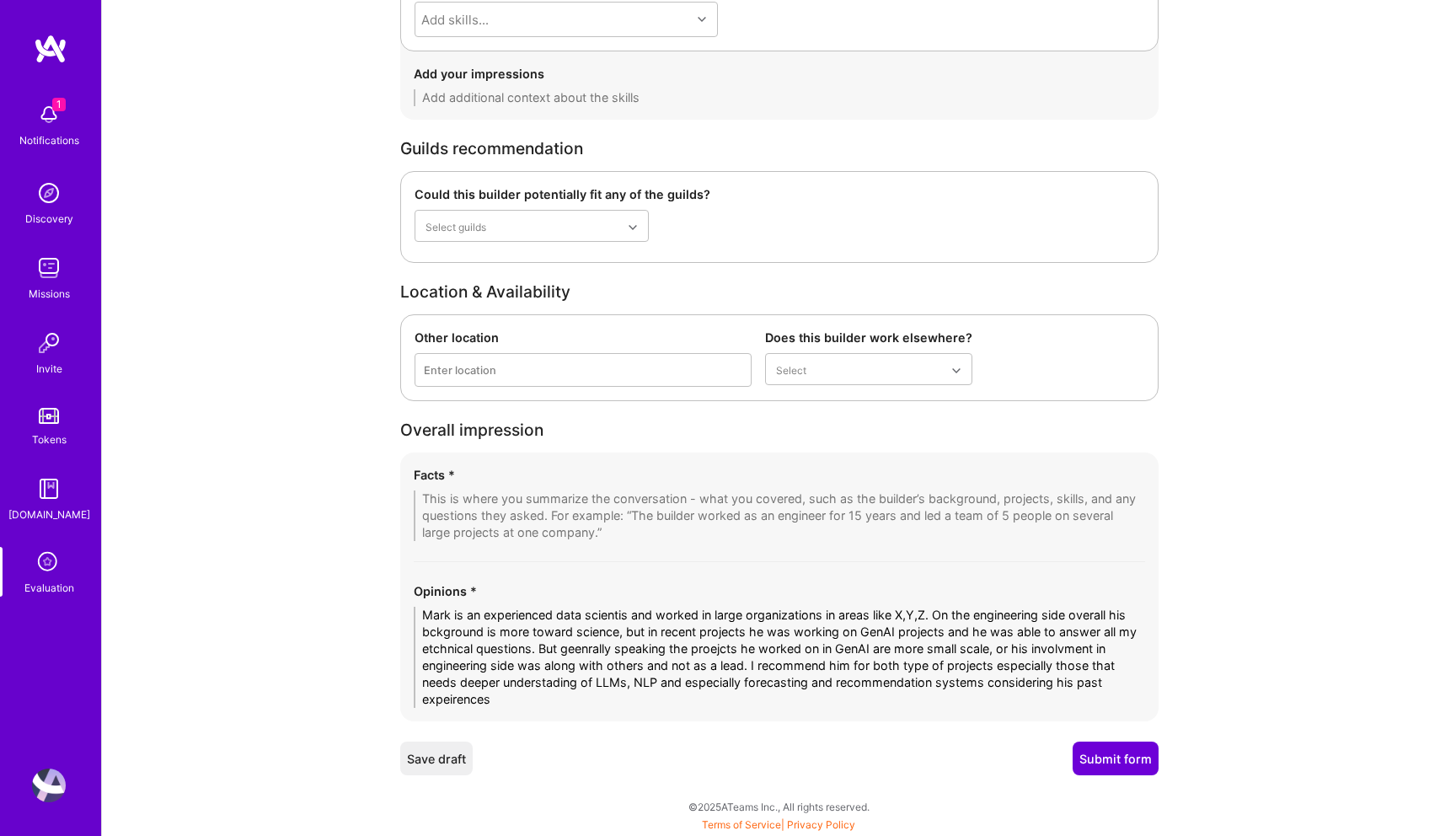
type textarea "- Built semantic search over proprietary reports (PDFs, PPTs, spreadsheets) usi…"
click at [687, 570] on div "Facts * Opinions * Mark is an experienced data scientis and worked in large org…" at bounding box center [779, 587] width 758 height 269
click at [456, 499] on textarea at bounding box center [779, 516] width 731 height 50
paste textarea "1. Strong RAG Engineering (ReportPro AI) – Designed semantic search over propri…"
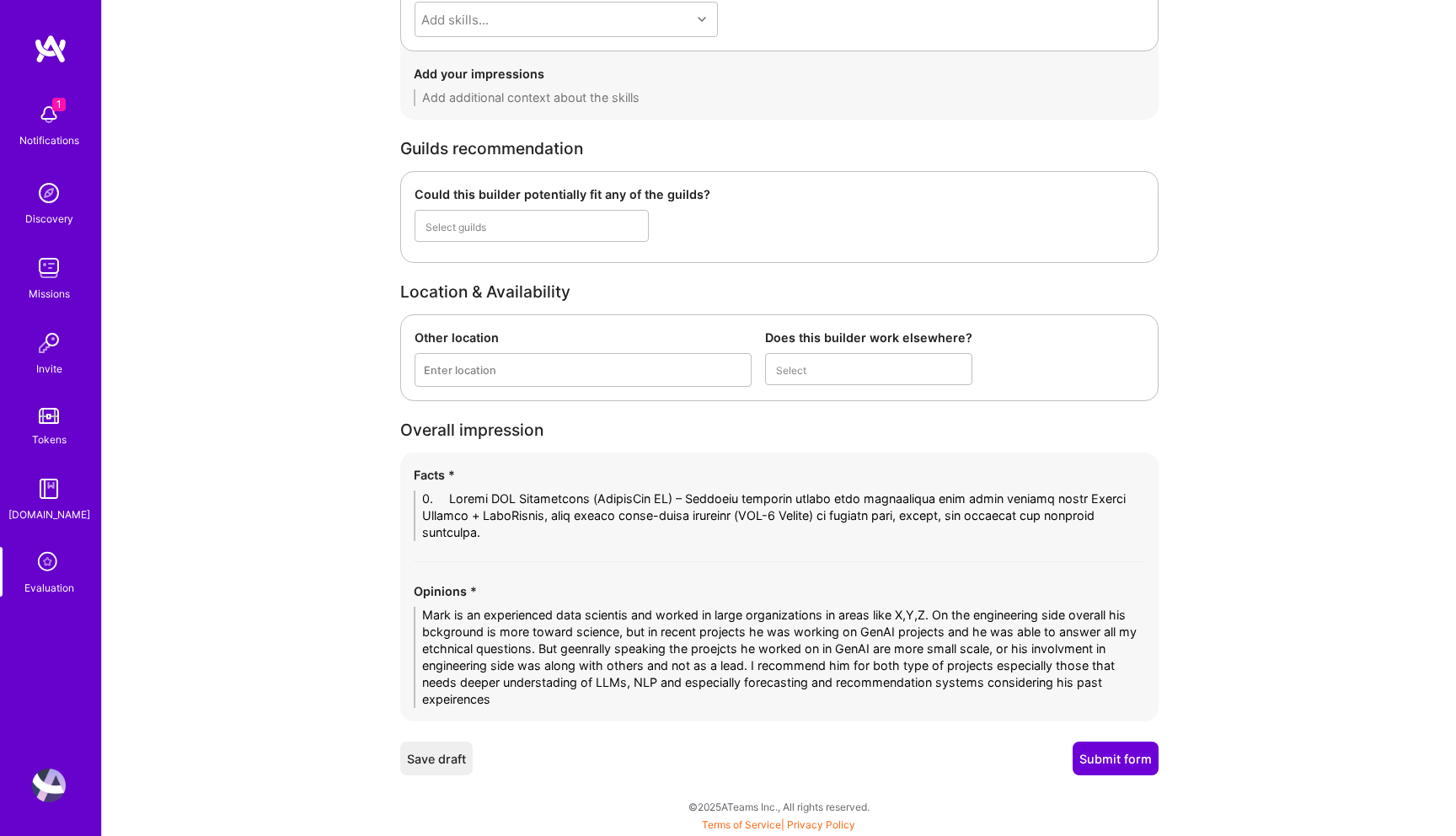
scroll to position [0, 0]
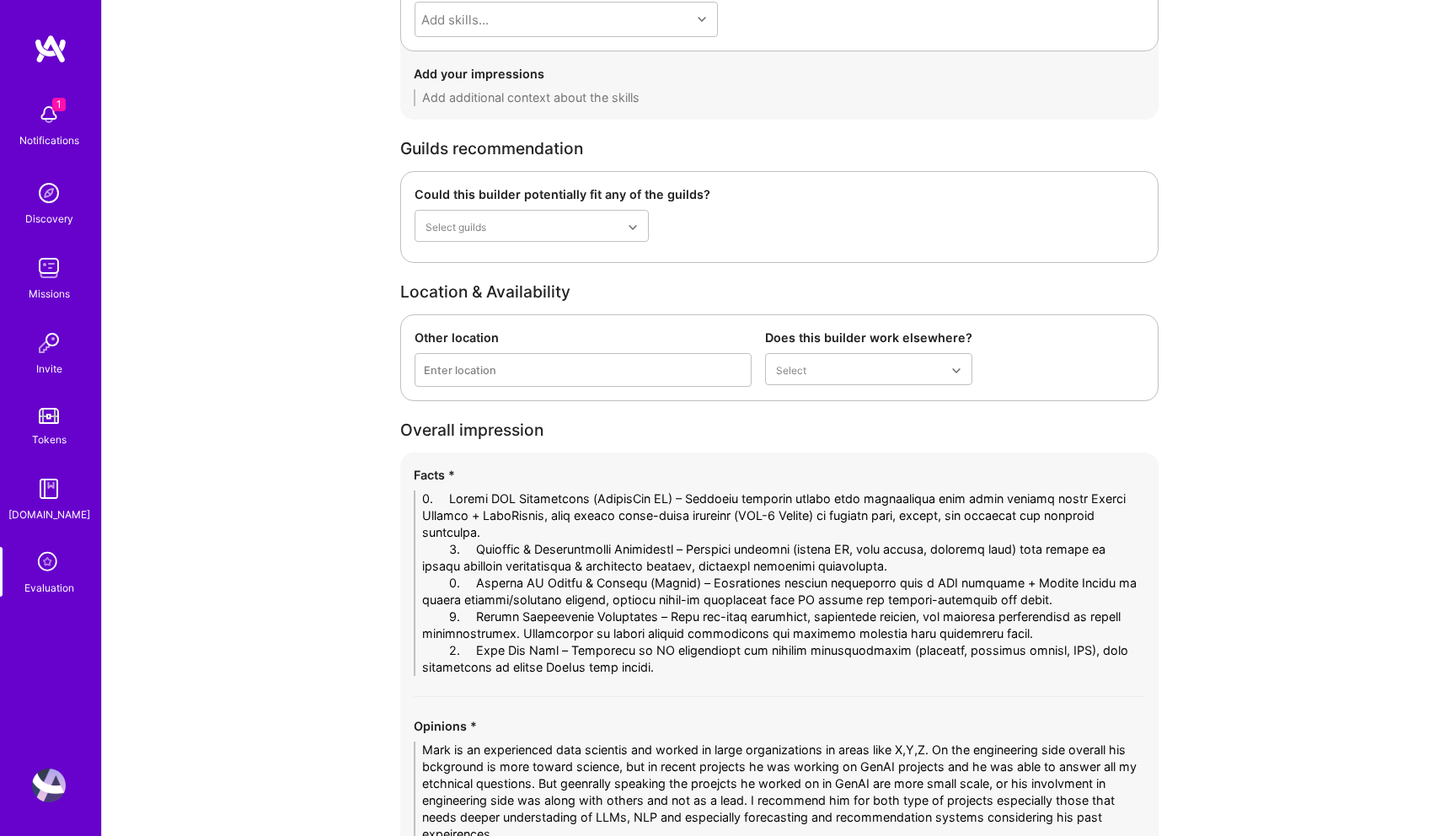
drag, startPoint x: 474, startPoint y: 500, endPoint x: 288, endPoint y: 494, distance: 186.1
click at [478, 534] on textarea at bounding box center [779, 584] width 731 height 186
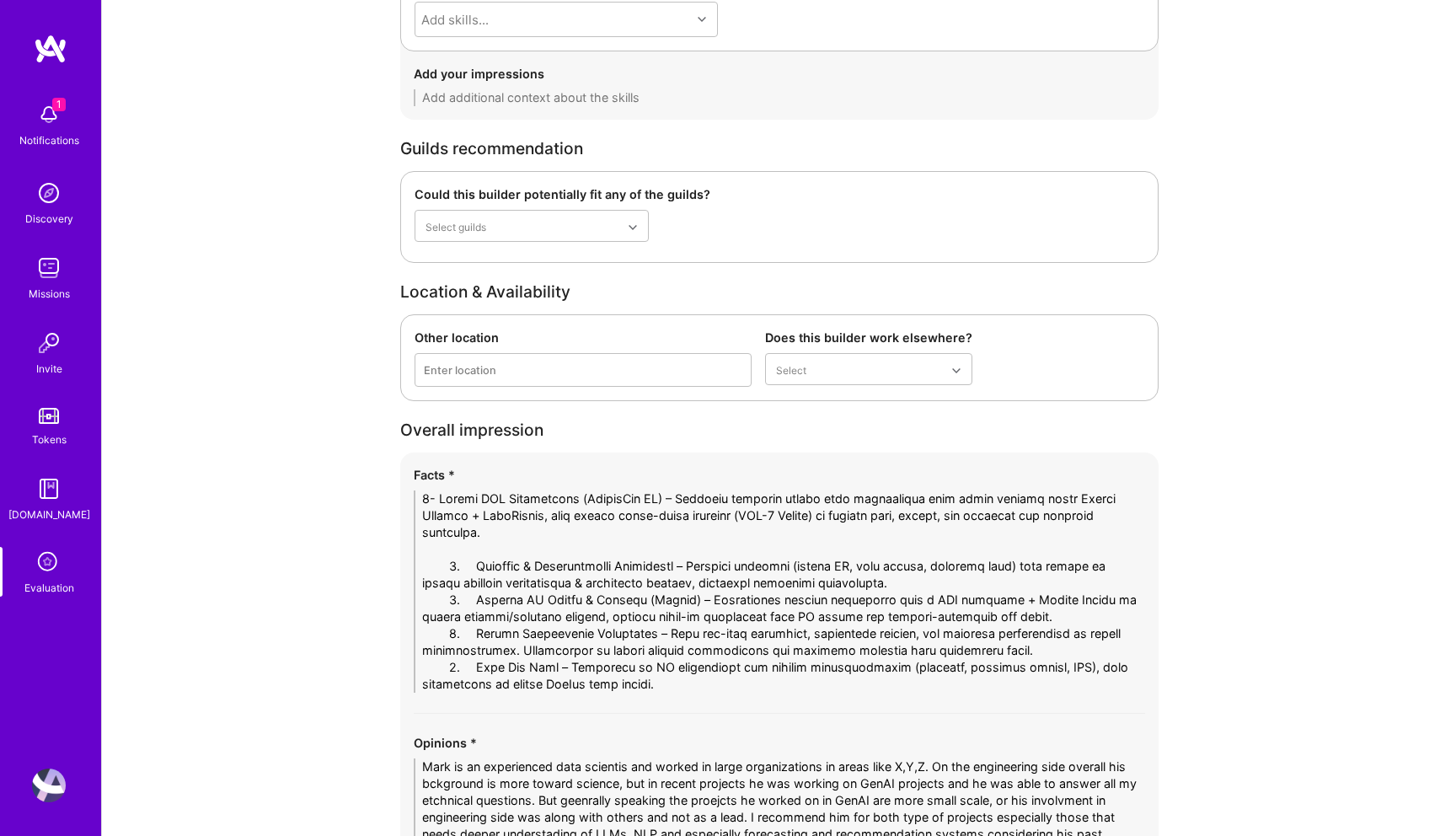
drag, startPoint x: 462, startPoint y: 567, endPoint x: 374, endPoint y: 567, distance: 88.0
click at [839, 585] on textarea at bounding box center [779, 591] width 731 height 202
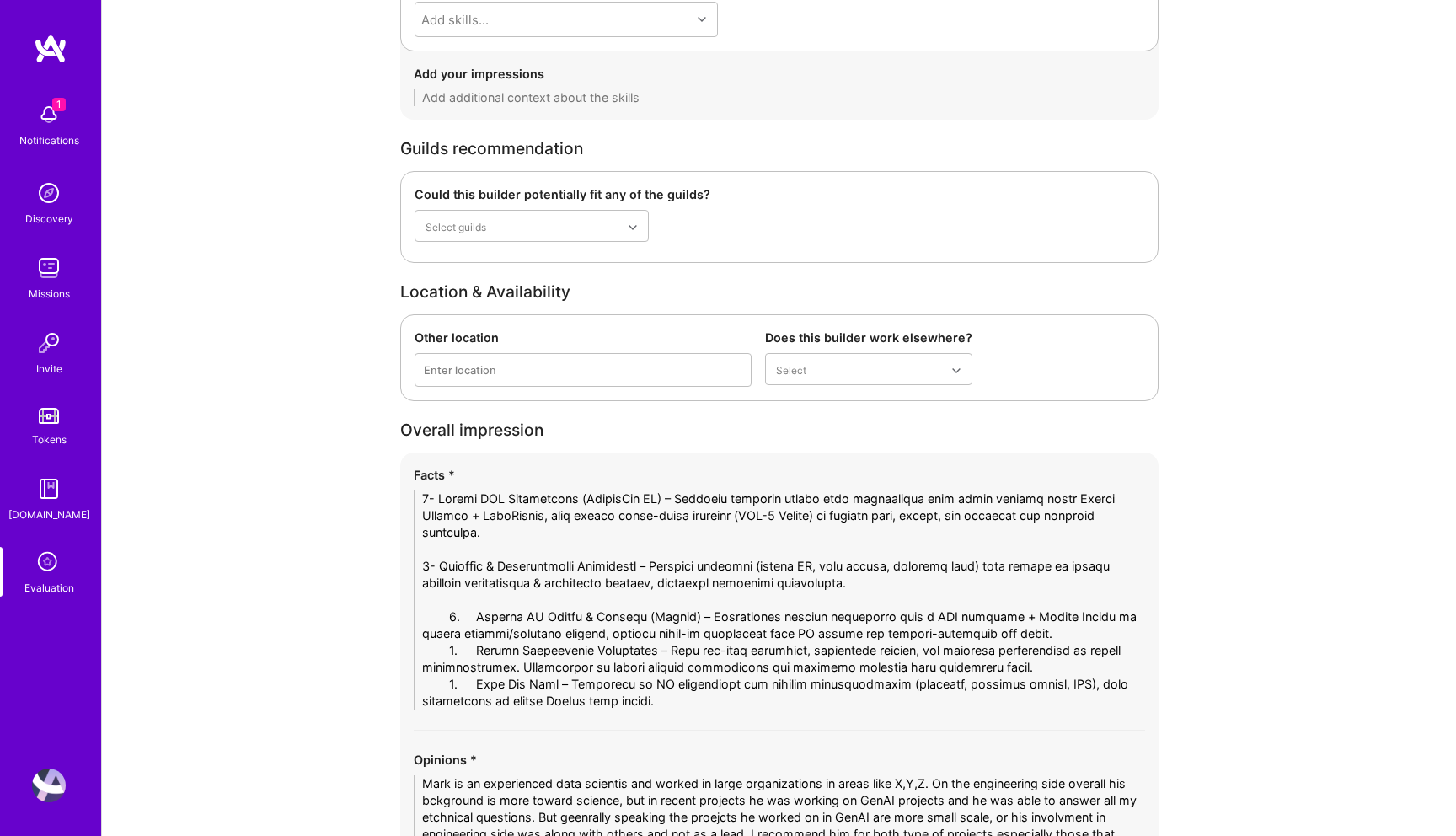
drag, startPoint x: 476, startPoint y: 619, endPoint x: 385, endPoint y: 619, distance: 91.0
click at [1021, 636] on textarea at bounding box center [779, 600] width 731 height 219
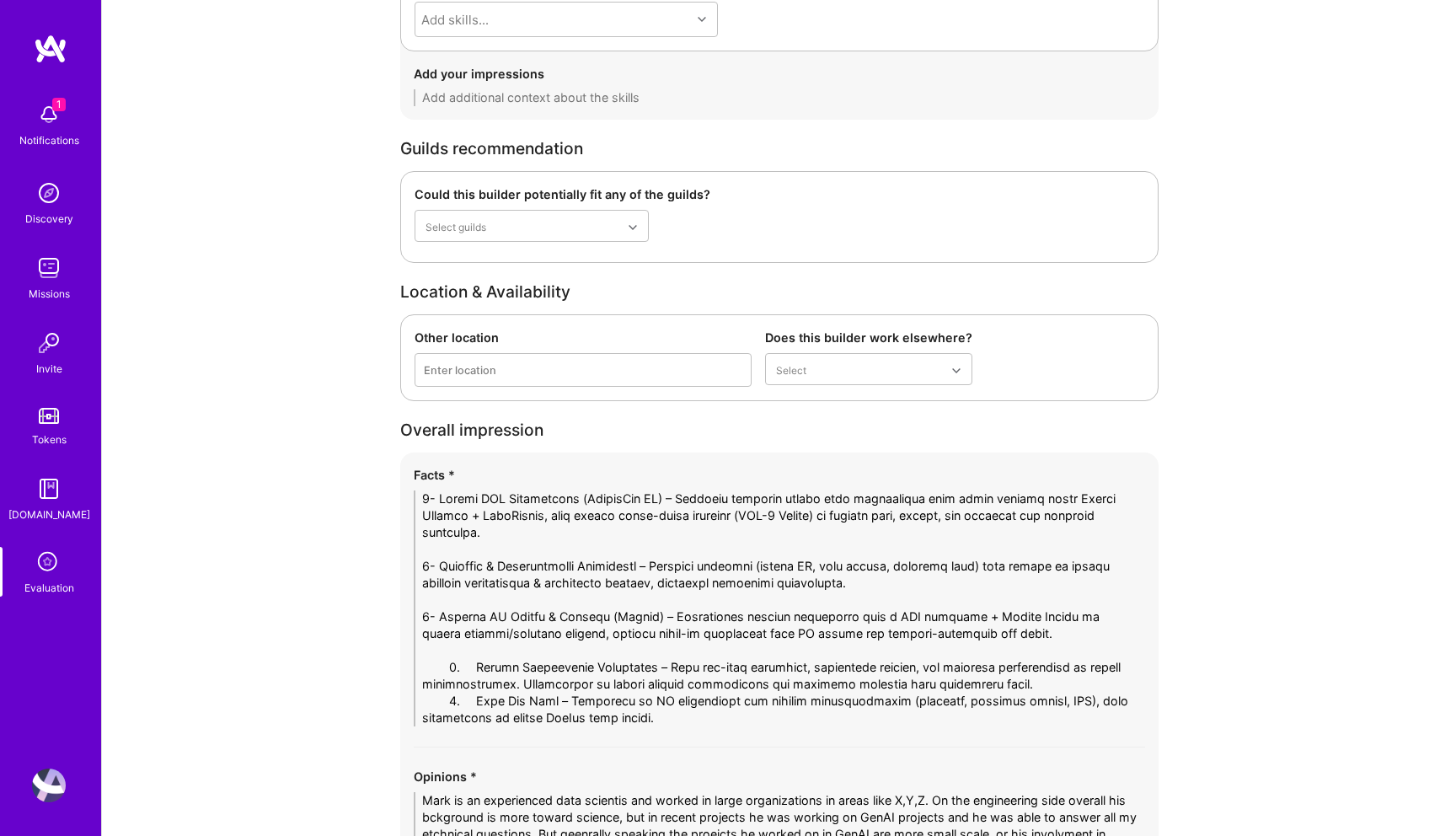
drag, startPoint x: 475, startPoint y: 672, endPoint x: 353, endPoint y: 669, distance: 122.0
click at [1005, 677] on textarea at bounding box center [779, 609] width 731 height 236
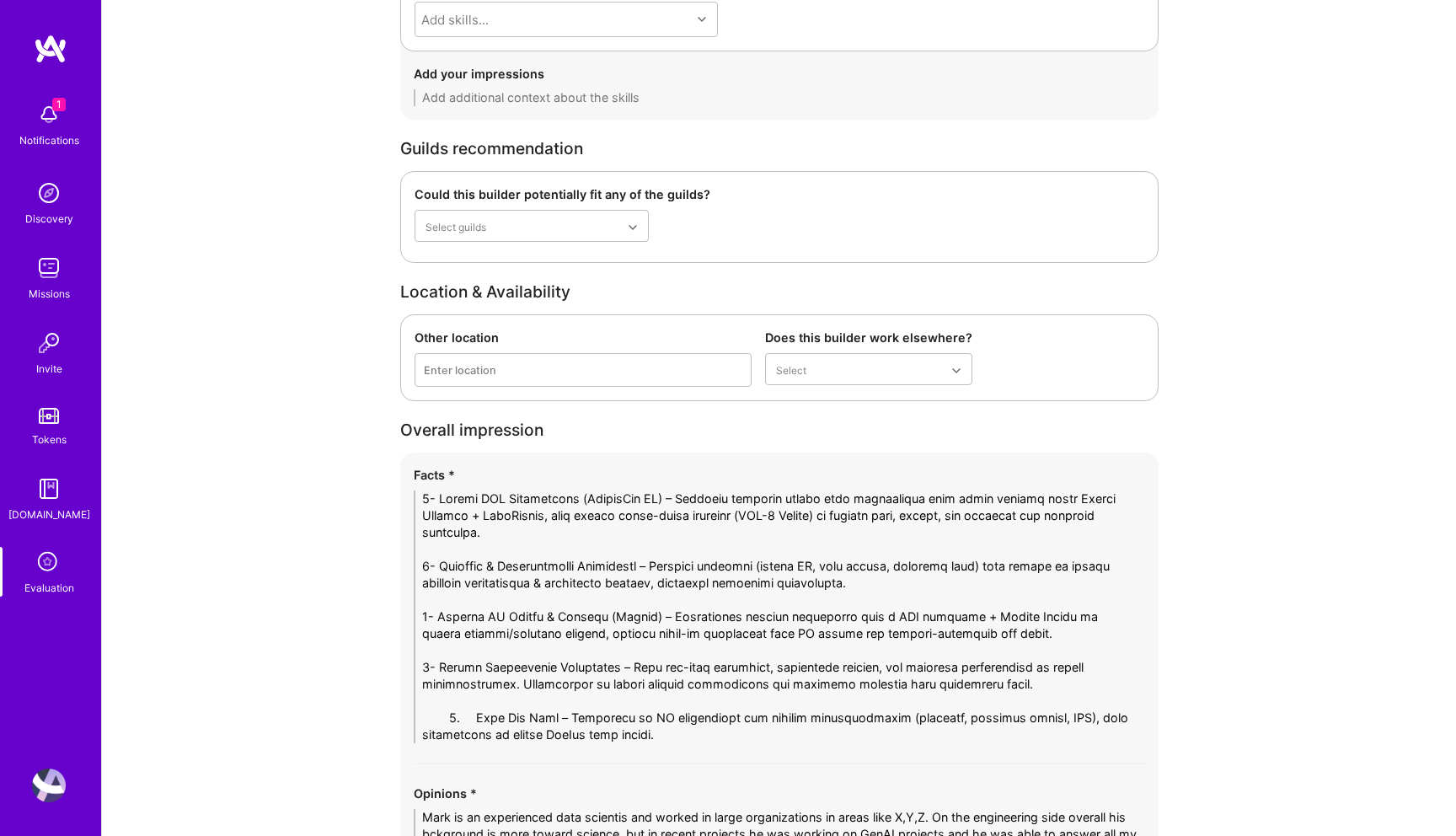
drag, startPoint x: 473, startPoint y: 718, endPoint x: 314, endPoint y: 718, distance: 159.0
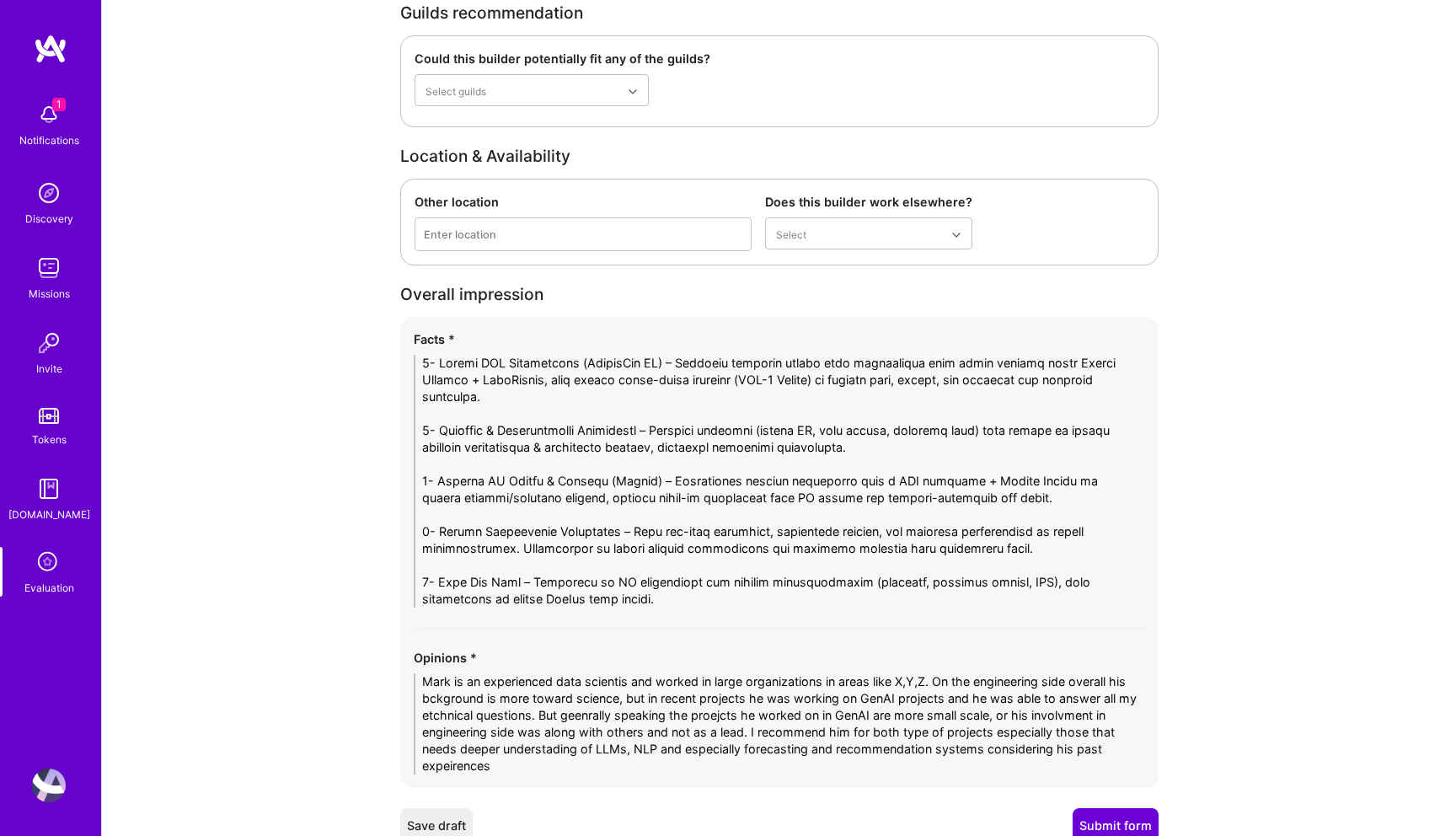
scroll to position [5068, 0]
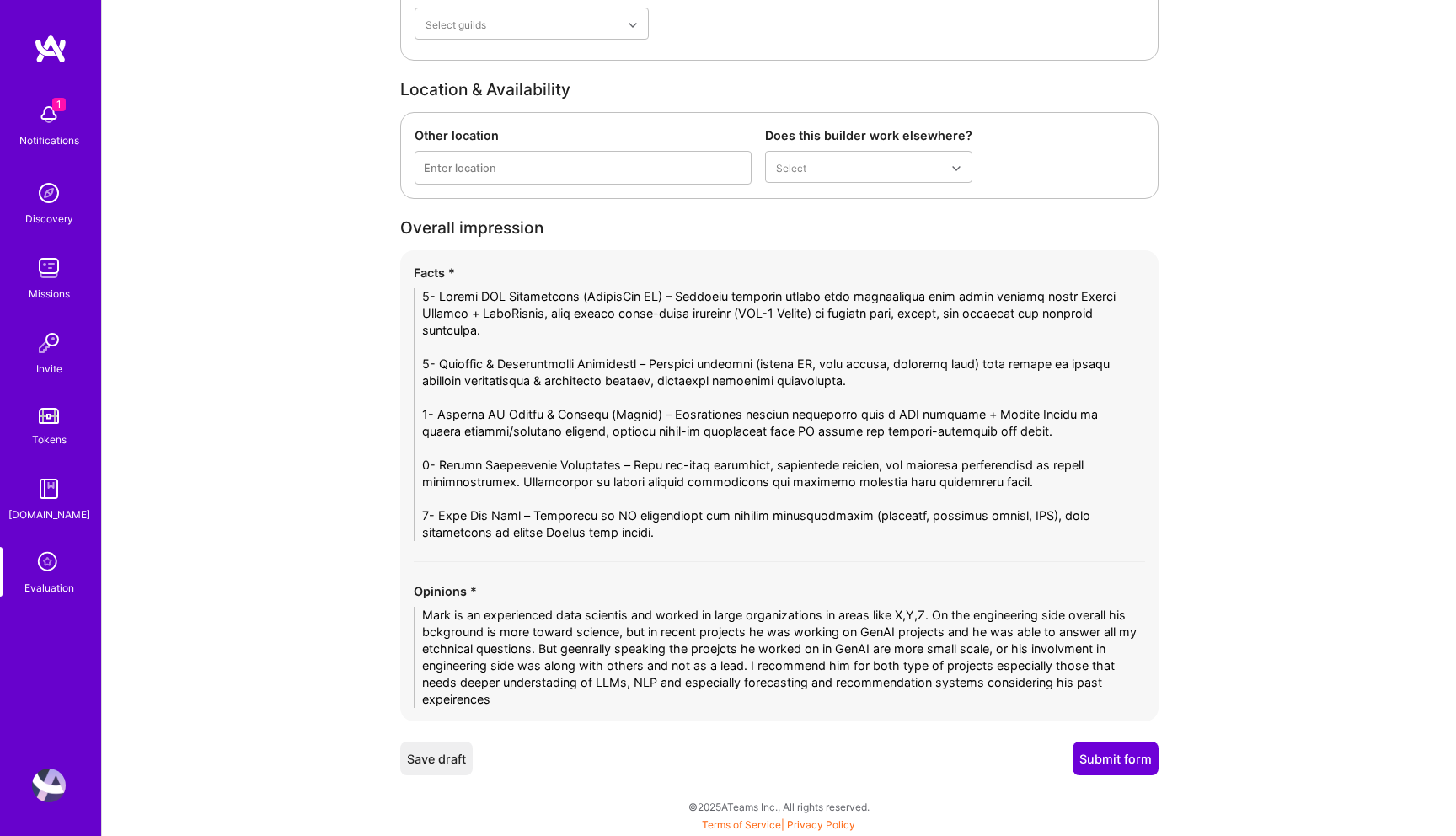
type textarea "1- Strong RAG Engineering (ReportPro AI) – Designed semantic search over propri…"
click at [612, 655] on textarea "Mark is an experienced data scientis and worked in large organizations in areas…" at bounding box center [779, 657] width 731 height 101
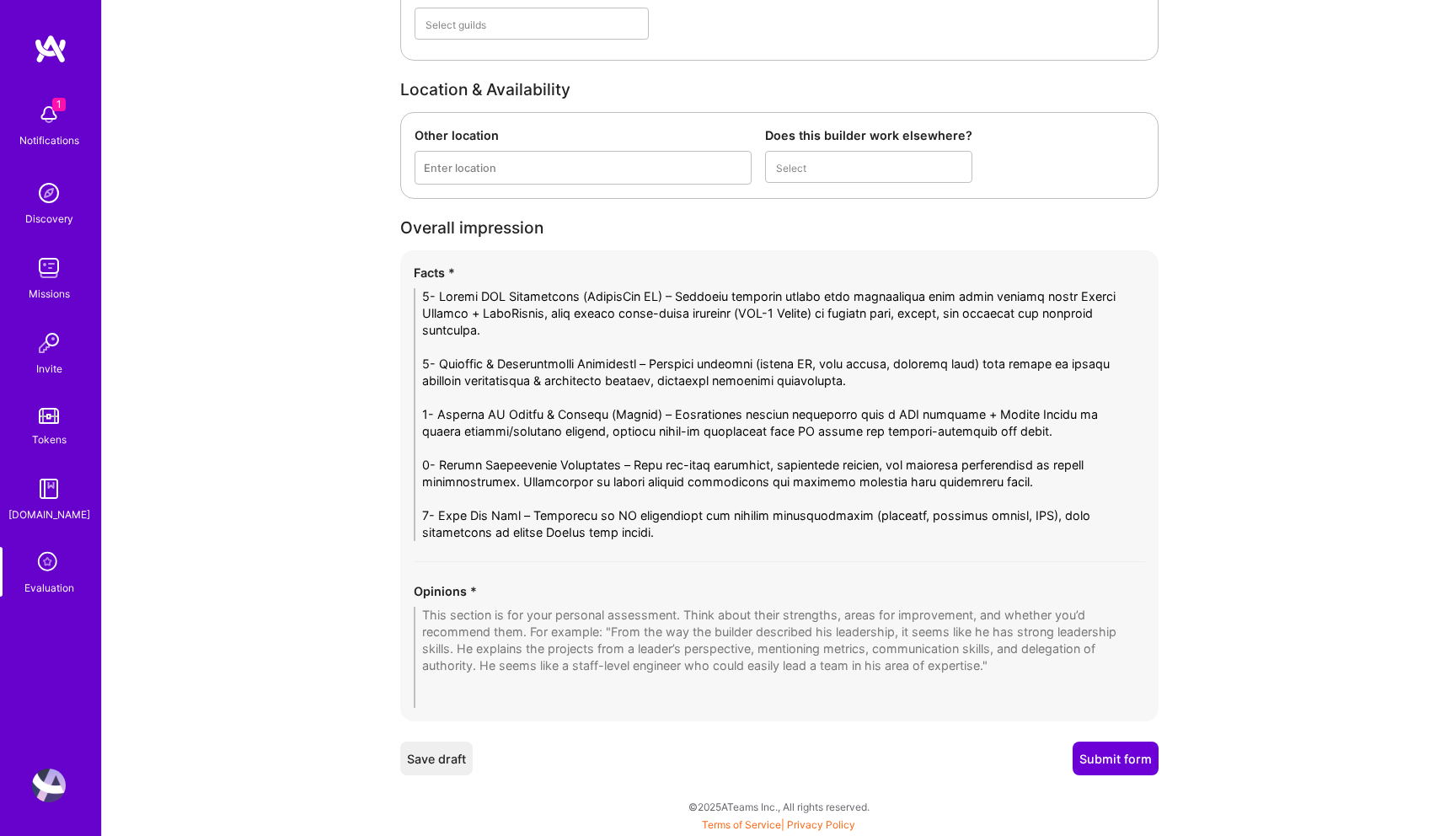
scroll to position [5034, 0]
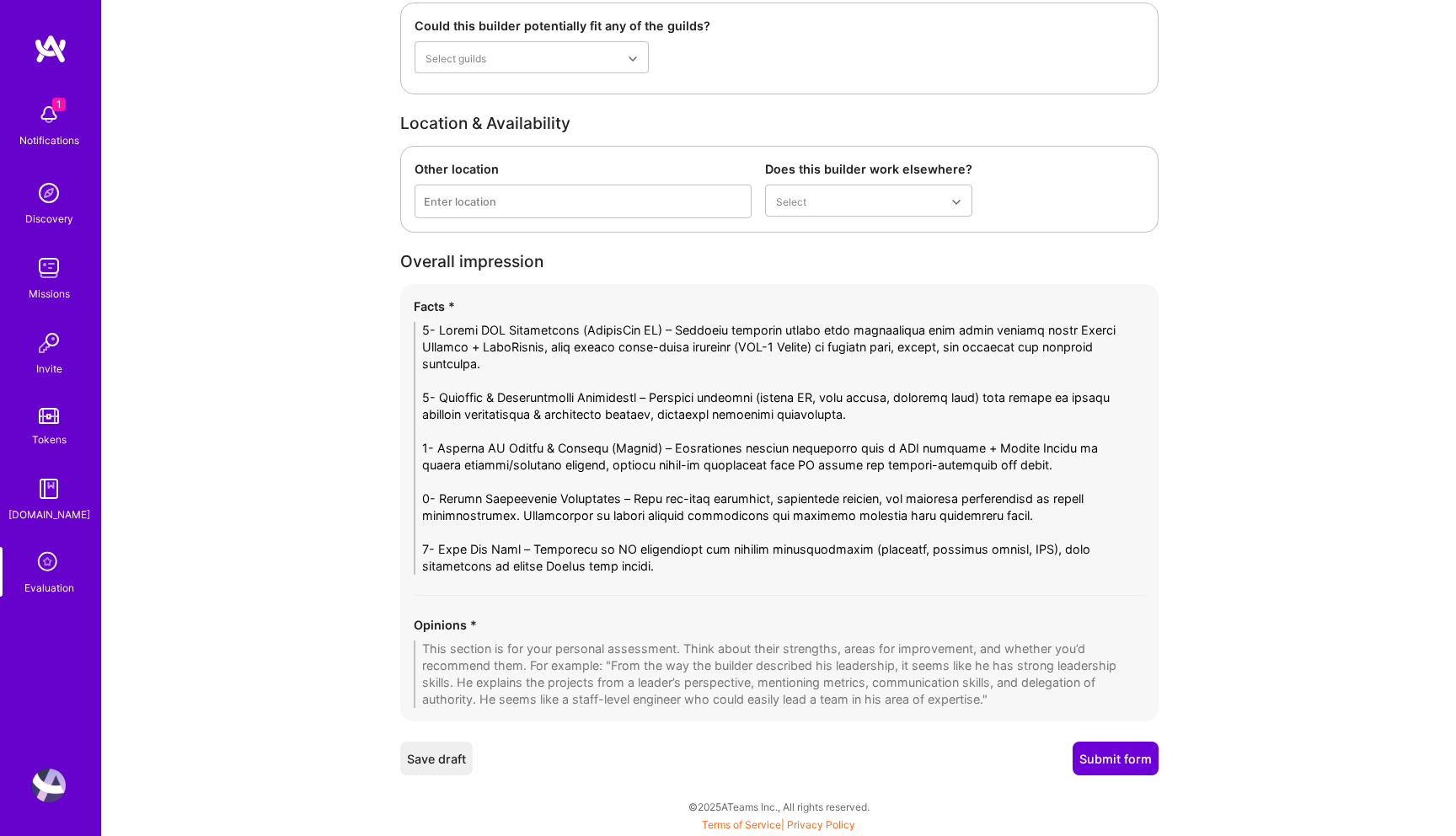
paste textarea "Mark is an experienced data scientist with a strong background in large organiz…"
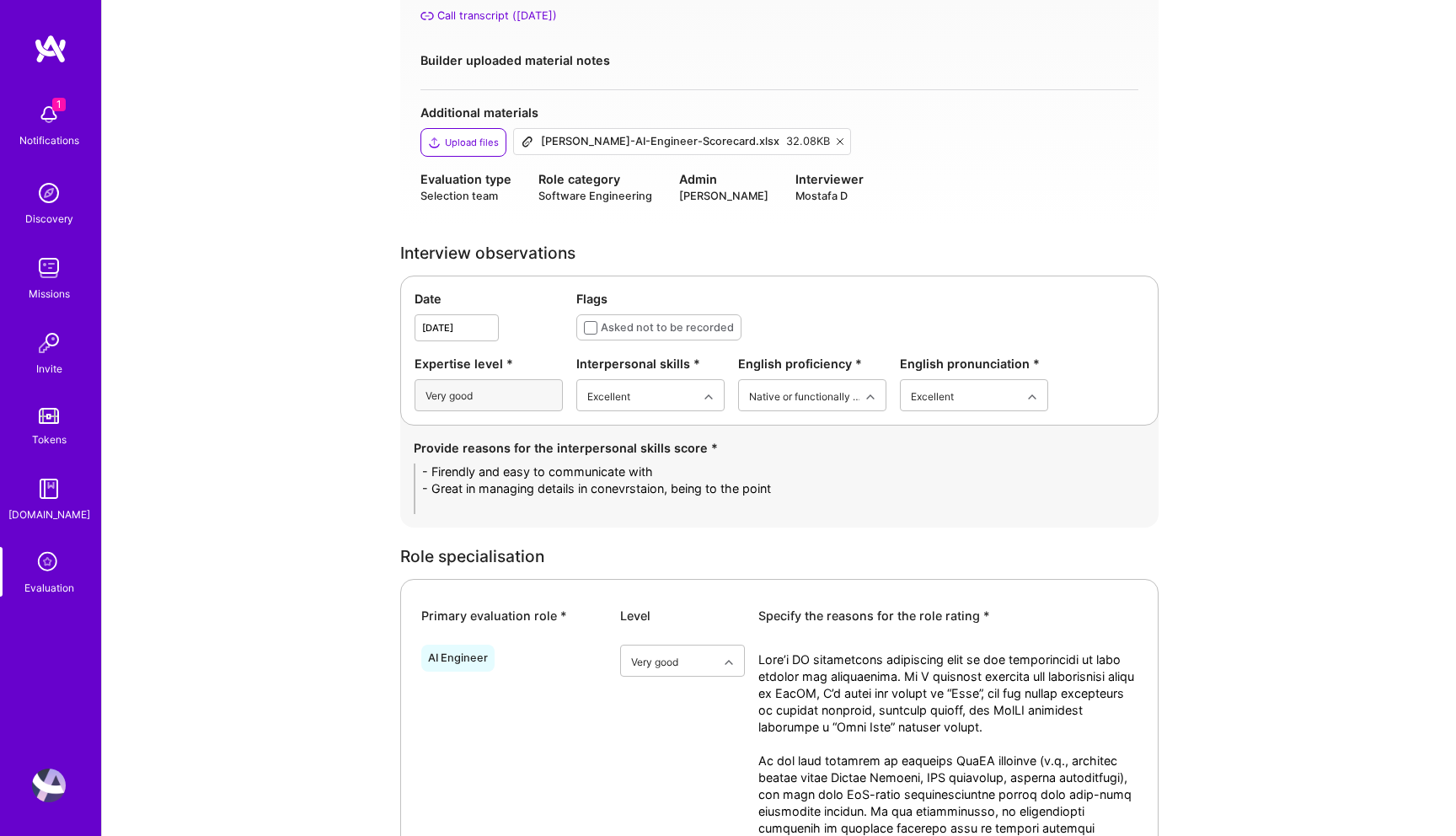
scroll to position [273, 0]
type textarea "Mark is an experienced data scientist with a strong background in large organiz…"
drag, startPoint x: 782, startPoint y: 486, endPoint x: 280, endPoint y: 451, distance: 503.2
paste textarea "• Friendly, approachable, and easy to communicate with. • Transparent and direc…"
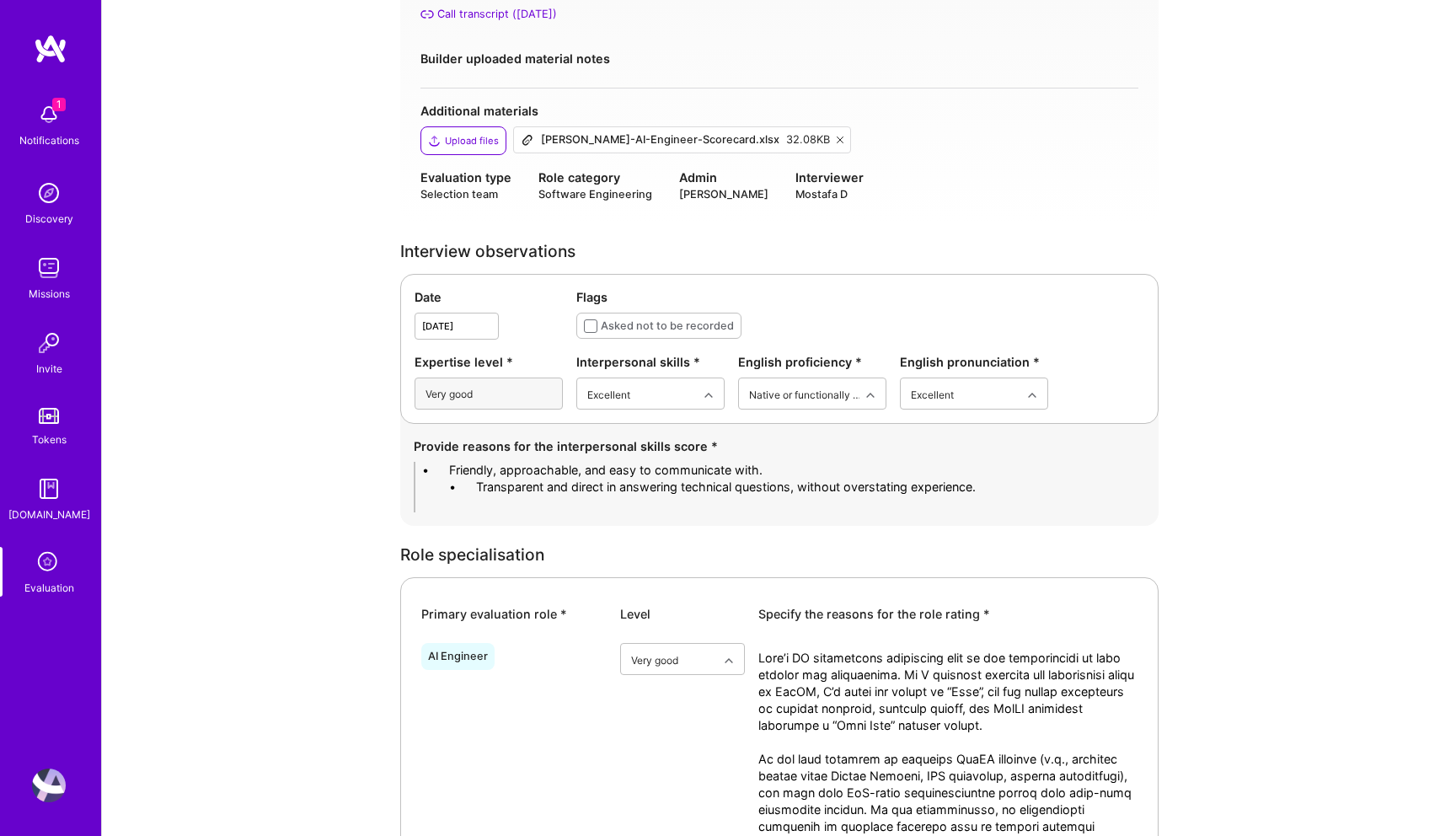
drag, startPoint x: 474, startPoint y: 465, endPoint x: 299, endPoint y: 464, distance: 175.0
drag, startPoint x: 476, startPoint y: 485, endPoint x: 324, endPoint y: 485, distance: 152.0
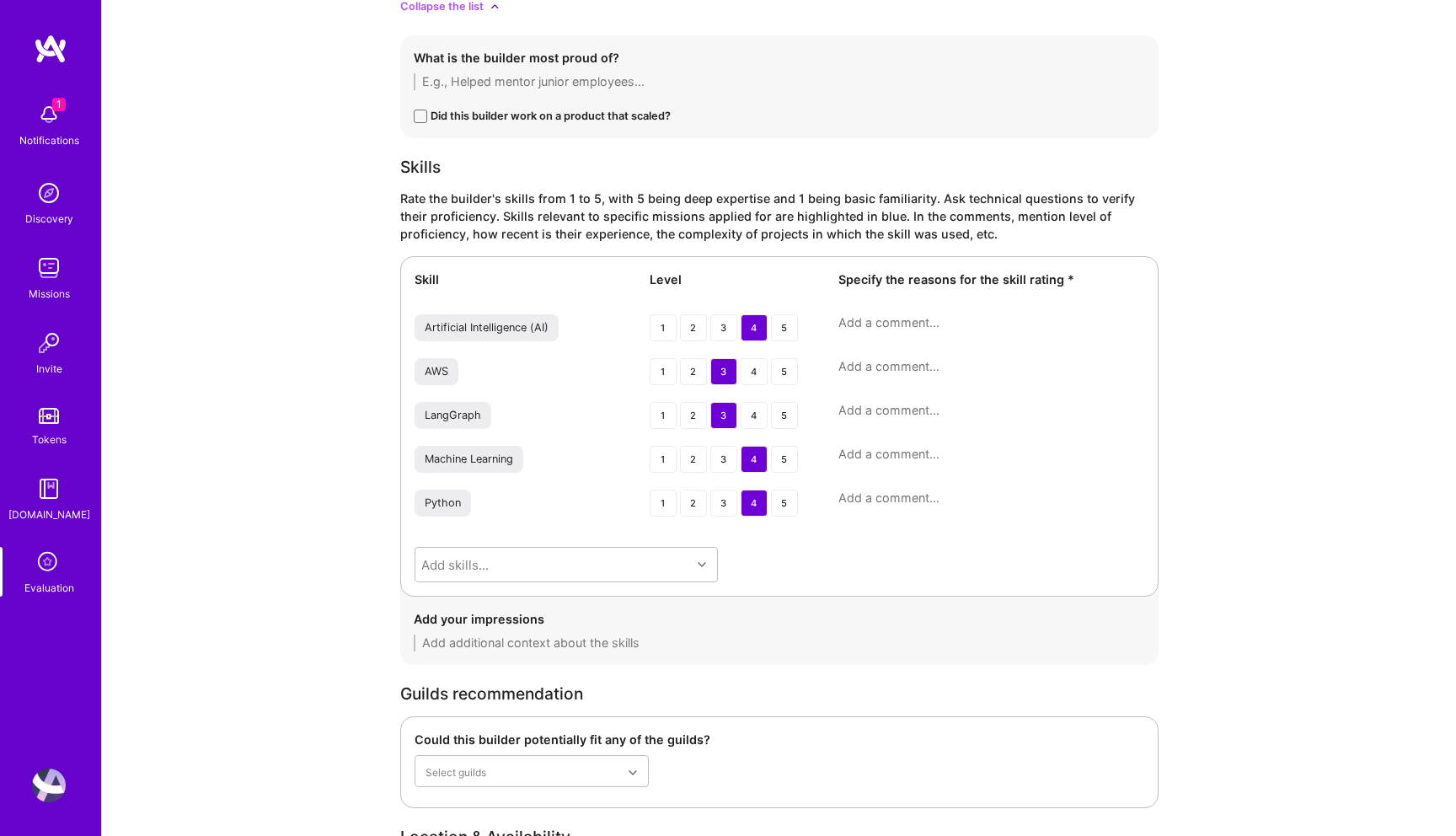
scroll to position [4277, 0]
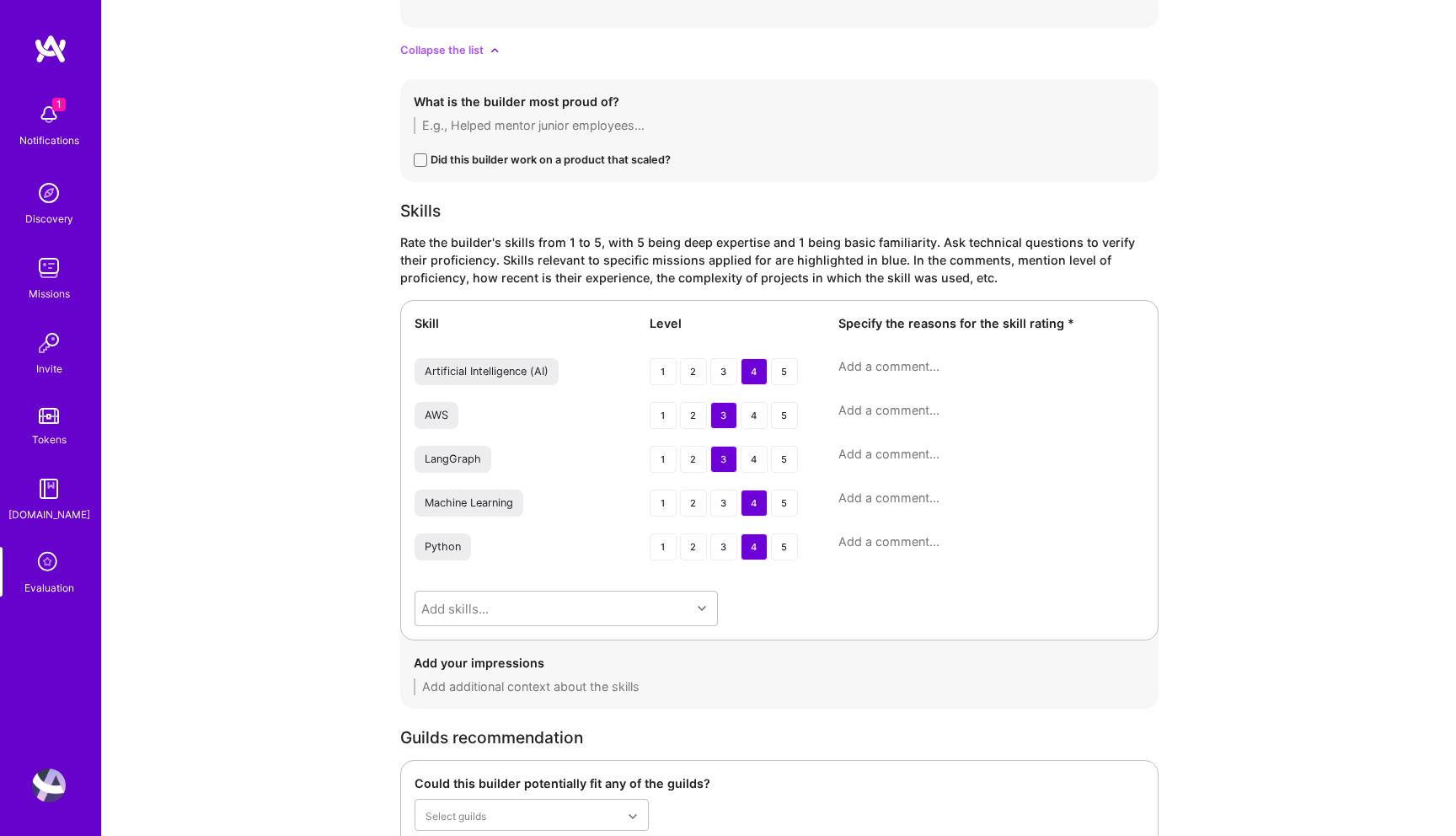
type textarea "- Friendly, approachable, and easy to communicate with. - Transparent and direc…"
click at [874, 368] on textarea at bounding box center [991, 366] width 306 height 16
paste textarea "He has hands-on experience with GenAI projects, especially semantic search and …"
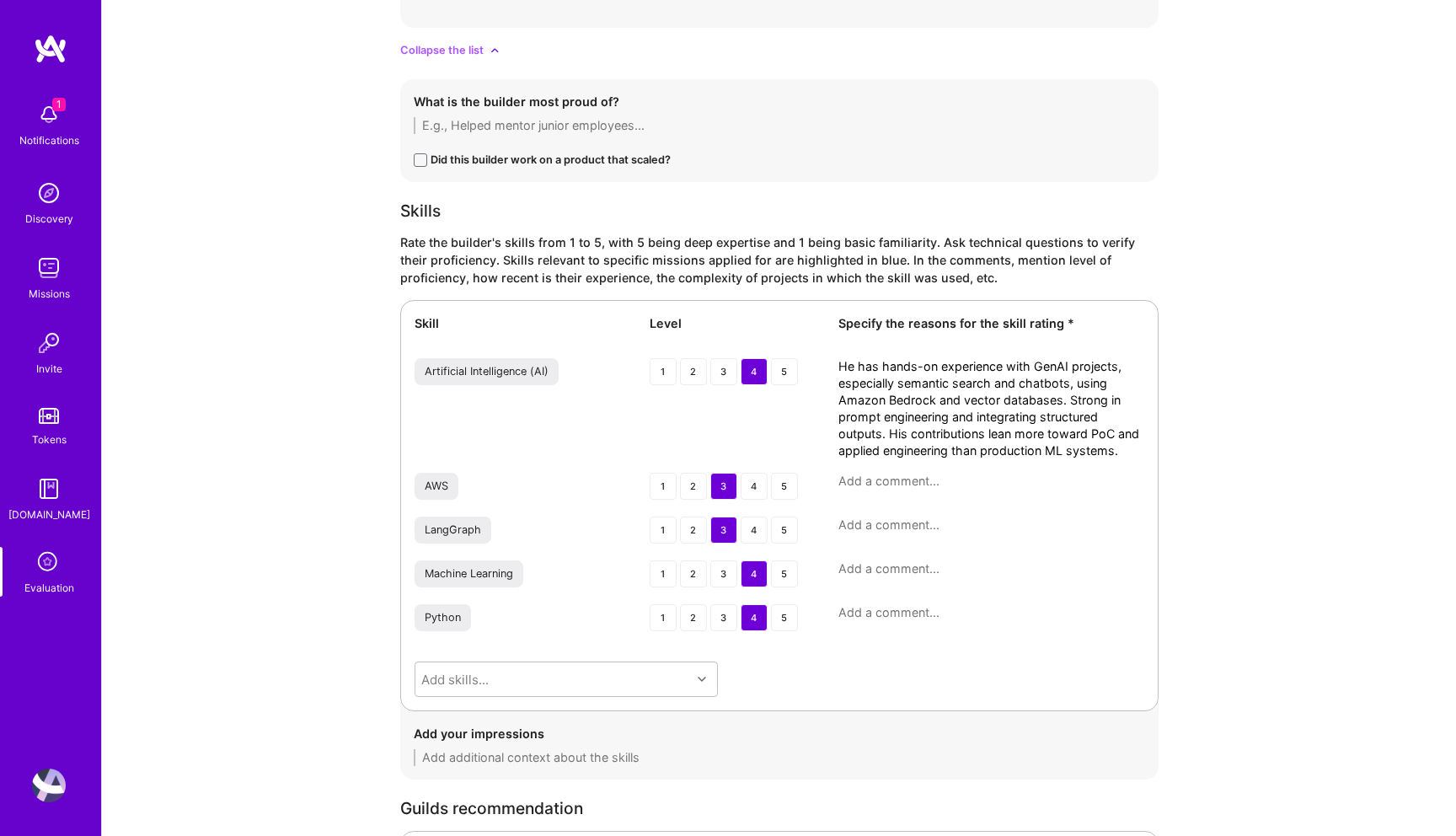
drag, startPoint x: 886, startPoint y: 431, endPoint x: 1154, endPoint y: 457, distance: 269.3
click at [1154, 457] on div "Skill Level Specify the reasons for the skill rating * Artificial Intelligence …" at bounding box center [779, 506] width 758 height 412
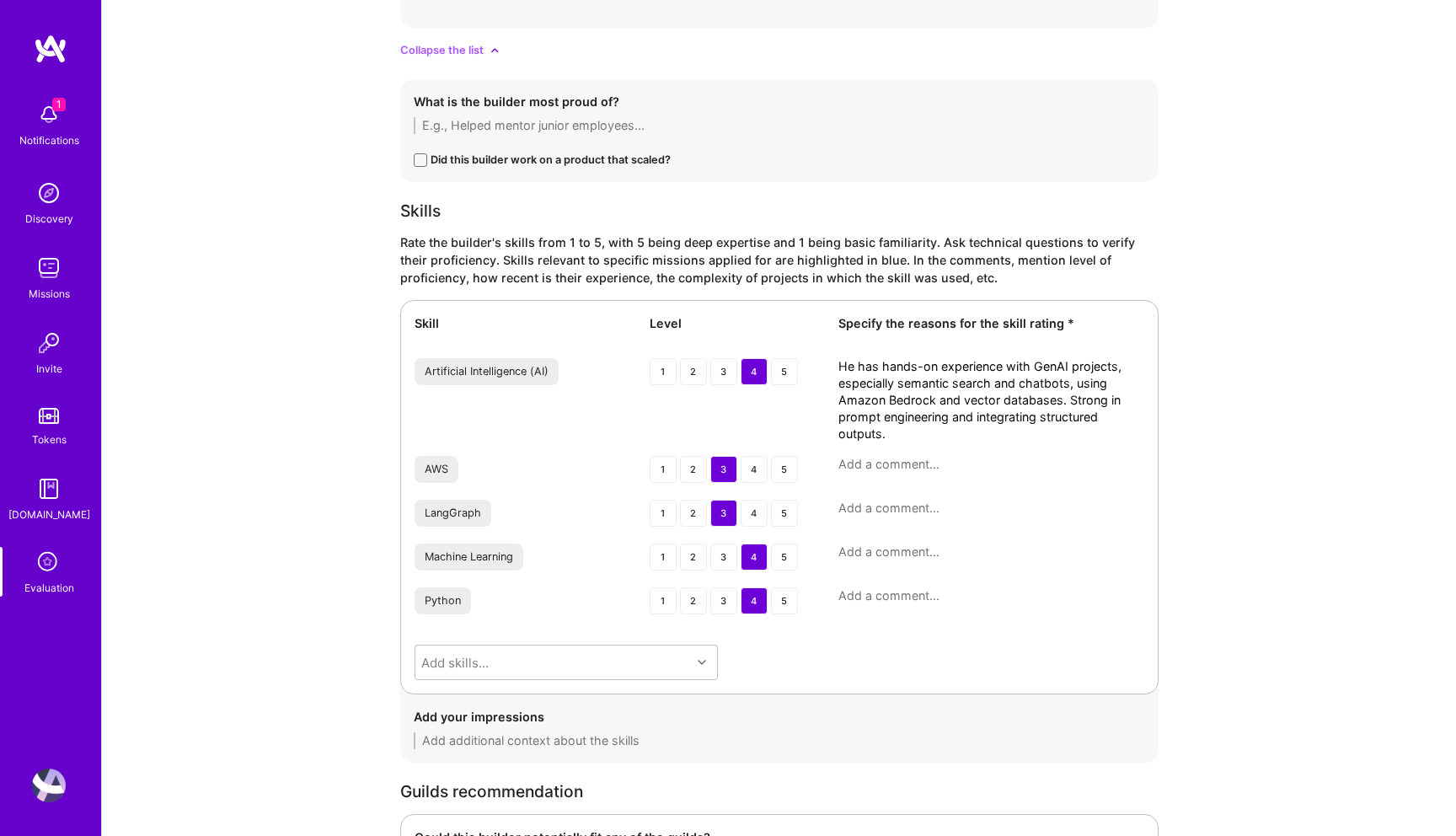
type textarea "He has hands-on experience with GenAI projects, especially semantic search and …"
click at [855, 467] on textarea at bounding box center [991, 464] width 306 height 16
paste textarea "Worked extensively with AWS services like Bedrock, OpenSearch, and S3 to build …"
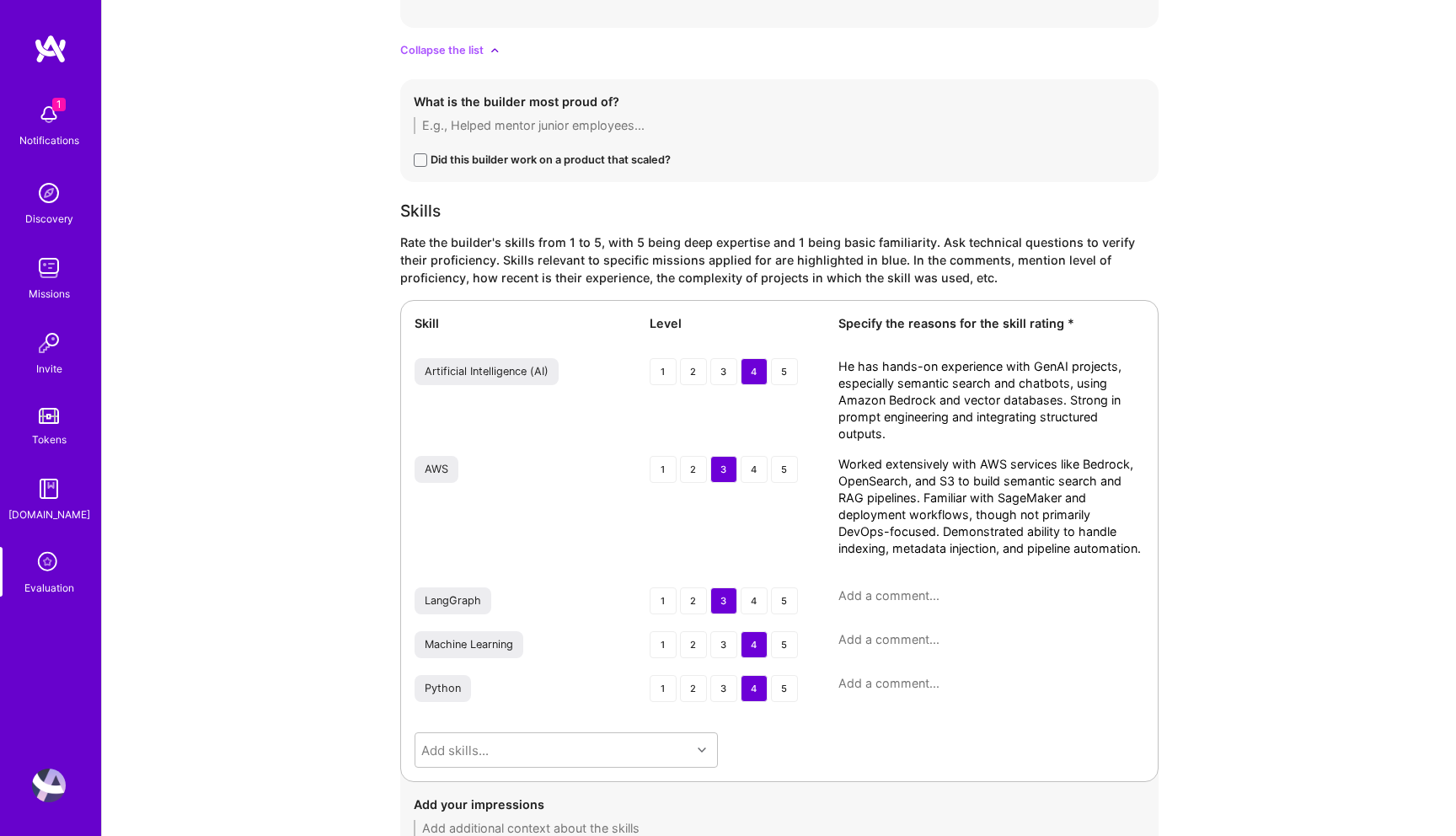
type textarea "Worked extensively with AWS services like Bedrock, OpenSearch, and S3 to build …"
click at [867, 598] on textarea at bounding box center [991, 595] width 306 height 16
paste textarea "Used LangGraph in applied projects, especially for building chatbots and orches…"
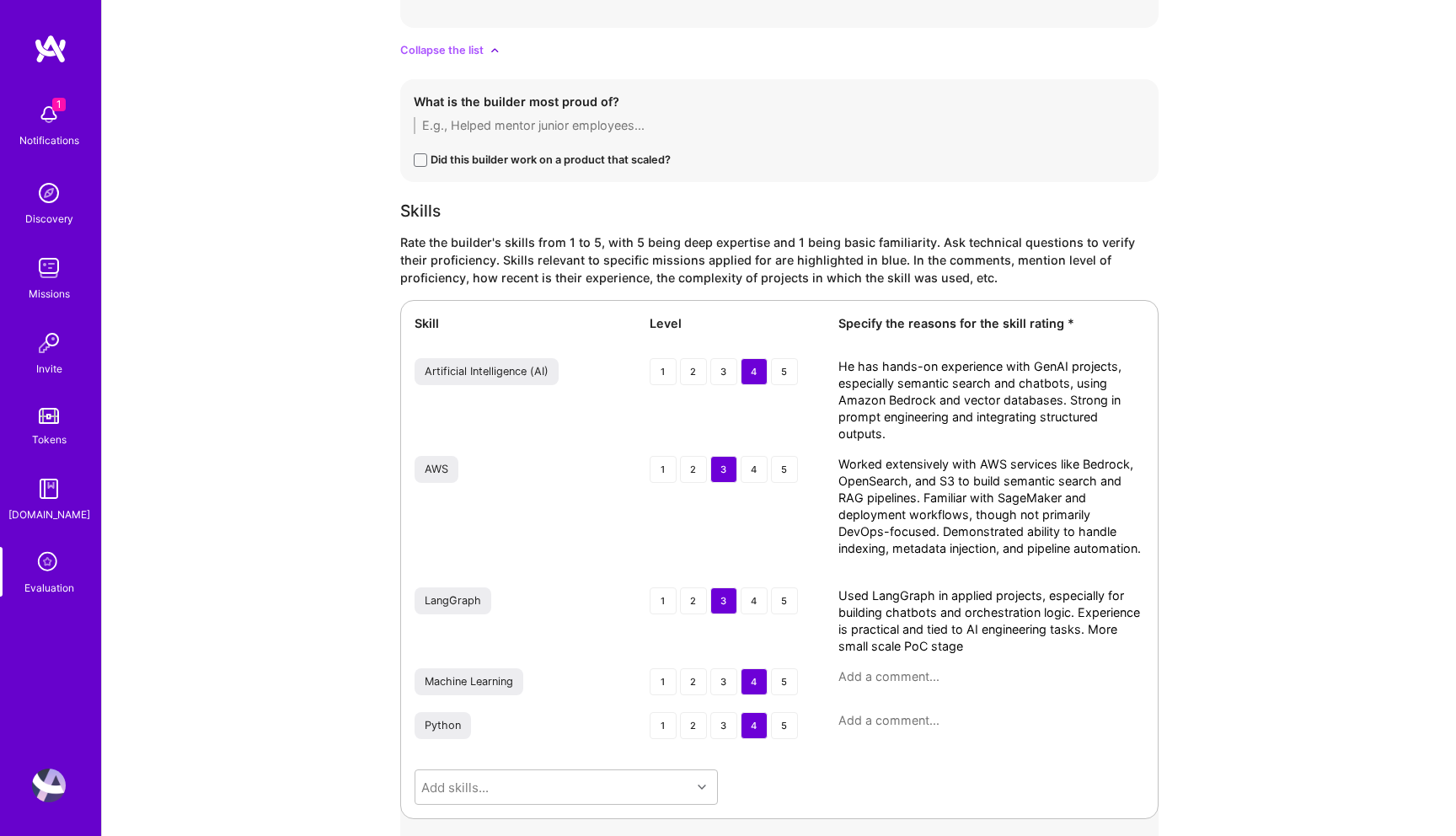
type textarea "Used LangGraph in applied projects, especially for building chatbots and orches…"
click at [892, 683] on textarea at bounding box center [991, 677] width 306 height 16
paste textarea "Background in machine learning before transitioning into GenAI, with experience…"
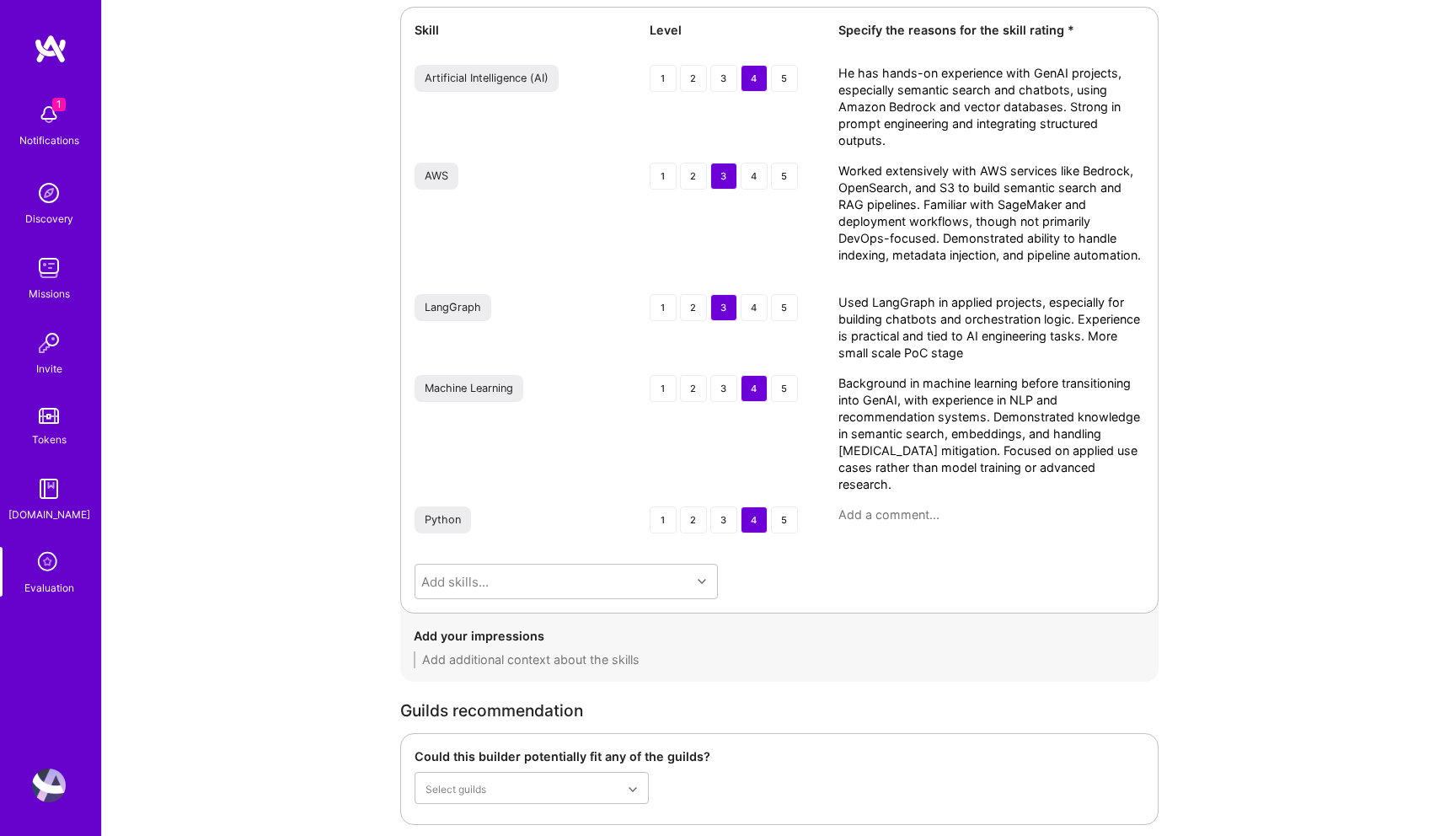
scroll to position [4598, 0]
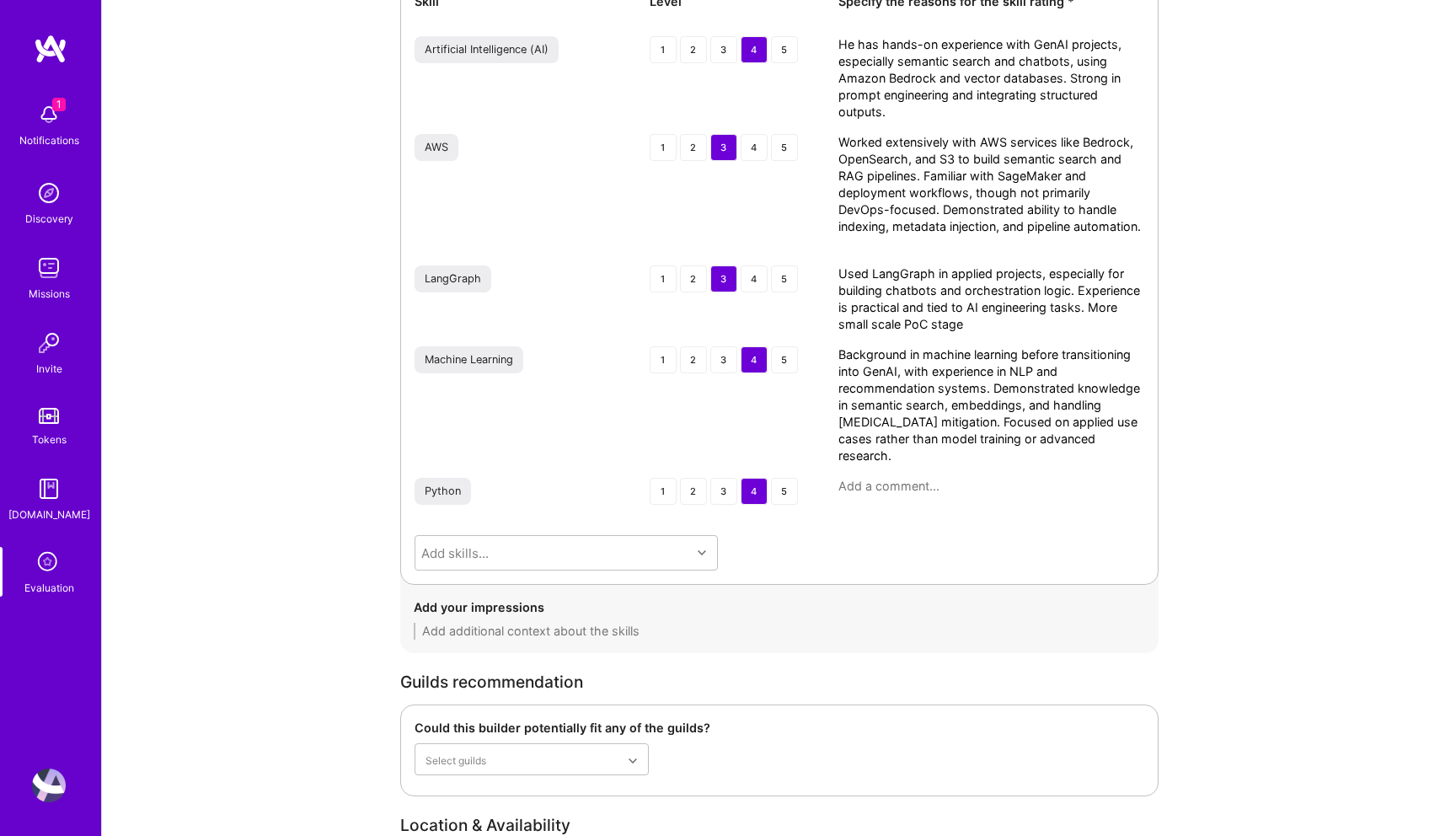
type textarea "Background in machine learning before transitioning into GenAI, with experience…"
click at [930, 484] on textarea at bounding box center [991, 486] width 306 height 16
paste textarea "Core programming language across his AI and ML work, from PDF/PPT parsing pipel…"
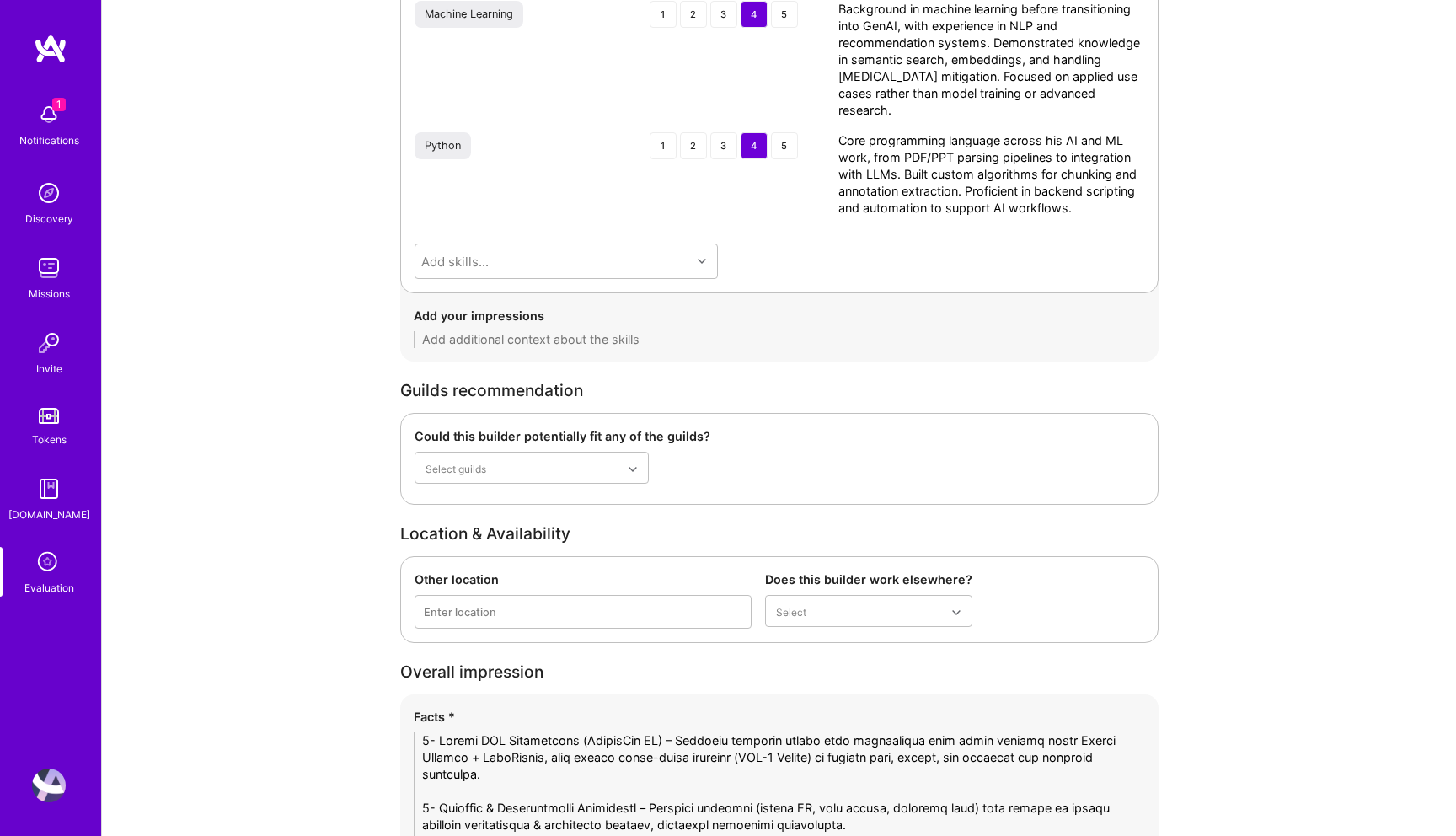
scroll to position [5439, 0]
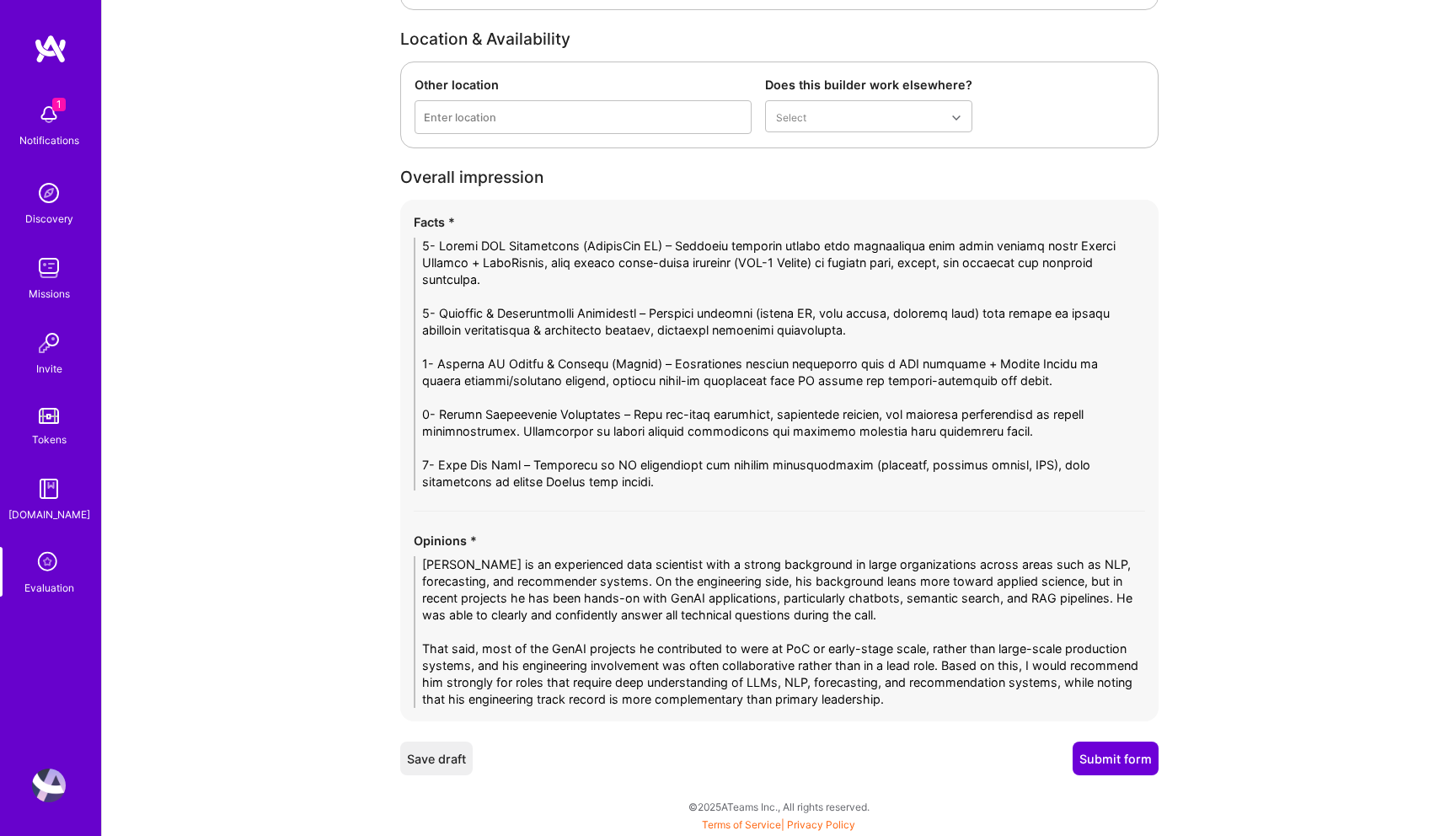
type textarea "Core programming language across his AI and ML work, from PDF/PPT parsing pipel…"
click at [1106, 757] on button "Submit form" at bounding box center [1115, 759] width 86 height 34
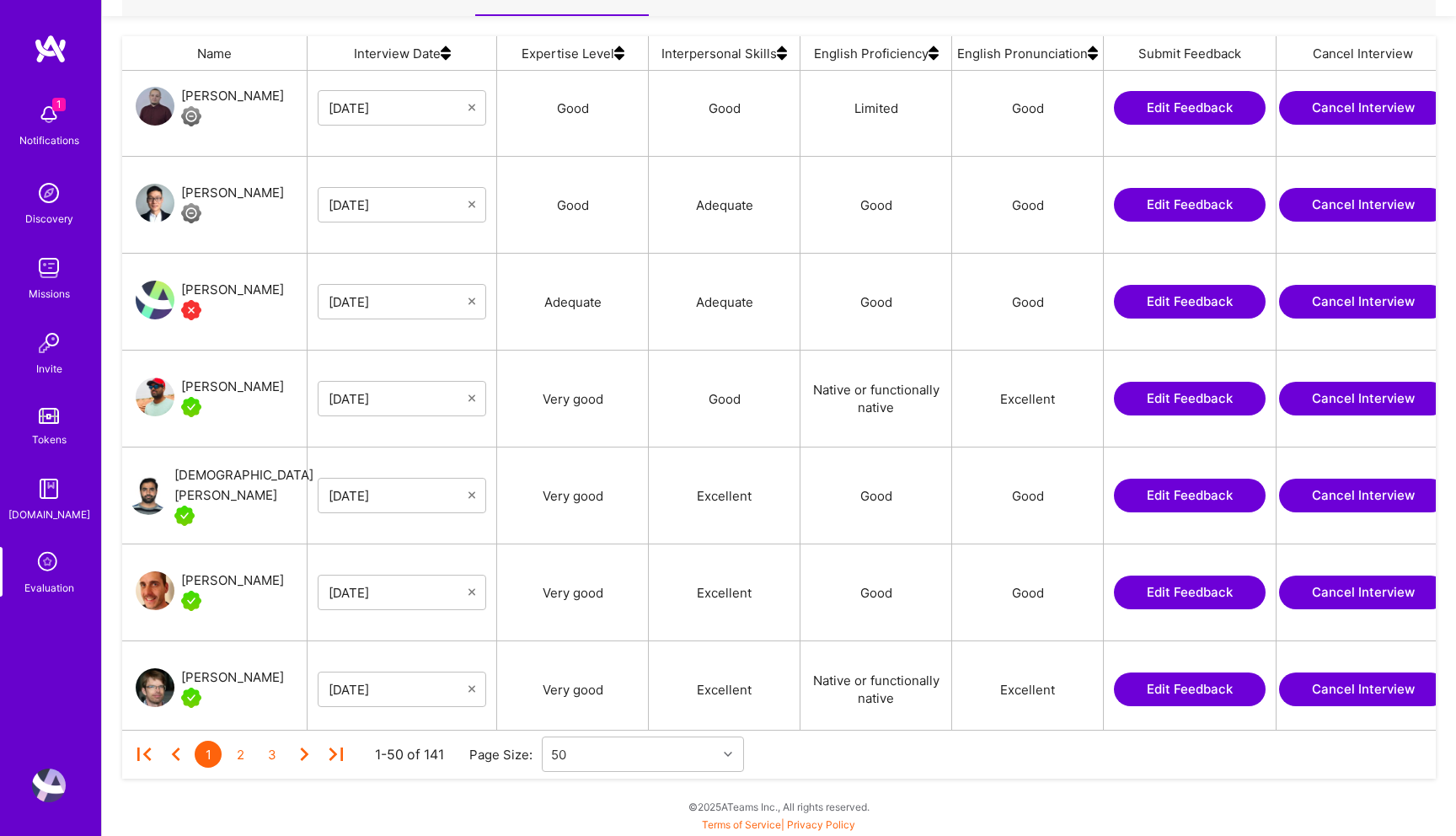
scroll to position [2027, 0]
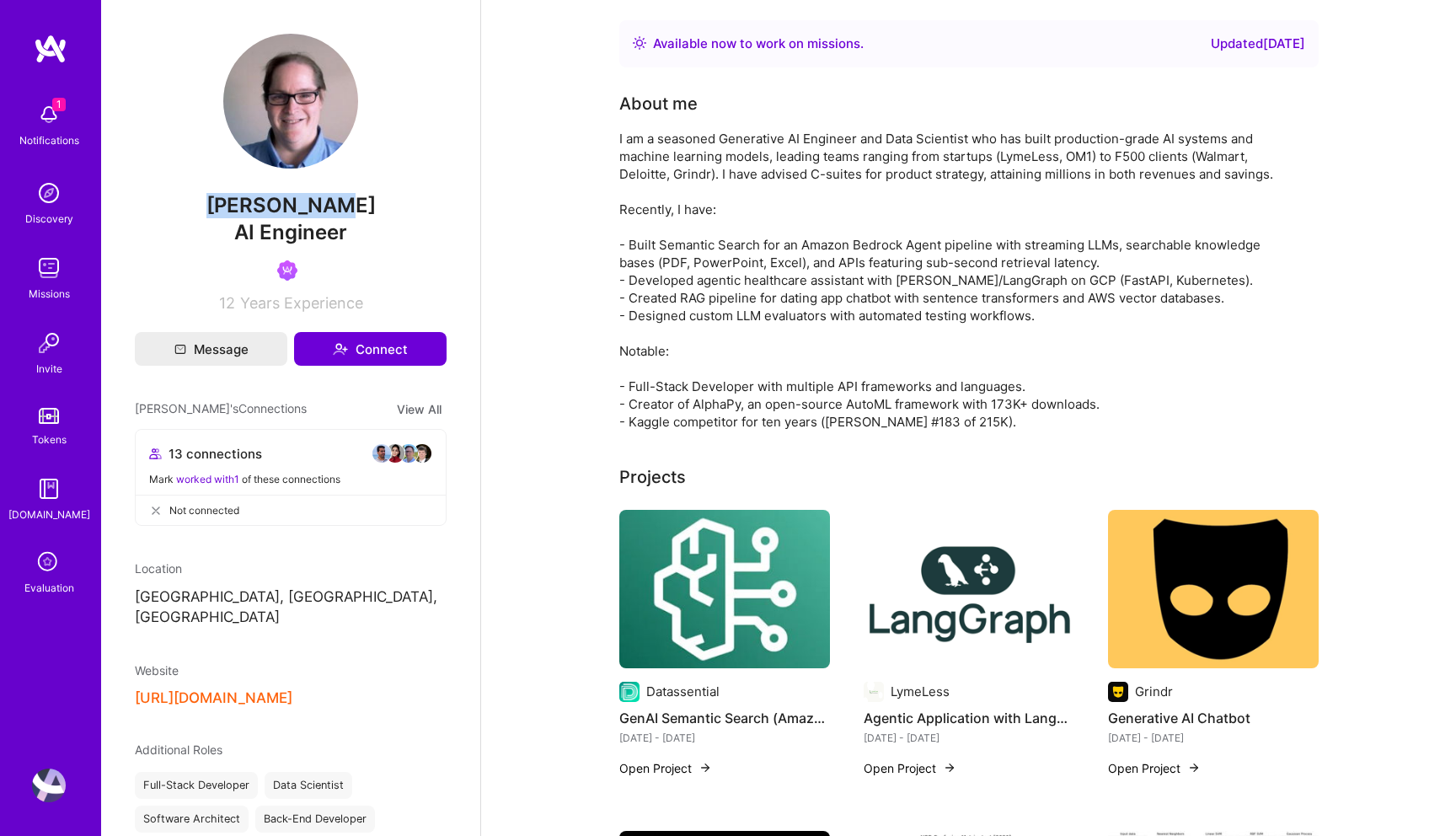
drag, startPoint x: 357, startPoint y: 208, endPoint x: 217, endPoint y: 205, distance: 140.0
click at [217, 205] on span "[PERSON_NAME]" at bounding box center [291, 206] width 312 height 25
copy span "[PERSON_NAME]"
